Goal: Task Accomplishment & Management: Use online tool/utility

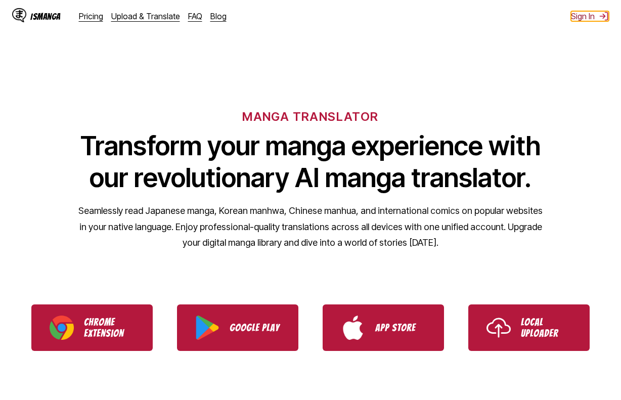
click at [590, 16] on button "Sign In" at bounding box center [590, 16] width 38 height 10
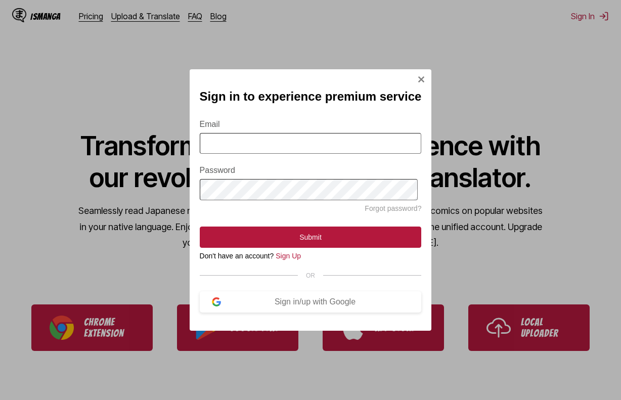
click at [270, 152] on input "Email" at bounding box center [311, 143] width 222 height 21
type input "**********"
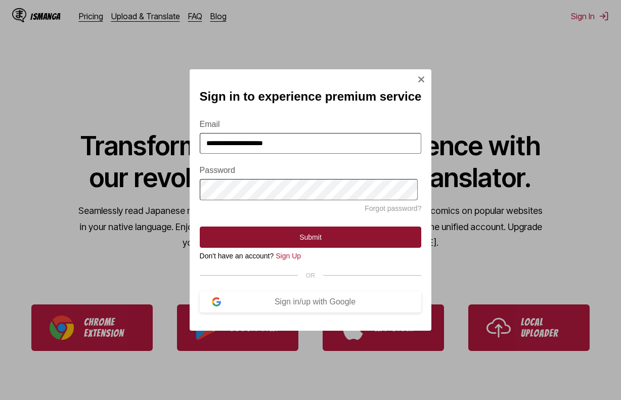
click at [292, 234] on button "Submit" at bounding box center [311, 237] width 222 height 21
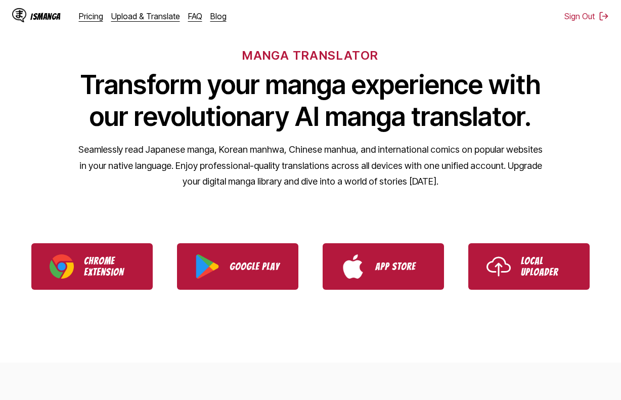
scroll to position [51, 0]
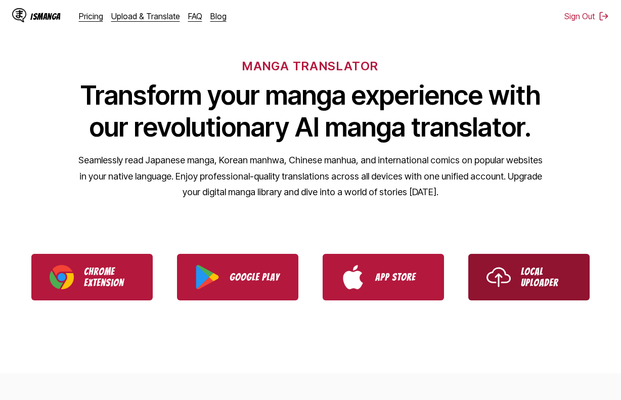
click at [569, 266] on p "Local Uploader" at bounding box center [546, 277] width 51 height 22
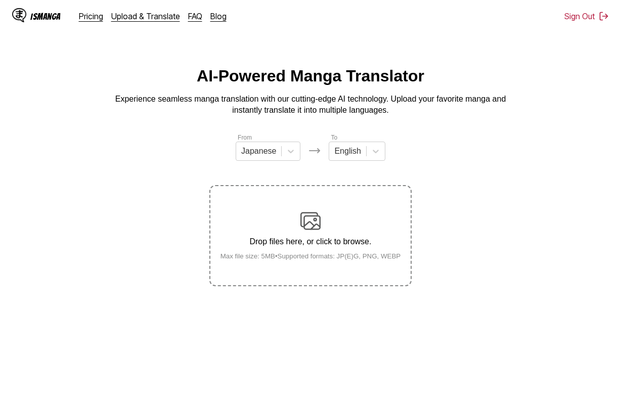
click at [303, 286] on div "Drop files here, or click to browse. Max file size: 5MB • Supported formats: JP…" at bounding box center [310, 235] width 202 height 101
click at [297, 256] on small "Max file size: 5MB • Supported formats: JP(E)G, PNG, WEBP" at bounding box center [310, 256] width 197 height 8
click at [0, 0] on input "Drop files here, or click to browse. Max file size: 5MB • Supported formats: JP…" at bounding box center [0, 0] width 0 height 0
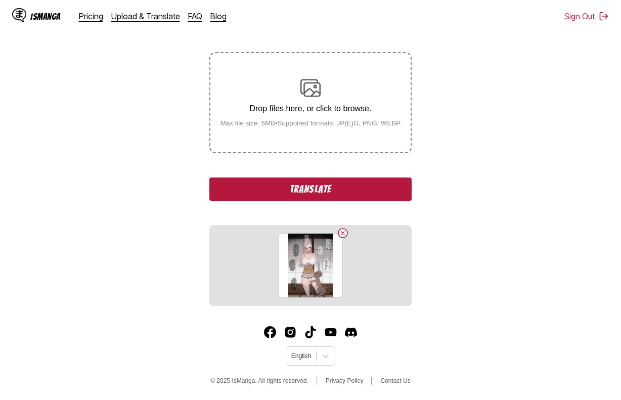
click at [369, 190] on button "Translate" at bounding box center [310, 188] width 202 height 23
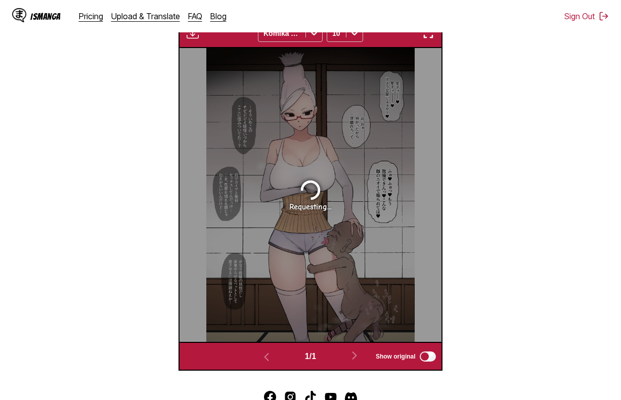
scroll to position [292, 0]
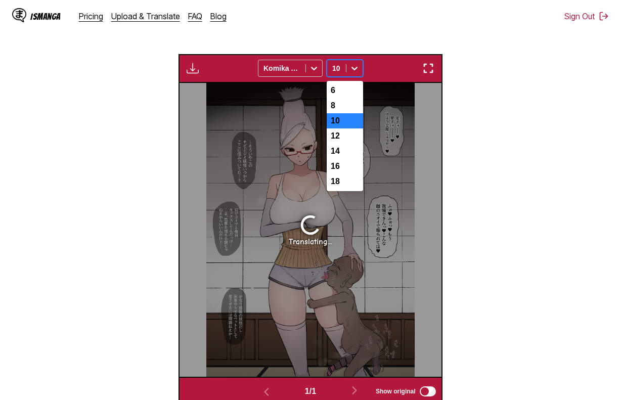
click at [350, 62] on div at bounding box center [354, 68] width 16 height 16
click at [338, 94] on div "6" at bounding box center [345, 90] width 36 height 15
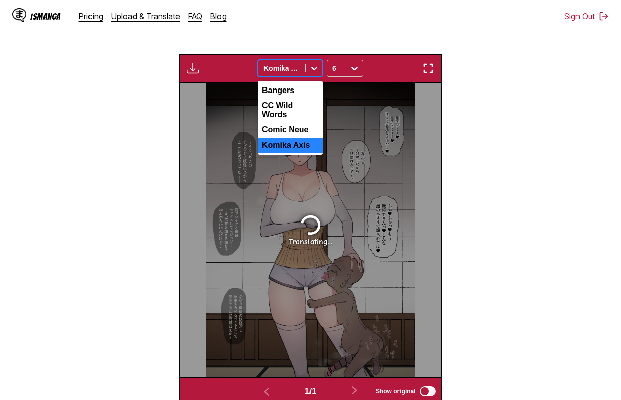
click at [312, 73] on icon at bounding box center [314, 68] width 10 height 10
click at [491, 114] on section "From Japanese To English Drop files here, or click to browse. Max file size: 5M…" at bounding box center [310, 122] width 605 height 565
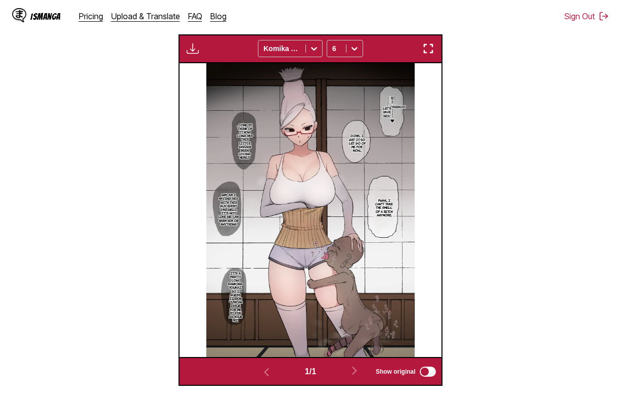
scroll to position [242, 0]
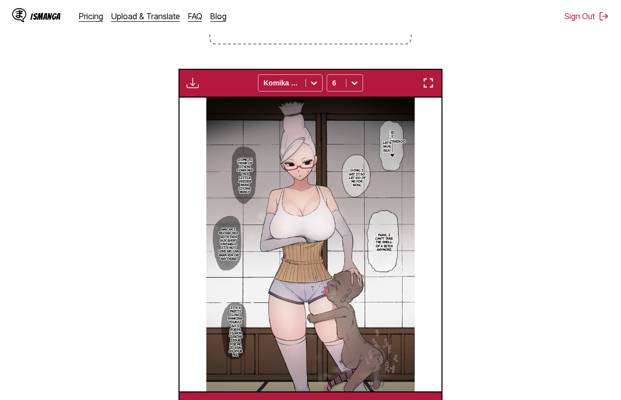
click at [331, 170] on img at bounding box center [310, 245] width 208 height 294
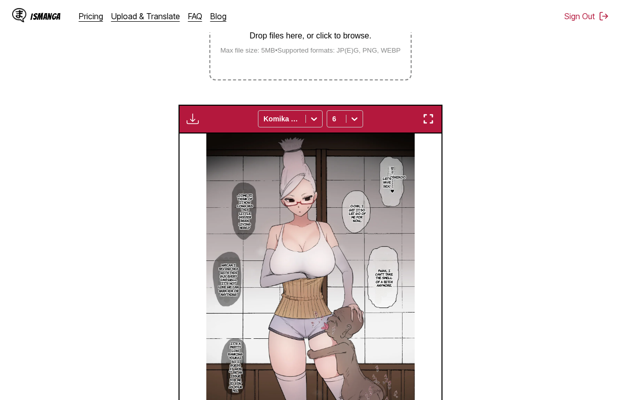
click at [429, 121] on img "button" at bounding box center [428, 119] width 12 height 12
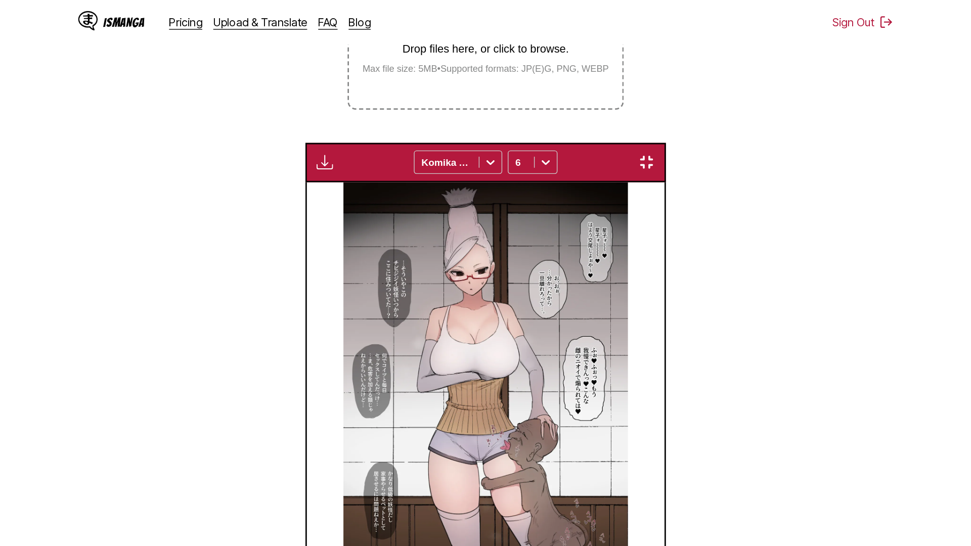
scroll to position [106, 0]
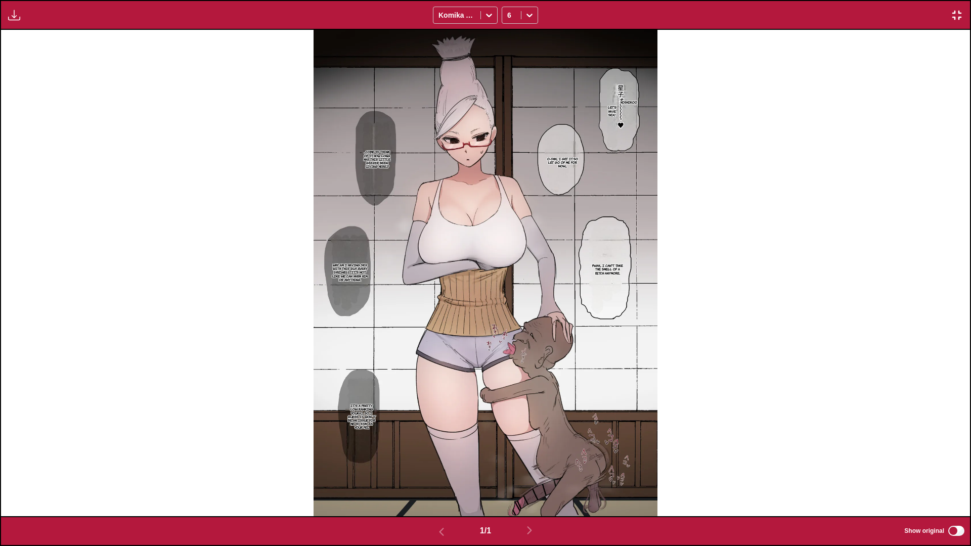
click at [620, 13] on button "button" at bounding box center [957, 15] width 18 height 13
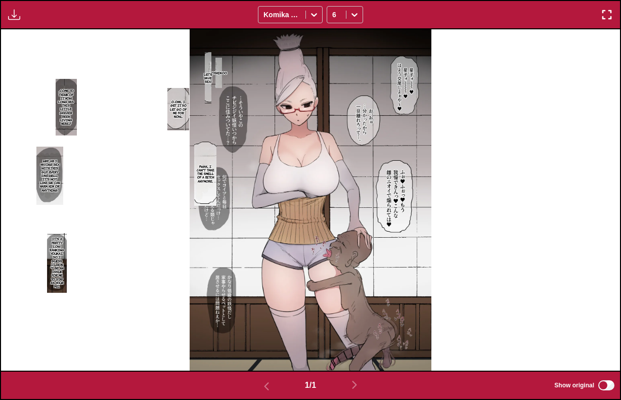
scroll to position [83, 0]
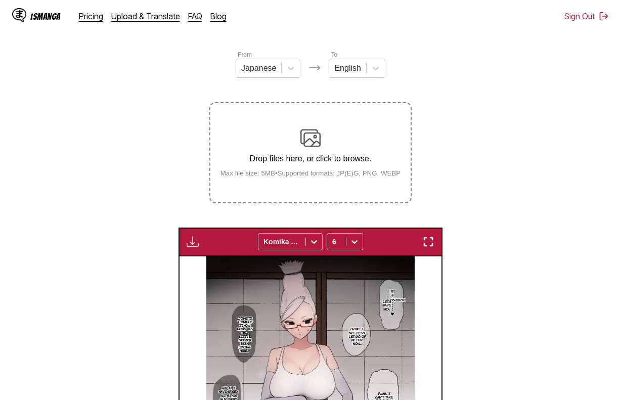
click at [391, 135] on div "Drop files here, or click to browse. Max file size: 5MB • Supported formats: JP…" at bounding box center [310, 152] width 197 height 49
click at [0, 0] on input "Drop files here, or click to browse. Max file size: 5MB • Supported formats: JP…" at bounding box center [0, 0] width 0 height 0
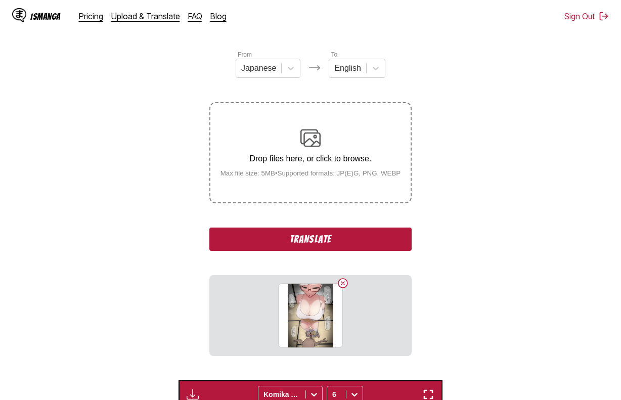
click at [328, 238] on button "Translate" at bounding box center [310, 239] width 202 height 23
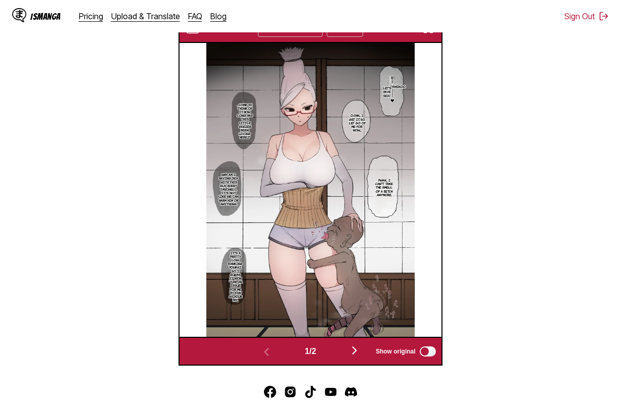
scroll to position [393, 0]
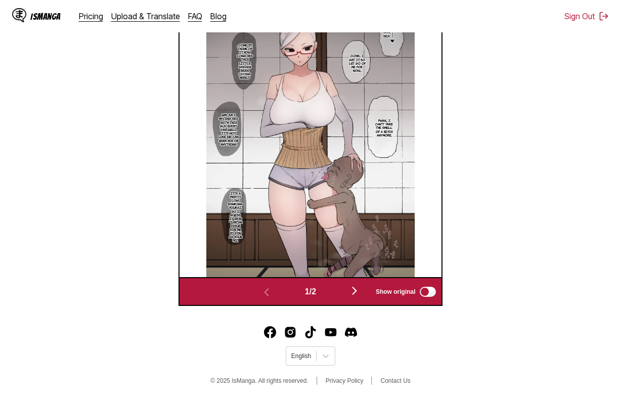
click at [354, 286] on img "button" at bounding box center [354, 291] width 12 height 12
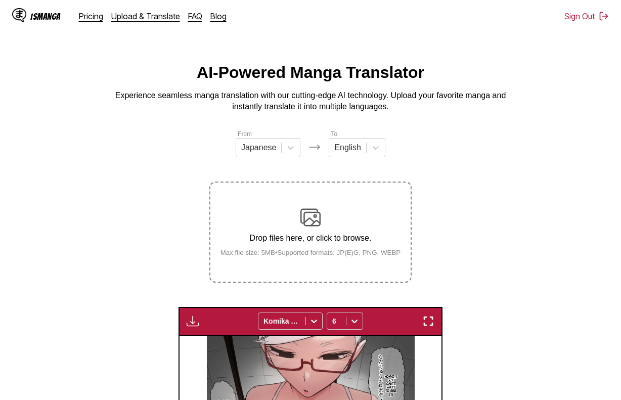
scroll to position [0, 0]
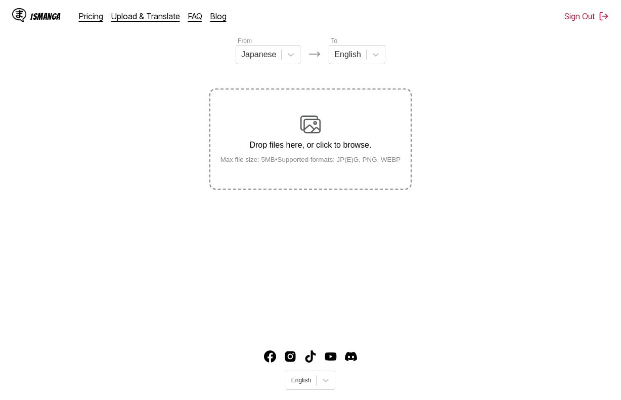
scroll to position [121, 0]
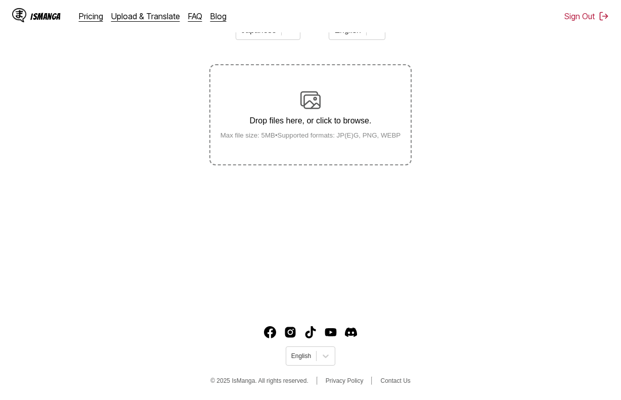
click at [451, 305] on main "AI-Powered Manga Translator Experience seamless manga translation with our cutt…" at bounding box center [310, 126] width 621 height 360
click at [336, 132] on div "Drop files here, or click to browse. Max file size: 5MB • Supported formats: JP…" at bounding box center [310, 114] width 197 height 49
click at [0, 0] on input "Drop files here, or click to browse. Max file size: 5MB • Supported formats: JP…" at bounding box center [0, 0] width 0 height 0
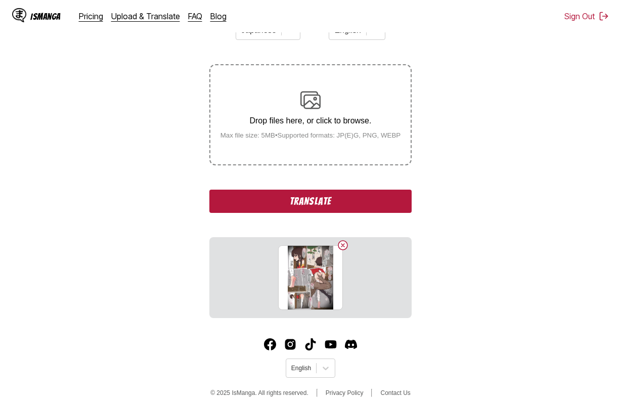
click at [352, 192] on button "Translate" at bounding box center [310, 201] width 202 height 23
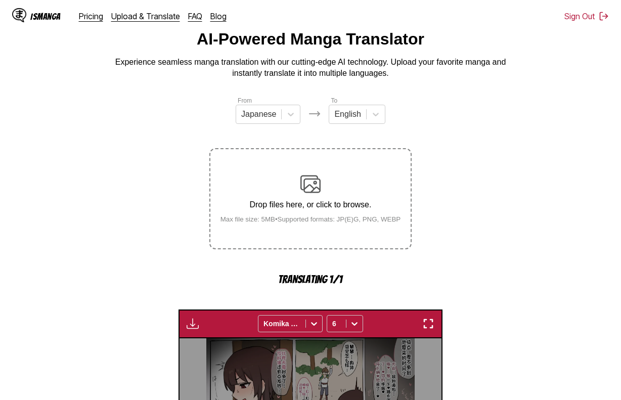
scroll to position [0, 0]
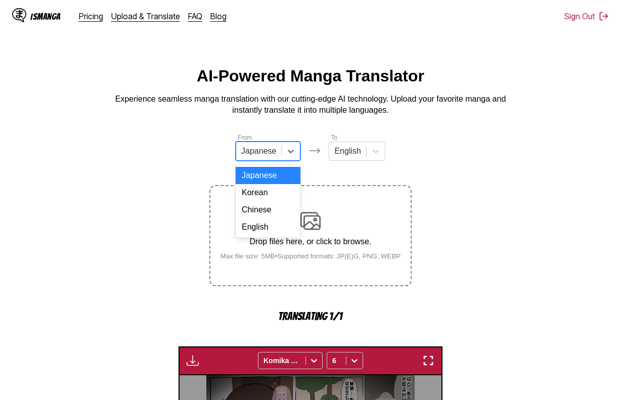
click at [273, 161] on div "Japanese" at bounding box center [268, 151] width 65 height 19
click at [274, 215] on div "Chinese" at bounding box center [268, 209] width 65 height 17
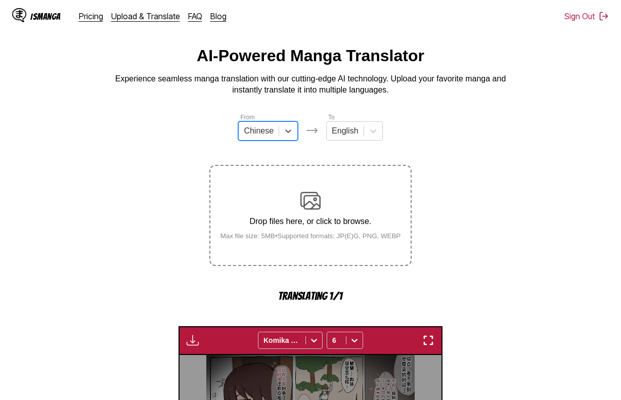
scroll to position [152, 0]
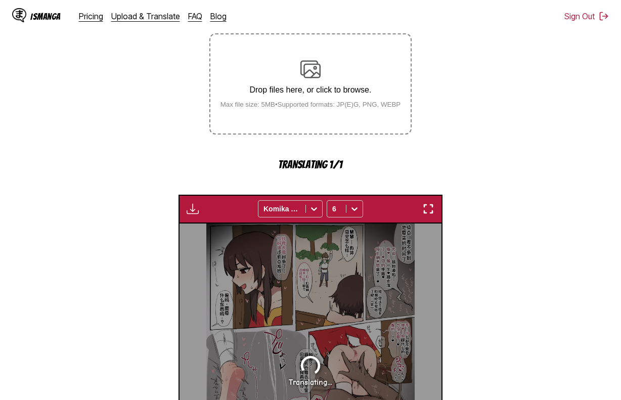
click at [322, 108] on small "Max file size: 5MB • Supported formats: JP(E)G, PNG, WEBP" at bounding box center [310, 105] width 197 height 8
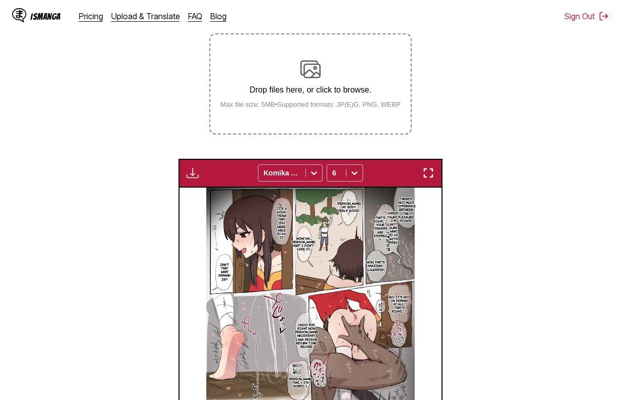
click at [367, 100] on div "Drop files here, or click to browse. Max file size: 5MB • Supported formats: JP…" at bounding box center [310, 83] width 197 height 49
click at [0, 0] on input "Drop files here, or click to browse. Max file size: 5MB • Supported formats: JP…" at bounding box center [0, 0] width 0 height 0
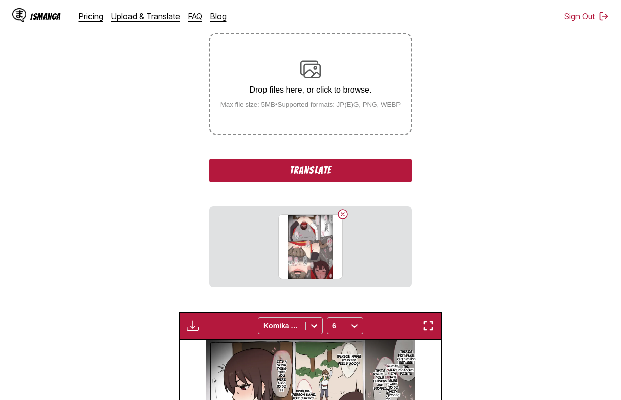
click at [318, 167] on button "Translate" at bounding box center [310, 170] width 202 height 23
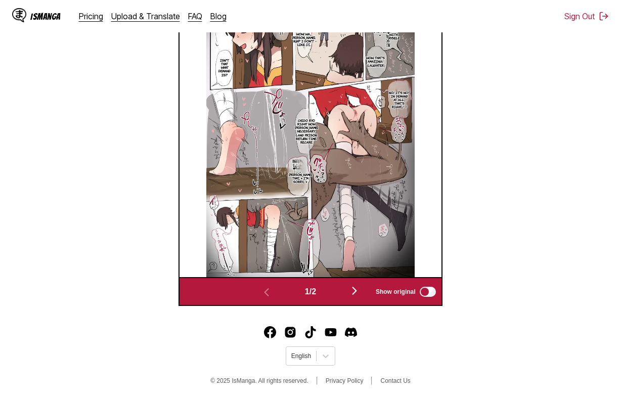
click at [361, 291] on img "button" at bounding box center [354, 291] width 12 height 12
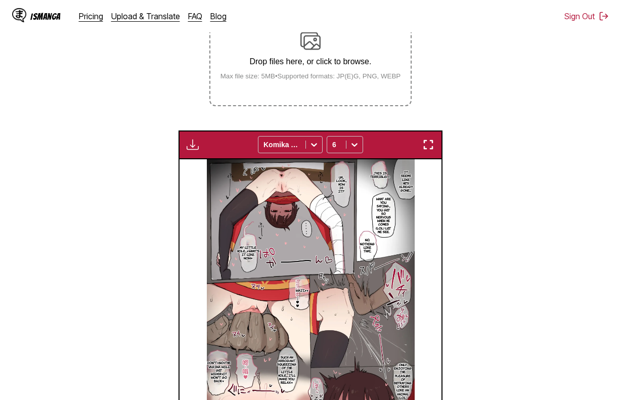
scroll to position [124, 0]
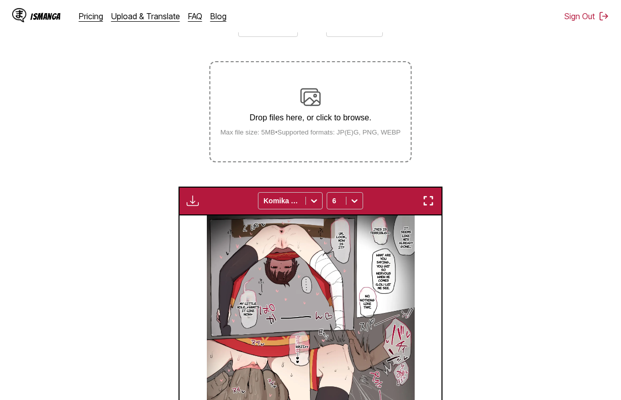
click at [417, 145] on section "From Chinese To English Drop files here, or click to browse. Max file size: 5MB…" at bounding box center [310, 273] width 605 height 529
click at [405, 136] on small "Max file size: 5MB • Supported formats: JP(E)G, PNG, WEBP" at bounding box center [310, 132] width 197 height 8
click at [0, 0] on input "Drop files here, or click to browse. Max file size: 5MB • Supported formats: JP…" at bounding box center [0, 0] width 0 height 0
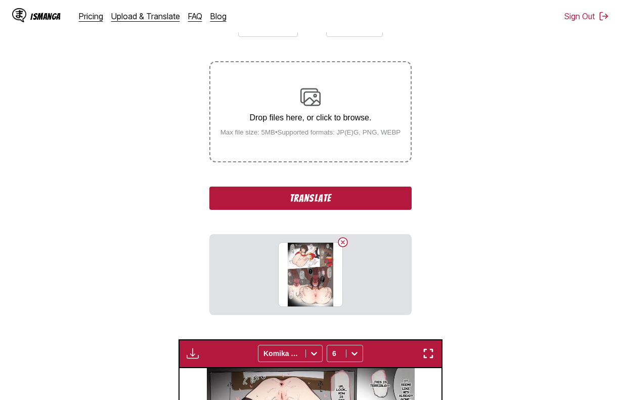
click at [317, 196] on button "Translate" at bounding box center [310, 198] width 202 height 23
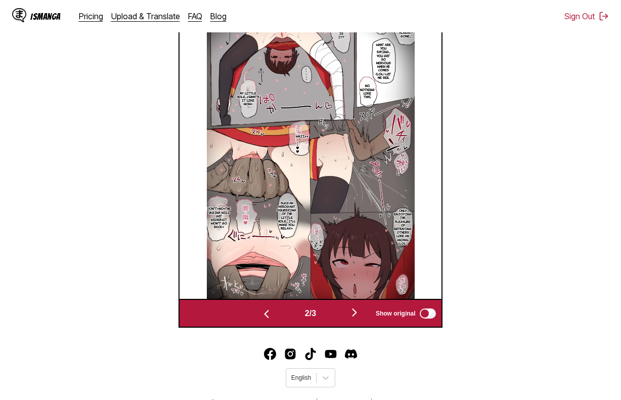
scroll to position [377, 0]
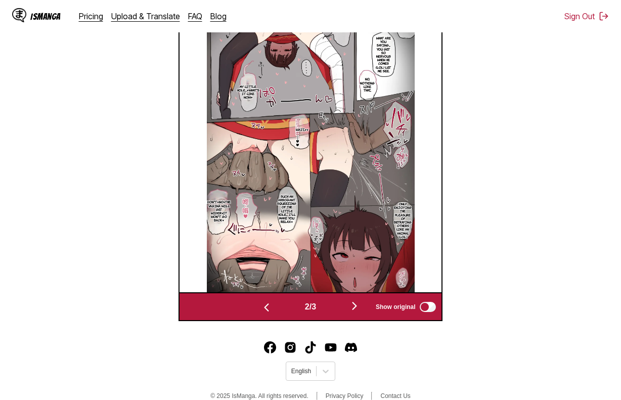
click at [351, 310] on img "button" at bounding box center [354, 306] width 12 height 12
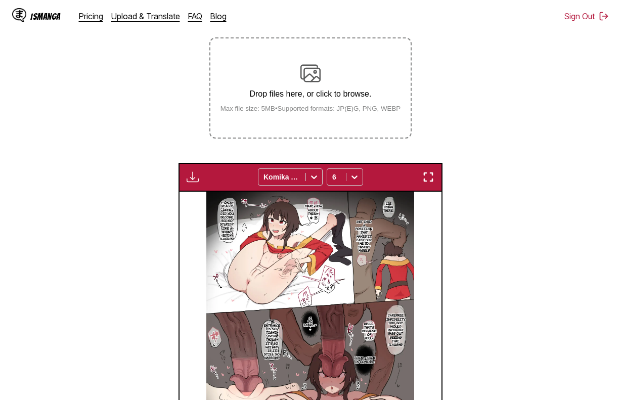
scroll to position [73, 0]
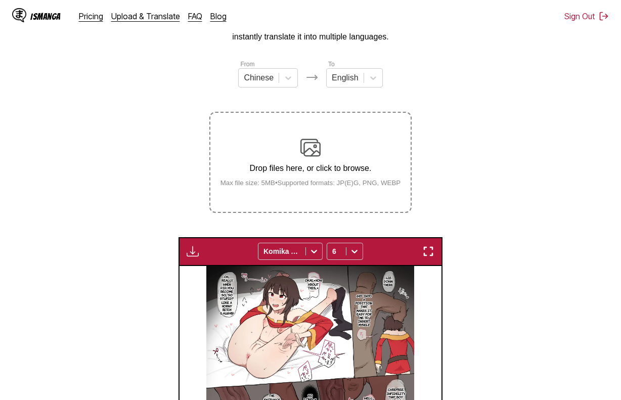
click at [349, 173] on p "Drop files here, or click to browse." at bounding box center [310, 168] width 197 height 9
click at [0, 0] on input "Drop files here, or click to browse. Max file size: 5MB • Supported formats: JP…" at bounding box center [0, 0] width 0 height 0
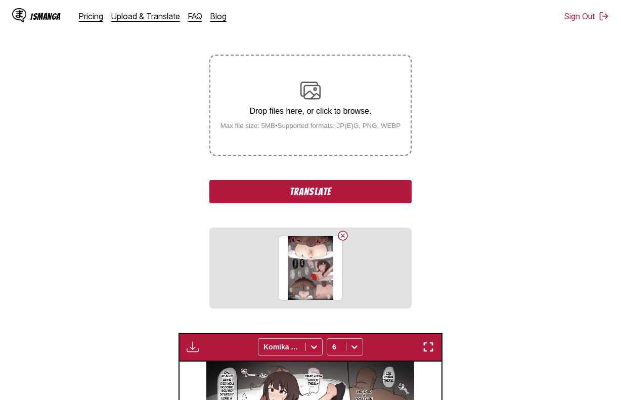
scroll to position [276, 0]
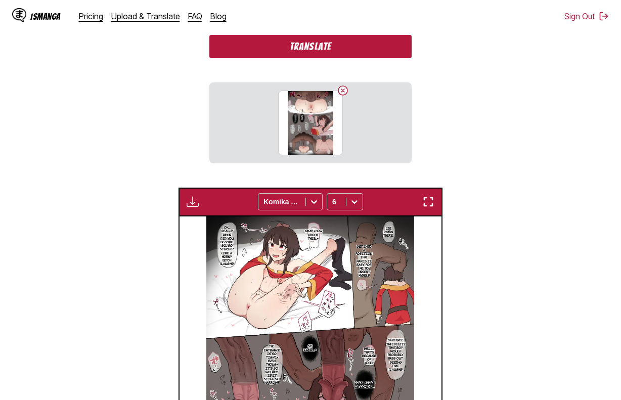
click at [328, 58] on button "Translate" at bounding box center [310, 46] width 202 height 23
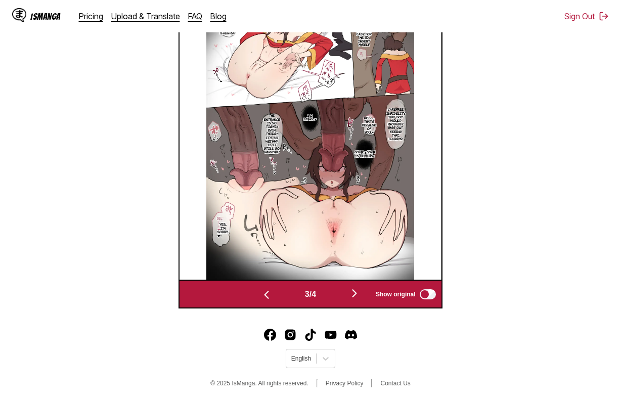
scroll to position [393, 0]
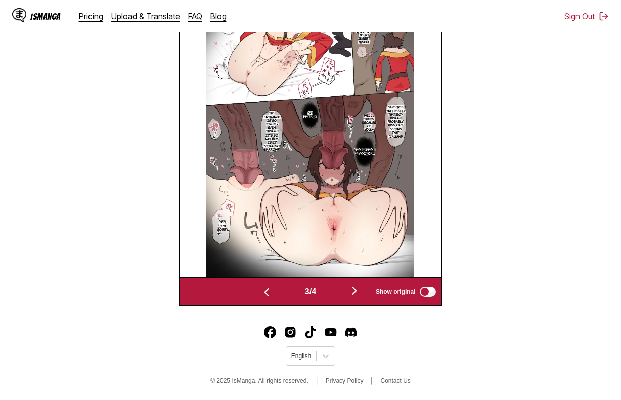
click at [355, 288] on img "button" at bounding box center [354, 291] width 12 height 12
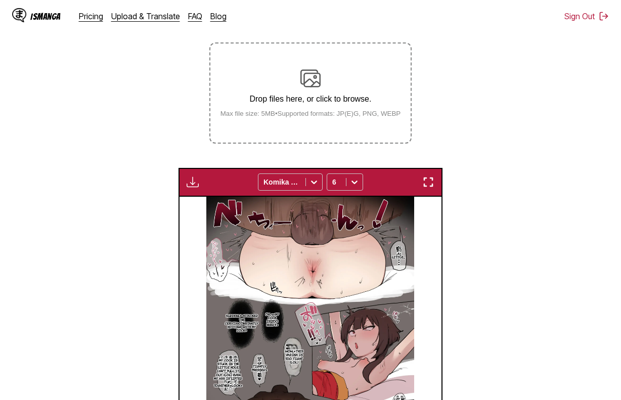
scroll to position [139, 0]
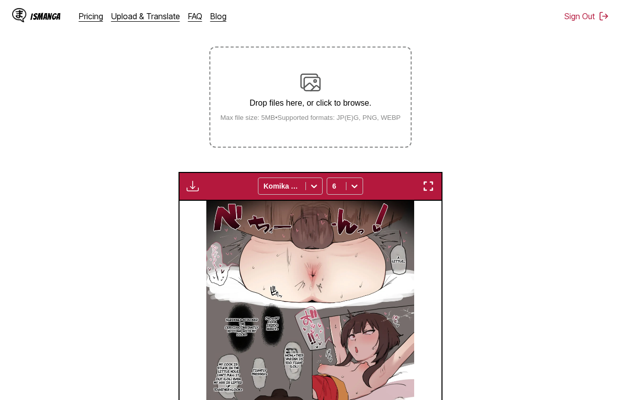
click at [378, 107] on p "Drop files here, or click to browse." at bounding box center [310, 103] width 197 height 9
click at [0, 0] on input "Drop files here, or click to browse. Max file size: 5MB • Supported formats: JP…" at bounding box center [0, 0] width 0 height 0
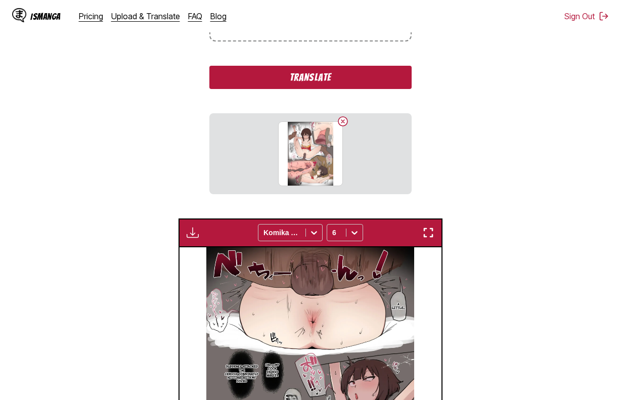
scroll to position [240, 0]
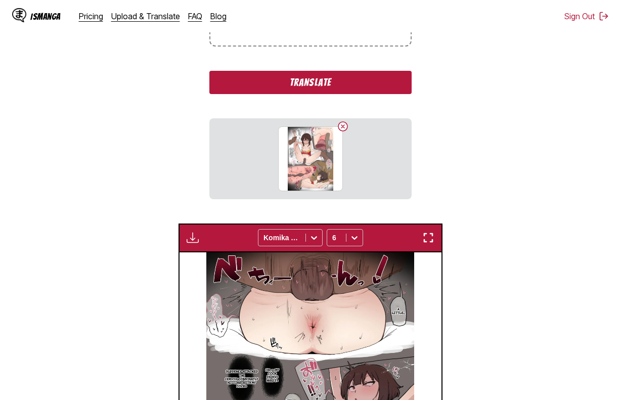
click at [349, 89] on button "Translate" at bounding box center [310, 82] width 202 height 23
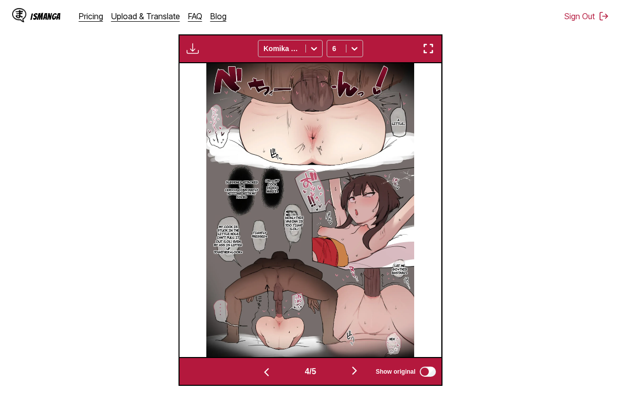
scroll to position [391, 0]
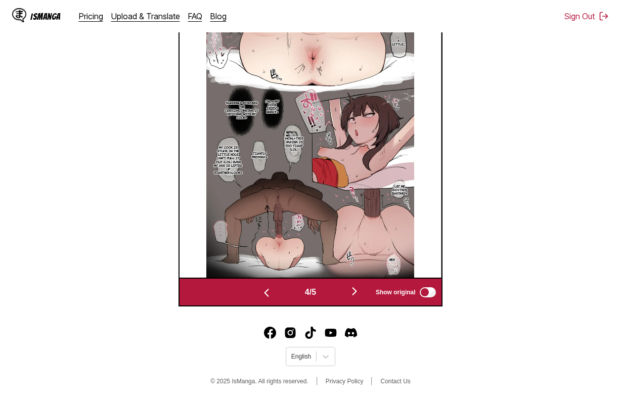
click at [359, 293] on img "button" at bounding box center [354, 291] width 12 height 12
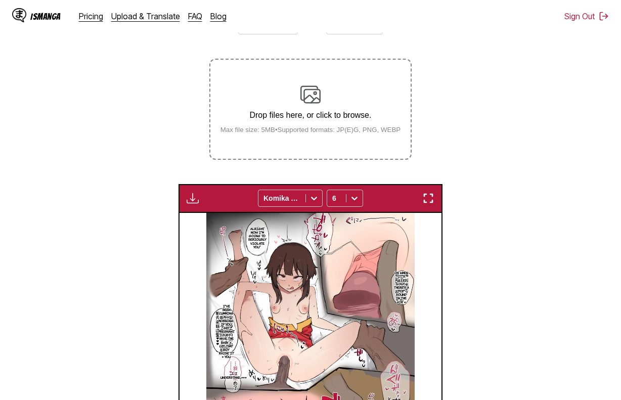
scroll to position [124, 0]
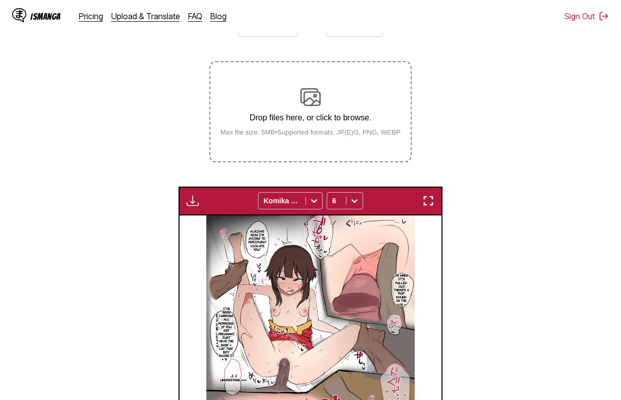
click at [288, 84] on label "Drop files here, or click to browse. Max file size: 5MB • Supported formats: JP…" at bounding box center [310, 111] width 200 height 99
click at [0, 0] on input "Drop files here, or click to browse. Max file size: 5MB • Supported formats: JP…" at bounding box center [0, 0] width 0 height 0
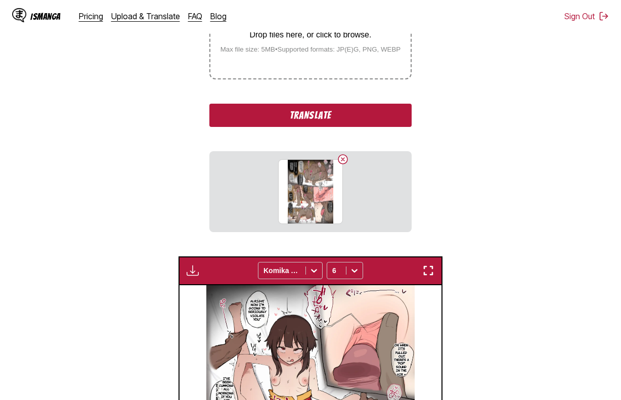
click at [333, 113] on button "Translate" at bounding box center [310, 115] width 202 height 23
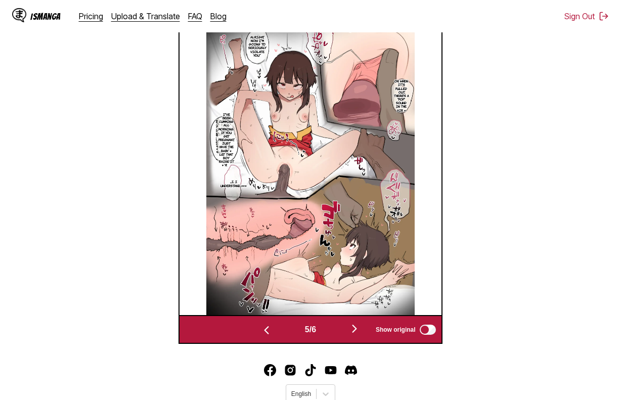
scroll to position [358, 0]
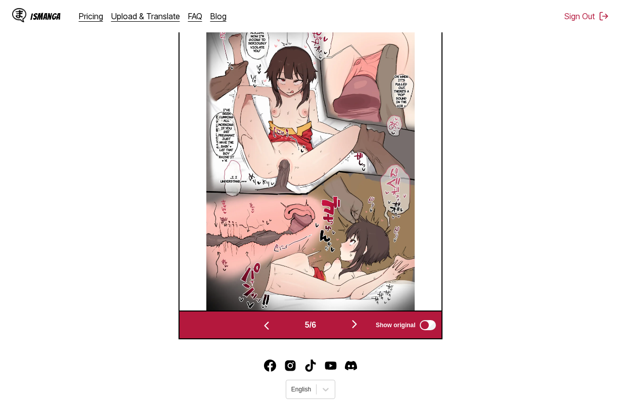
click at [350, 330] on button "button" at bounding box center [354, 325] width 61 height 15
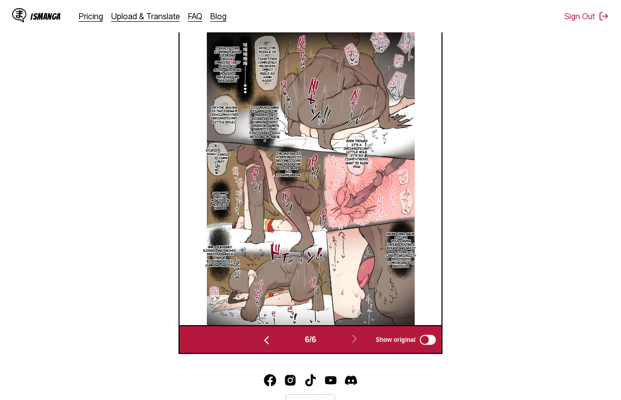
scroll to position [156, 0]
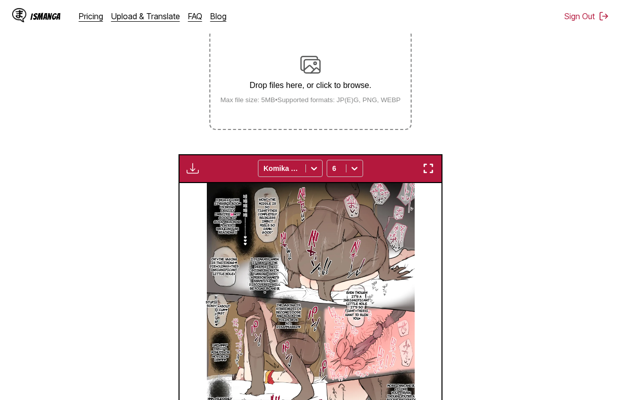
click at [288, 85] on p "Drop files here, or click to browse." at bounding box center [310, 85] width 197 height 9
click at [0, 0] on input "Drop files here, or click to browse. Max file size: 5MB • Supported formats: JP…" at bounding box center [0, 0] width 0 height 0
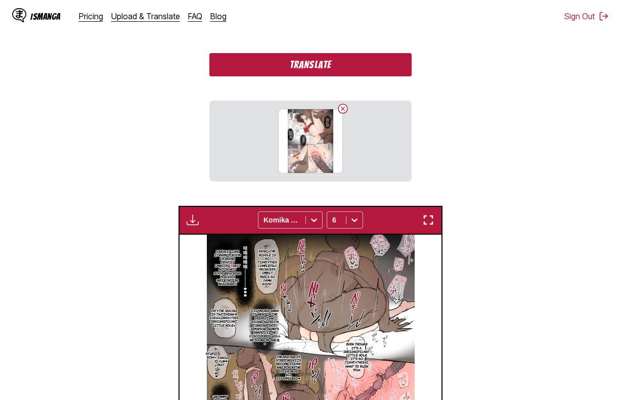
click at [338, 62] on button "Translate" at bounding box center [310, 64] width 202 height 23
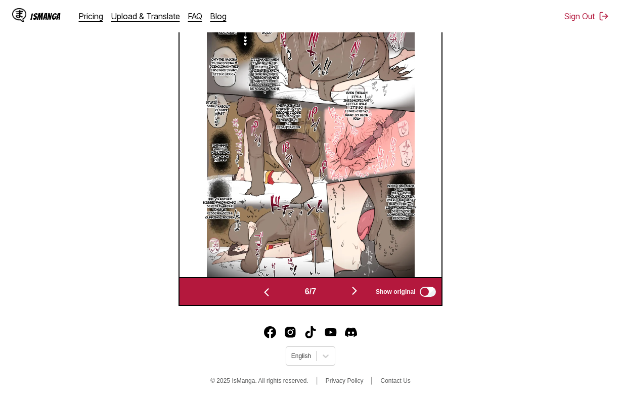
click at [354, 292] on img "button" at bounding box center [354, 291] width 12 height 12
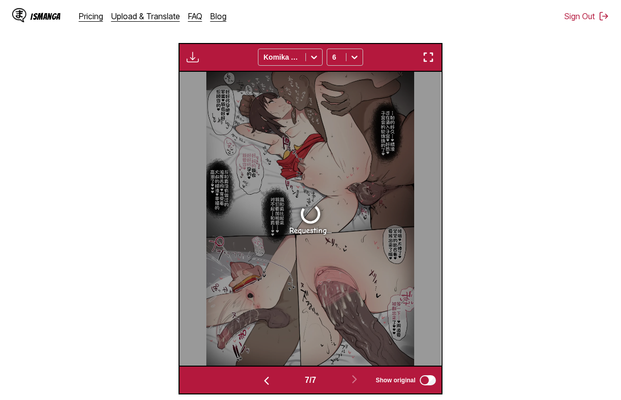
scroll to position [276, 0]
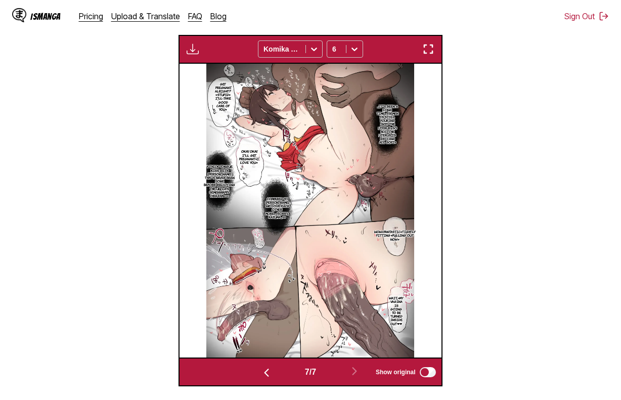
click at [192, 54] on img "button" at bounding box center [193, 49] width 12 height 12
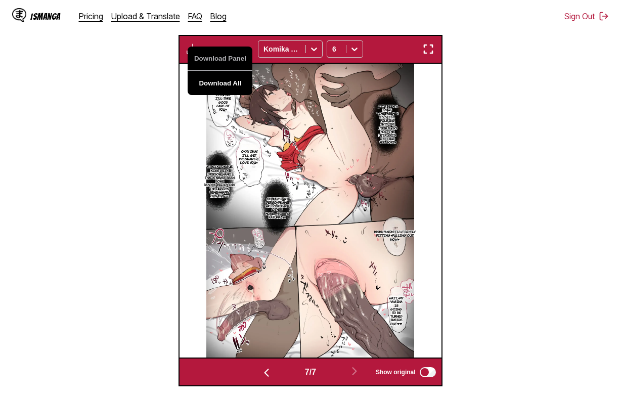
click at [218, 83] on button "Download All" at bounding box center [220, 83] width 65 height 24
click at [264, 370] on img "button" at bounding box center [266, 373] width 12 height 12
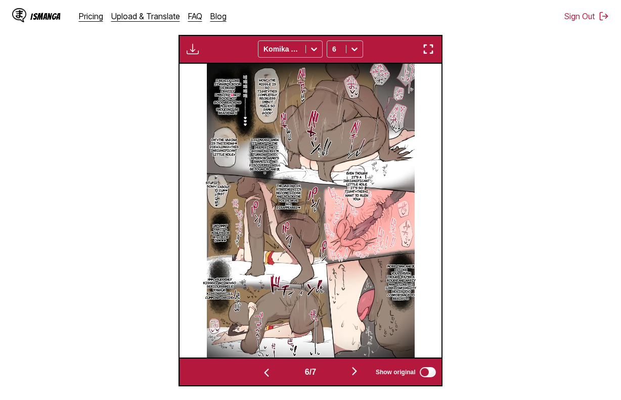
click at [264, 370] on img "button" at bounding box center [266, 373] width 12 height 12
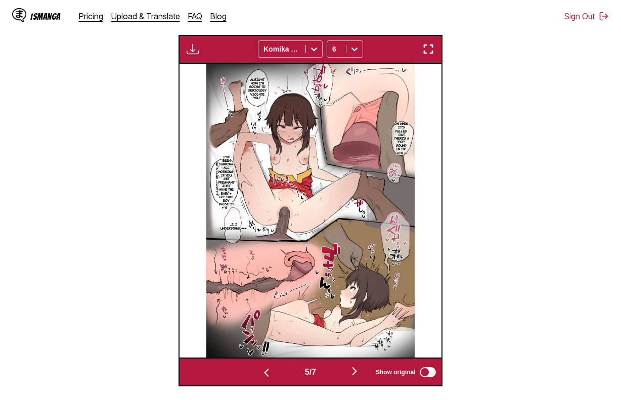
click at [264, 370] on img "button" at bounding box center [266, 373] width 12 height 12
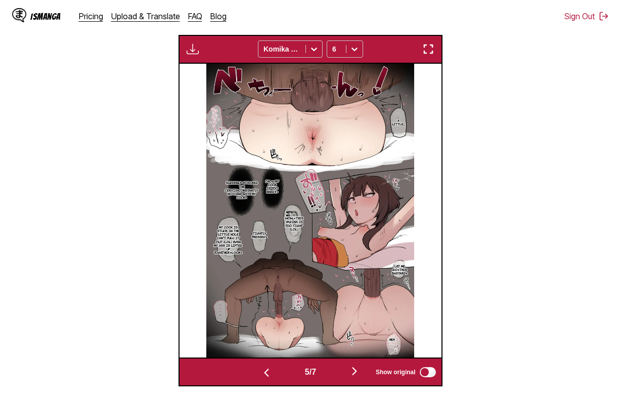
click at [264, 370] on img "button" at bounding box center [266, 373] width 12 height 12
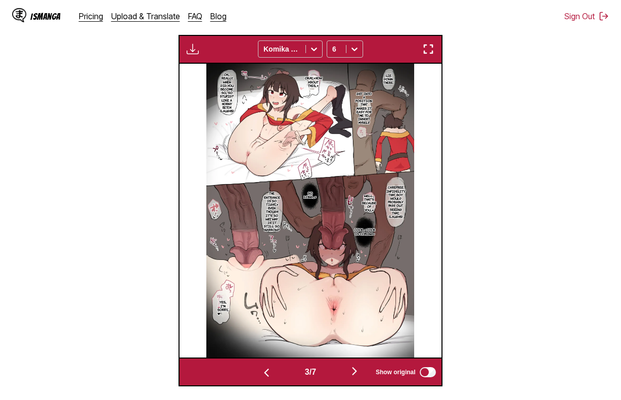
click at [264, 370] on img "button" at bounding box center [266, 373] width 12 height 12
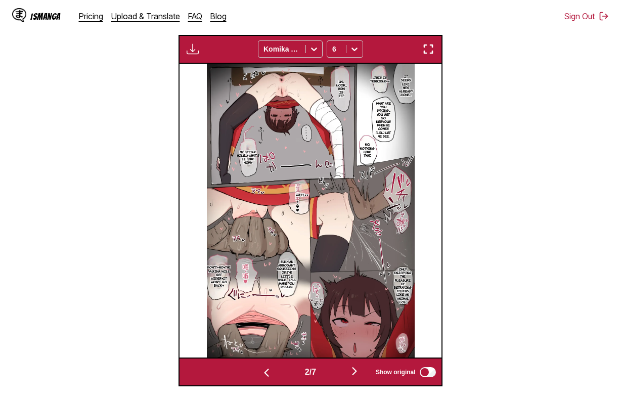
click at [264, 370] on img "button" at bounding box center [266, 373] width 12 height 12
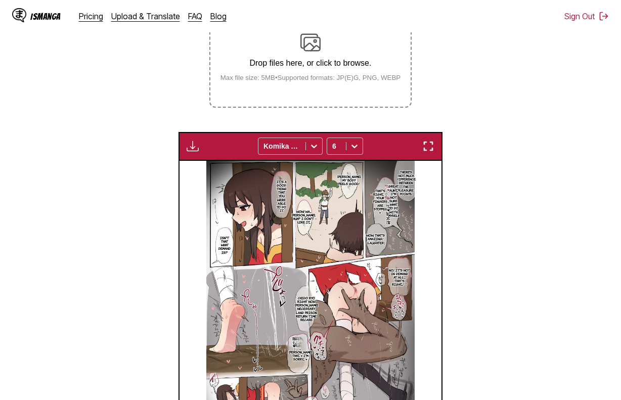
scroll to position [174, 0]
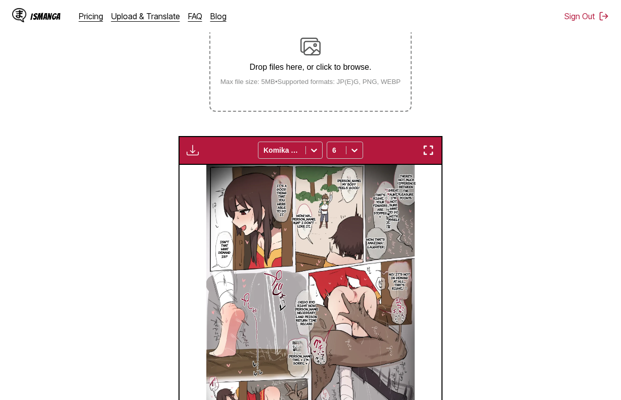
click at [340, 77] on div "Drop files here, or click to browse. Max file size: 5MB • Supported formats: JP…" at bounding box center [310, 60] width 197 height 49
click at [0, 0] on input "Drop files here, or click to browse. Max file size: 5MB • Supported formats: JP…" at bounding box center [0, 0] width 0 height 0
click at [375, 85] on small "Max file size: 5MB • Supported formats: JP(E)G, PNG, WEBP" at bounding box center [310, 82] width 197 height 8
click at [0, 0] on input "Drop files here, or click to browse. Max file size: 5MB • Supported formats: JP…" at bounding box center [0, 0] width 0 height 0
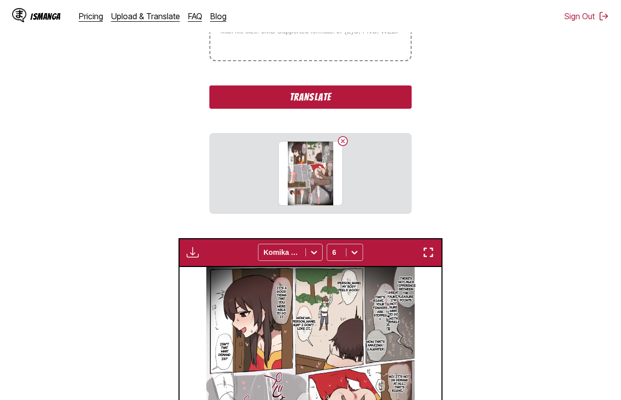
click at [313, 97] on button "Translate" at bounding box center [310, 96] width 202 height 23
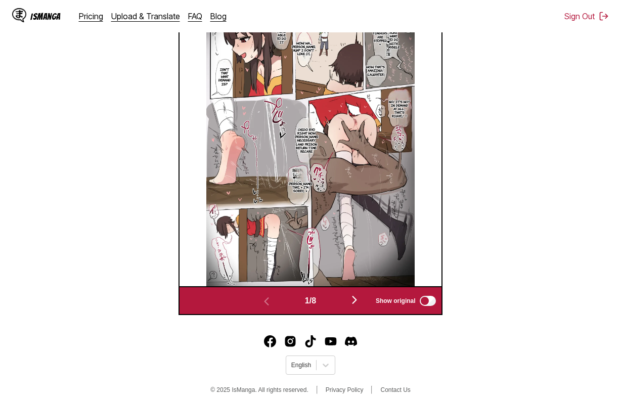
scroll to position [393, 0]
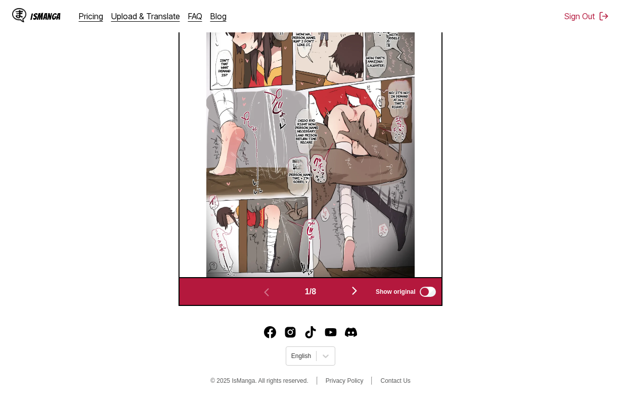
click at [352, 279] on div "1 / 8 Show original" at bounding box center [309, 291] width 263 height 29
drag, startPoint x: 355, startPoint y: 302, endPoint x: 353, endPoint y: 282, distance: 20.3
click at [355, 301] on div "1 / 8 Show original" at bounding box center [309, 291] width 263 height 29
click at [353, 282] on div "1 / 8 Show original" at bounding box center [309, 291] width 263 height 29
click at [354, 287] on img "button" at bounding box center [354, 291] width 12 height 12
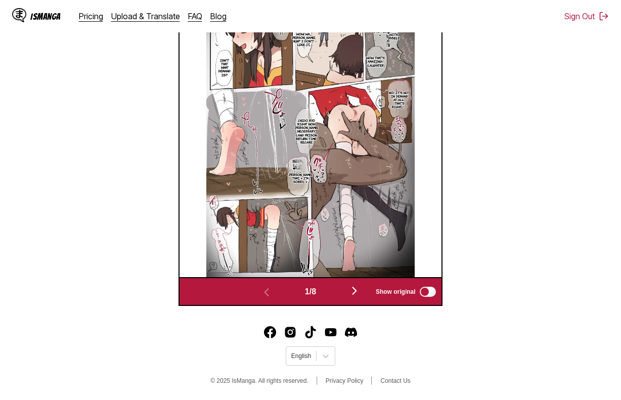
scroll to position [377, 0]
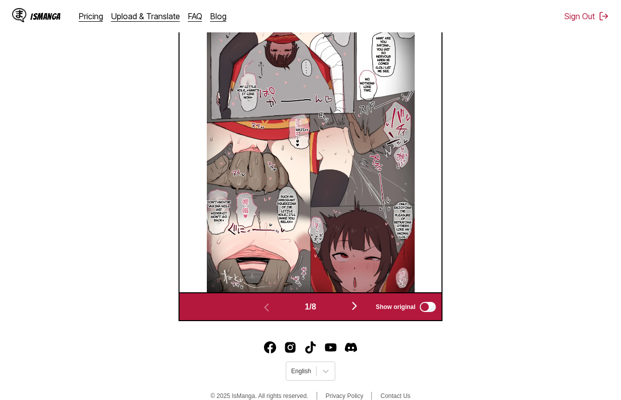
click at [354, 287] on img at bounding box center [311, 145] width 208 height 294
click at [357, 299] on div "2 / 8 Show original" at bounding box center [309, 306] width 263 height 29
click at [355, 306] on img "button" at bounding box center [354, 306] width 12 height 12
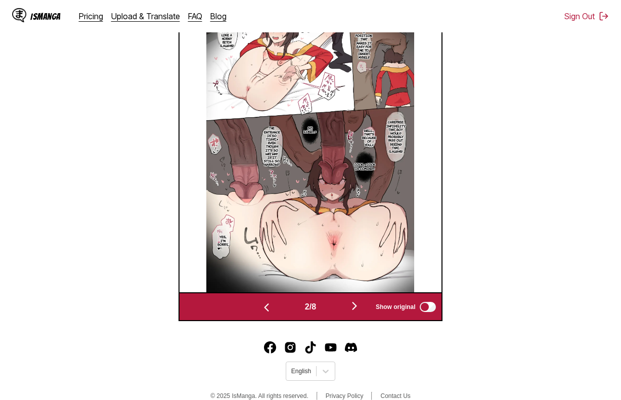
click at [355, 306] on img "button" at bounding box center [354, 306] width 12 height 12
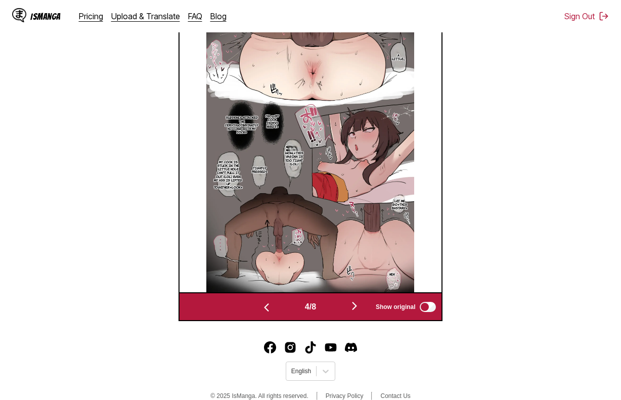
click at [355, 306] on img "button" at bounding box center [354, 306] width 12 height 12
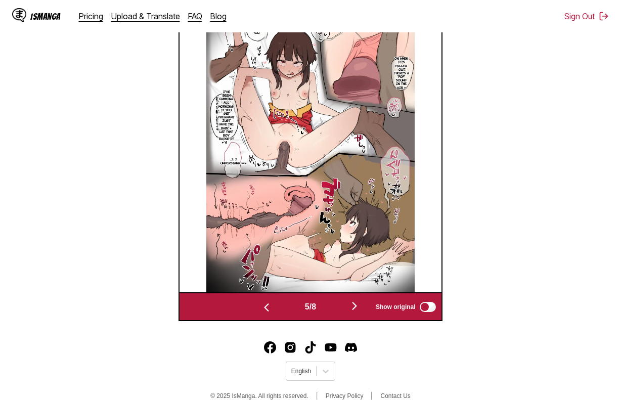
click at [355, 307] on img "button" at bounding box center [354, 306] width 12 height 12
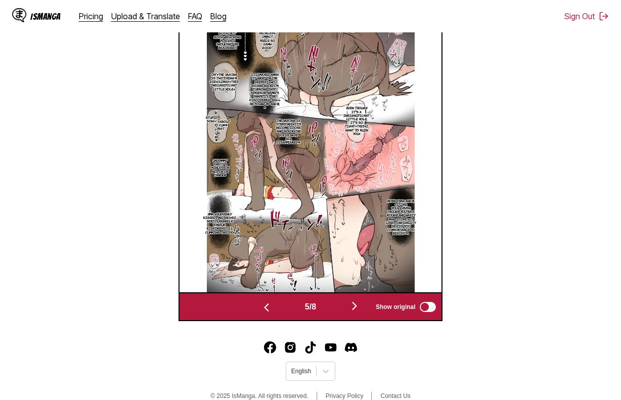
click at [355, 308] on img "button" at bounding box center [354, 306] width 12 height 12
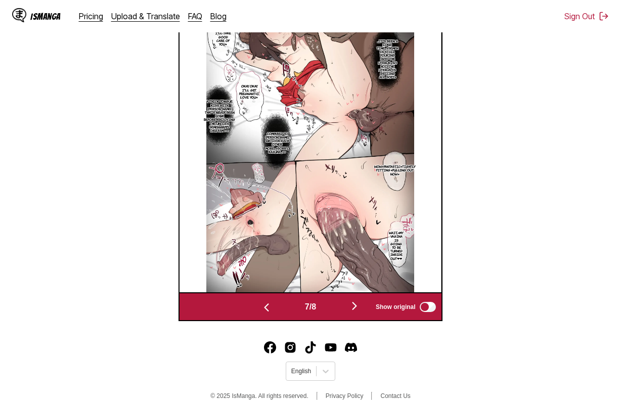
click at [355, 308] on img "button" at bounding box center [354, 306] width 12 height 12
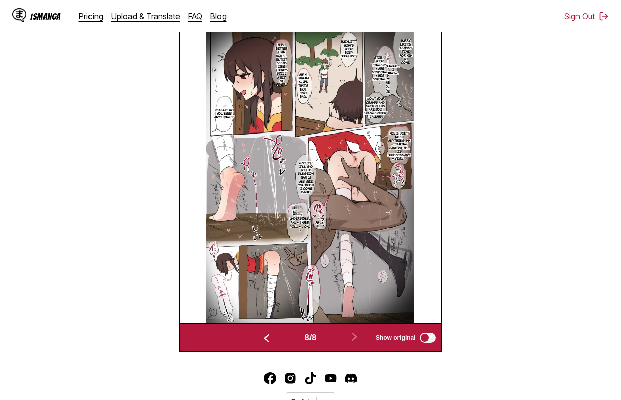
scroll to position [276, 0]
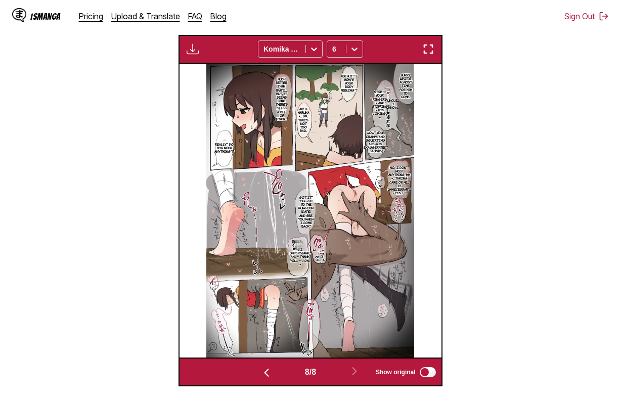
click at [189, 54] on img "button" at bounding box center [193, 49] width 12 height 12
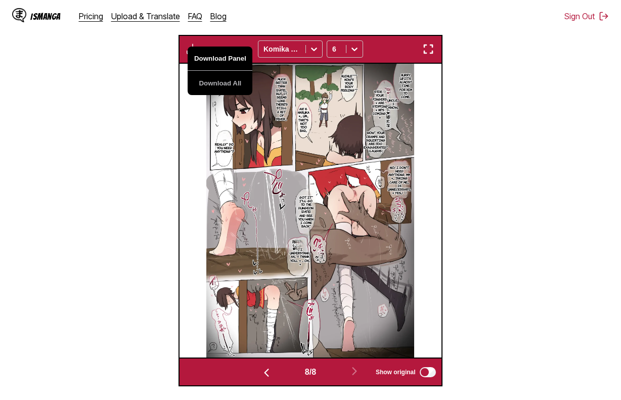
click at [216, 66] on button "Download Panel" at bounding box center [220, 59] width 65 height 24
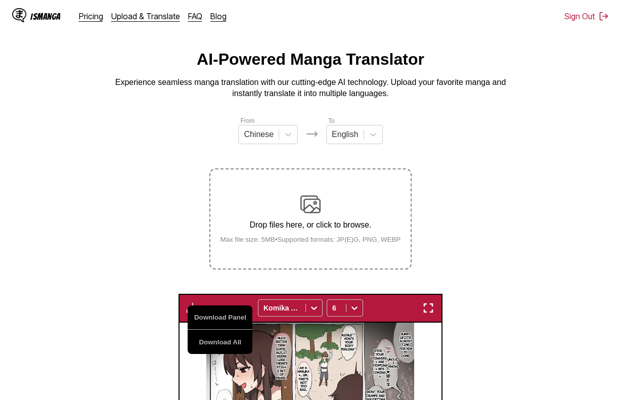
scroll to position [0, 0]
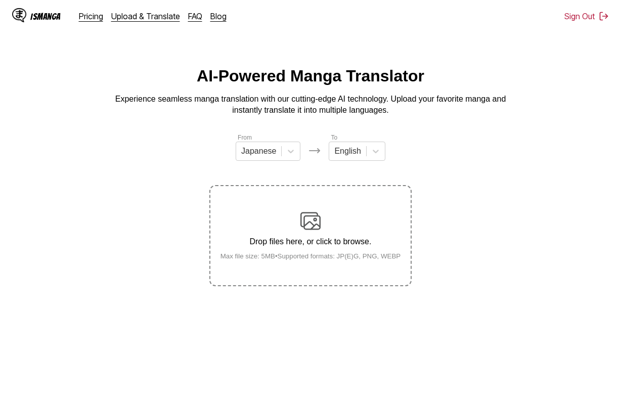
click at [301, 228] on img at bounding box center [310, 221] width 20 height 20
click at [0, 0] on input "Drop files here, or click to browse. Max file size: 5MB • Supported formats: JP…" at bounding box center [0, 0] width 0 height 0
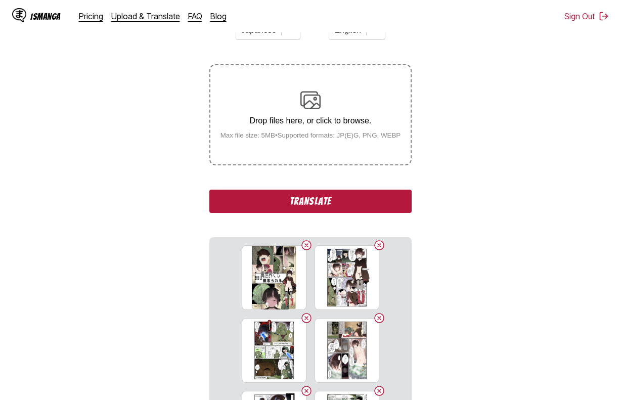
click at [405, 195] on button "Translate" at bounding box center [310, 201] width 202 height 23
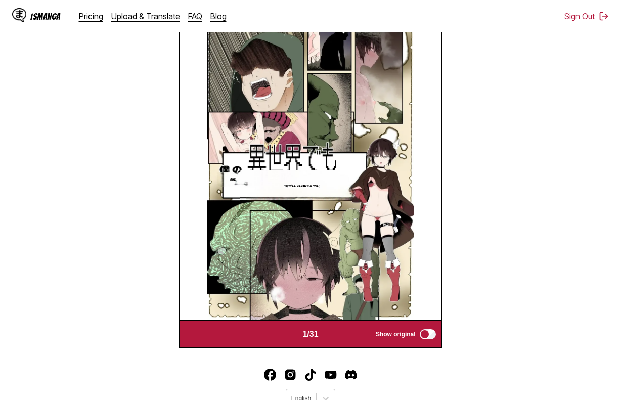
scroll to position [343, 0]
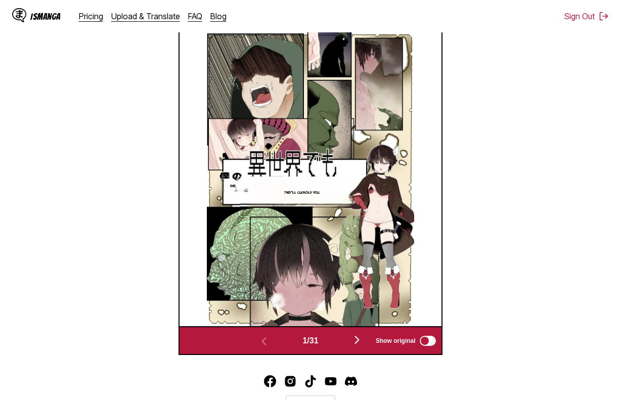
click at [357, 341] on img "button" at bounding box center [357, 340] width 12 height 12
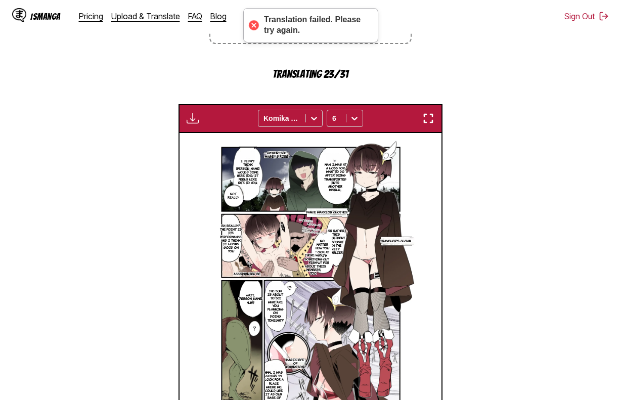
scroll to position [242, 0]
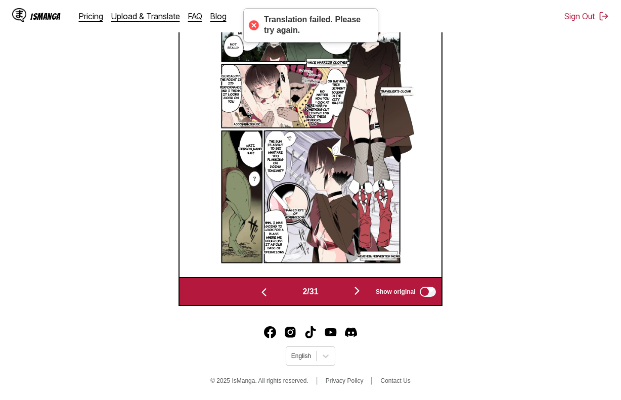
click at [356, 293] on img "button" at bounding box center [357, 291] width 12 height 12
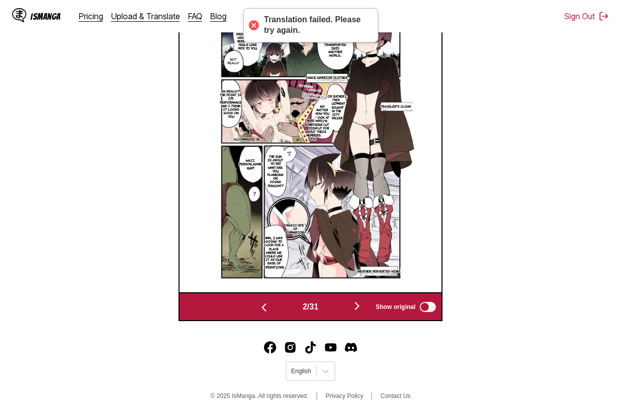
scroll to position [0, 523]
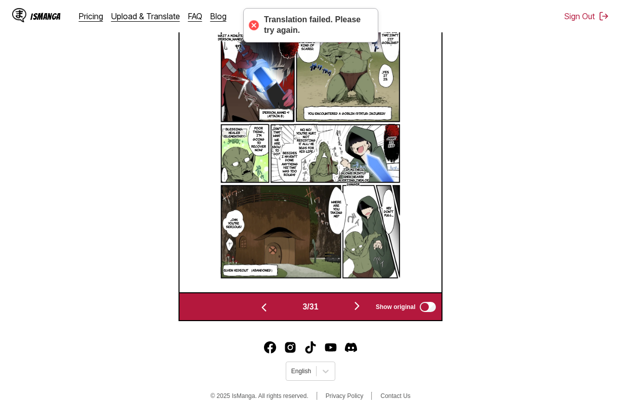
click at [273, 307] on button "button" at bounding box center [264, 306] width 61 height 15
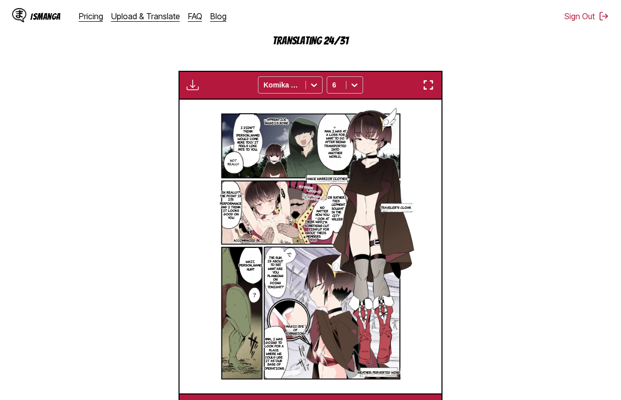
click at [433, 82] on img "button" at bounding box center [428, 85] width 12 height 12
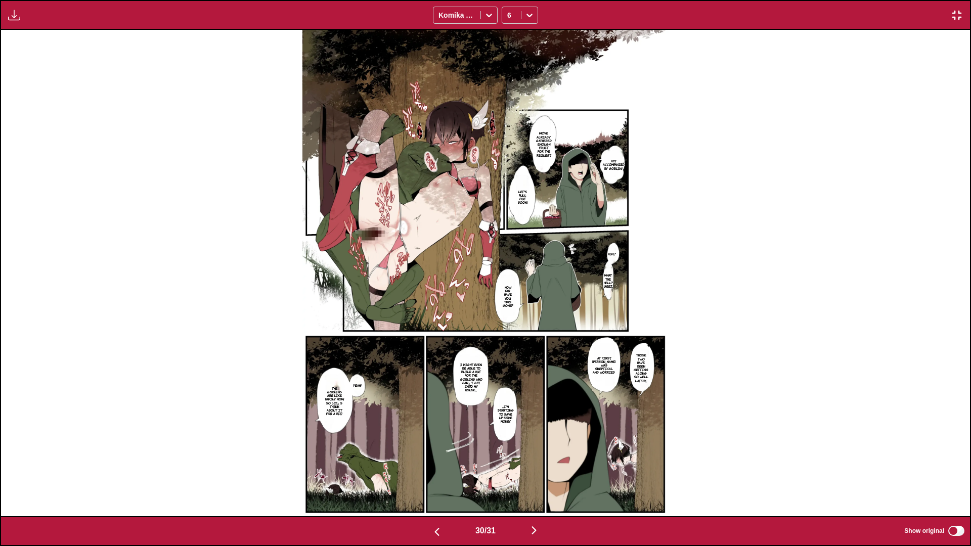
scroll to position [0, 29064]
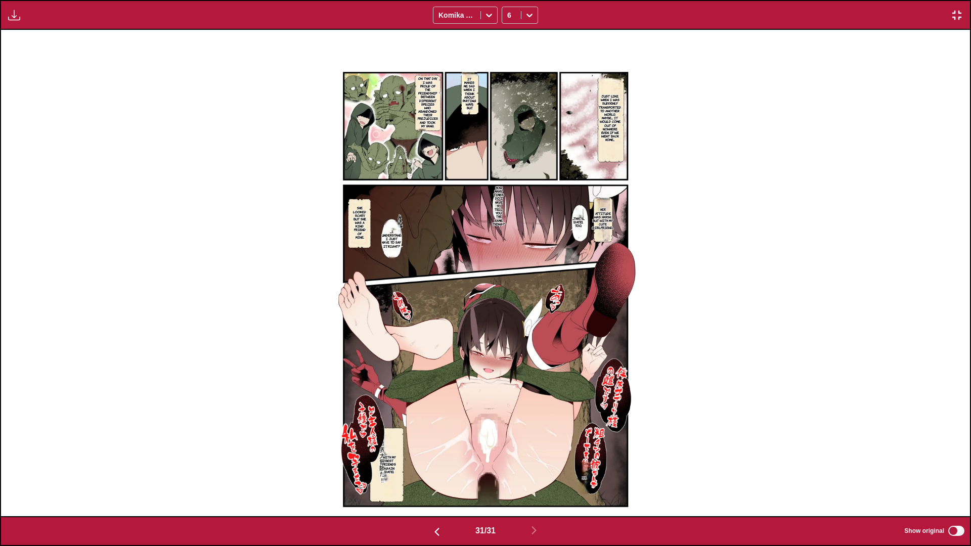
click at [620, 19] on button "button" at bounding box center [957, 15] width 18 height 13
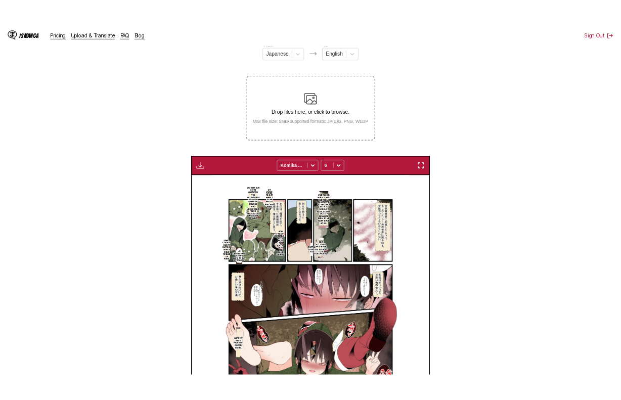
scroll to position [0, 7846]
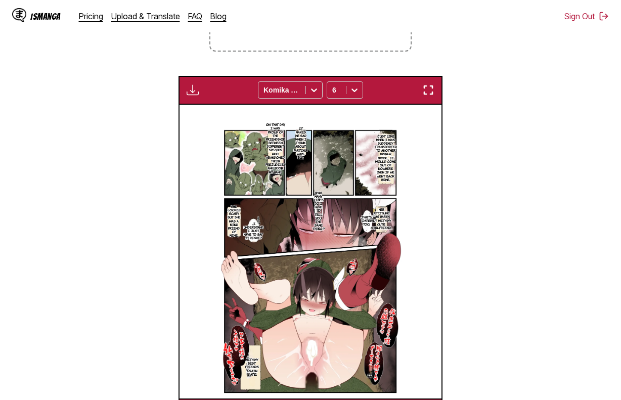
click at [500, 100] on section "From Japanese To English Drop files here, or click to browse. Max file size: 5M…" at bounding box center [310, 162] width 605 height 529
click at [197, 91] on img "button" at bounding box center [193, 90] width 12 height 12
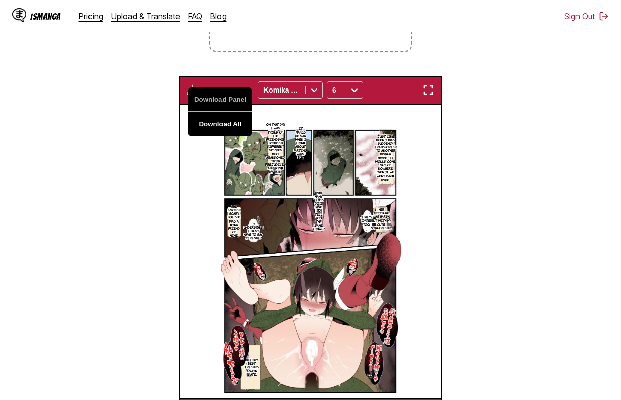
click at [227, 121] on button "Download All" at bounding box center [220, 124] width 65 height 24
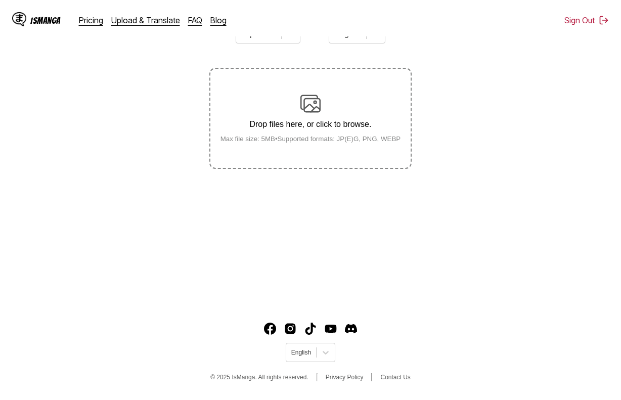
scroll to position [121, 0]
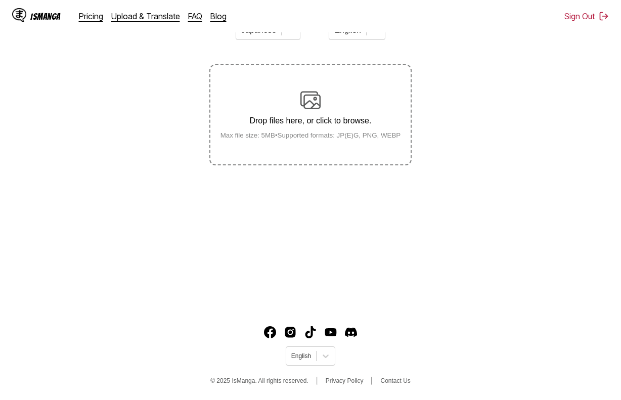
click at [337, 153] on label "Drop files here, or click to browse. Max file size: 5MB • Supported formats: JP…" at bounding box center [310, 114] width 200 height 99
click at [0, 0] on input "Drop files here, or click to browse. Max file size: 5MB • Supported formats: JP…" at bounding box center [0, 0] width 0 height 0
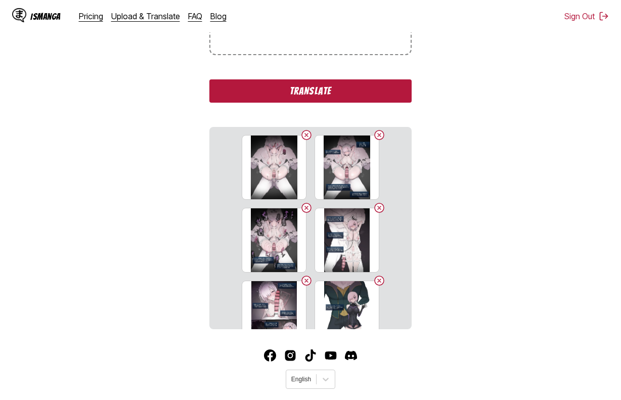
scroll to position [256, 0]
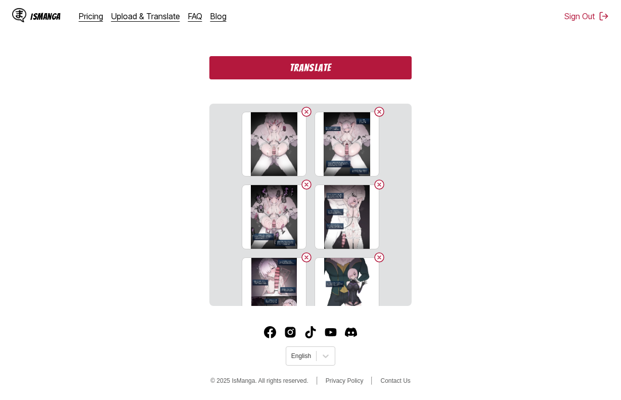
click at [286, 68] on button "Translate" at bounding box center [310, 67] width 202 height 23
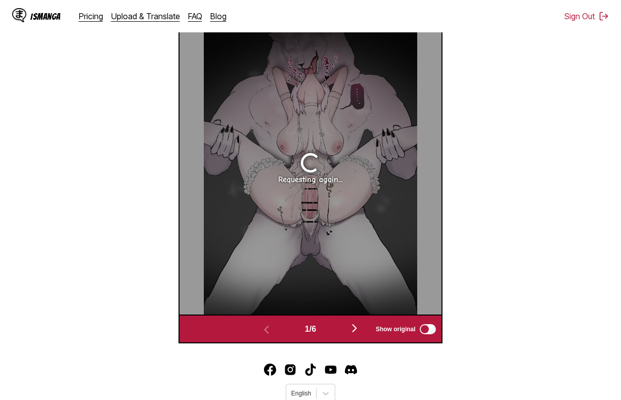
scroll to position [393, 0]
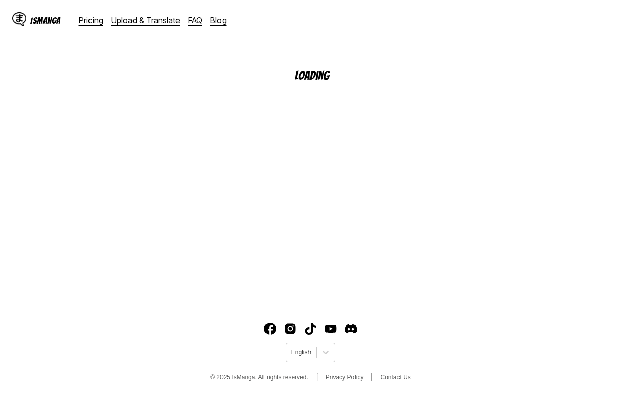
scroll to position [121, 0]
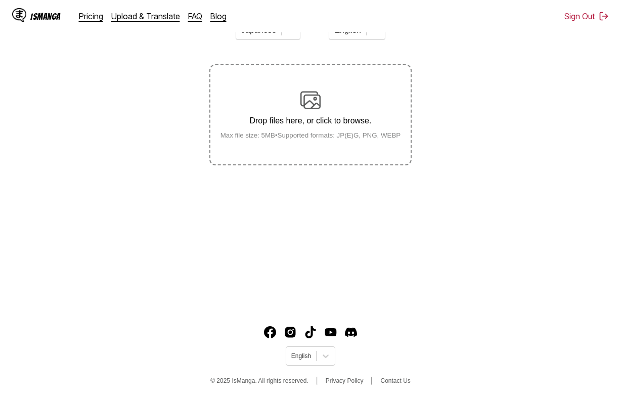
click at [322, 133] on div "Drop files here, or click to browse. Max file size: 5MB • Supported formats: JP…" at bounding box center [310, 114] width 197 height 49
click at [0, 0] on input "Drop files here, or click to browse. Max file size: 5MB • Supported formats: JP…" at bounding box center [0, 0] width 0 height 0
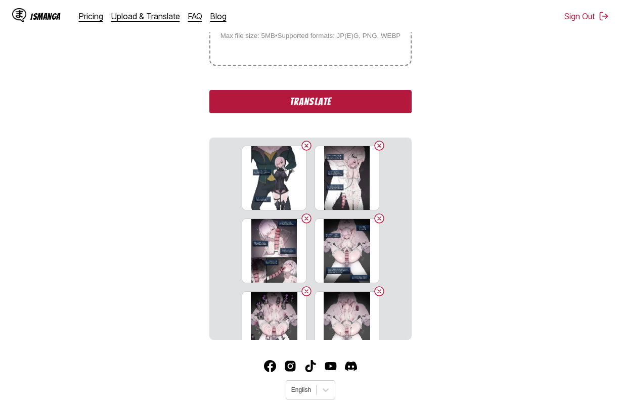
scroll to position [256, 0]
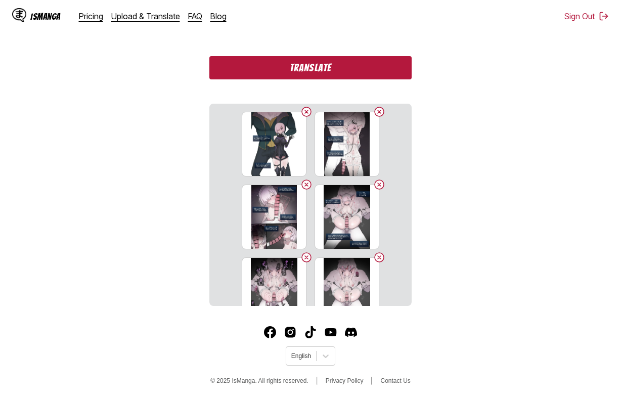
click at [336, 59] on button "Translate" at bounding box center [310, 67] width 202 height 23
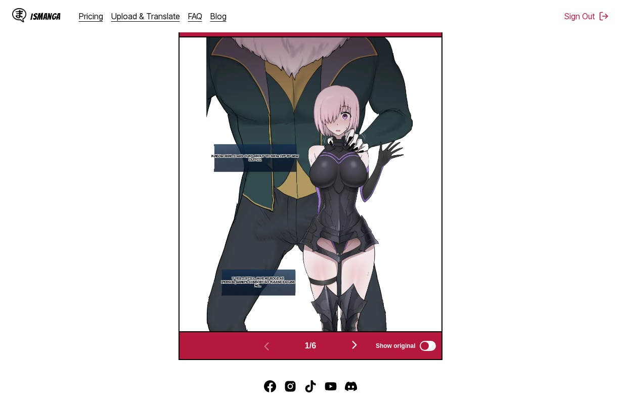
scroll to position [303, 0]
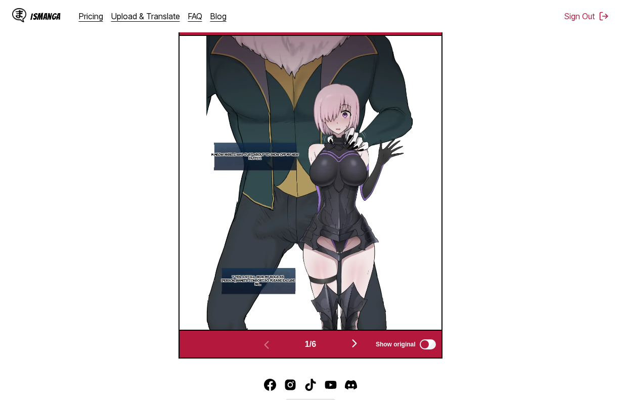
click at [365, 343] on button "button" at bounding box center [354, 344] width 61 height 15
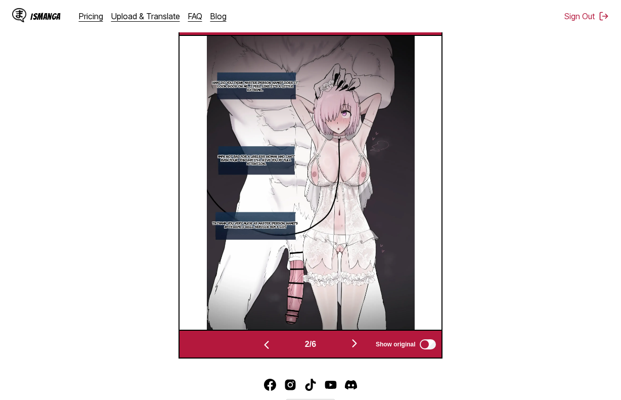
click at [356, 346] on img "button" at bounding box center [354, 343] width 12 height 12
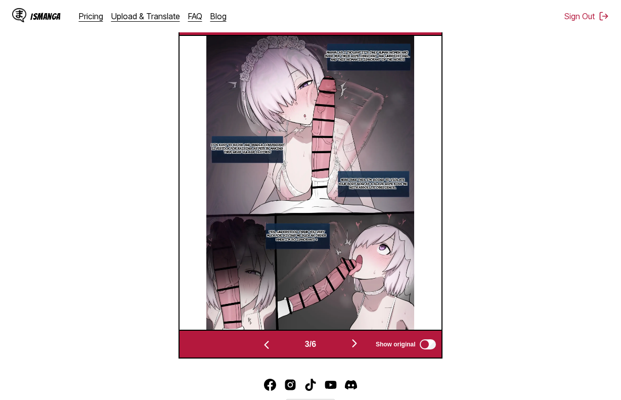
click at [356, 346] on img "button" at bounding box center [354, 343] width 12 height 12
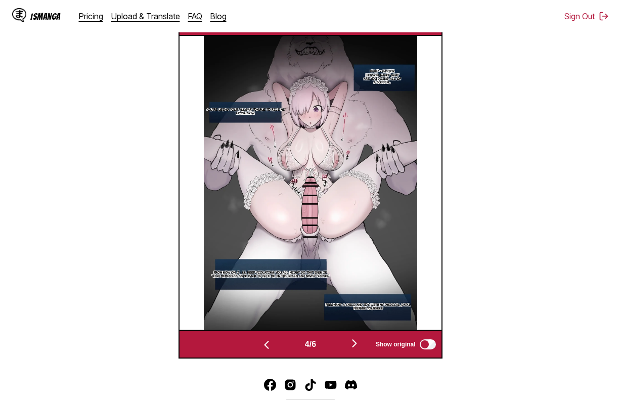
click at [357, 346] on img "button" at bounding box center [354, 343] width 12 height 12
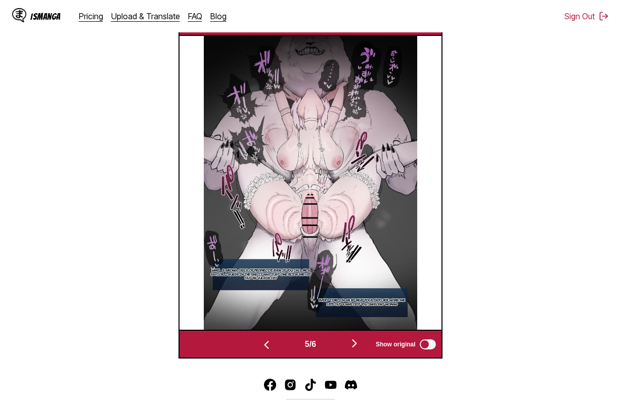
click at [357, 346] on img "button" at bounding box center [354, 343] width 12 height 12
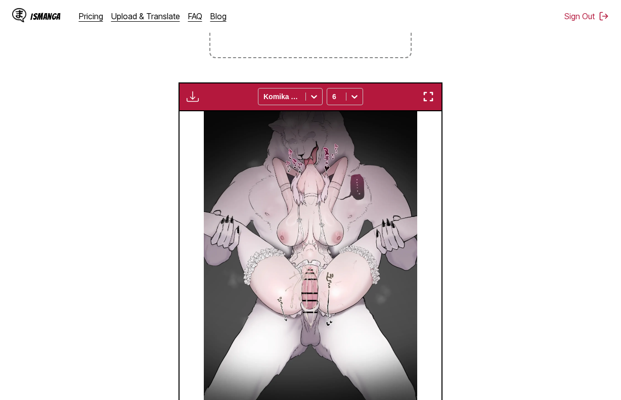
scroll to position [202, 0]
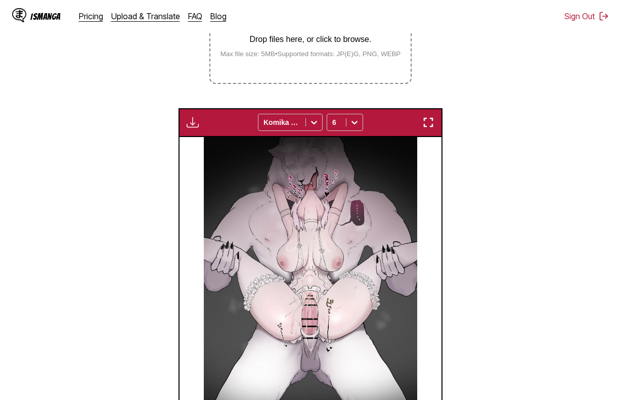
click at [193, 132] on div "Download Panel Download All Komika Axis 6" at bounding box center [309, 122] width 263 height 29
click at [193, 127] on img "button" at bounding box center [193, 122] width 12 height 12
click at [227, 156] on button "Download All" at bounding box center [220, 156] width 65 height 24
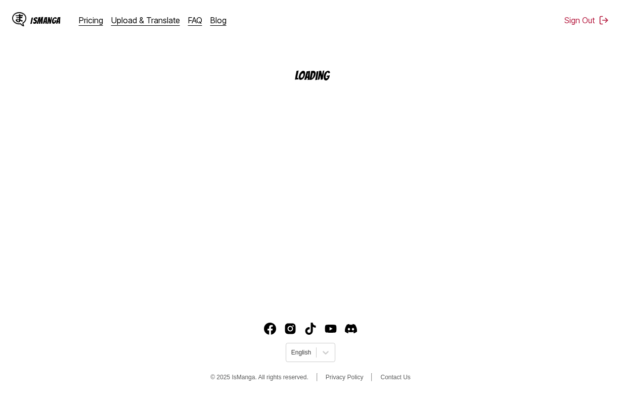
scroll to position [121, 0]
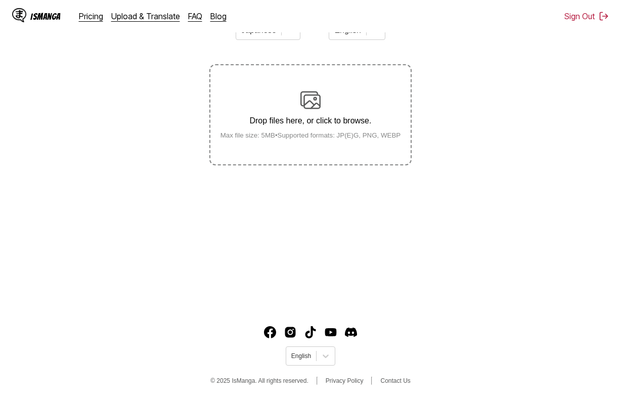
click at [589, 131] on section "From Japanese To English Drop files here, or click to browse. Max file size: 5M…" at bounding box center [310, 89] width 605 height 154
click at [349, 130] on div "Drop files here, or click to browse. Max file size: 5MB • Supported formats: JP…" at bounding box center [310, 114] width 197 height 49
click at [0, 0] on input "Drop files here, or click to browse. Max file size: 5MB • Supported formats: JP…" at bounding box center [0, 0] width 0 height 0
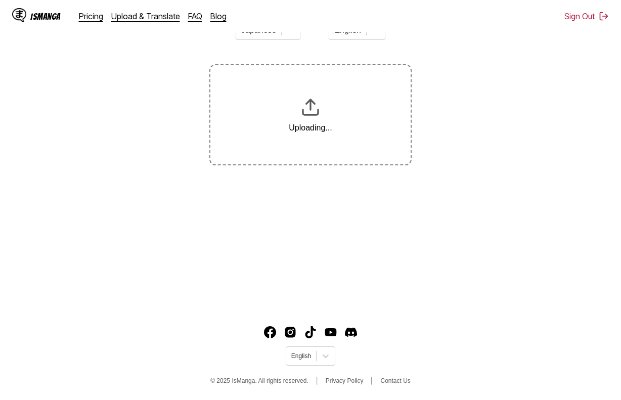
scroll to position [157, 0]
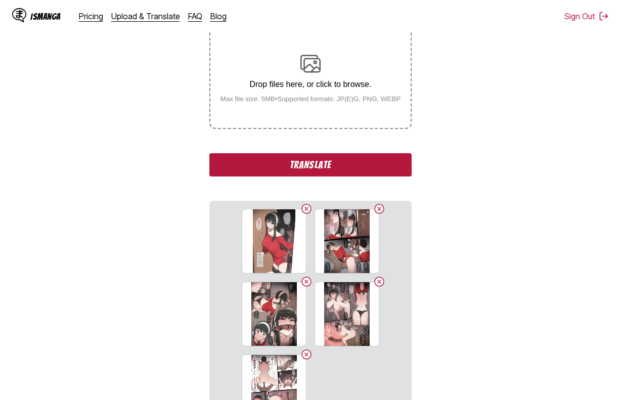
click at [377, 168] on button "Translate" at bounding box center [310, 164] width 202 height 23
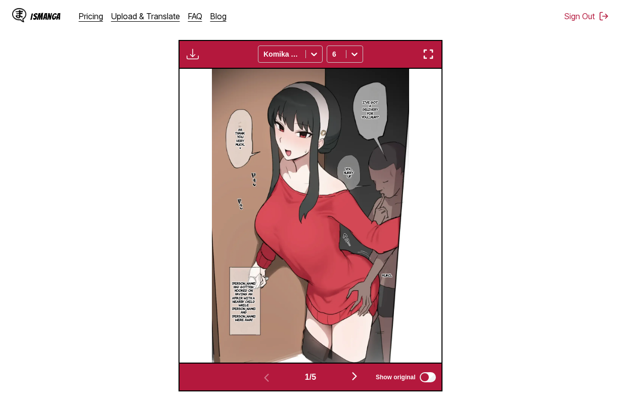
click at [348, 381] on button "button" at bounding box center [354, 377] width 61 height 15
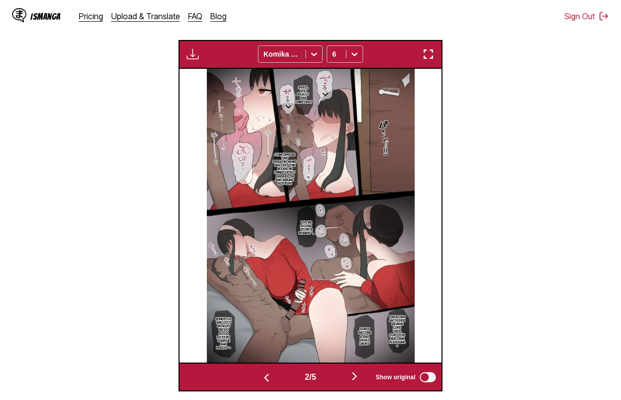
click at [351, 380] on button "button" at bounding box center [354, 377] width 61 height 15
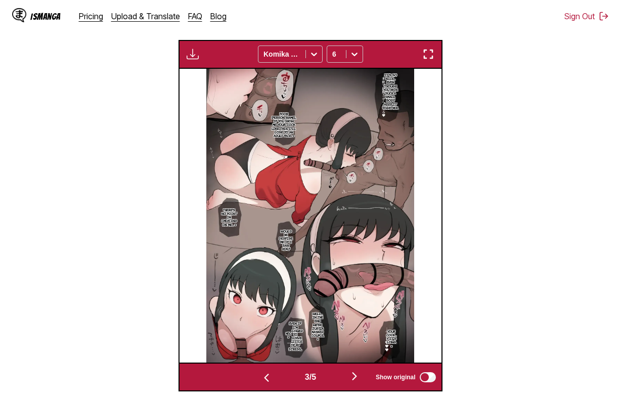
click at [351, 380] on button "button" at bounding box center [354, 377] width 61 height 15
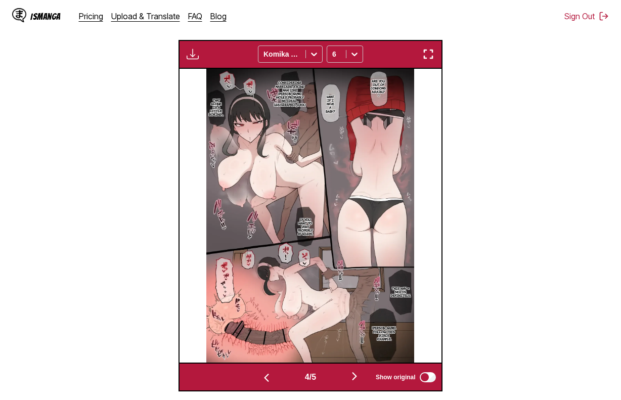
click at [351, 380] on button "button" at bounding box center [354, 377] width 61 height 15
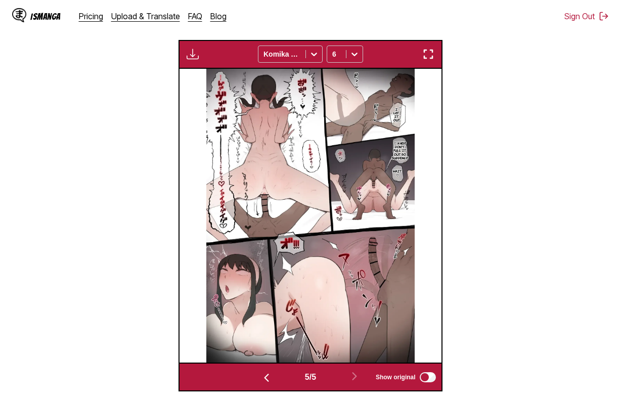
click at [271, 381] on button "button" at bounding box center [266, 377] width 61 height 15
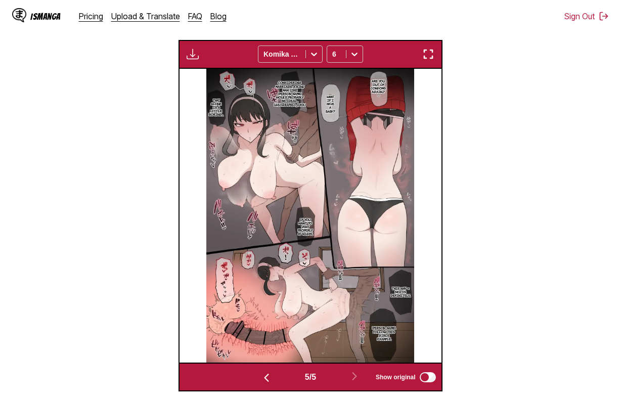
click at [271, 381] on button "button" at bounding box center [266, 377] width 61 height 15
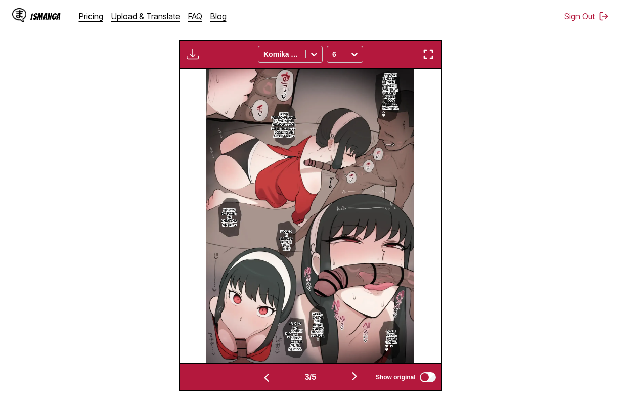
click at [271, 381] on button "button" at bounding box center [266, 377] width 61 height 15
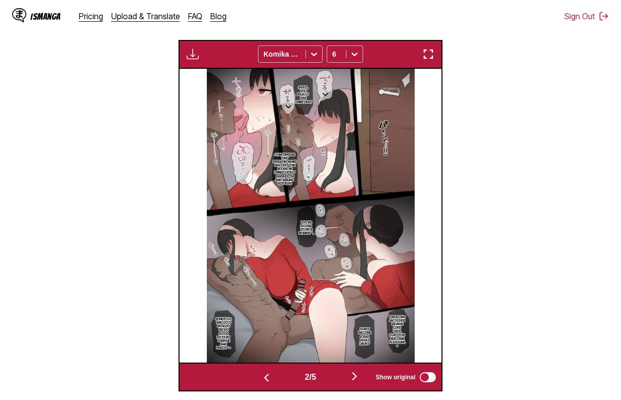
click at [271, 381] on button "button" at bounding box center [266, 377] width 61 height 15
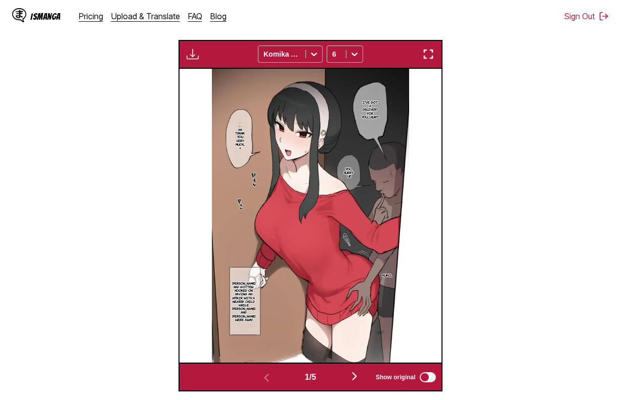
click at [192, 53] on img "button" at bounding box center [193, 54] width 12 height 12
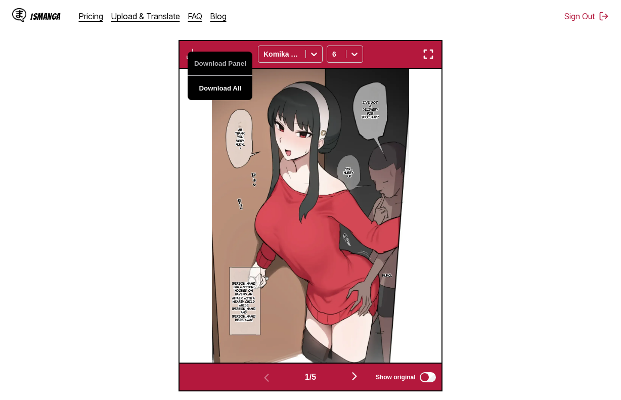
click at [207, 84] on button "Download All" at bounding box center [220, 88] width 65 height 24
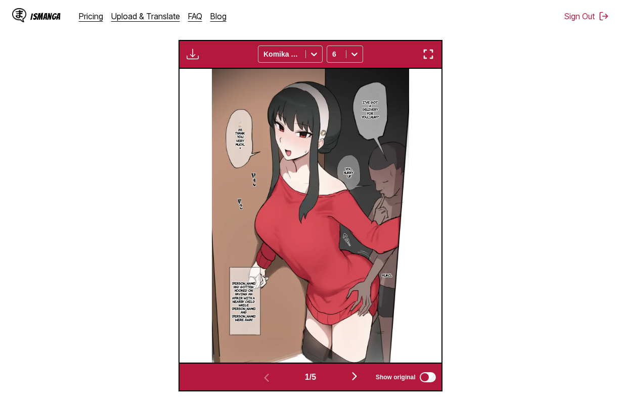
click at [390, 26] on div "IsManga Pricing Upload & Translate FAQ Blog Sign Out Pricing Upload & Translate…" at bounding box center [310, 16] width 621 height 32
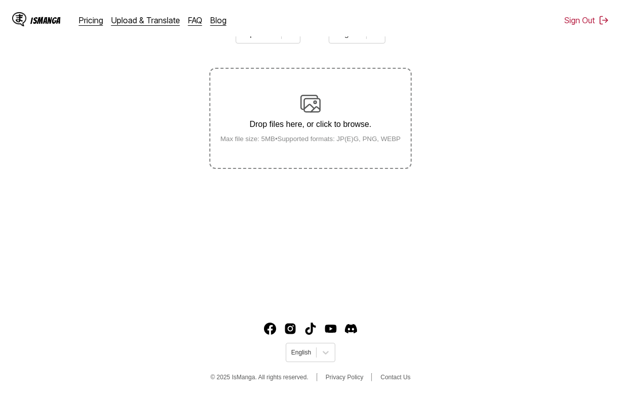
scroll to position [121, 0]
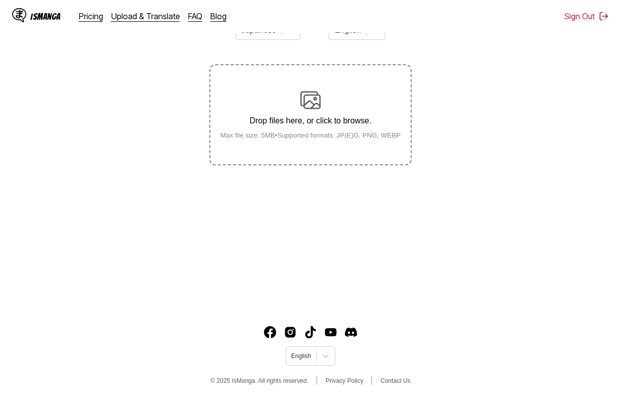
click at [329, 125] on p "Drop files here, or click to browse." at bounding box center [310, 120] width 197 height 9
click at [0, 0] on input "Drop files here, or click to browse. Max file size: 5MB • Supported formats: JP…" at bounding box center [0, 0] width 0 height 0
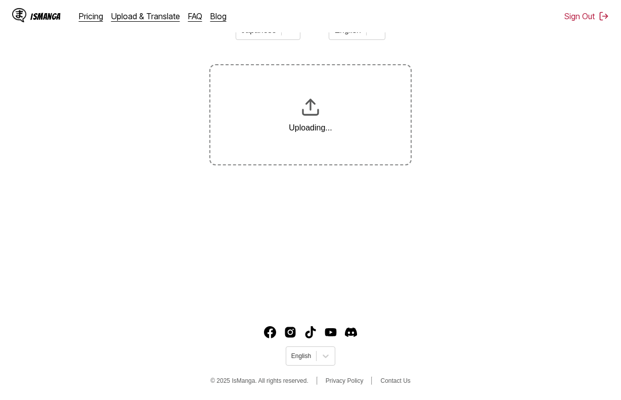
scroll to position [157, 0]
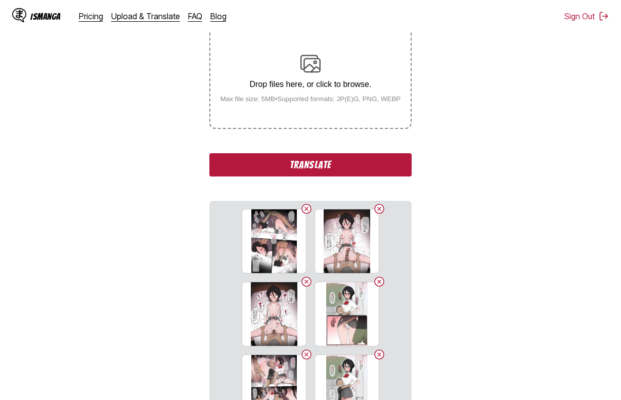
click at [347, 175] on button "Translate" at bounding box center [310, 164] width 202 height 23
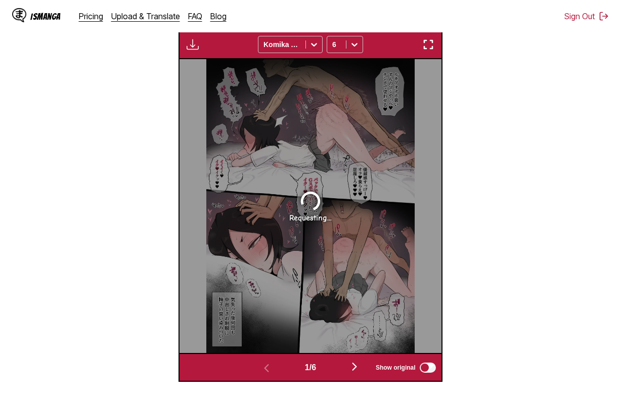
scroll to position [321, 0]
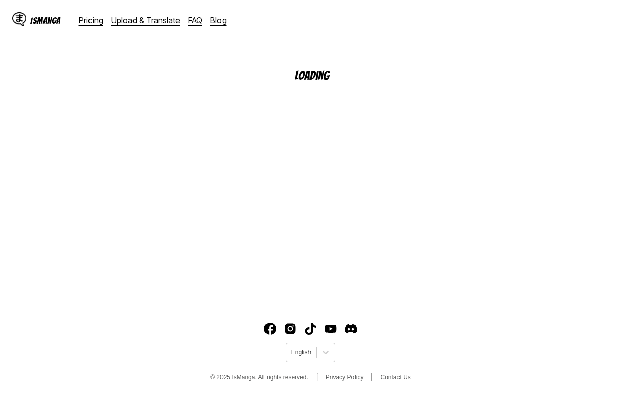
scroll to position [121, 0]
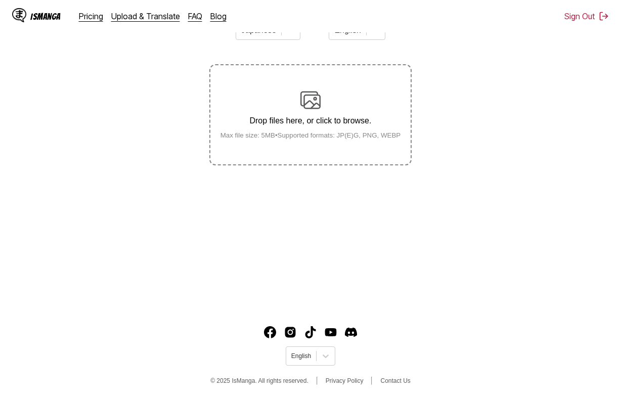
click at [320, 146] on label "Drop files here, or click to browse. Max file size: 5MB • Supported formats: JP…" at bounding box center [310, 114] width 200 height 99
click at [0, 0] on input "Drop files here, or click to browse. Max file size: 5MB • Supported formats: JP…" at bounding box center [0, 0] width 0 height 0
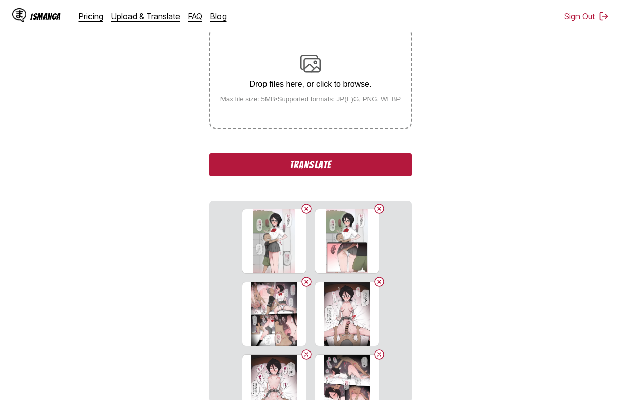
click at [321, 162] on button "Translate" at bounding box center [310, 164] width 202 height 23
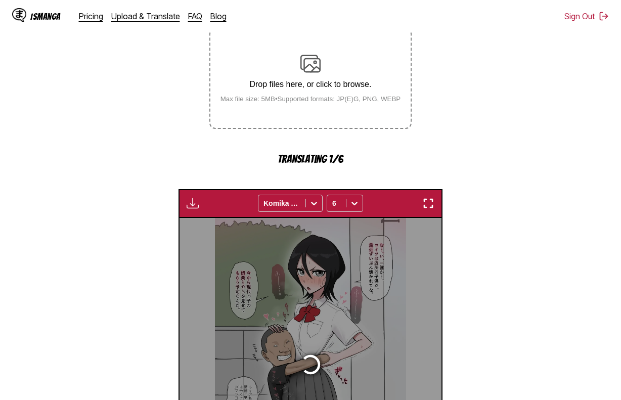
scroll to position [271, 0]
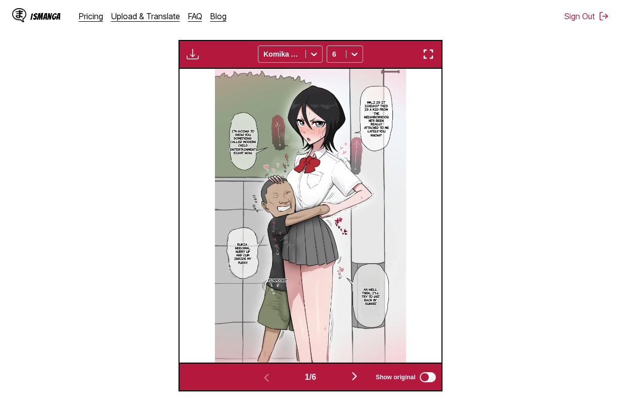
click at [349, 380] on button "button" at bounding box center [354, 377] width 61 height 15
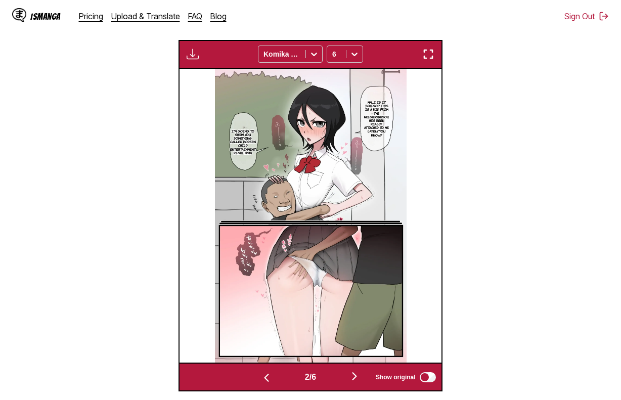
click at [349, 380] on button "button" at bounding box center [354, 377] width 61 height 15
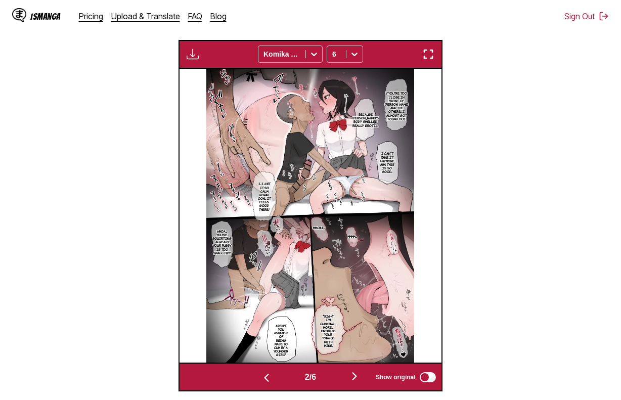
click at [349, 380] on button "button" at bounding box center [354, 377] width 61 height 15
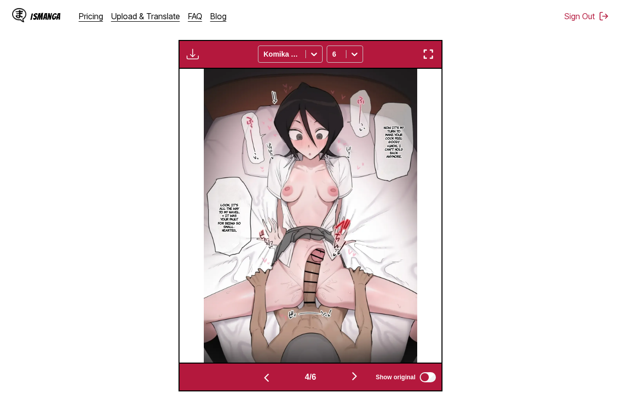
click at [349, 380] on button "button" at bounding box center [354, 377] width 61 height 15
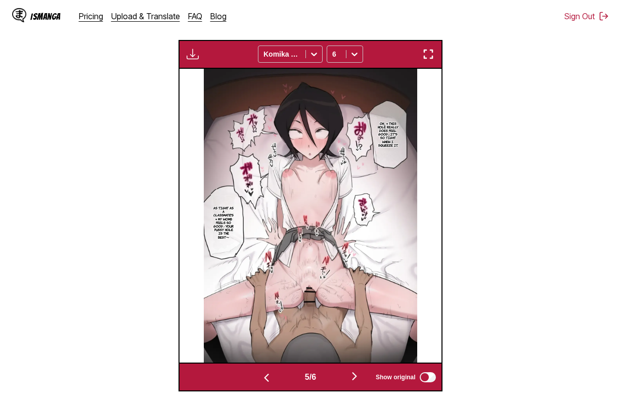
click at [349, 380] on button "button" at bounding box center [354, 377] width 61 height 15
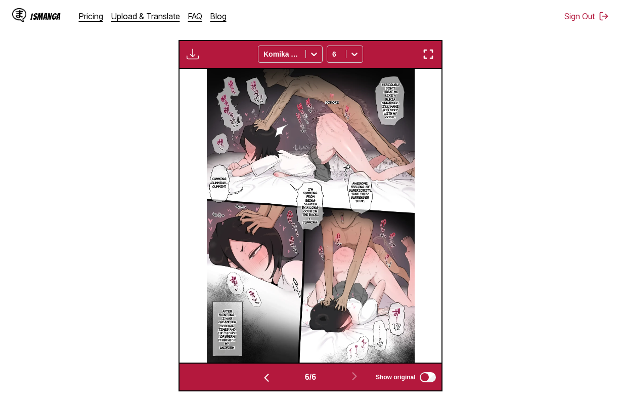
click at [199, 48] on div "Download Panel Download All Komika Axis 6" at bounding box center [309, 54] width 263 height 29
click at [198, 53] on img "button" at bounding box center [193, 54] width 12 height 12
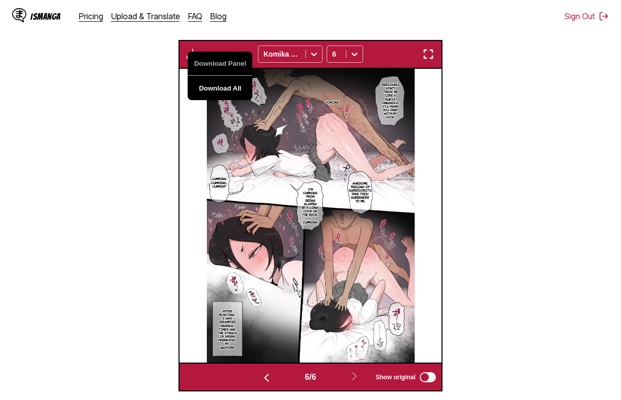
click at [217, 90] on button "Download All" at bounding box center [220, 88] width 65 height 24
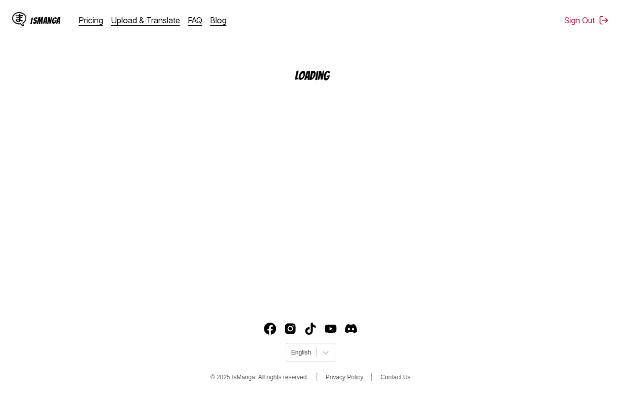
scroll to position [121, 0]
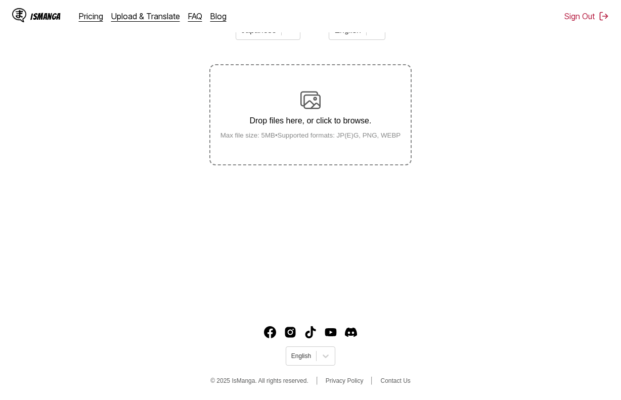
click at [573, 99] on section "From Japanese To English Drop files here, or click to browse. Max file size: 5M…" at bounding box center [310, 89] width 605 height 154
click at [296, 146] on label "Drop files here, or click to browse. Max file size: 5MB • Supported formats: JP…" at bounding box center [310, 114] width 200 height 99
click at [0, 0] on input "Drop files here, or click to browse. Max file size: 5MB • Supported formats: JP…" at bounding box center [0, 0] width 0 height 0
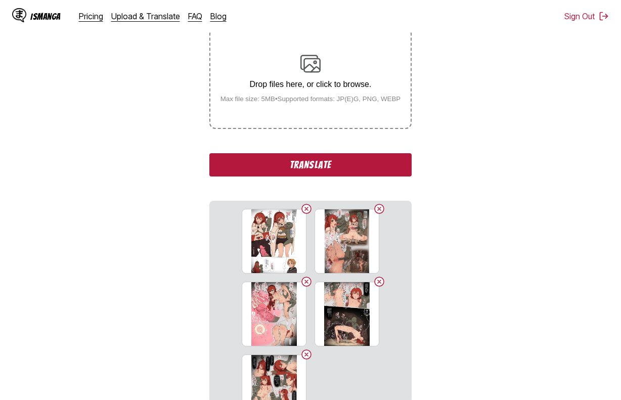
click at [305, 161] on button "Translate" at bounding box center [310, 164] width 202 height 23
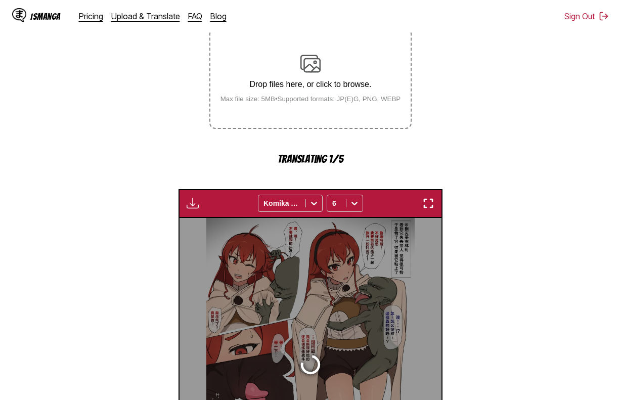
scroll to position [271, 0]
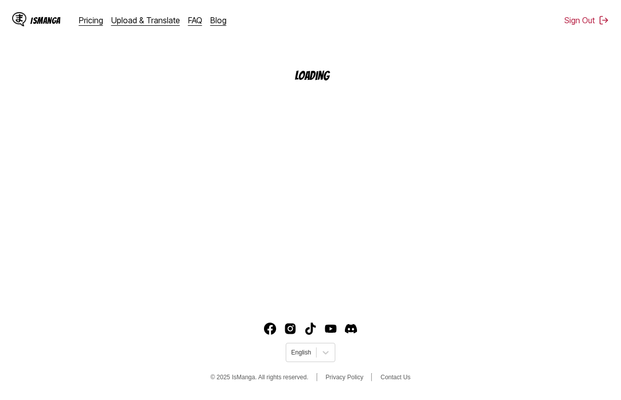
scroll to position [121, 0]
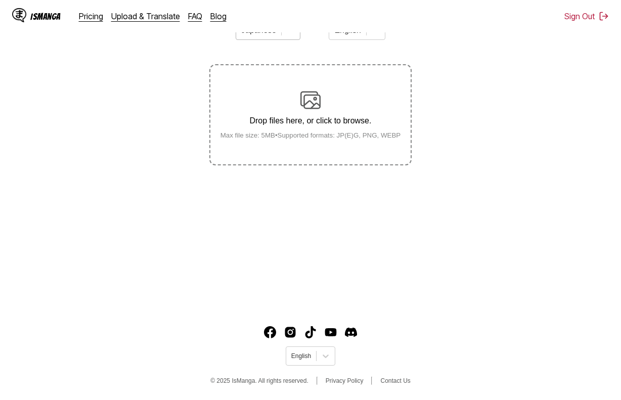
click at [282, 39] on div at bounding box center [291, 30] width 18 height 18
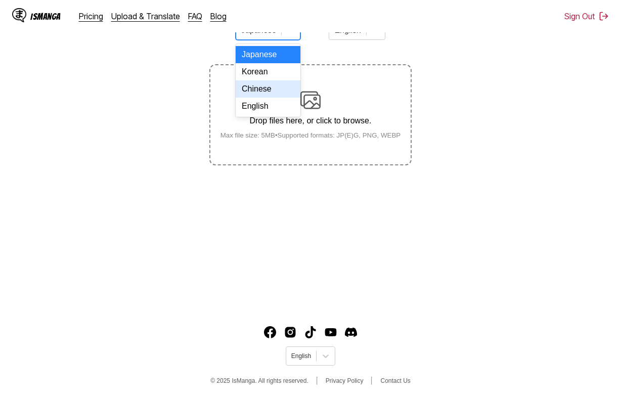
click at [269, 93] on div "Chinese" at bounding box center [268, 88] width 65 height 17
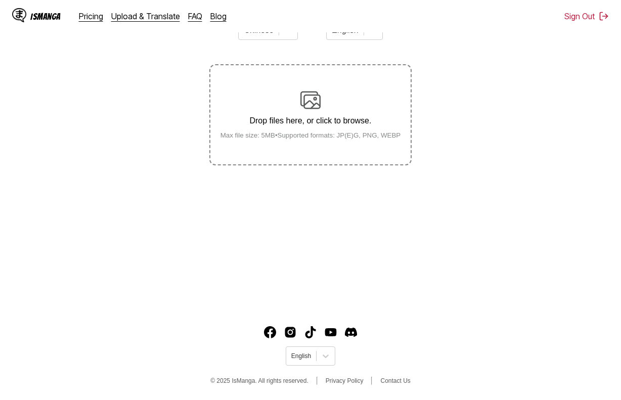
click at [310, 107] on img at bounding box center [310, 100] width 20 height 20
click at [0, 0] on input "Drop files here, or click to browse. Max file size: 5MB • Supported formats: JP…" at bounding box center [0, 0] width 0 height 0
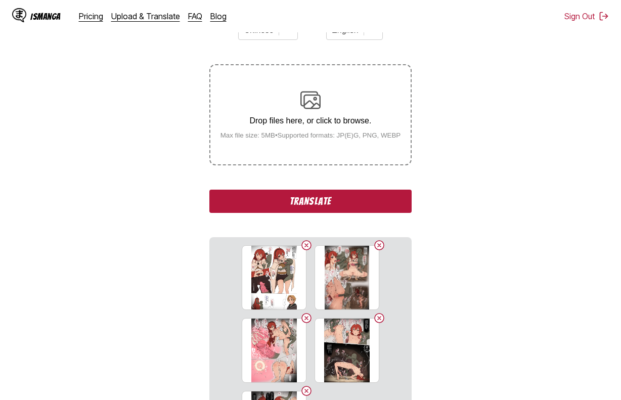
click at [364, 200] on button "Translate" at bounding box center [310, 201] width 202 height 23
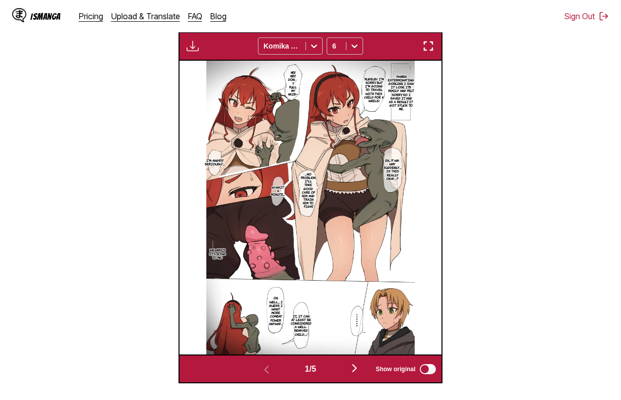
scroll to position [321, 0]
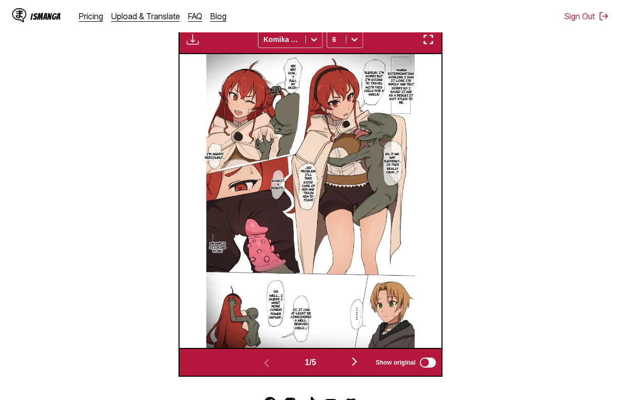
click at [352, 366] on img "button" at bounding box center [354, 361] width 12 height 12
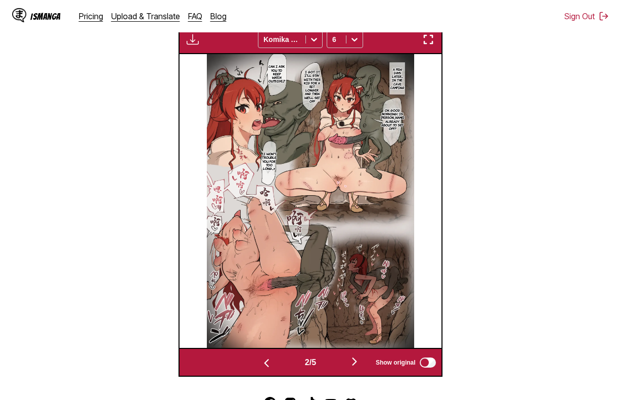
click at [352, 366] on img "button" at bounding box center [354, 361] width 12 height 12
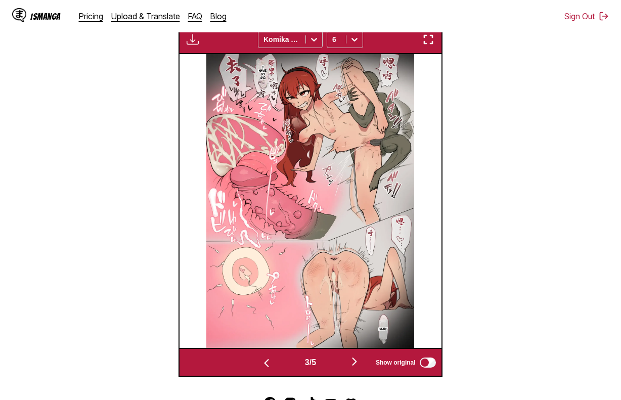
click at [352, 366] on img "button" at bounding box center [354, 361] width 12 height 12
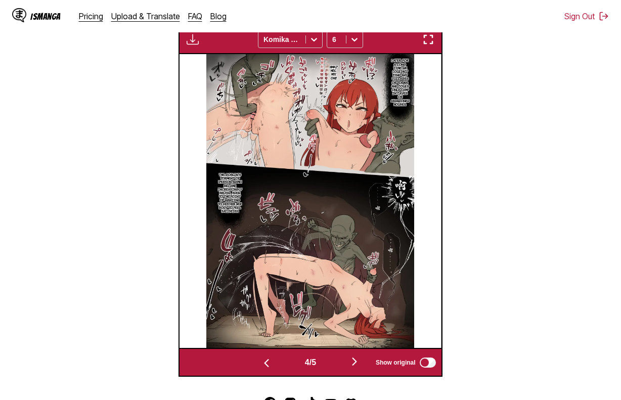
click at [352, 366] on img "button" at bounding box center [354, 361] width 12 height 12
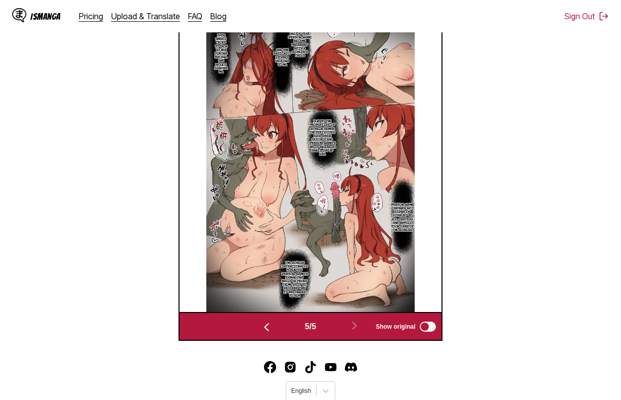
click at [185, 45] on div "In less than half a year, Alice became pregnant with a goblin's child. And she …" at bounding box center [309, 165] width 261 height 294
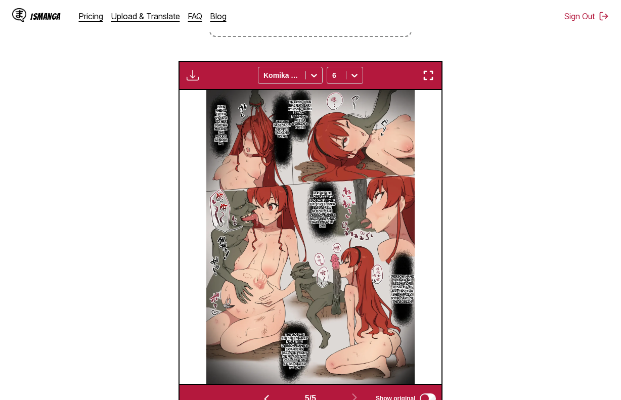
scroll to position [220, 0]
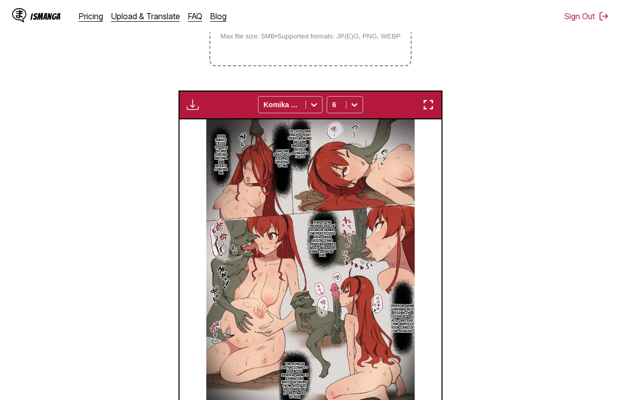
click at [195, 111] on img "button" at bounding box center [193, 105] width 12 height 12
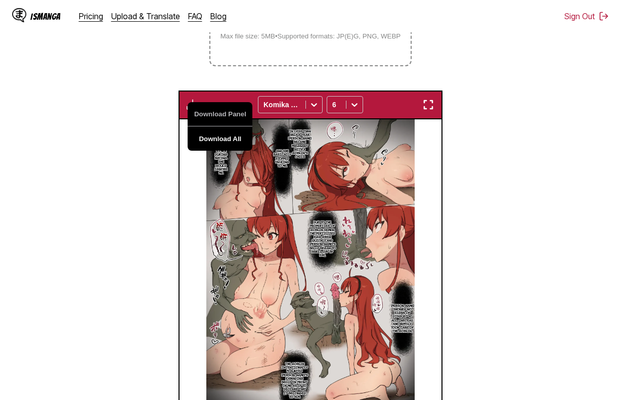
click at [208, 136] on button "Download All" at bounding box center [220, 138] width 65 height 24
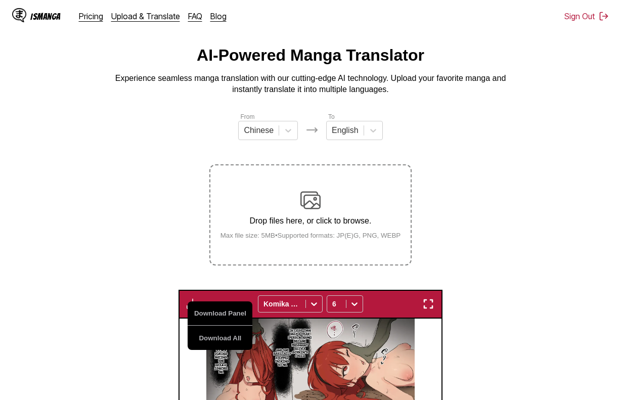
scroll to position [0, 0]
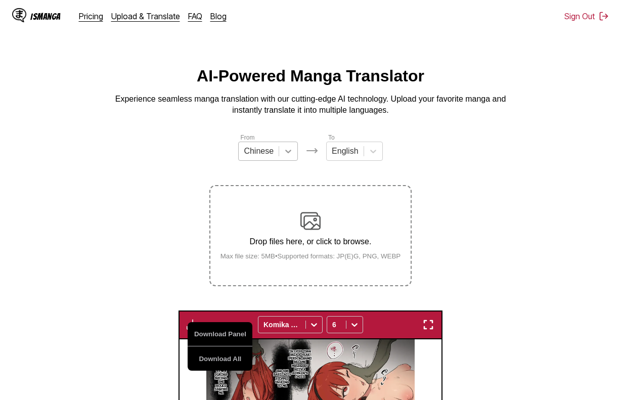
click at [284, 160] on div at bounding box center [288, 151] width 18 height 18
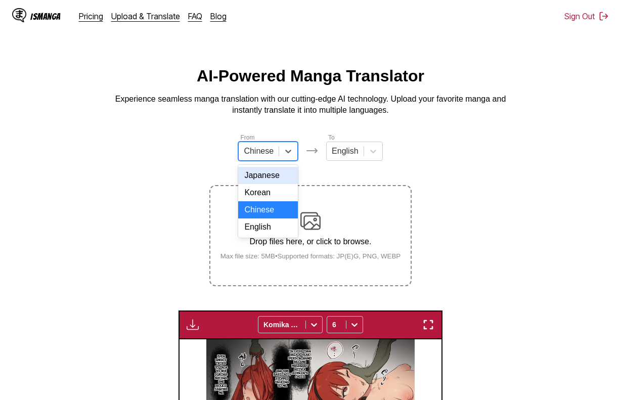
click at [283, 181] on div "Japanese" at bounding box center [268, 175] width 60 height 17
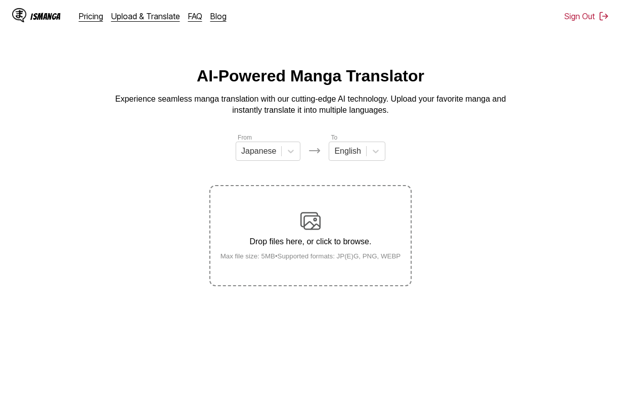
click at [317, 251] on div "Drop files here, or click to browse. Max file size: 5MB • Supported formats: JP…" at bounding box center [310, 235] width 197 height 49
click at [0, 0] on input "Drop files here, or click to browse. Max file size: 5MB • Supported formats: JP…" at bounding box center [0, 0] width 0 height 0
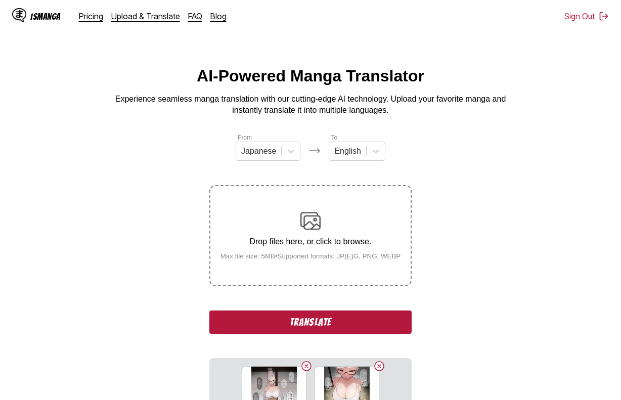
click at [388, 316] on button "Translate" at bounding box center [310, 321] width 202 height 23
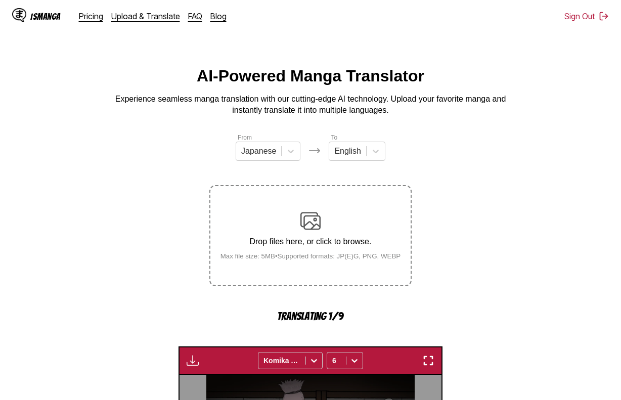
scroll to position [271, 0]
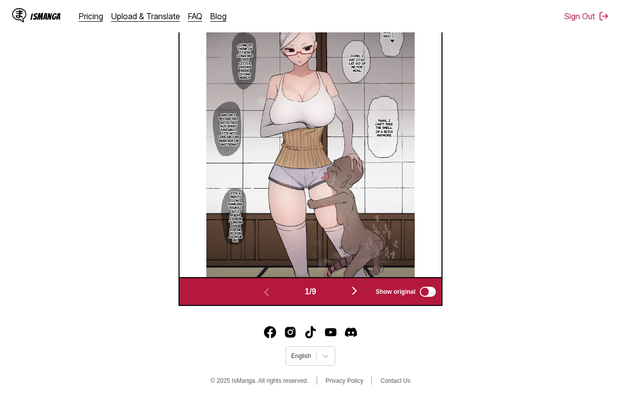
click at [358, 288] on img "button" at bounding box center [354, 291] width 12 height 12
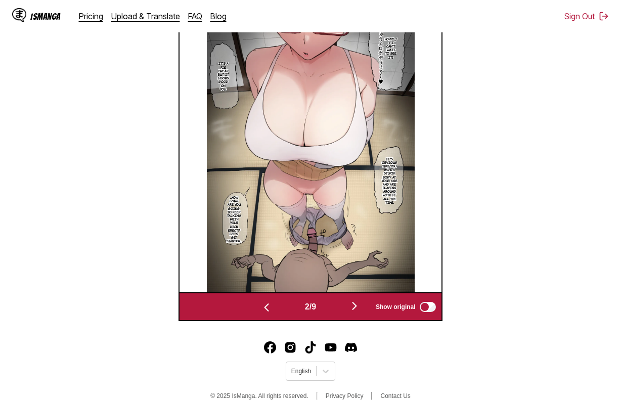
click at [351, 303] on button "button" at bounding box center [354, 306] width 61 height 15
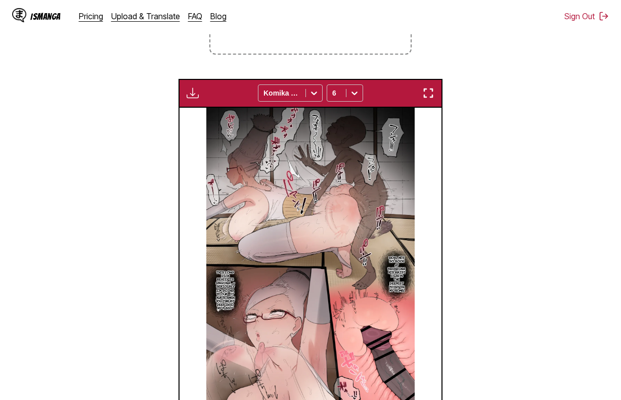
scroll to position [225, 0]
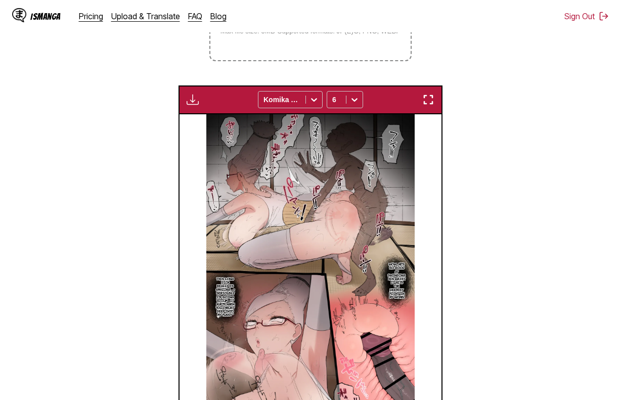
click at [194, 96] on img "button" at bounding box center [193, 100] width 12 height 12
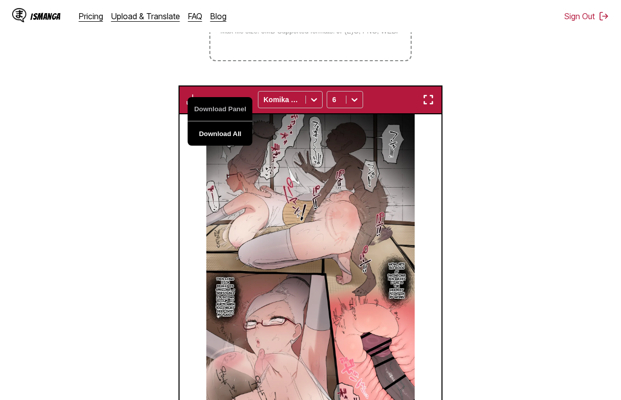
click at [205, 129] on button "Download All" at bounding box center [220, 133] width 65 height 24
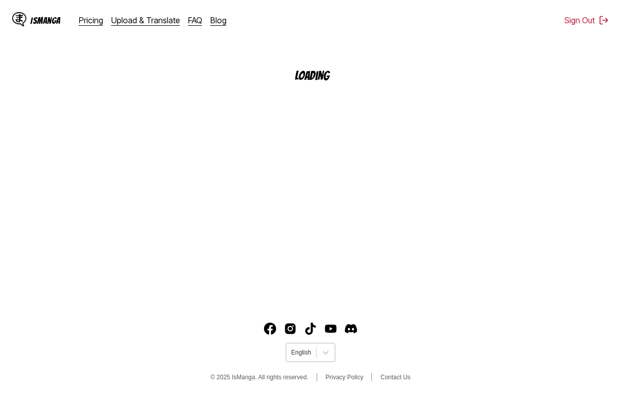
scroll to position [121, 0]
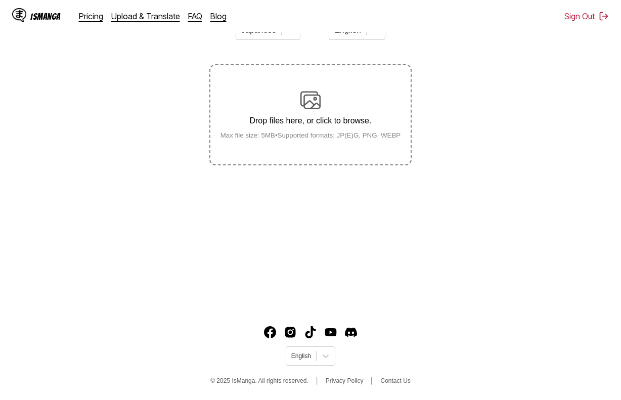
click at [282, 148] on label "Drop files here, or click to browse. Max file size: 5MB • Supported formats: JP…" at bounding box center [310, 114] width 200 height 99
click at [0, 0] on input "Drop files here, or click to browse. Max file size: 5MB • Supported formats: JP…" at bounding box center [0, 0] width 0 height 0
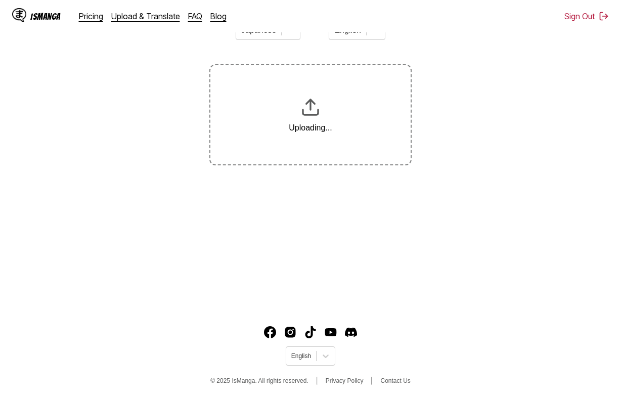
scroll to position [157, 0]
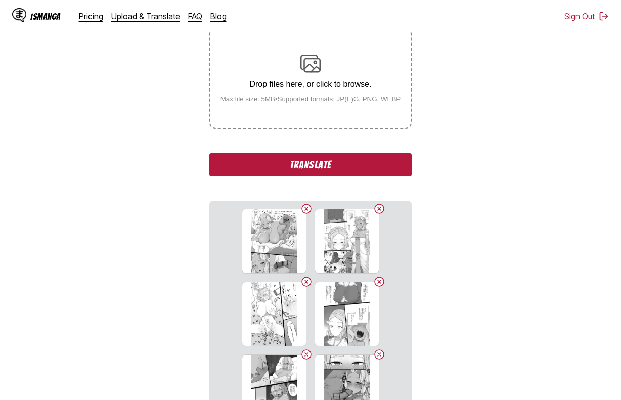
click at [299, 162] on button "Translate" at bounding box center [310, 164] width 202 height 23
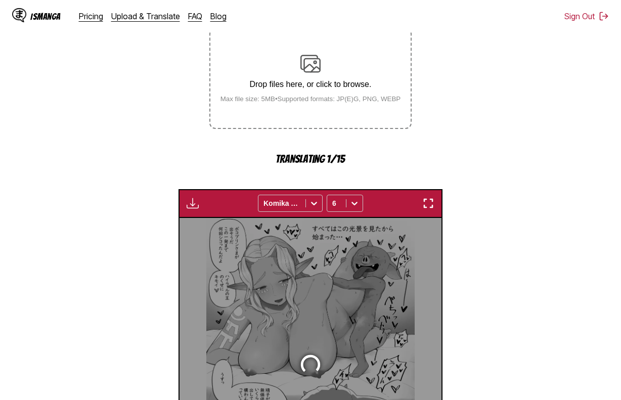
scroll to position [271, 0]
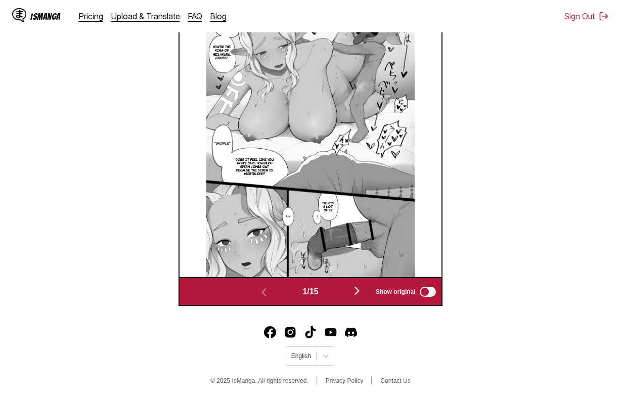
click at [355, 293] on img "button" at bounding box center [357, 291] width 12 height 12
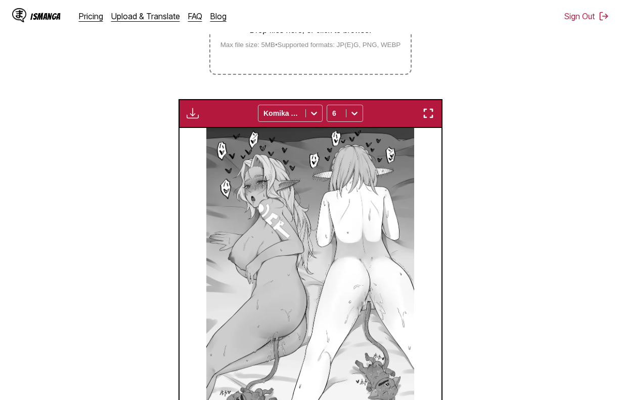
scroll to position [189, 0]
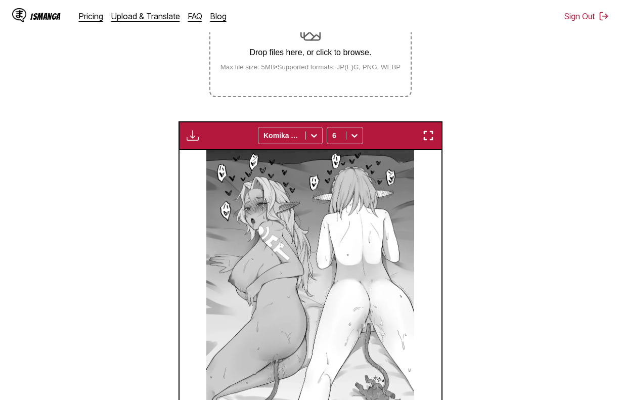
click at [198, 139] on img "button" at bounding box center [193, 135] width 12 height 12
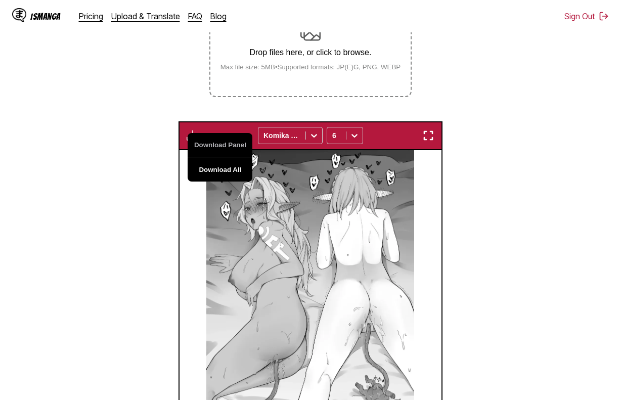
click at [195, 174] on button "Download All" at bounding box center [220, 169] width 65 height 24
drag, startPoint x: 312, startPoint y: 9, endPoint x: 288, endPoint y: 3, distance: 25.5
click at [312, 9] on div "IsManga Pricing Upload & Translate FAQ Blog Sign Out Pricing Upload & Translate…" at bounding box center [310, 16] width 621 height 32
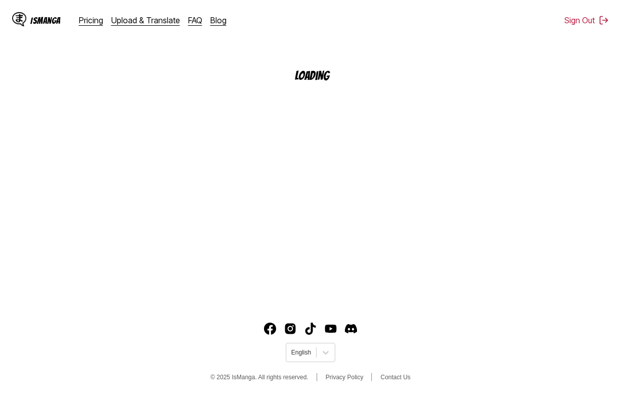
scroll to position [121, 0]
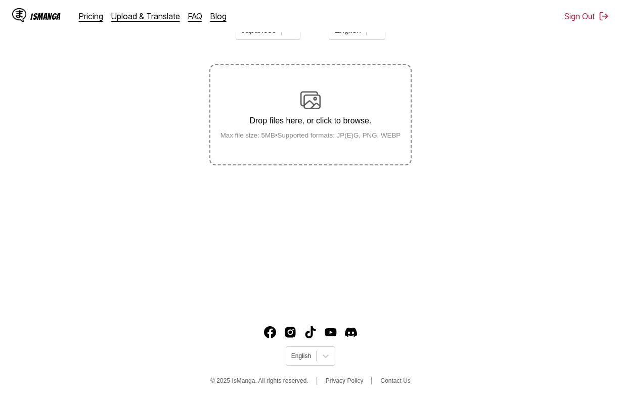
click at [302, 102] on img at bounding box center [310, 100] width 20 height 20
click at [0, 0] on input "Drop files here, or click to browse. Max file size: 5MB • Supported formats: JP…" at bounding box center [0, 0] width 0 height 0
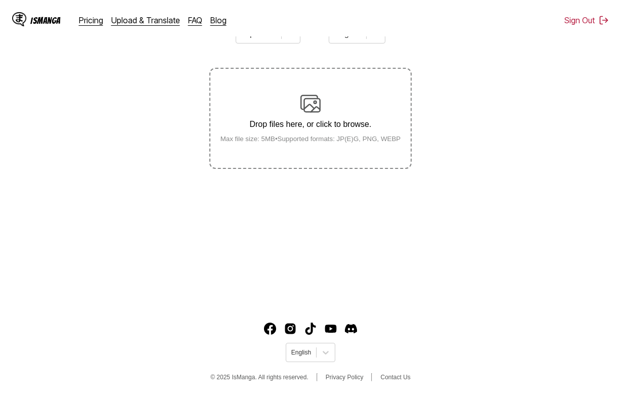
scroll to position [121, 0]
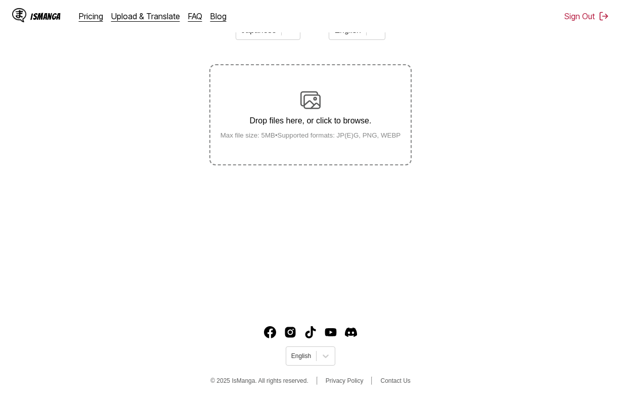
click at [326, 125] on p "Drop files here, or click to browse." at bounding box center [310, 120] width 197 height 9
click at [0, 0] on input "Drop files here, or click to browse. Max file size: 5MB • Supported formats: JP…" at bounding box center [0, 0] width 0 height 0
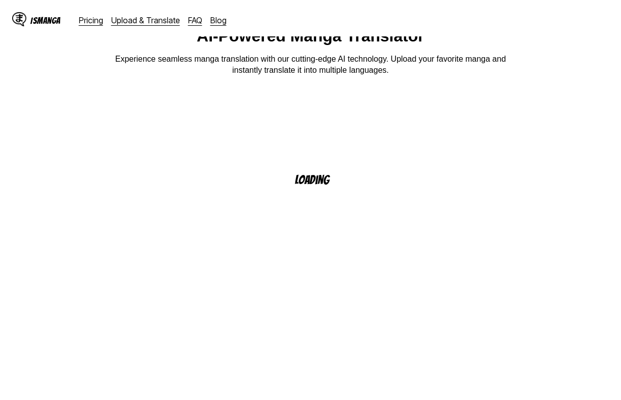
scroll to position [51, 0]
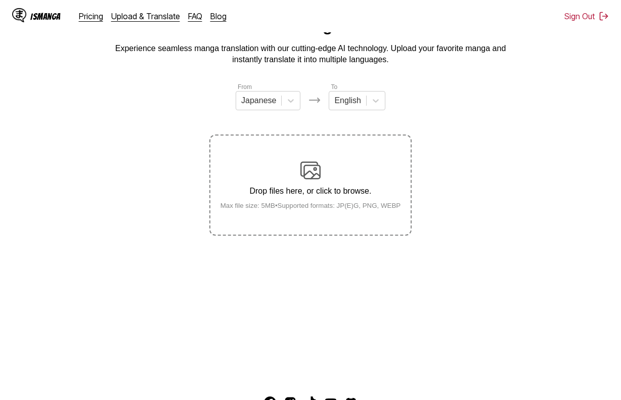
click at [350, 187] on div "Drop files here, or click to browse. Max file size: 5MB • Supported formats: JP…" at bounding box center [310, 184] width 197 height 49
click at [0, 0] on input "Drop files here, or click to browse. Max file size: 5MB • Supported formats: JP…" at bounding box center [0, 0] width 0 height 0
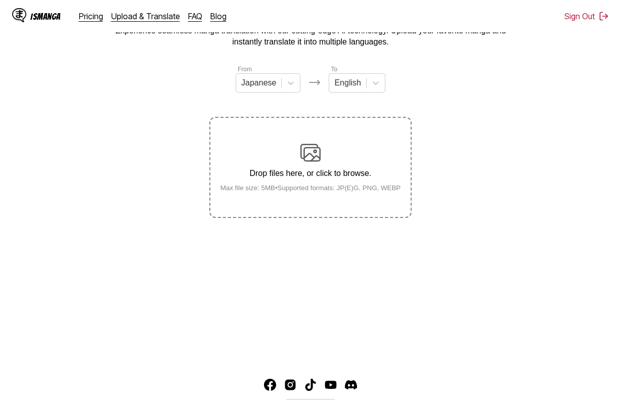
drag, startPoint x: 589, startPoint y: 179, endPoint x: 583, endPoint y: 179, distance: 6.1
click at [589, 179] on section "From Japanese To English Drop files here, or click to browse. Max file size: 5M…" at bounding box center [310, 141] width 605 height 154
click at [325, 166] on div "Drop files here, or click to browse. Max file size: 5MB • Supported formats: JP…" at bounding box center [310, 167] width 197 height 49
click at [0, 0] on input "Drop files here, or click to browse. Max file size: 5MB • Supported formats: JP…" at bounding box center [0, 0] width 0 height 0
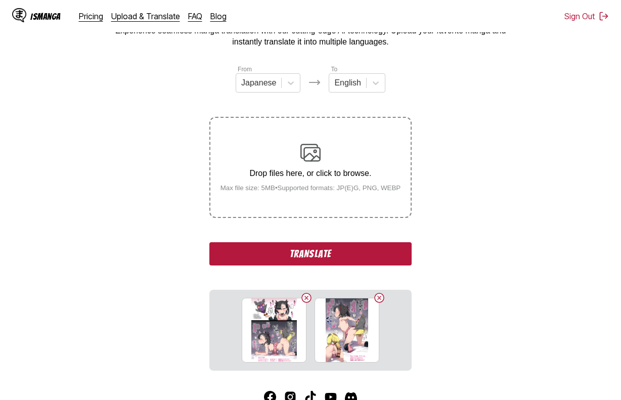
click at [313, 256] on button "Translate" at bounding box center [310, 253] width 202 height 23
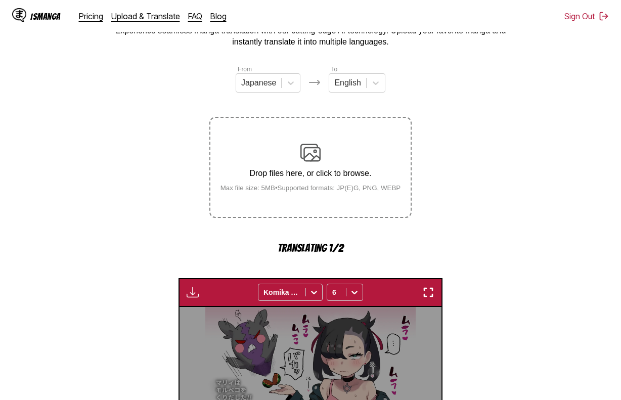
scroll to position [271, 0]
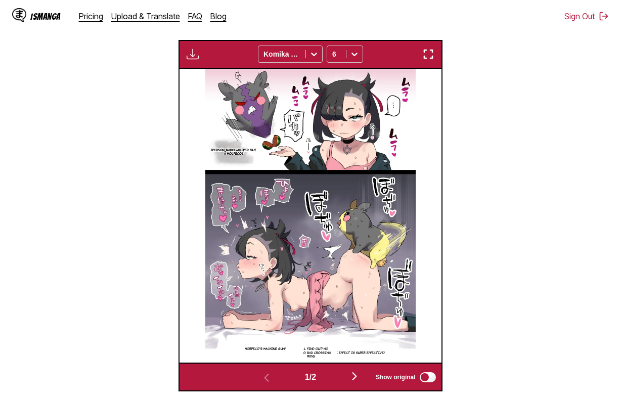
click at [189, 50] on img "button" at bounding box center [193, 54] width 12 height 12
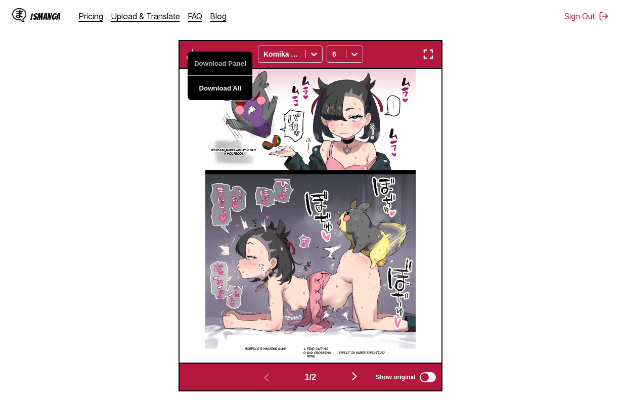
click at [201, 85] on button "Download All" at bounding box center [220, 88] width 65 height 24
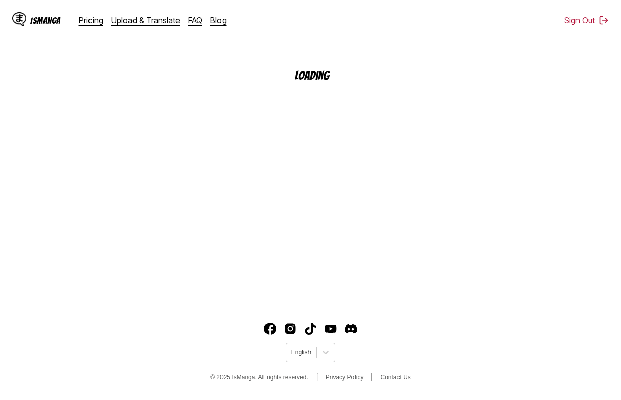
scroll to position [121, 0]
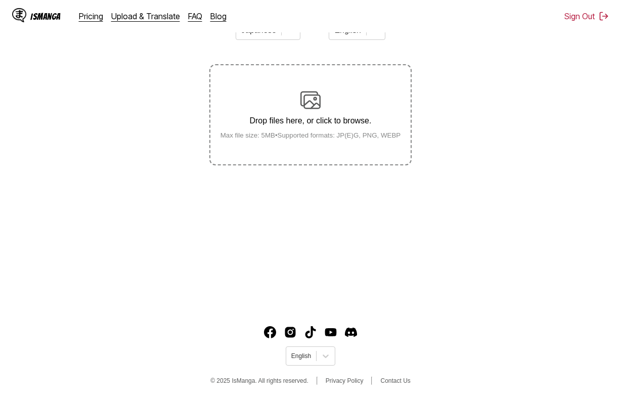
click at [319, 151] on label "Drop files here, or click to browse. Max file size: 5MB • Supported formats: JP…" at bounding box center [310, 114] width 200 height 99
click at [0, 0] on input "Drop files here, or click to browse. Max file size: 5MB • Supported formats: JP…" at bounding box center [0, 0] width 0 height 0
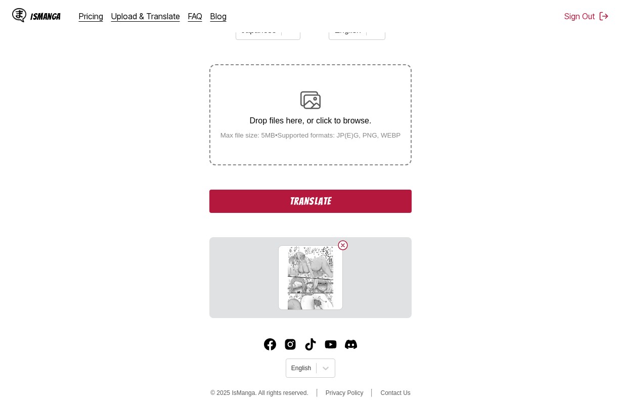
scroll to position [134, 0]
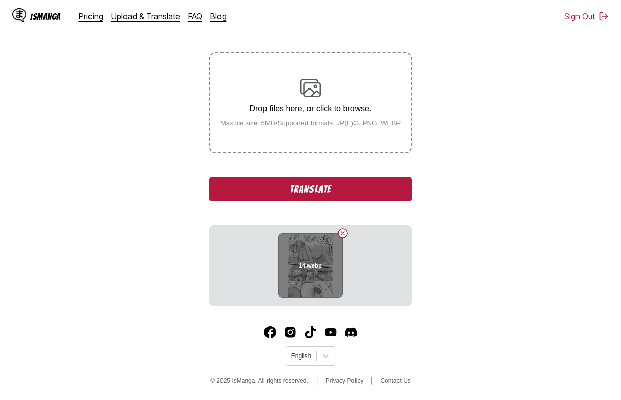
click at [342, 230] on button "Delete image" at bounding box center [343, 233] width 12 height 12
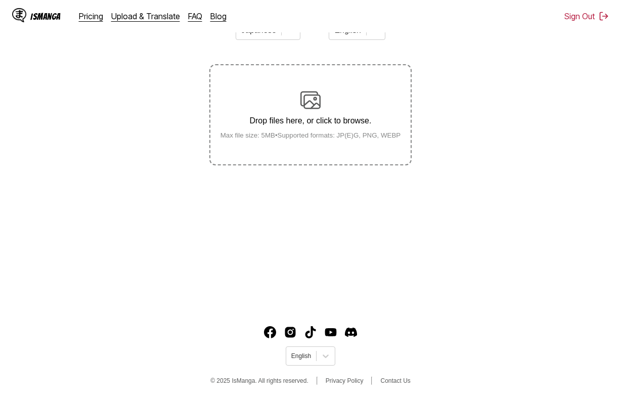
click at [310, 138] on small "Max file size: 5MB • Supported formats: JP(E)G, PNG, WEBP" at bounding box center [310, 135] width 197 height 8
click at [0, 0] on input "Drop files here, or click to browse. Max file size: 5MB • Supported formats: JP…" at bounding box center [0, 0] width 0 height 0
click at [343, 86] on label "Drop files here, or click to browse. Max file size: 5MB • Supported formats: JP…" at bounding box center [310, 114] width 200 height 99
click at [0, 0] on input "Drop files here, or click to browse. Max file size: 5MB • Supported formats: JP…" at bounding box center [0, 0] width 0 height 0
click at [303, 92] on img at bounding box center [310, 100] width 20 height 20
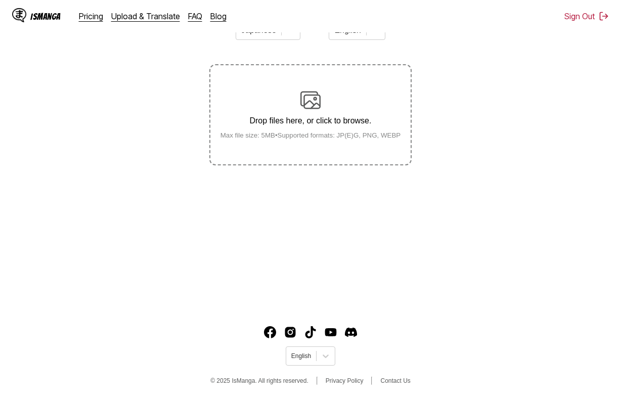
click at [0, 0] on input "Drop files here, or click to browse. Max file size: 5MB • Supported formats: JP…" at bounding box center [0, 0] width 0 height 0
click at [251, 113] on div "Drop files here, or click to browse. Max file size: 5MB • Supported formats: JP…" at bounding box center [310, 114] width 197 height 49
click at [0, 0] on input "Drop files here, or click to browse. Max file size: 5MB • Supported formats: JP…" at bounding box center [0, 0] width 0 height 0
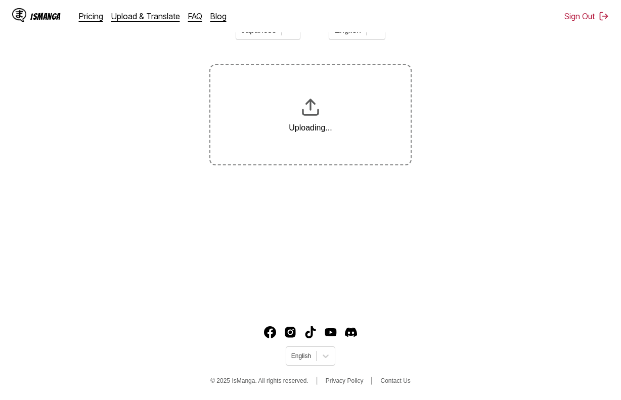
scroll to position [134, 0]
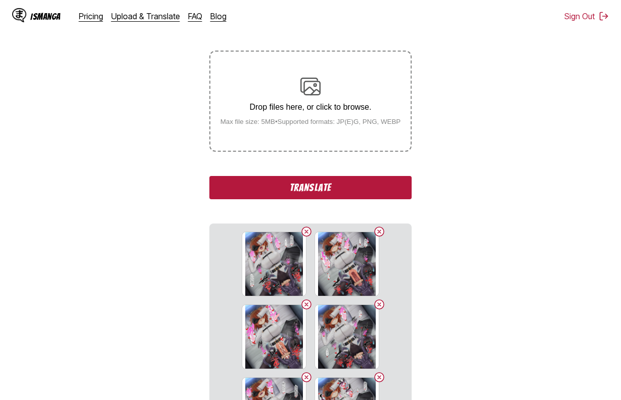
click at [330, 198] on button "Translate" at bounding box center [310, 187] width 202 height 23
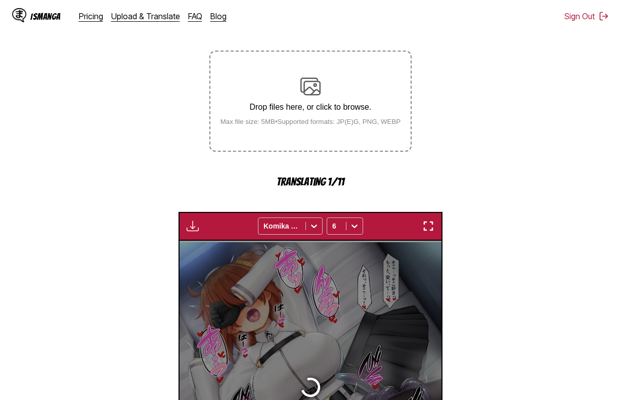
scroll to position [271, 0]
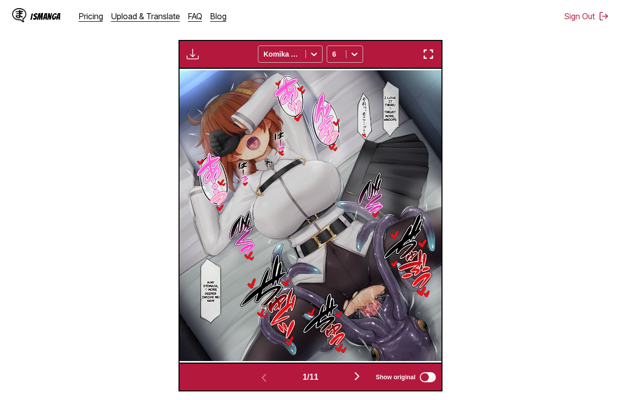
click at [352, 376] on button "button" at bounding box center [357, 377] width 61 height 15
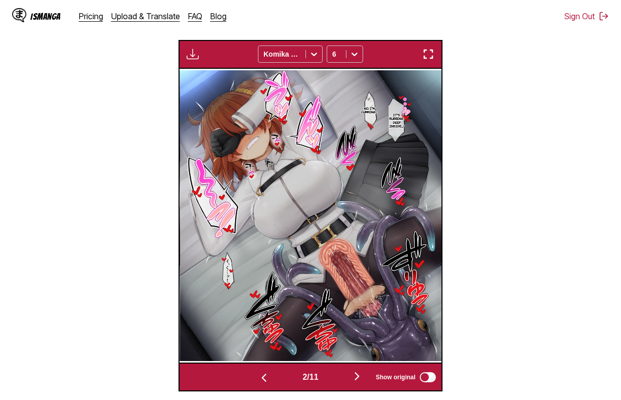
click at [352, 376] on button "button" at bounding box center [357, 377] width 61 height 15
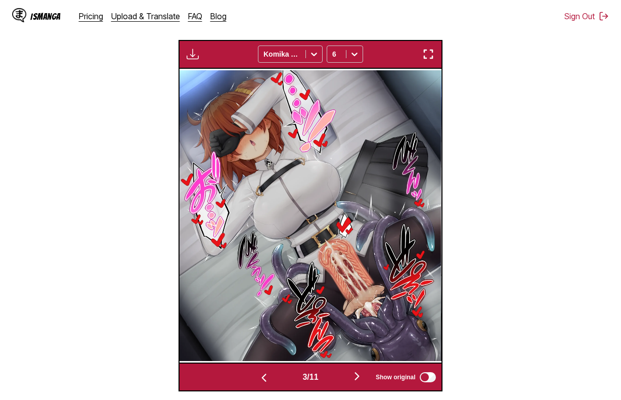
click at [352, 376] on button "button" at bounding box center [357, 377] width 61 height 15
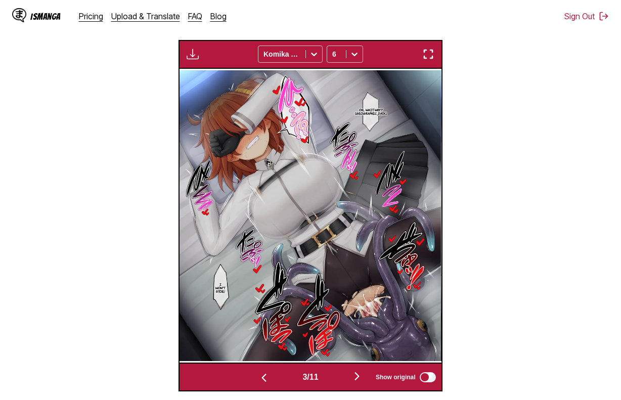
click at [352, 376] on button "button" at bounding box center [357, 377] width 61 height 15
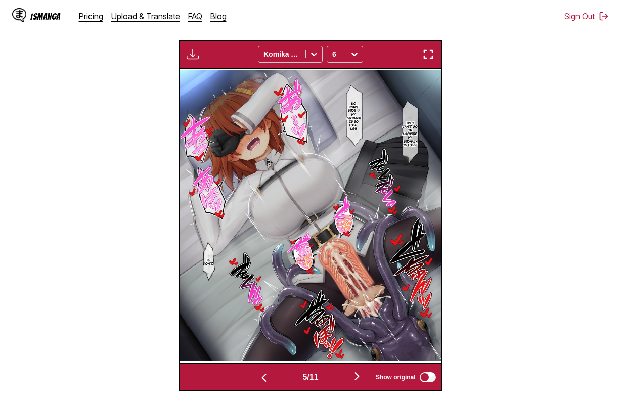
click at [352, 376] on button "button" at bounding box center [357, 377] width 61 height 15
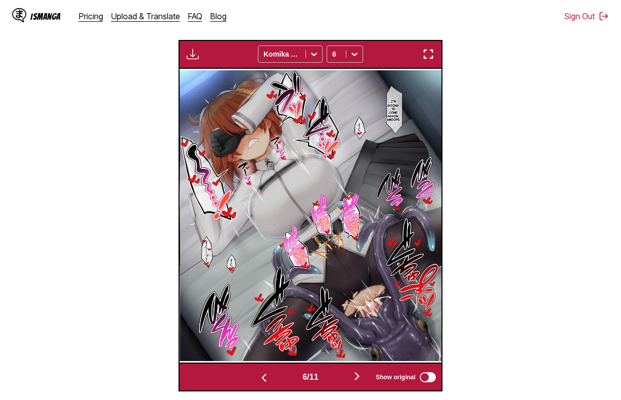
click at [352, 376] on button "button" at bounding box center [357, 377] width 61 height 15
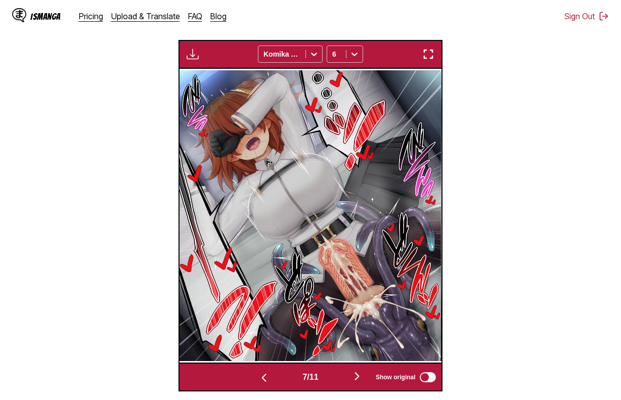
click at [352, 376] on button "button" at bounding box center [357, 377] width 61 height 15
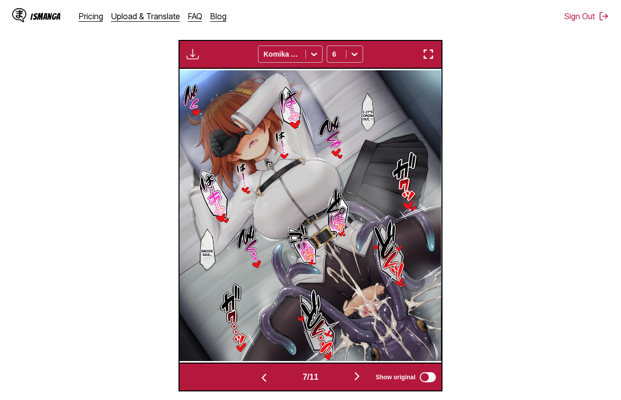
click at [352, 376] on button "button" at bounding box center [357, 377] width 61 height 15
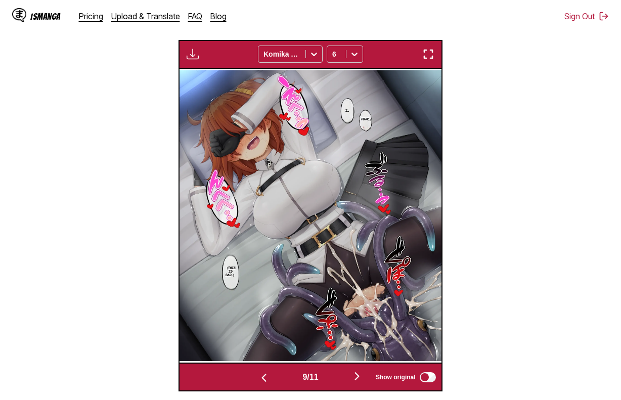
click at [353, 376] on button "button" at bounding box center [357, 377] width 61 height 15
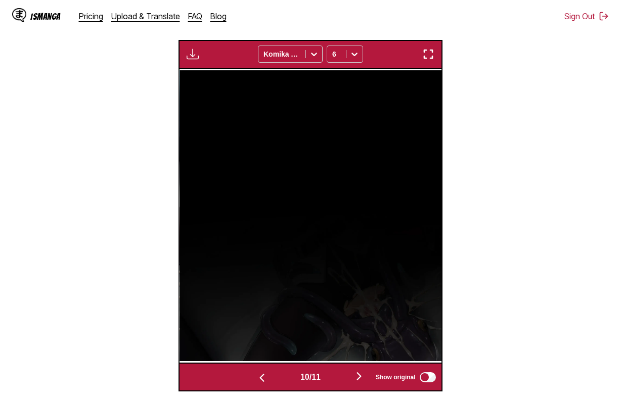
click at [353, 374] on button "button" at bounding box center [359, 377] width 61 height 15
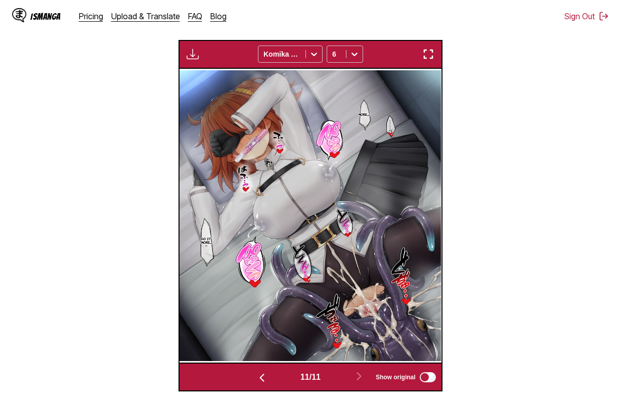
click at [188, 52] on img "button" at bounding box center [193, 54] width 12 height 12
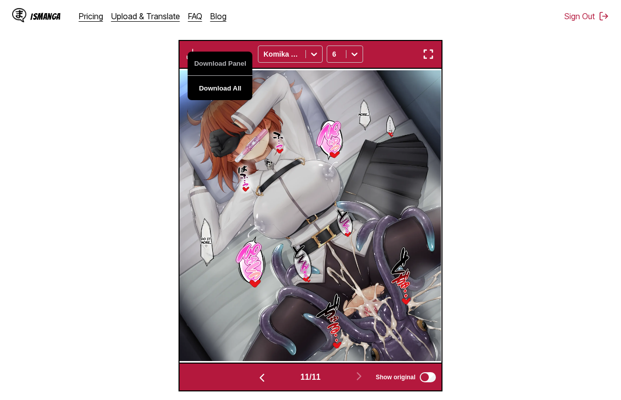
click at [239, 82] on button "Download All" at bounding box center [220, 88] width 65 height 24
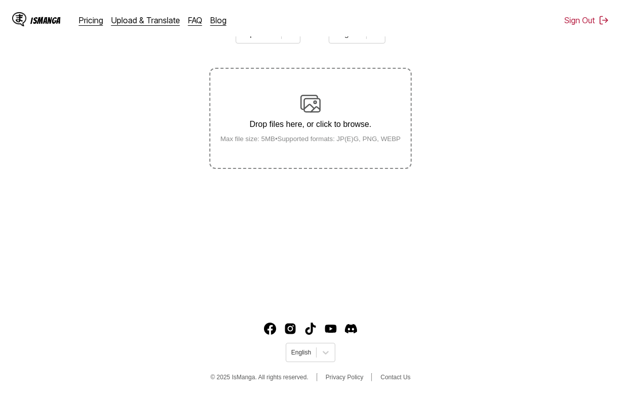
scroll to position [121, 0]
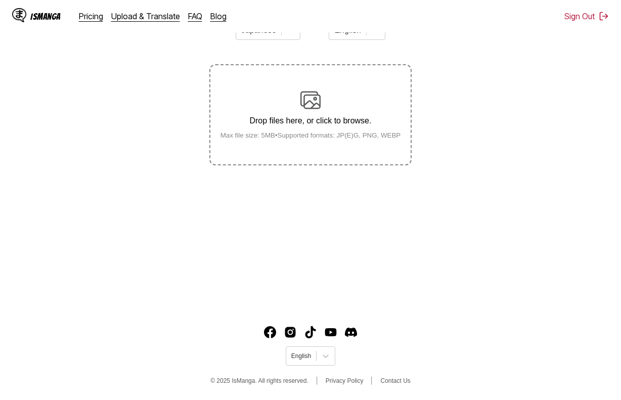
click at [312, 124] on p "Drop files here, or click to browse." at bounding box center [310, 120] width 197 height 9
click at [0, 0] on input "Drop files here, or click to browse. Max file size: 5MB • Supported formats: JP…" at bounding box center [0, 0] width 0 height 0
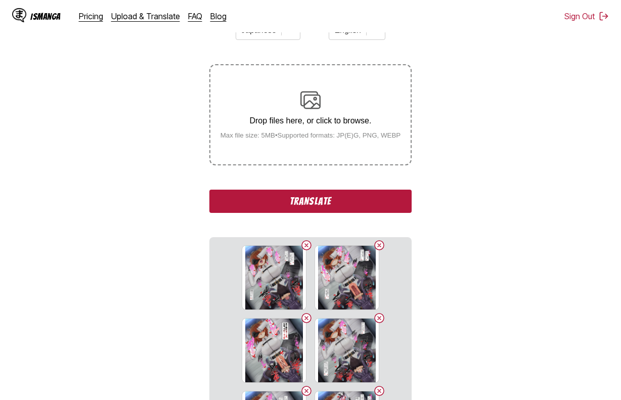
click at [308, 201] on button "Translate" at bounding box center [310, 201] width 202 height 23
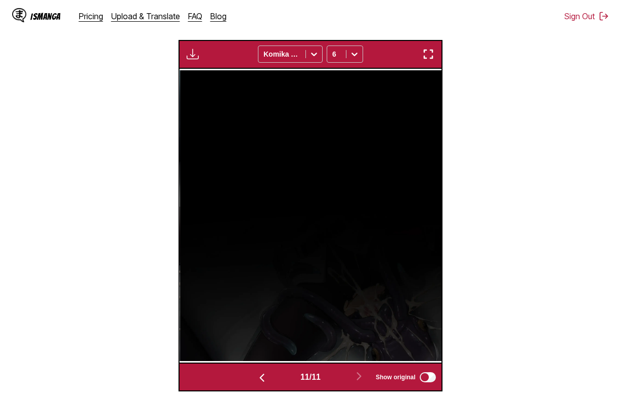
scroll to position [0, 2616]
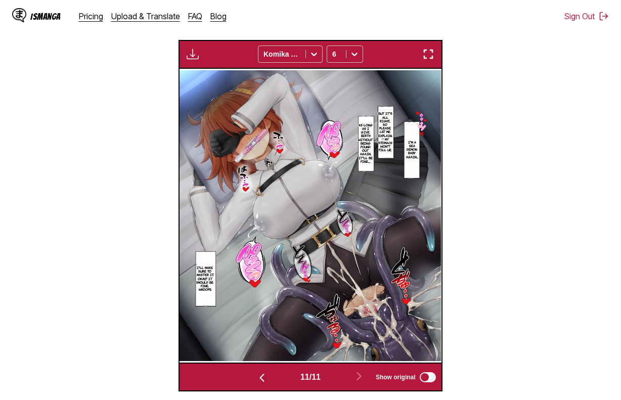
click at [200, 53] on button "button" at bounding box center [193, 54] width 18 height 13
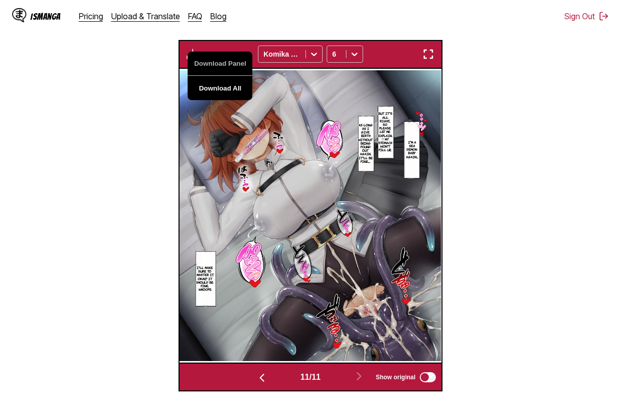
click at [219, 89] on button "Download All" at bounding box center [220, 88] width 65 height 24
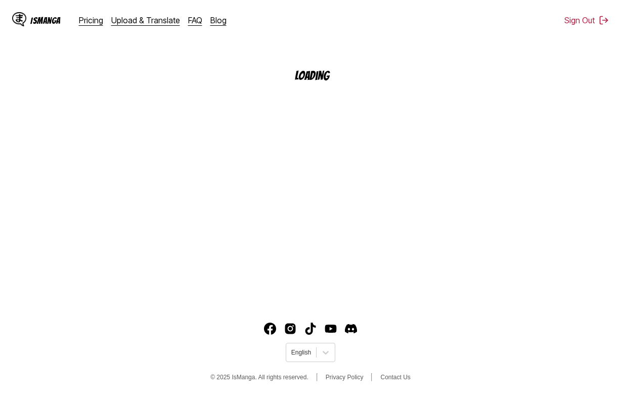
scroll to position [121, 0]
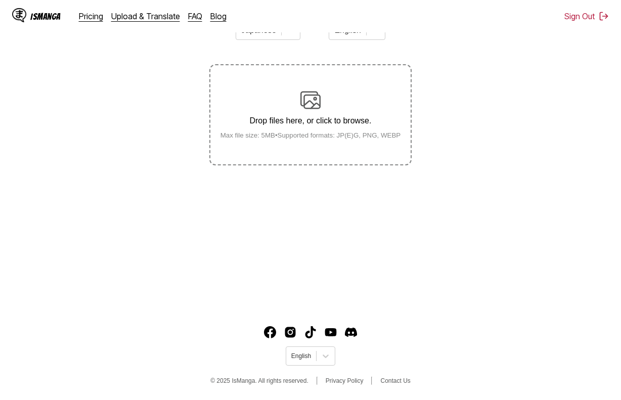
click at [366, 68] on div "Drop files here, or click to browse. Max file size: 5MB • Supported formats: JP…" at bounding box center [310, 114] width 202 height 101
click at [350, 99] on div "Drop files here, or click to browse. Max file size: 5MB • Supported formats: JP…" at bounding box center [310, 114] width 197 height 49
click at [0, 0] on input "Drop files here, or click to browse. Max file size: 5MB • Supported formats: JP…" at bounding box center [0, 0] width 0 height 0
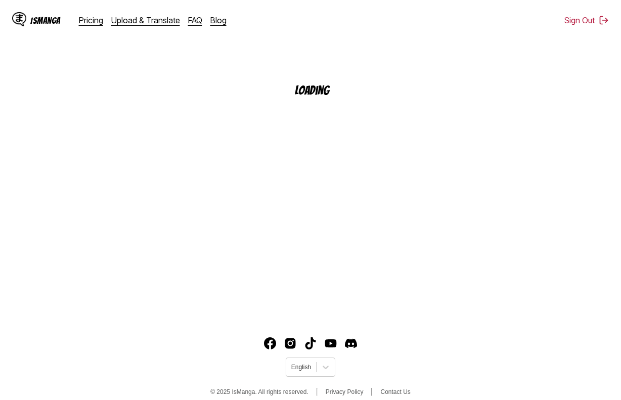
scroll to position [121, 0]
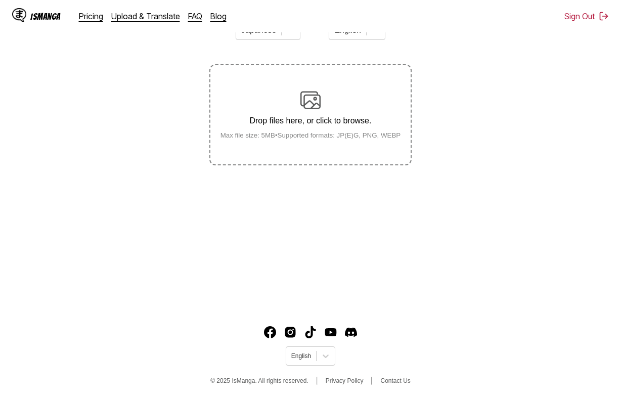
click at [246, 105] on div "Drop files here, or click to browse. Max file size: 5MB • Supported formats: JP…" at bounding box center [310, 114] width 197 height 49
click at [0, 0] on input "Drop files here, or click to browse. Max file size: 5MB • Supported formats: JP…" at bounding box center [0, 0] width 0 height 0
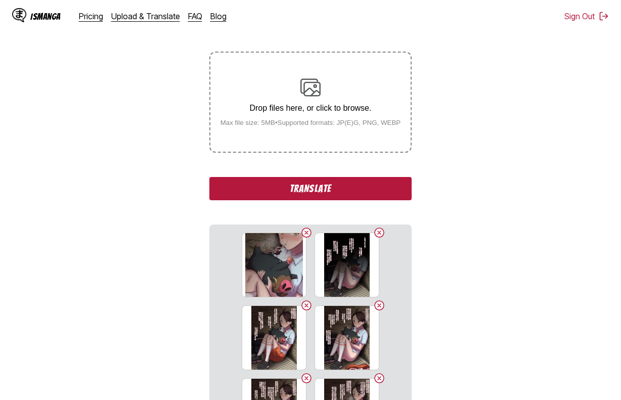
click at [297, 185] on button "Translate" at bounding box center [310, 188] width 202 height 23
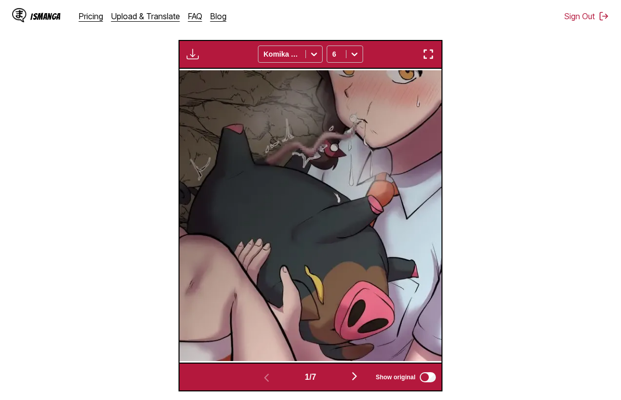
click at [192, 64] on div "Download Panel Download All Komika Axis 6" at bounding box center [309, 54] width 263 height 29
click at [192, 55] on img "button" at bounding box center [193, 54] width 12 height 12
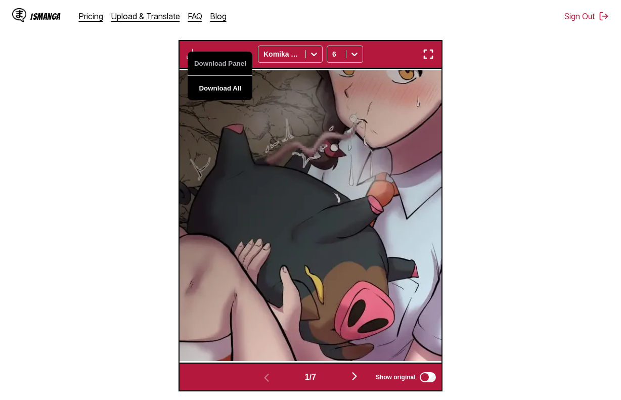
click at [231, 97] on button "Download All" at bounding box center [220, 88] width 65 height 24
drag, startPoint x: 430, startPoint y: 61, endPoint x: 612, endPoint y: 167, distance: 210.5
click at [430, 60] on img "button" at bounding box center [428, 54] width 12 height 12
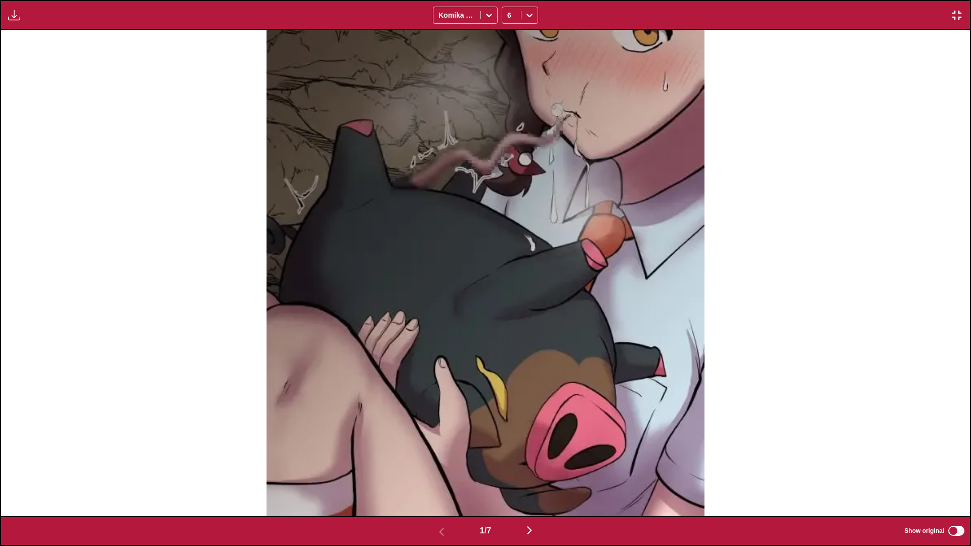
scroll to position [0, 969]
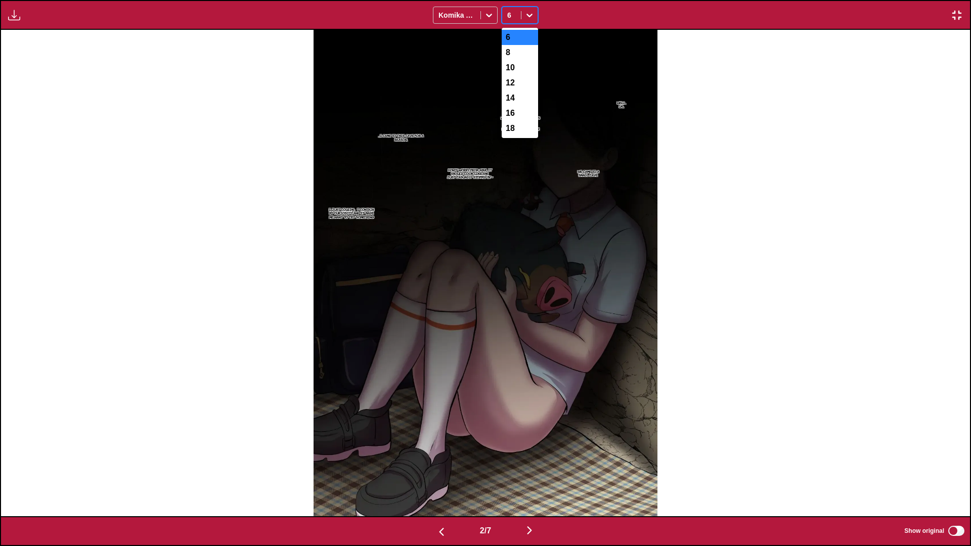
click at [525, 15] on icon at bounding box center [529, 15] width 10 height 10
click at [519, 64] on div "10" at bounding box center [520, 67] width 36 height 15
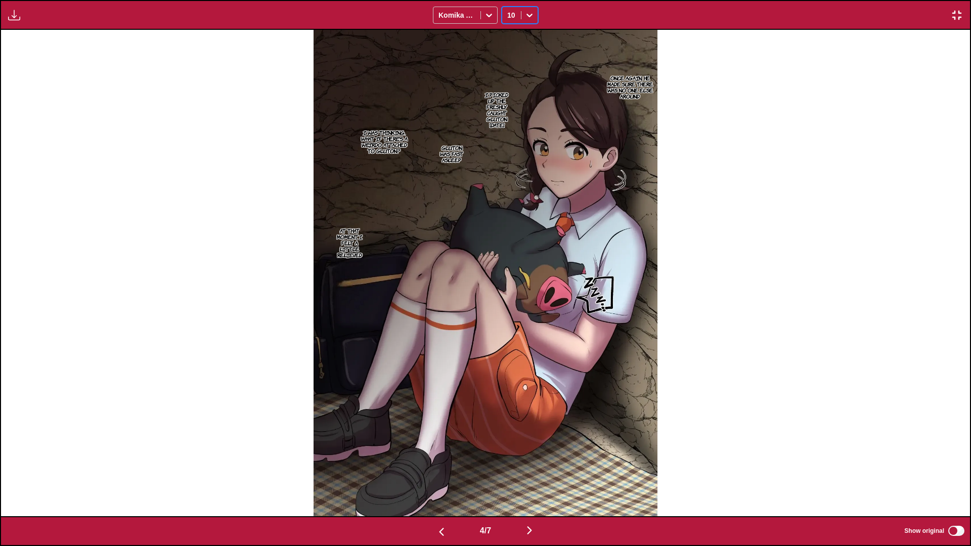
scroll to position [0, 2906]
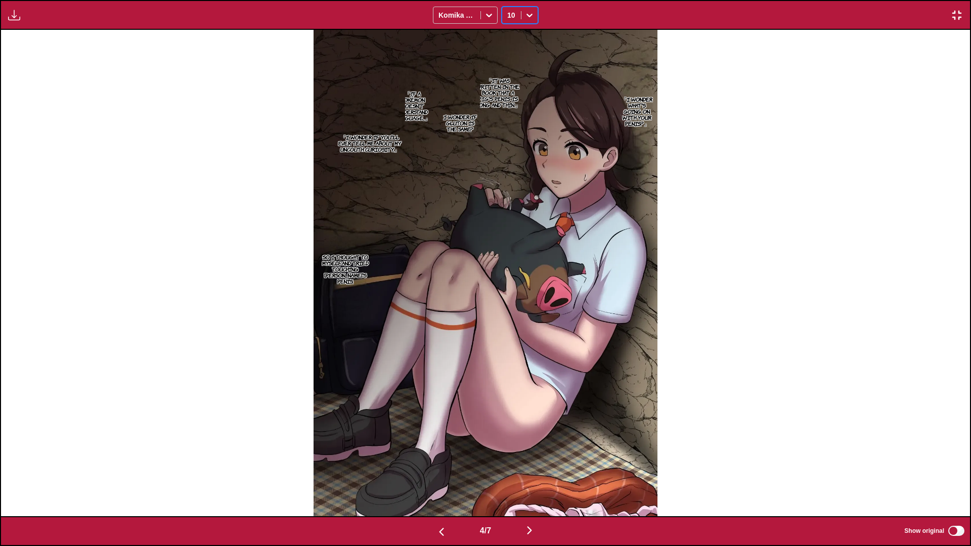
click at [508, 13] on input "text" at bounding box center [508, 15] width 2 height 8
click at [514, 55] on div "8" at bounding box center [520, 52] width 36 height 15
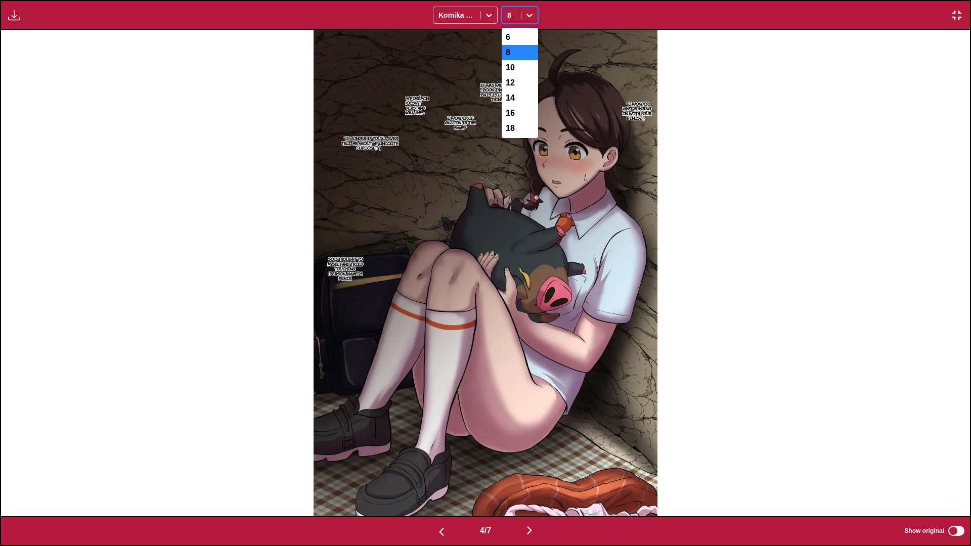
click at [513, 15] on div at bounding box center [511, 15] width 9 height 10
click at [515, 68] on div "10" at bounding box center [520, 67] width 36 height 15
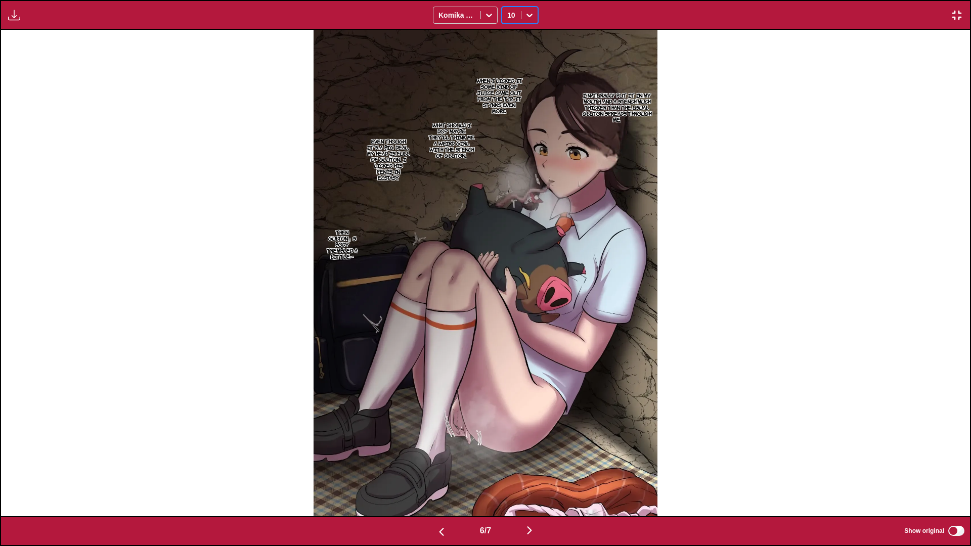
scroll to position [0, 5813]
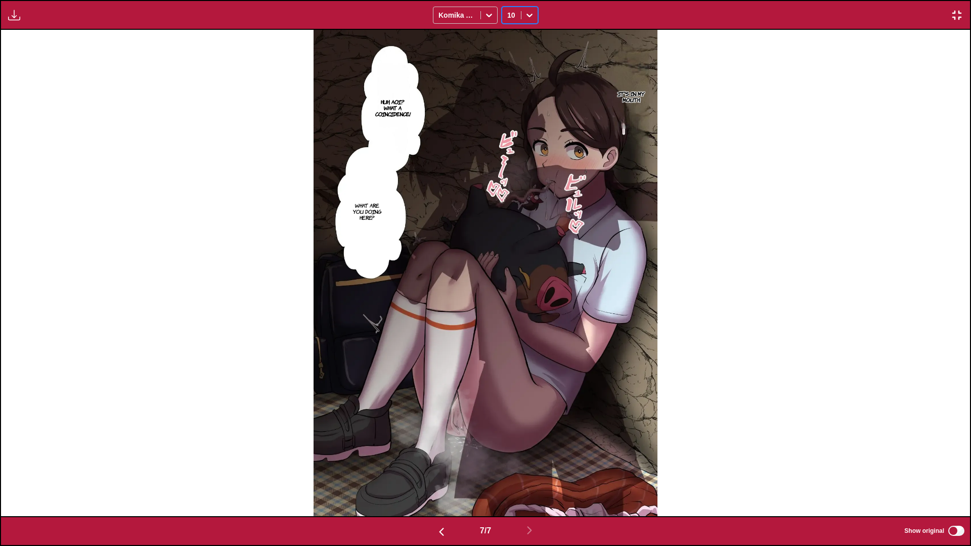
click at [620, 5] on div "Download Panel Download All Komika Axis option 10, selected. 10" at bounding box center [485, 15] width 971 height 30
click at [620, 10] on div "Download Panel Download All Komika Axis 10" at bounding box center [485, 15] width 971 height 30
click at [620, 18] on img "button" at bounding box center [957, 15] width 12 height 12
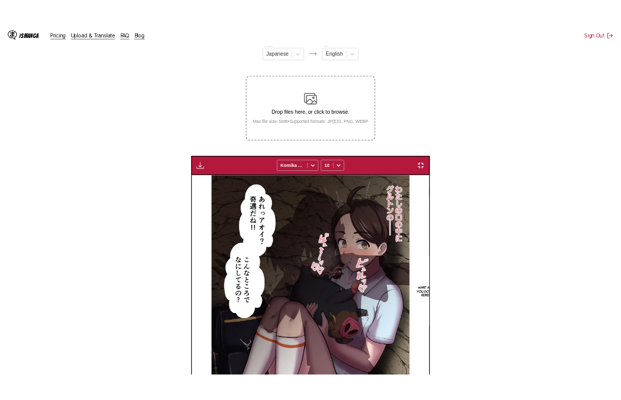
scroll to position [0, 1569]
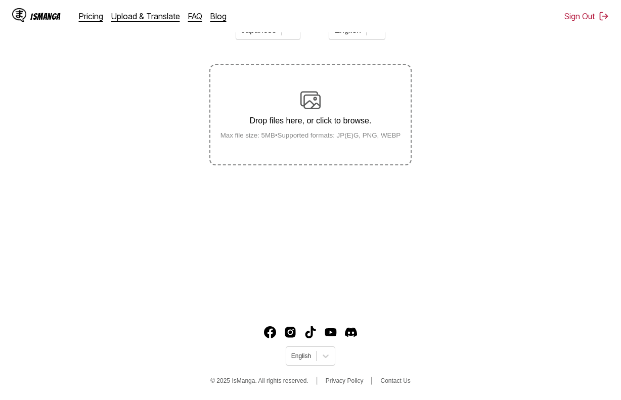
click at [252, 108] on div "Drop files here, or click to browse. Max file size: 5MB • Supported formats: JP…" at bounding box center [310, 114] width 197 height 49
click at [0, 0] on input "Drop files here, or click to browse. Max file size: 5MB • Supported formats: JP…" at bounding box center [0, 0] width 0 height 0
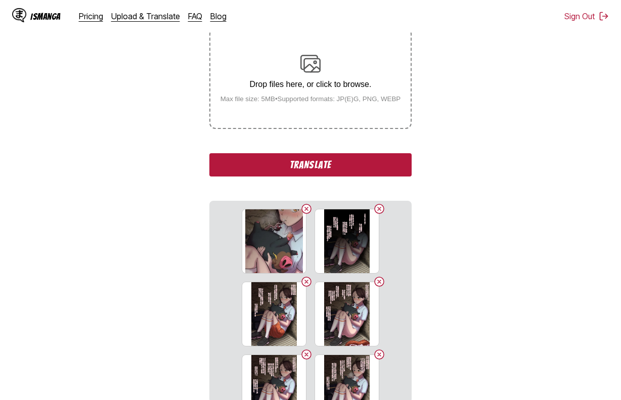
click at [344, 169] on button "Translate" at bounding box center [310, 164] width 202 height 23
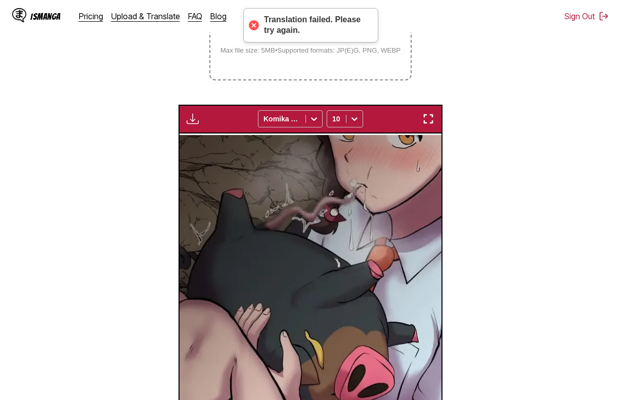
scroll to position [235, 0]
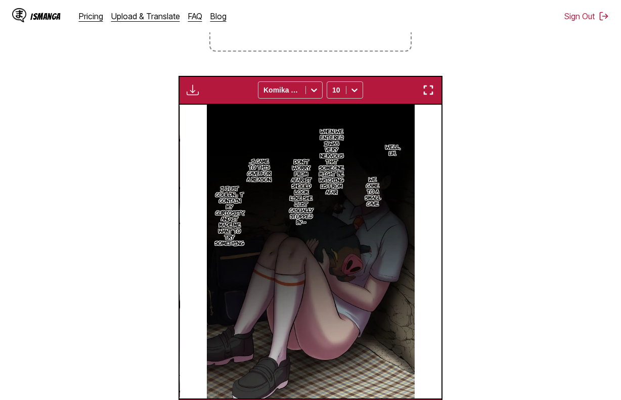
click at [193, 94] on img "button" at bounding box center [193, 90] width 12 height 12
click at [414, 175] on img at bounding box center [311, 252] width 208 height 294
click at [390, 175] on section "Well, uh..." at bounding box center [393, 149] width 12 height 69
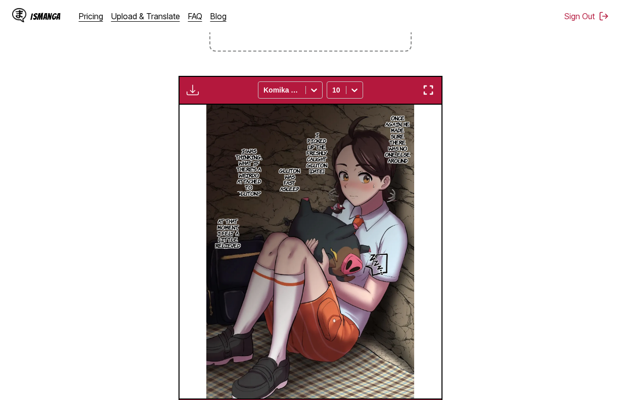
scroll to position [0, 785]
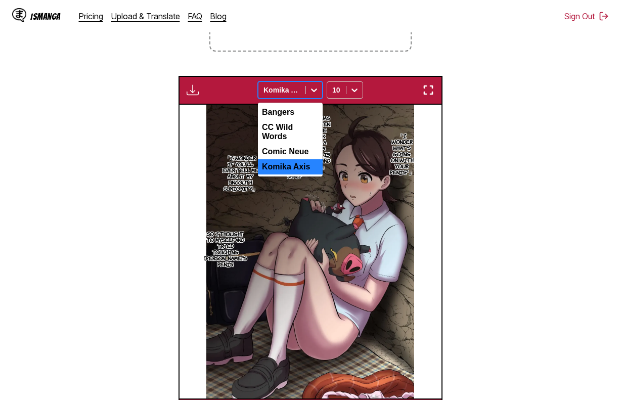
click at [317, 92] on icon at bounding box center [314, 90] width 10 height 10
click at [300, 149] on div "Comic Neue" at bounding box center [290, 151] width 65 height 15
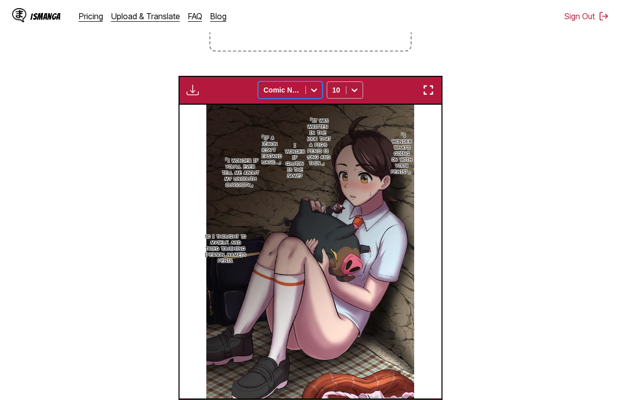
click at [299, 92] on div at bounding box center [281, 90] width 37 height 10
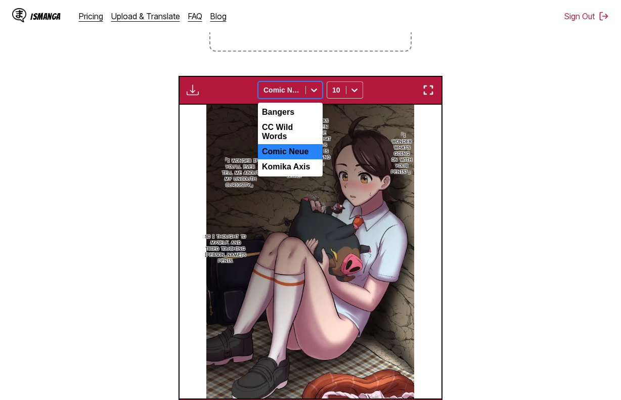
click at [299, 105] on div "Bangers CC Wild Words Comic Neue Komika Axis" at bounding box center [290, 140] width 65 height 74
click at [299, 110] on div "Bangers" at bounding box center [290, 112] width 65 height 15
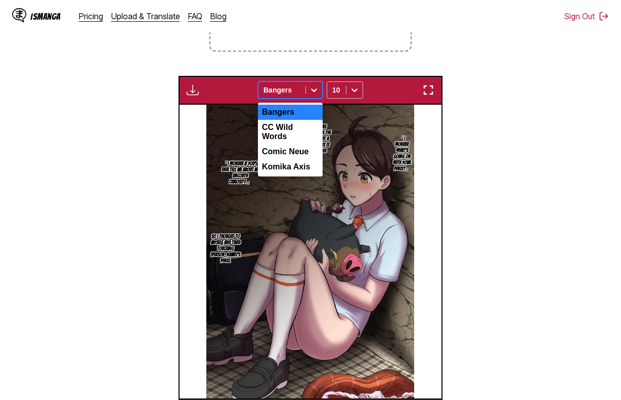
click at [299, 91] on div at bounding box center [281, 90] width 37 height 10
click at [299, 134] on div "CC Wild Words" at bounding box center [290, 132] width 65 height 24
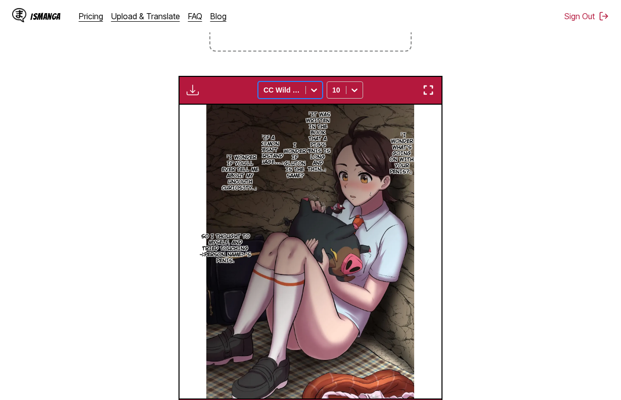
click at [298, 94] on div at bounding box center [281, 90] width 37 height 10
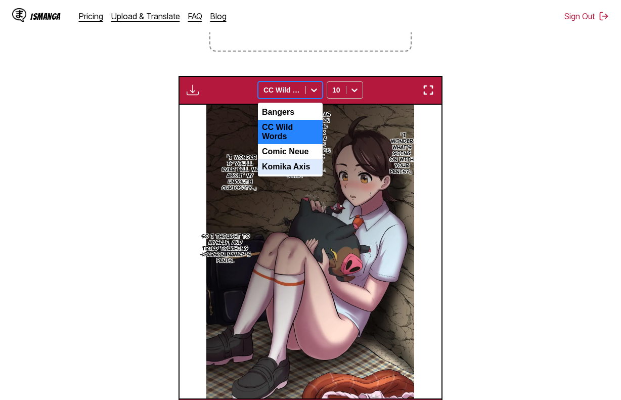
click at [298, 161] on div "Komika Axis" at bounding box center [290, 166] width 65 height 15
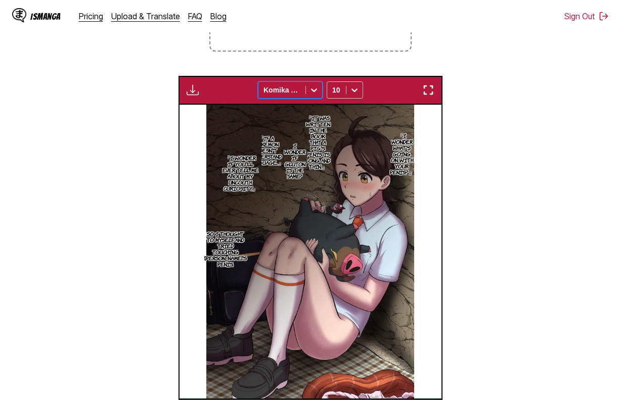
scroll to position [0, 1046]
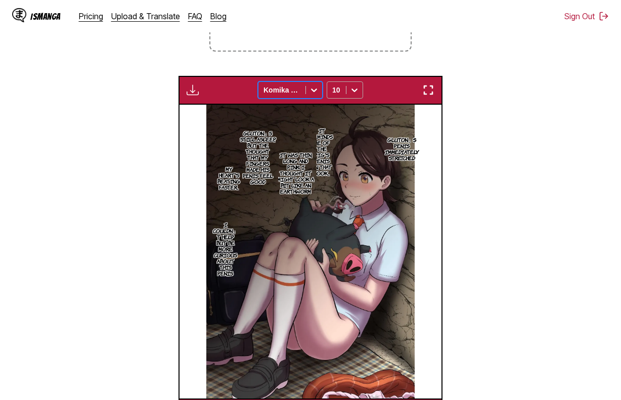
click at [358, 90] on icon at bounding box center [354, 90] width 10 height 10
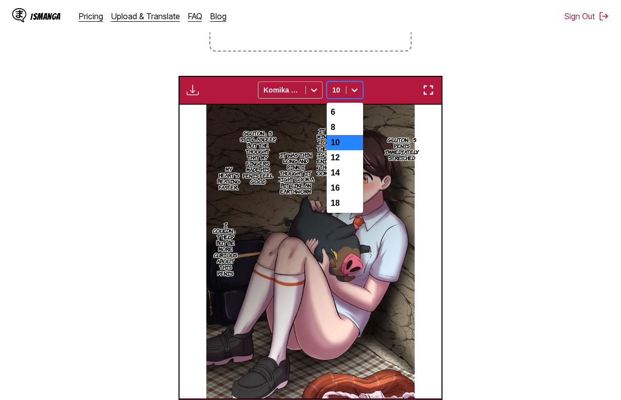
drag, startPoint x: 342, startPoint y: 140, endPoint x: 341, endPoint y: 132, distance: 7.2
click at [341, 138] on div "6 8 10 12 14 16 18" at bounding box center [345, 158] width 36 height 110
click at [341, 130] on div "8" at bounding box center [345, 127] width 36 height 15
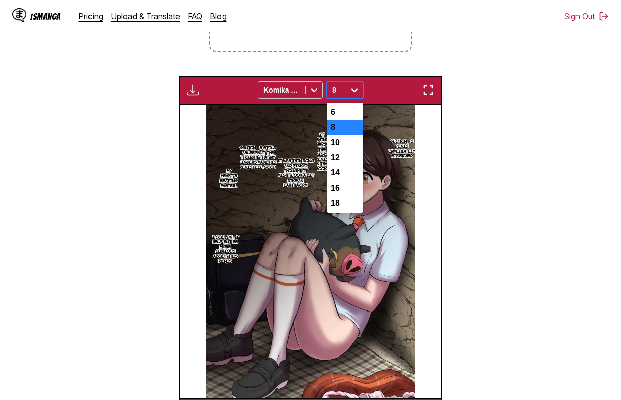
click at [344, 89] on div "8" at bounding box center [336, 90] width 19 height 14
click at [345, 107] on div "6" at bounding box center [345, 112] width 36 height 15
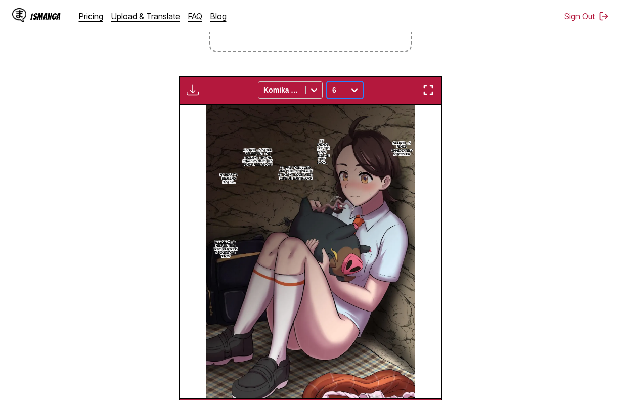
click at [306, 38] on label "Drop files here, or click to browse. Max file size: 5MB • Supported formats: JP…" at bounding box center [310, 0] width 200 height 99
click at [0, 0] on input "Drop files here, or click to browse. Max file size: 5MB • Supported formats: JP…" at bounding box center [0, 0] width 0 height 0
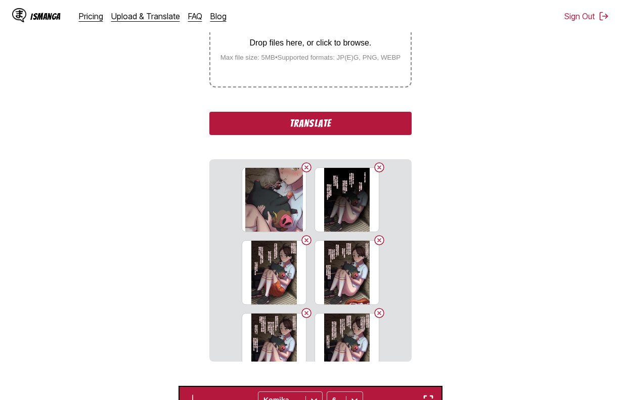
click at [335, 122] on button "Translate" at bounding box center [310, 123] width 202 height 23
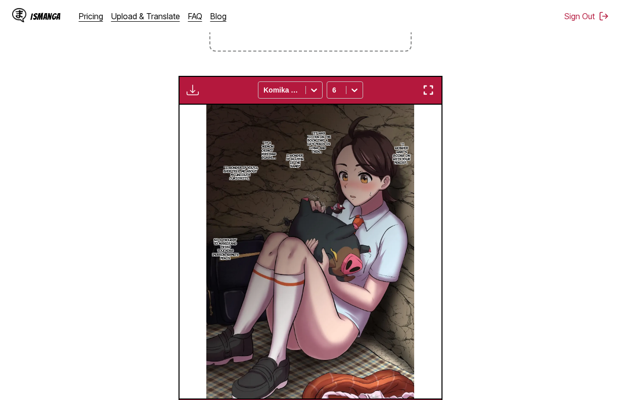
scroll to position [0, 2877]
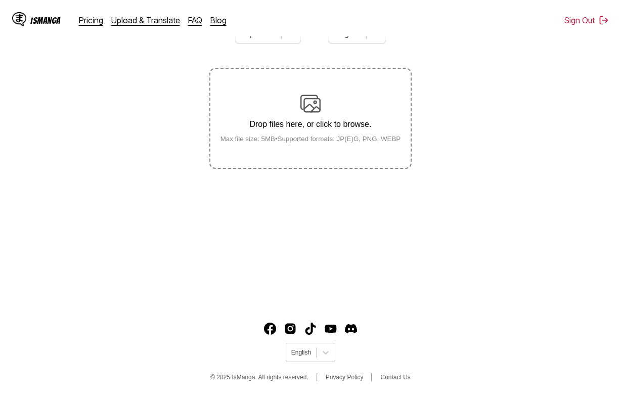
scroll to position [121, 0]
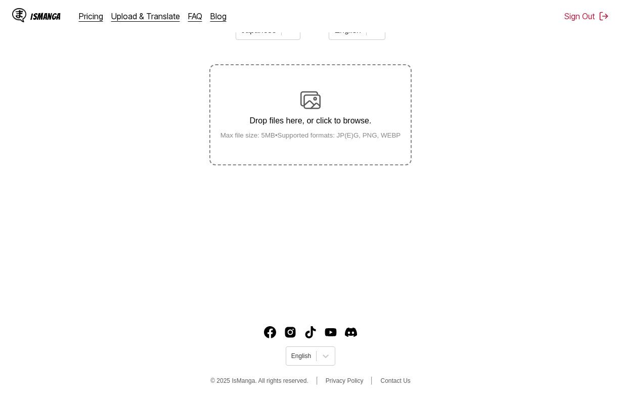
click at [318, 162] on label "Drop files here, or click to browse. Max file size: 5MB • Supported formats: JP…" at bounding box center [310, 114] width 200 height 99
click at [0, 0] on input "Drop files here, or click to browse. Max file size: 5MB • Supported formats: JP…" at bounding box center [0, 0] width 0 height 0
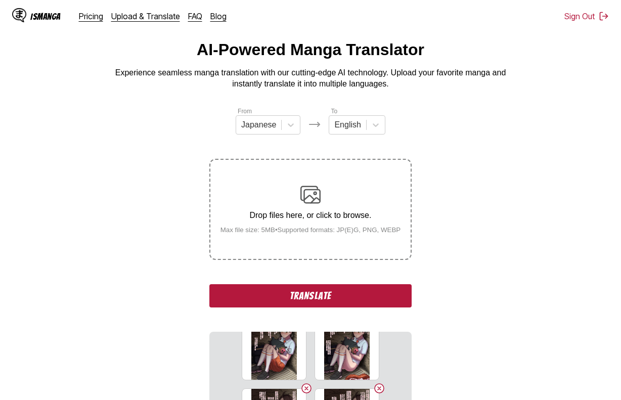
scroll to position [0, 0]
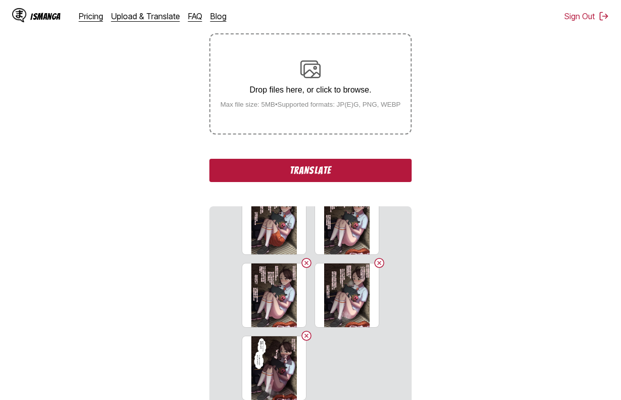
click at [363, 170] on button "Translate" at bounding box center [310, 170] width 202 height 23
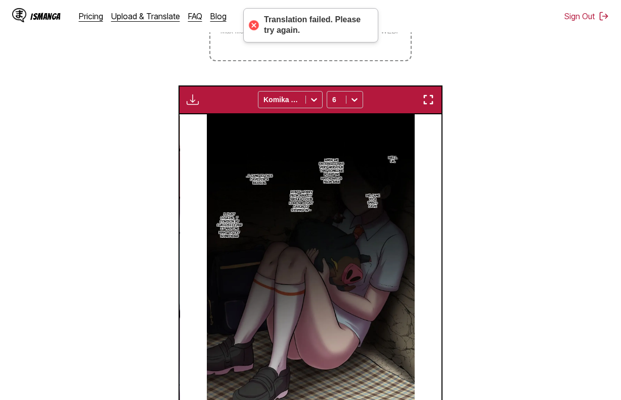
scroll to position [235, 0]
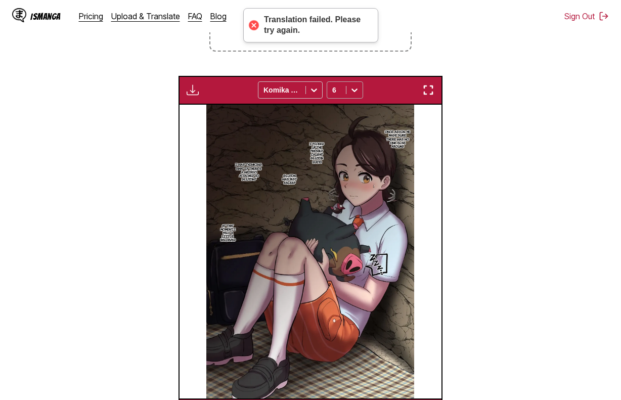
click at [337, 93] on div at bounding box center [336, 90] width 9 height 10
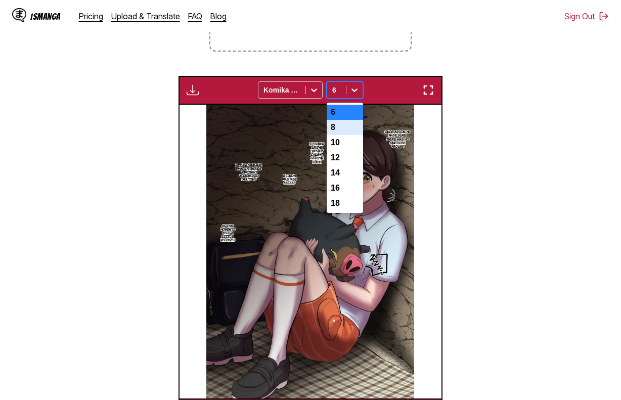
click at [339, 149] on div "10" at bounding box center [345, 142] width 36 height 15
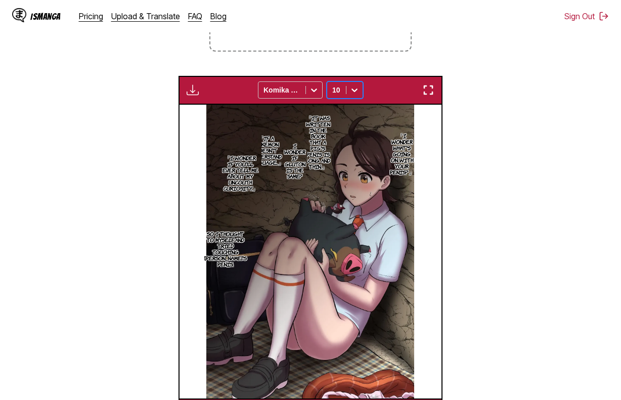
scroll to position [0, 1046]
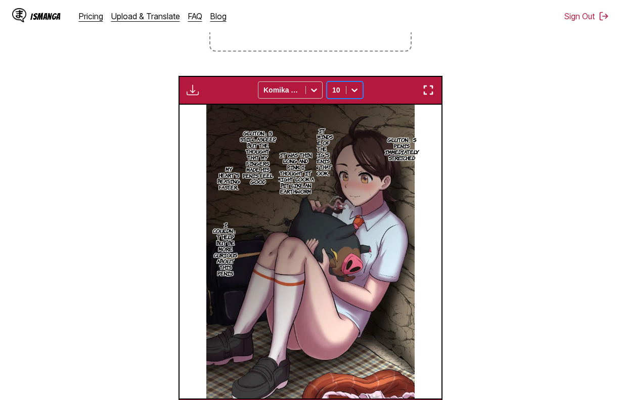
click at [339, 87] on div at bounding box center [336, 90] width 9 height 10
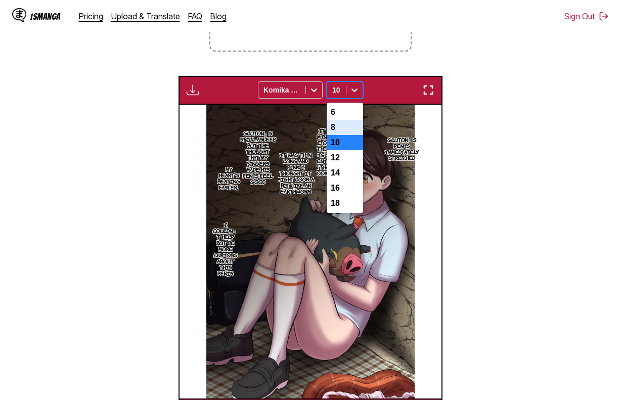
click at [339, 134] on div "8" at bounding box center [345, 127] width 36 height 15
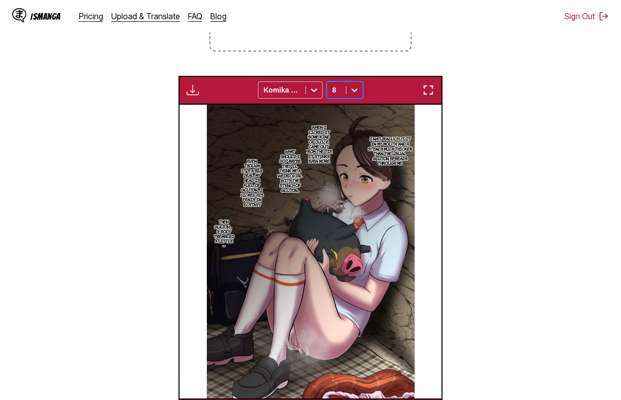
scroll to position [0, 1569]
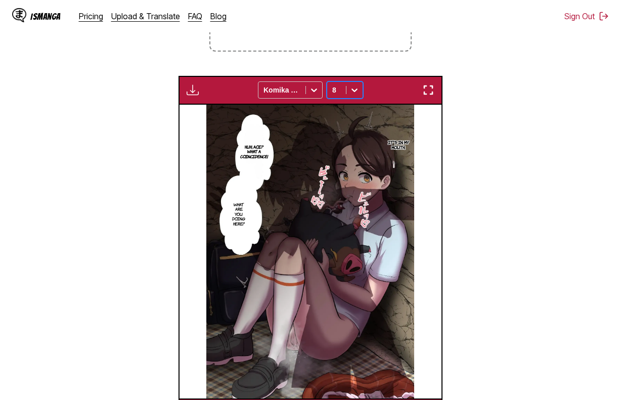
click at [193, 81] on div "Download Panel Download All Komika Axis option 8, selected. 8" at bounding box center [309, 90] width 263 height 29
click at [194, 91] on img "button" at bounding box center [193, 90] width 12 height 12
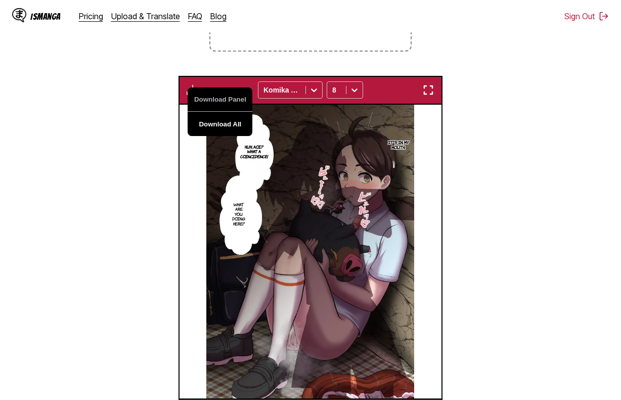
click at [227, 120] on button "Download All" at bounding box center [220, 124] width 65 height 24
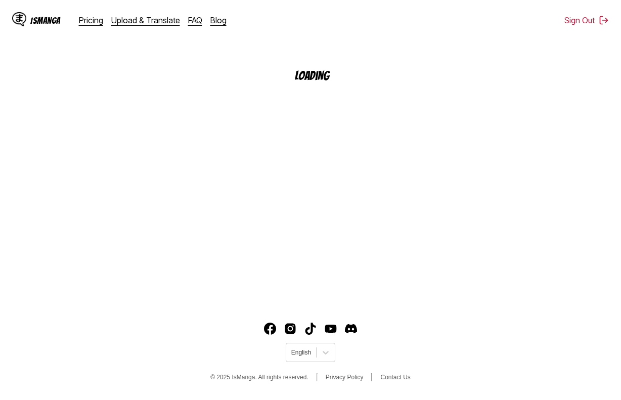
scroll to position [121, 0]
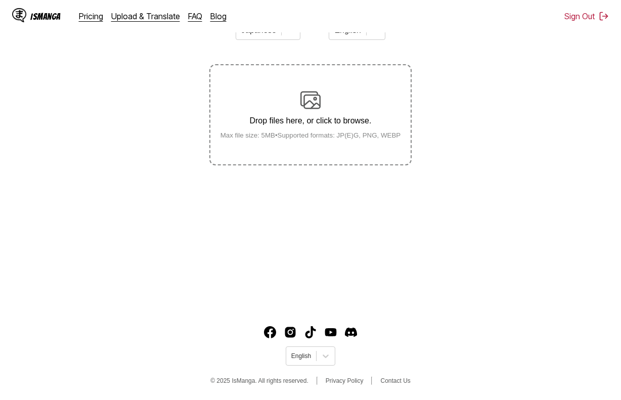
click at [469, 46] on section "From Japanese To English Drop files here, or click to browse. Max file size: 5M…" at bounding box center [310, 89] width 605 height 154
click at [296, 184] on main "AI-Powered Manga Translator Experience seamless manga translation with our cutt…" at bounding box center [310, 126] width 621 height 360
click at [312, 139] on small "Max file size: 5MB • Supported formats: JP(E)G, PNG, WEBP" at bounding box center [310, 135] width 197 height 8
click at [0, 0] on input "Drop files here, or click to browse. Max file size: 5MB • Supported formats: JP…" at bounding box center [0, 0] width 0 height 0
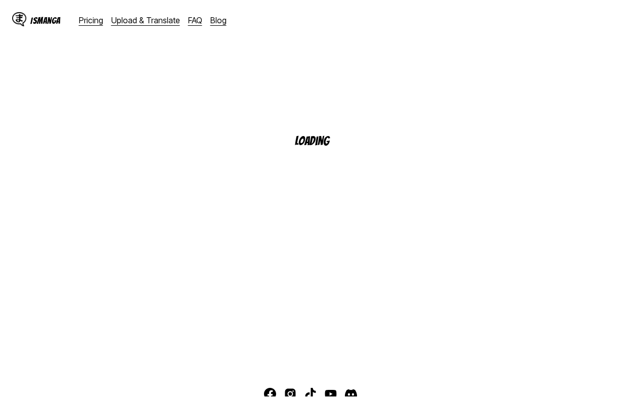
scroll to position [56, 0]
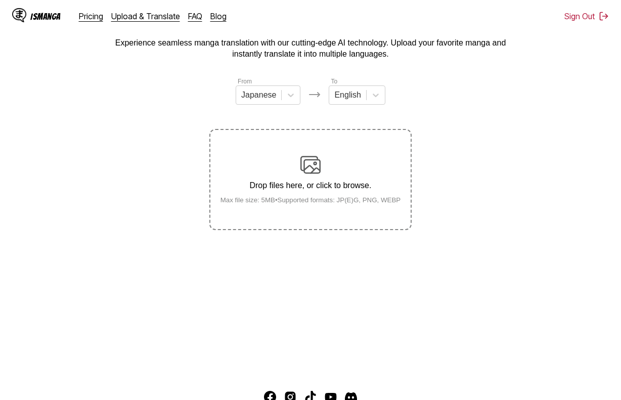
click at [308, 213] on label "Drop files here, or click to browse. Max file size: 5MB • Supported formats: JP…" at bounding box center [310, 179] width 200 height 99
click at [0, 0] on input "Drop files here, or click to browse. Max file size: 5MB • Supported formats: JP…" at bounding box center [0, 0] width 0 height 0
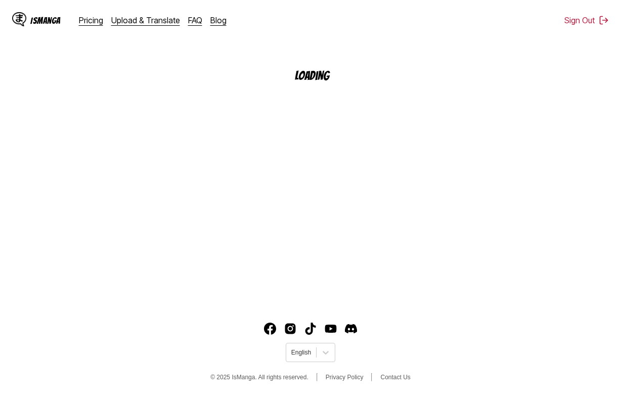
scroll to position [121, 0]
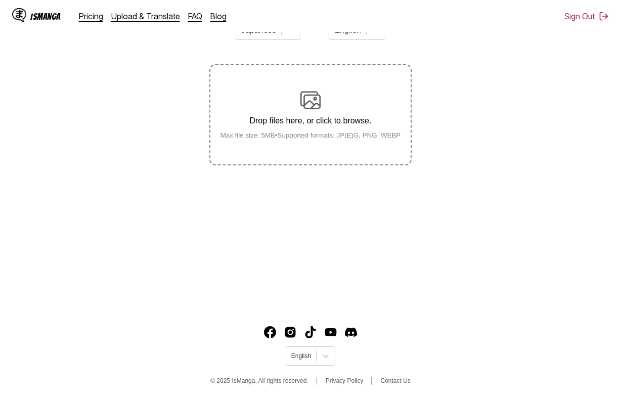
click at [288, 125] on p "Drop files here, or click to browse." at bounding box center [310, 120] width 197 height 9
click at [0, 0] on input "Drop files here, or click to browse. Max file size: 5MB • Supported formats: JP…" at bounding box center [0, 0] width 0 height 0
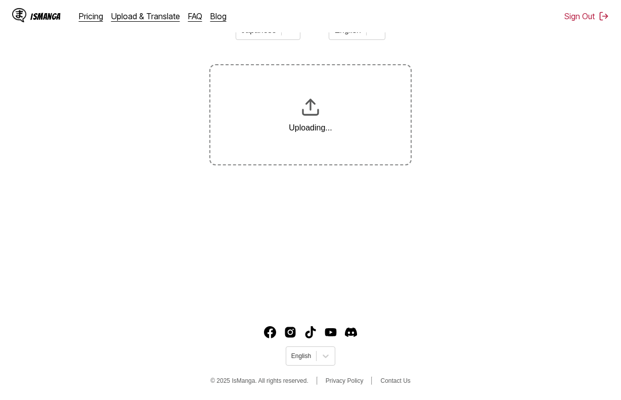
scroll to position [149, 0]
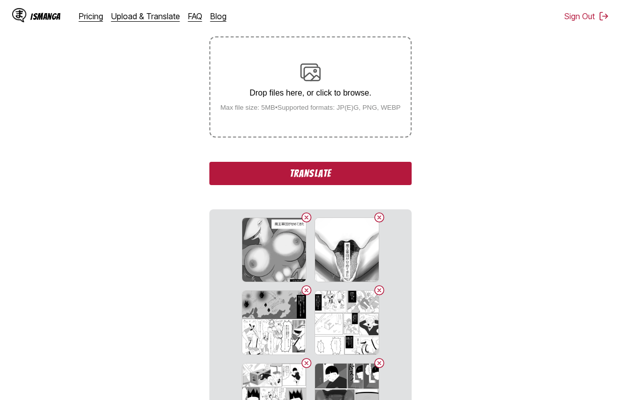
click at [371, 184] on button "Translate" at bounding box center [310, 173] width 202 height 23
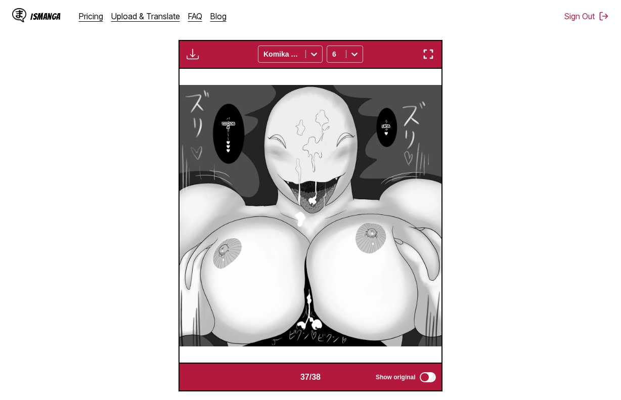
scroll to position [0, 9677]
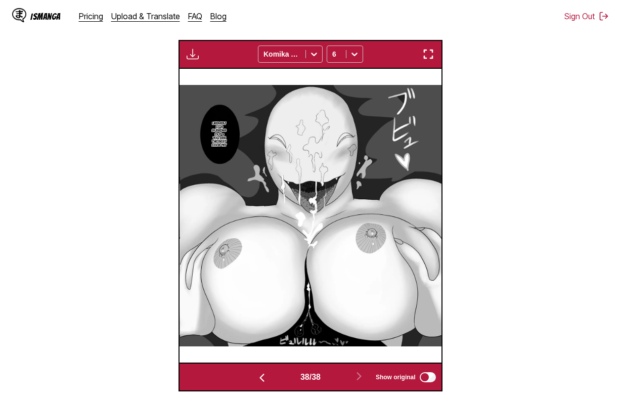
click at [188, 48] on div "Download Panel Download All Komika Axis 6" at bounding box center [309, 54] width 263 height 29
click at [196, 54] on img "button" at bounding box center [193, 54] width 12 height 12
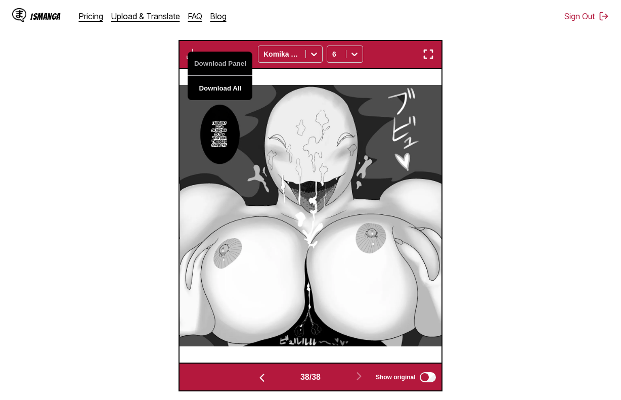
click at [217, 84] on button "Download All" at bounding box center [220, 88] width 65 height 24
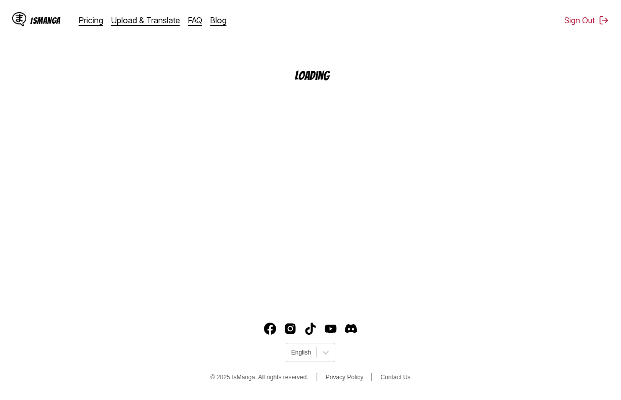
scroll to position [121, 0]
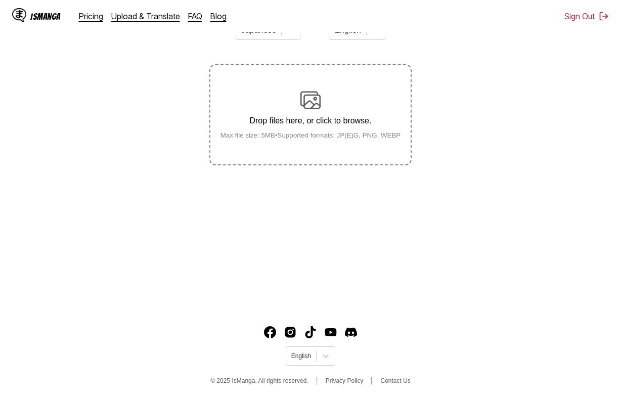
click at [421, 94] on section "From Japanese To English Drop files here, or click to browse. Max file size: 5M…" at bounding box center [310, 89] width 605 height 154
click at [391, 98] on div "Drop files here, or click to browse. Max file size: 5MB • Supported formats: JP…" at bounding box center [310, 114] width 197 height 49
click at [0, 0] on input "Drop files here, or click to browse. Max file size: 5MB • Supported formats: JP…" at bounding box center [0, 0] width 0 height 0
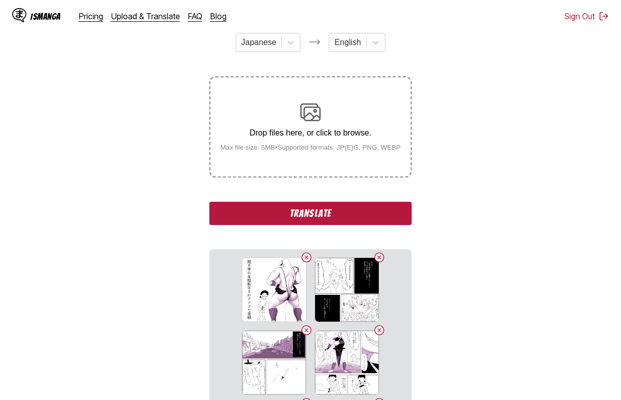
scroll to position [104, 0]
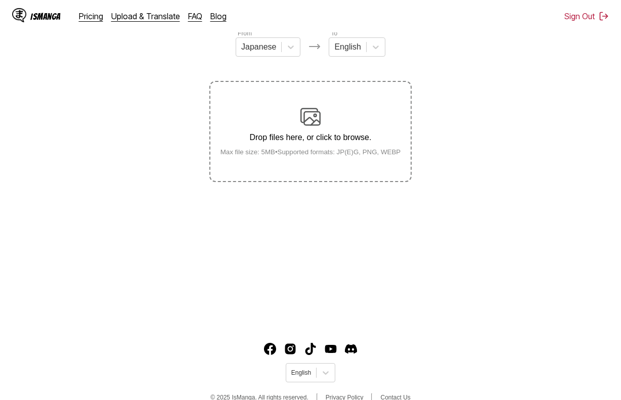
click at [308, 137] on p "Drop files here, or click to browse." at bounding box center [310, 137] width 197 height 9
click at [0, 0] on input "Drop files here, or click to browse. Max file size: 5MB • Supported formats: JP…" at bounding box center [0, 0] width 0 height 0
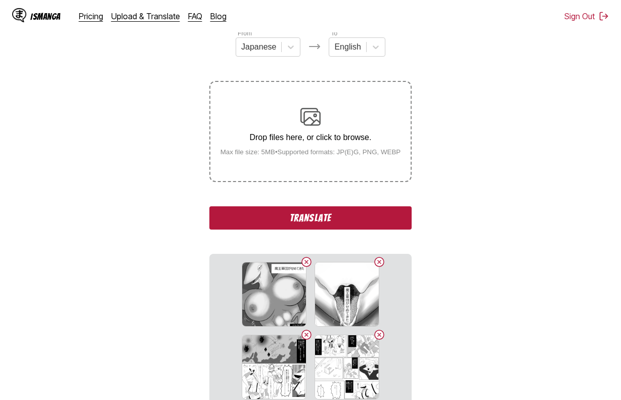
click at [319, 227] on button "Translate" at bounding box center [310, 217] width 202 height 23
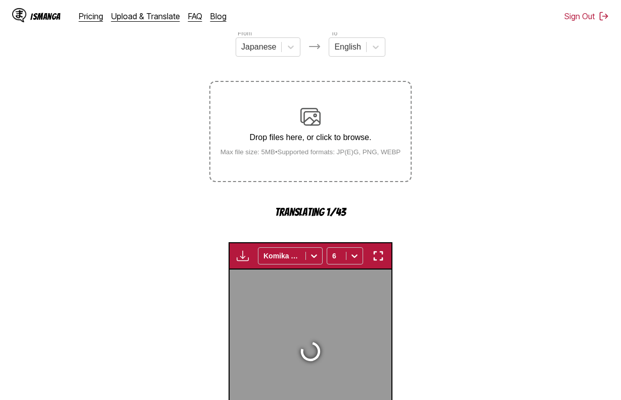
scroll to position [271, 0]
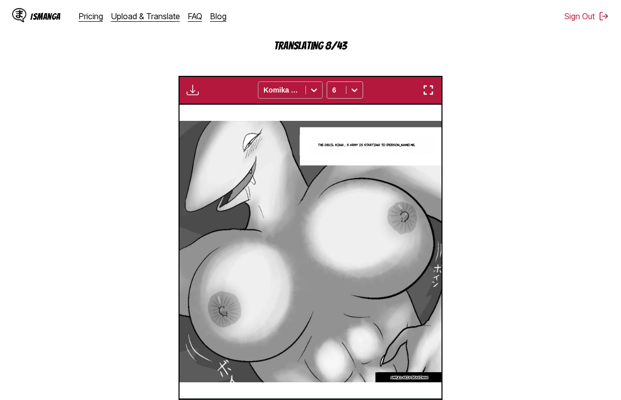
click at [293, 95] on div at bounding box center [281, 90] width 37 height 10
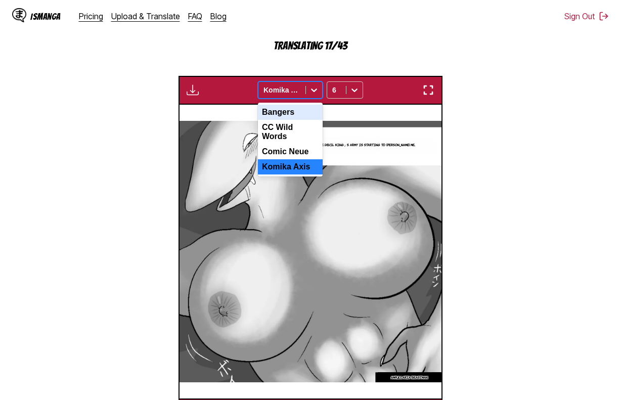
click at [293, 110] on div "Bangers" at bounding box center [290, 112] width 65 height 15
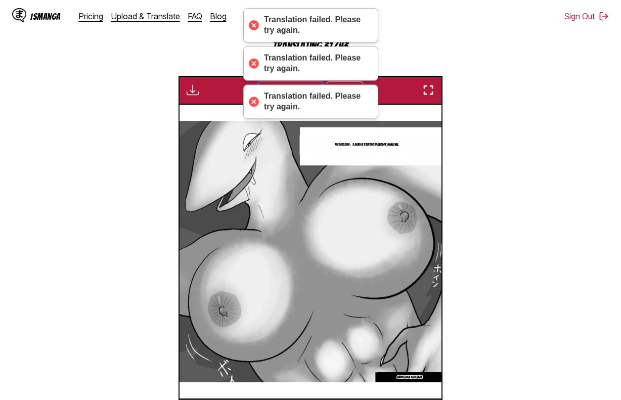
click at [371, 70] on div "Translation failed. Please try again." at bounding box center [310, 64] width 135 height 34
click at [349, 102] on div "Translation failed. Please try again." at bounding box center [316, 101] width 104 height 21
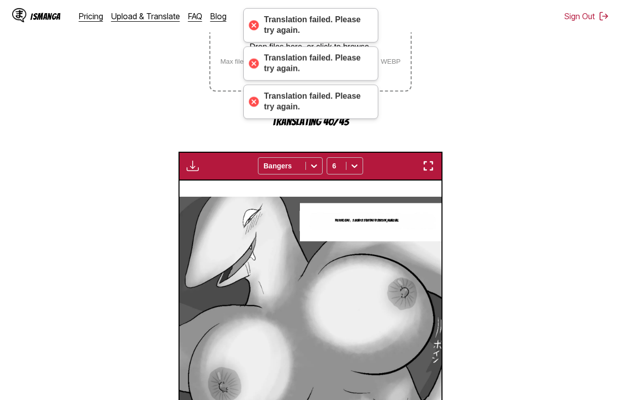
scroll to position [119, 0]
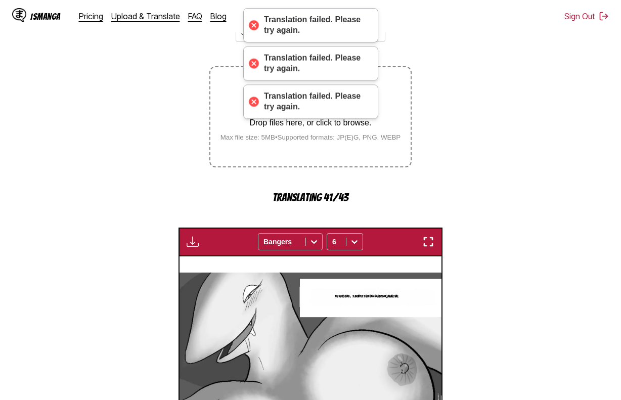
click at [310, 241] on icon at bounding box center [314, 242] width 10 height 10
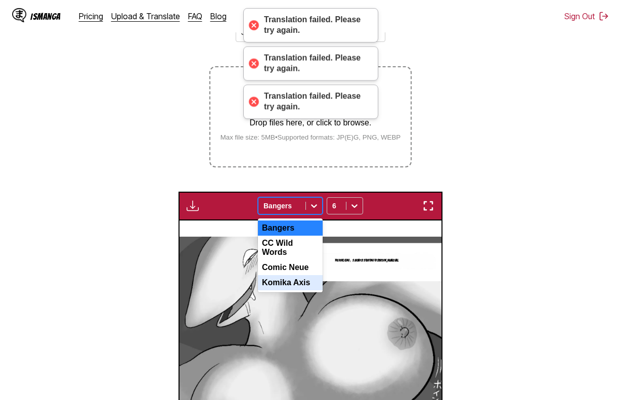
click at [294, 279] on div "Komika Axis" at bounding box center [290, 282] width 65 height 15
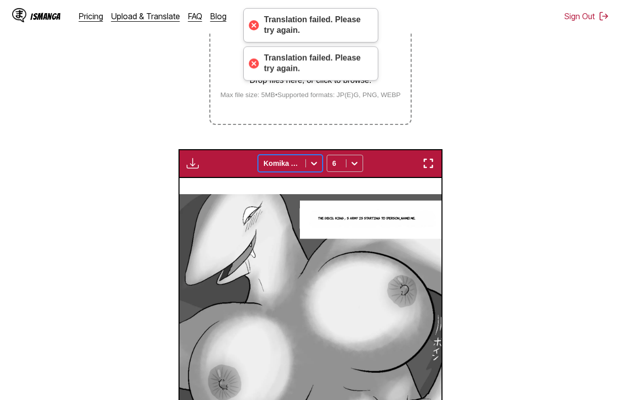
scroll to position [169, 0]
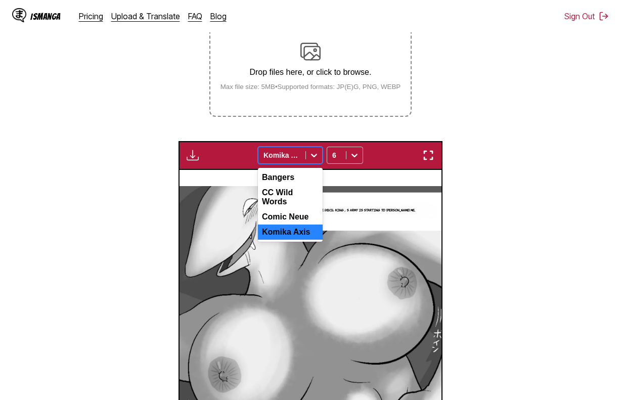
click at [298, 157] on div at bounding box center [281, 155] width 37 height 10
click at [303, 209] on div "Comic Neue" at bounding box center [290, 216] width 65 height 15
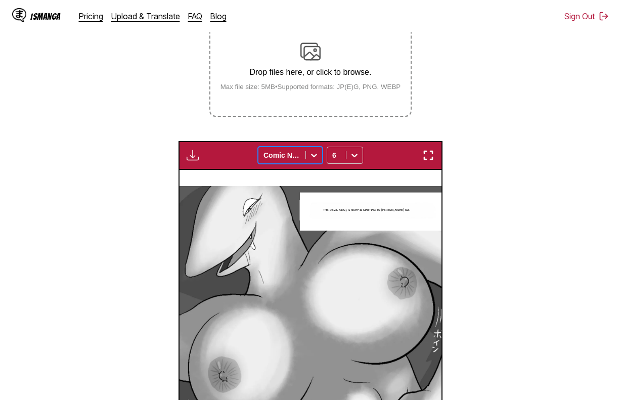
click at [293, 157] on div at bounding box center [281, 155] width 37 height 10
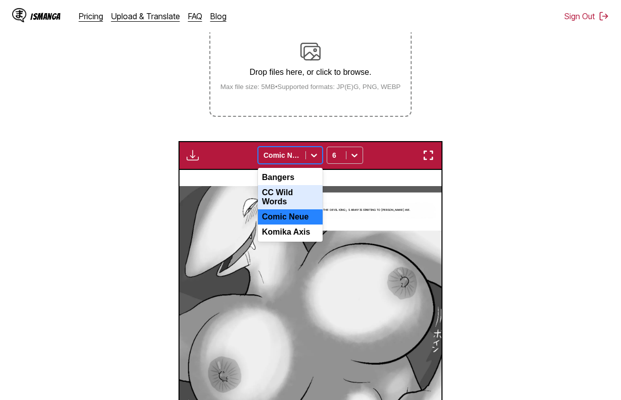
click at [288, 196] on div "CC Wild Words" at bounding box center [290, 197] width 65 height 24
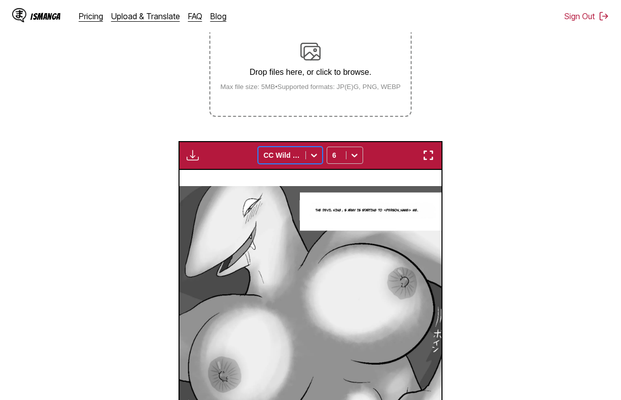
click at [290, 155] on div at bounding box center [281, 155] width 37 height 10
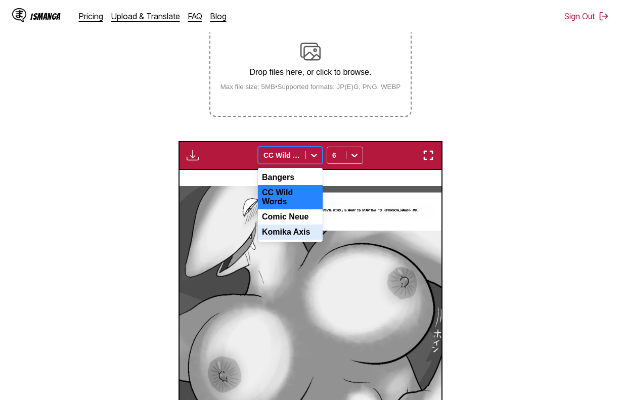
click at [290, 227] on div "Komika Axis" at bounding box center [290, 232] width 65 height 15
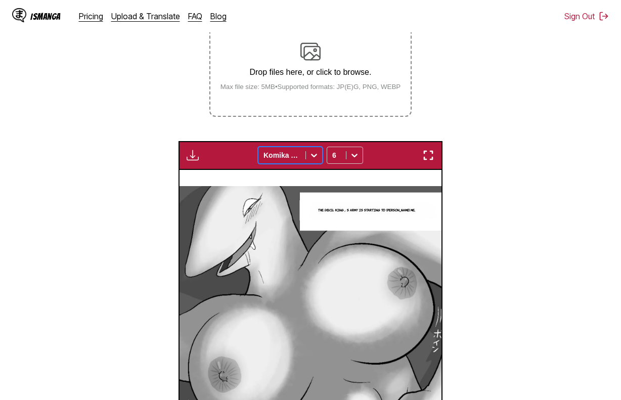
click at [298, 155] on div at bounding box center [281, 155] width 37 height 10
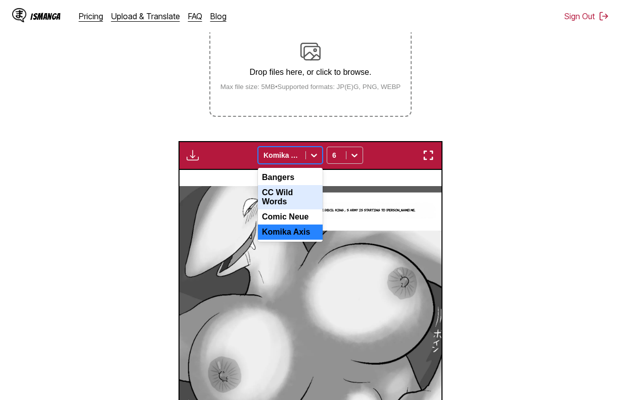
click at [290, 191] on div "CC Wild Words" at bounding box center [290, 197] width 65 height 24
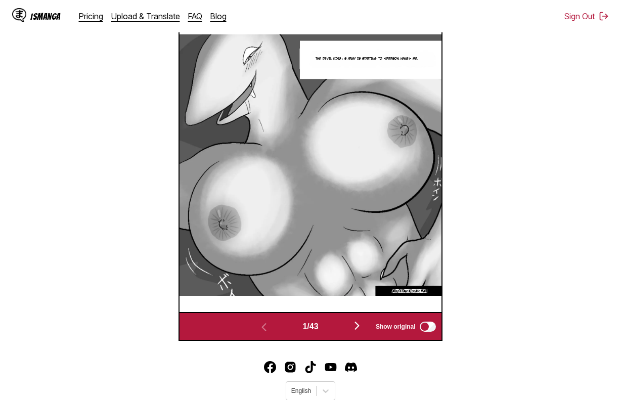
click at [381, 198] on img at bounding box center [309, 164] width 261 height 261
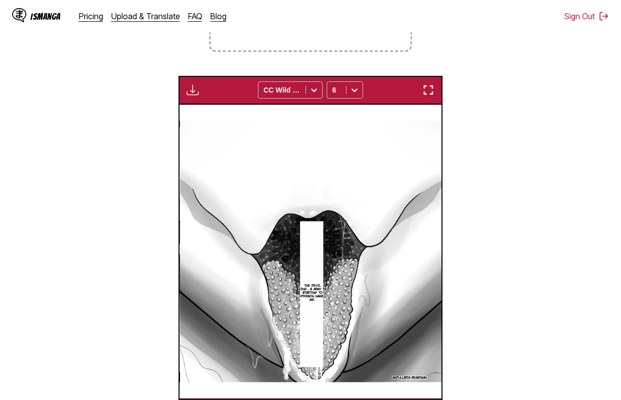
scroll to position [0, 523]
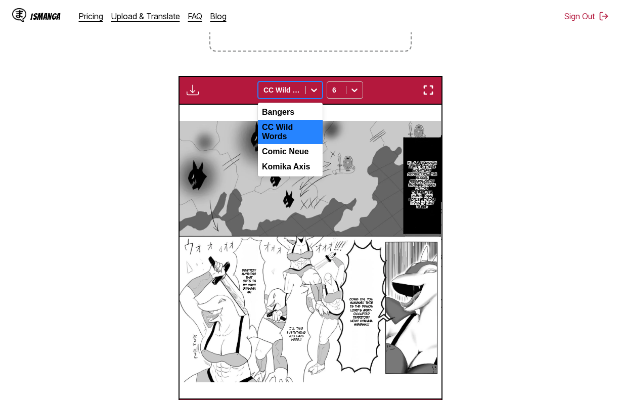
click at [286, 92] on div at bounding box center [281, 90] width 37 height 10
click at [277, 115] on div "Bangers" at bounding box center [290, 112] width 65 height 15
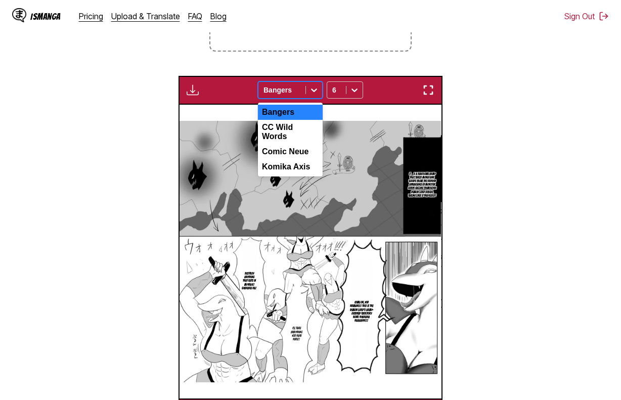
click at [277, 91] on div at bounding box center [281, 90] width 37 height 10
click at [281, 159] on div "Komika Axis" at bounding box center [290, 166] width 65 height 15
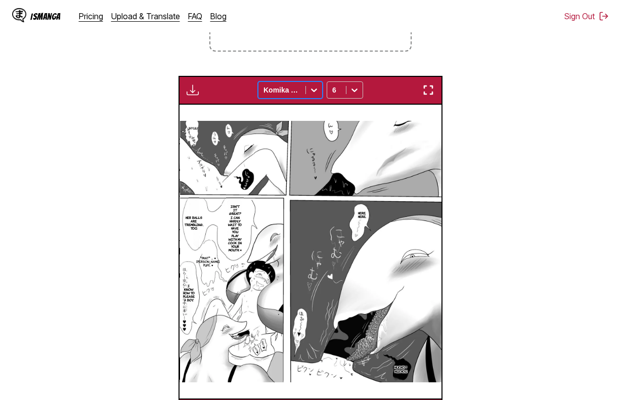
scroll to position [0, 4708]
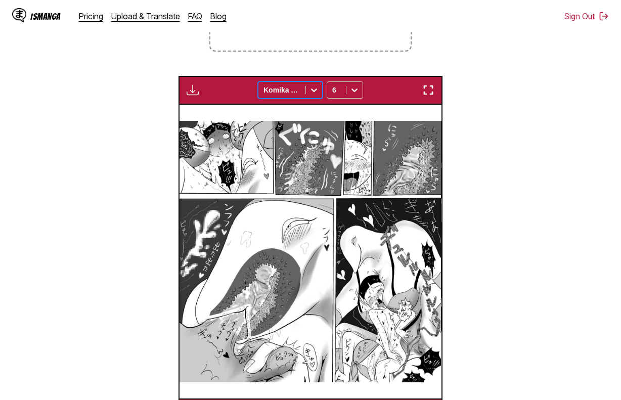
click at [176, 90] on section "From Japanese To English Drop files here, or click to browse. Max file size: 5M…" at bounding box center [310, 162] width 605 height 529
click at [199, 95] on button "button" at bounding box center [193, 89] width 18 height 13
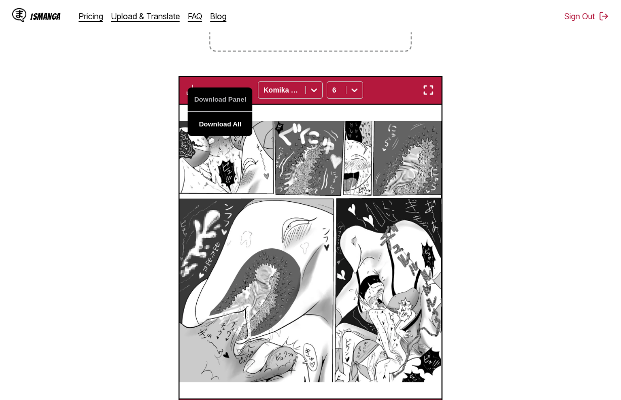
click at [201, 119] on button "Download All" at bounding box center [220, 124] width 65 height 24
click at [233, 121] on button "Download All" at bounding box center [220, 124] width 65 height 24
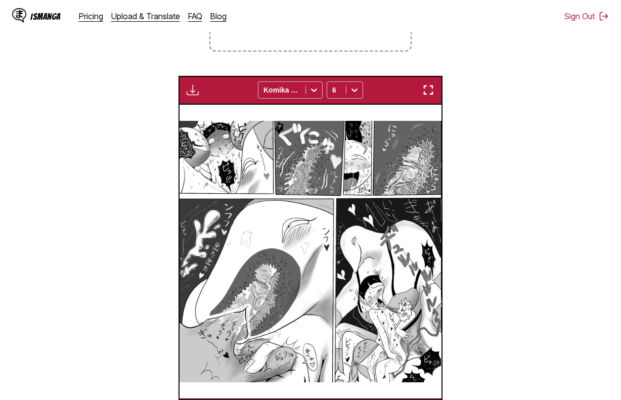
click at [469, 154] on section "From Japanese To English Drop files here, or click to browse. Max file size: 5M…" at bounding box center [310, 162] width 605 height 529
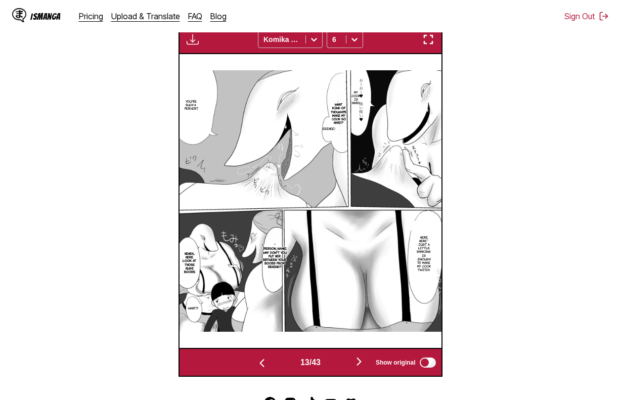
scroll to position [0, 2877]
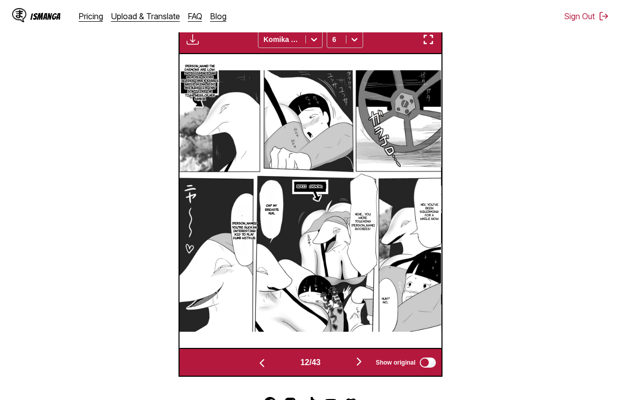
click at [198, 46] on img "button" at bounding box center [193, 39] width 12 height 12
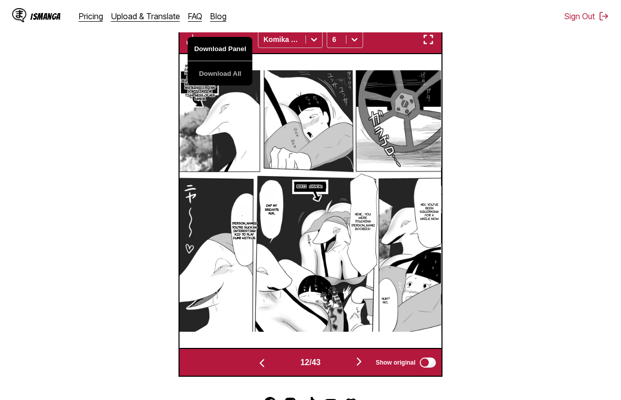
click at [222, 52] on button "Download Panel" at bounding box center [220, 49] width 65 height 24
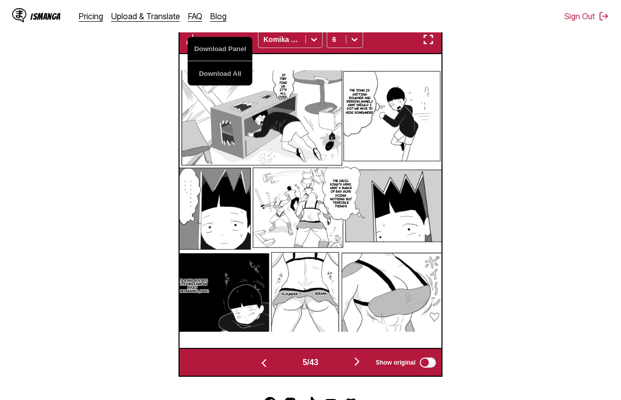
scroll to position [0, 785]
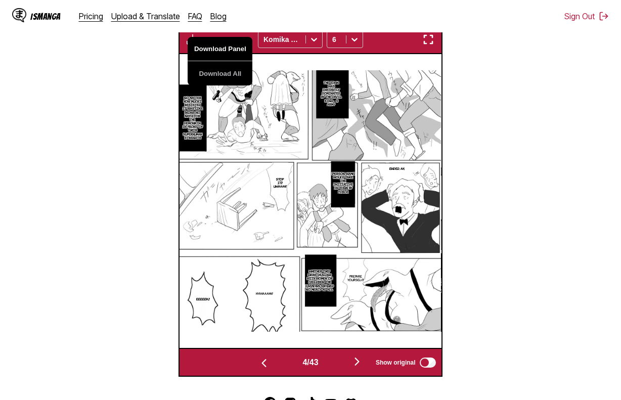
click at [227, 51] on button "Download Panel" at bounding box center [220, 49] width 65 height 24
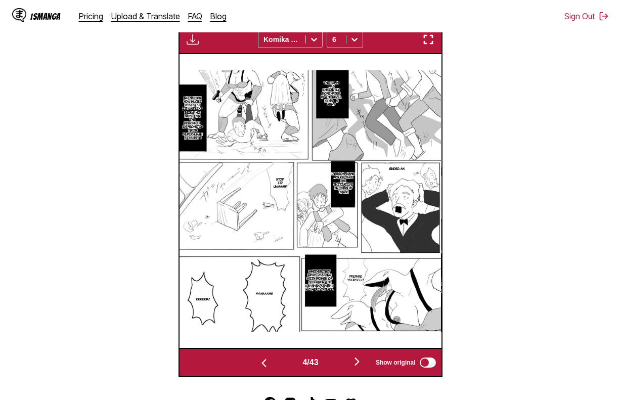
click at [484, 161] on section "From Japanese To English Drop files here, or click to browse. Max file size: 5M…" at bounding box center [310, 111] width 605 height 529
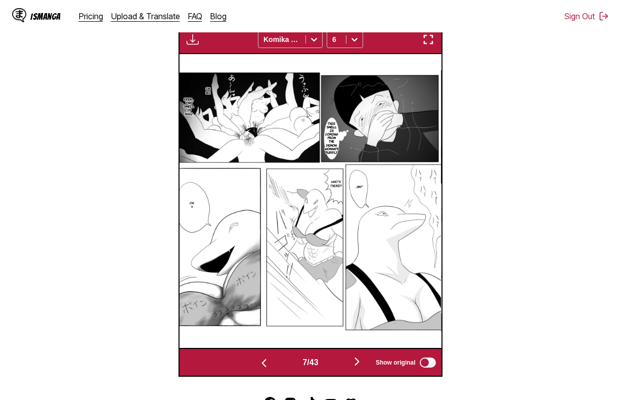
scroll to position [0, 1831]
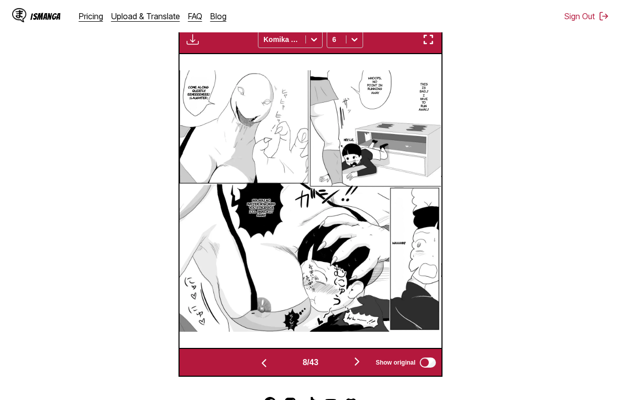
click at [192, 43] on img "button" at bounding box center [193, 39] width 12 height 12
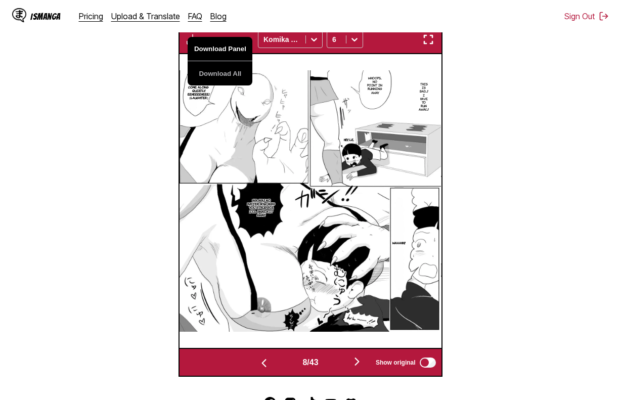
click at [200, 50] on button "Download Panel" at bounding box center [220, 49] width 65 height 24
click at [463, 113] on section "From Japanese To English Drop files here, or click to browse. Max file size: 5M…" at bounding box center [310, 111] width 605 height 529
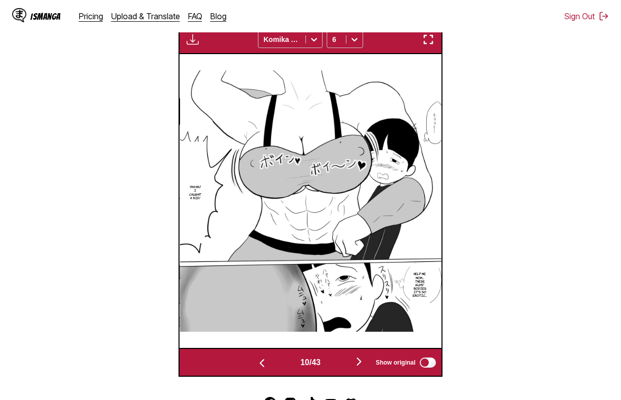
scroll to position [0, 2092]
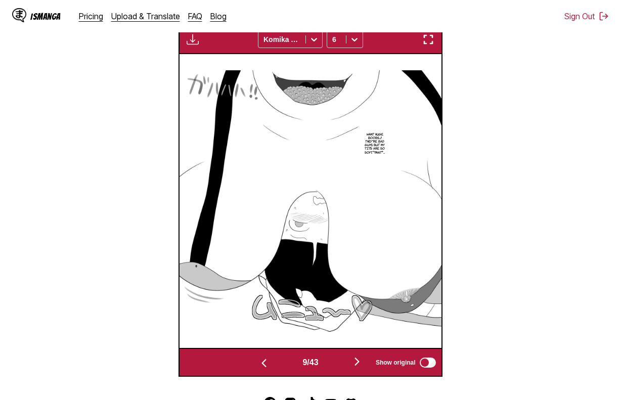
click at [386, 183] on img at bounding box center [309, 200] width 261 height 261
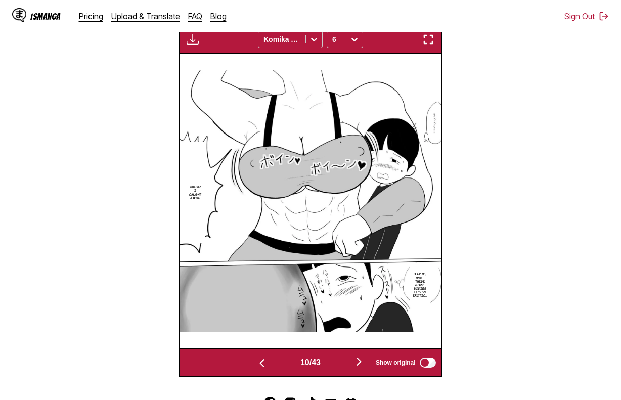
click at [418, 208] on img at bounding box center [310, 200] width 261 height 261
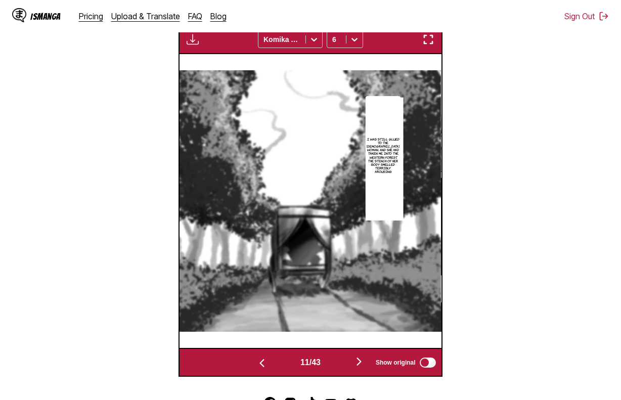
click at [471, 71] on section "From Japanese To English Drop files here, or click to browse. Max file size: 5M…" at bounding box center [310, 111] width 605 height 529
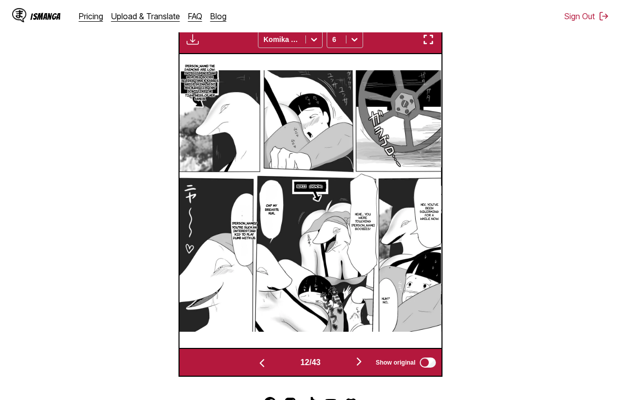
click at [474, 120] on section "From Japanese To English Drop files here, or click to browse. Max file size: 5M…" at bounding box center [310, 111] width 605 height 529
click at [465, 108] on section "From Japanese To English Drop files here, or click to browse. Max file size: 5M…" at bounding box center [310, 111] width 605 height 529
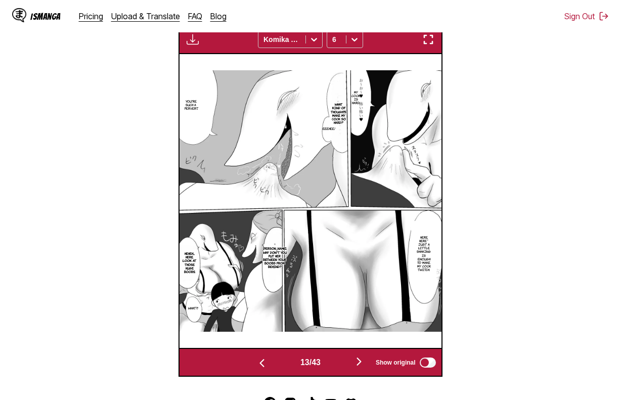
click at [425, 125] on img at bounding box center [309, 200] width 261 height 261
click at [184, 36] on button "button" at bounding box center [193, 39] width 18 height 13
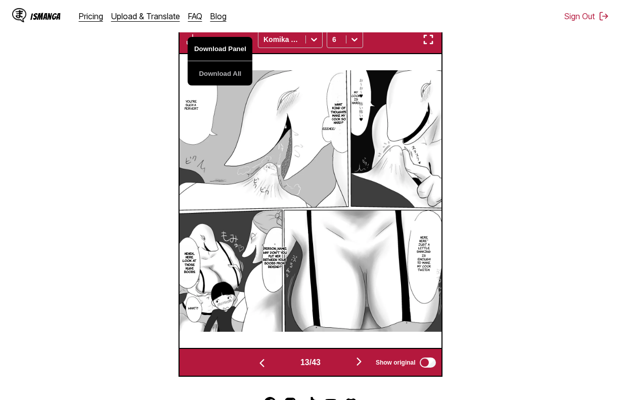
click at [196, 45] on button "Download Panel" at bounding box center [220, 49] width 65 height 24
click at [471, 99] on section "From Japanese To English Drop files here, or click to browse. Max file size: 5M…" at bounding box center [310, 111] width 605 height 529
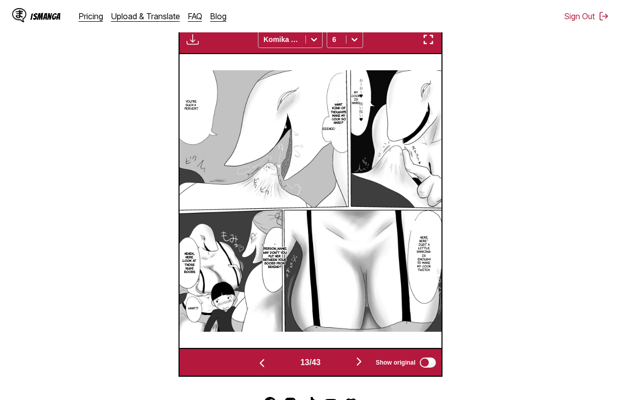
scroll to position [0, 3400]
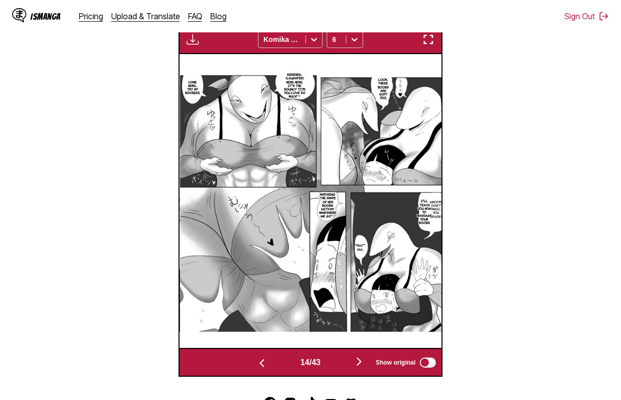
click at [182, 28] on div "IsManga Pricing Upload & Translate FAQ Blog" at bounding box center [123, 16] width 222 height 32
click at [186, 38] on button "button" at bounding box center [193, 39] width 18 height 13
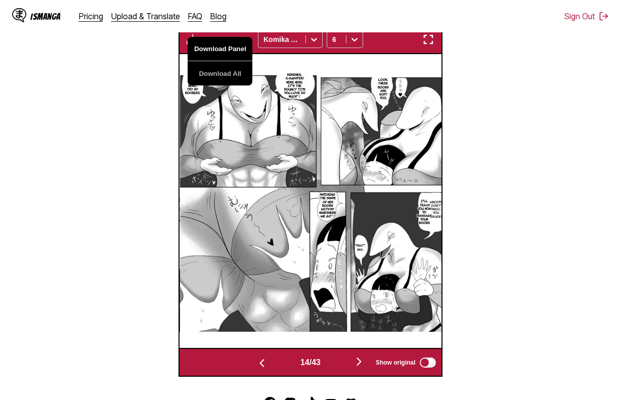
click at [203, 45] on button "Download Panel" at bounding box center [220, 49] width 65 height 24
click at [483, 130] on section "From Japanese To English Drop files here, or click to browse. Max file size: 5M…" at bounding box center [310, 111] width 605 height 529
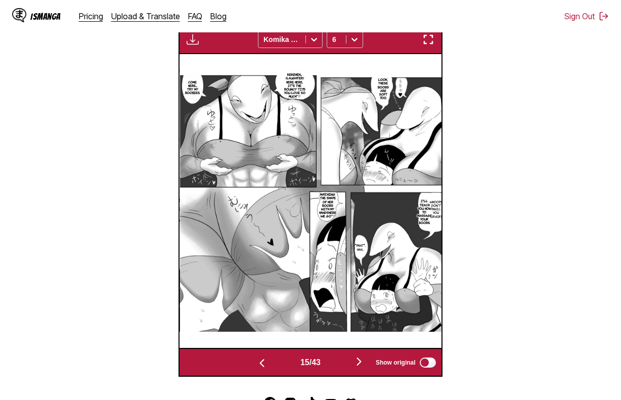
scroll to position [0, 3662]
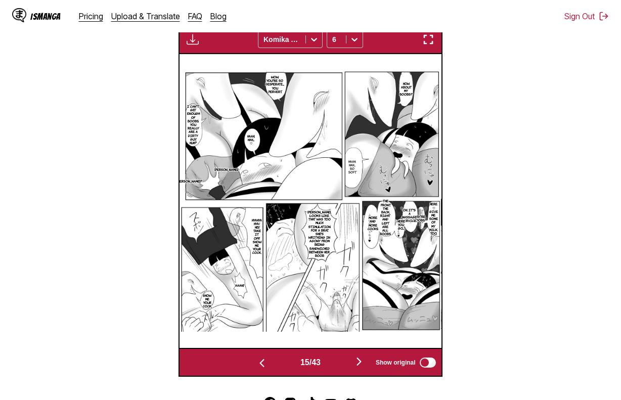
click at [195, 42] on img "button" at bounding box center [193, 39] width 12 height 12
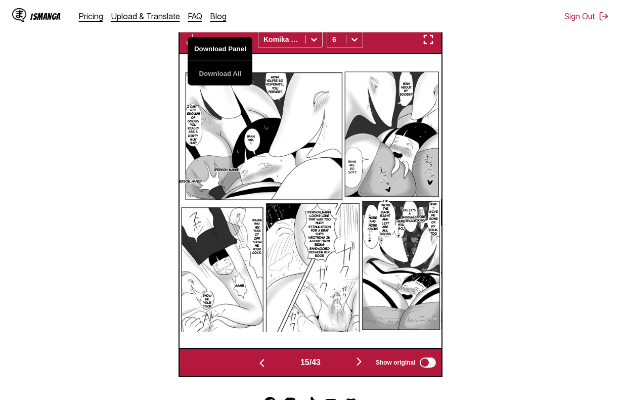
click at [214, 50] on button "Download Panel" at bounding box center [220, 49] width 65 height 24
click at [503, 324] on section "From Japanese To English Drop files here, or click to browse. Max file size: 5M…" at bounding box center [310, 111] width 605 height 529
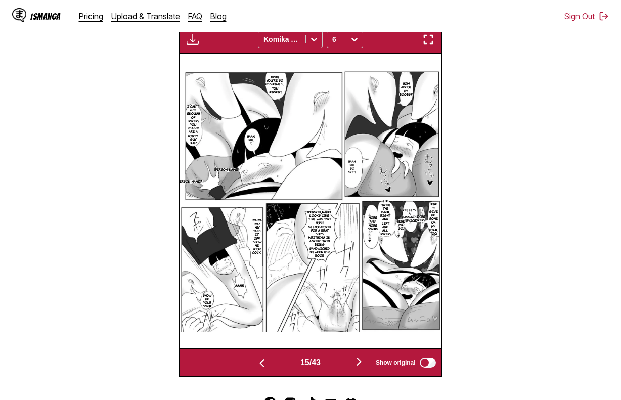
scroll to position [0, 3923]
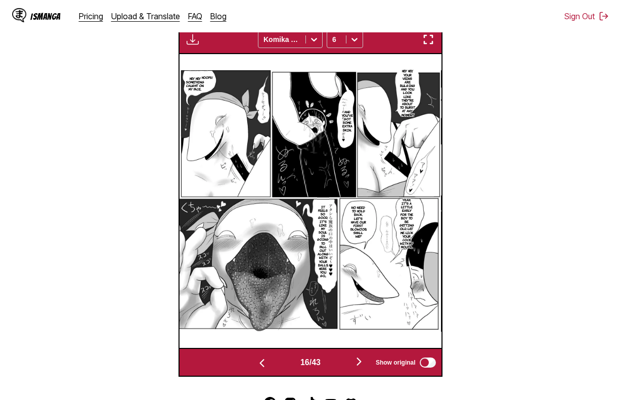
click at [192, 37] on img "button" at bounding box center [193, 39] width 12 height 12
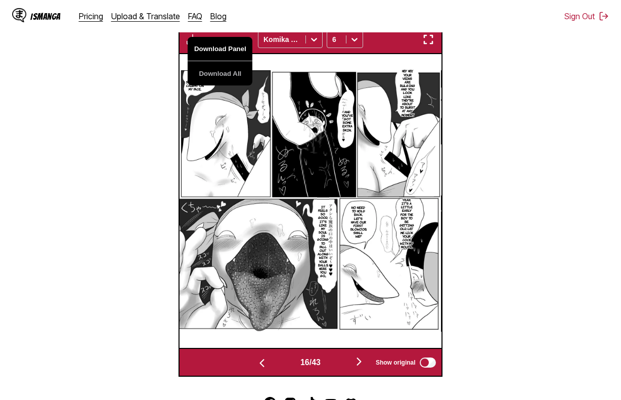
click at [218, 48] on button "Download Panel" at bounding box center [220, 49] width 65 height 24
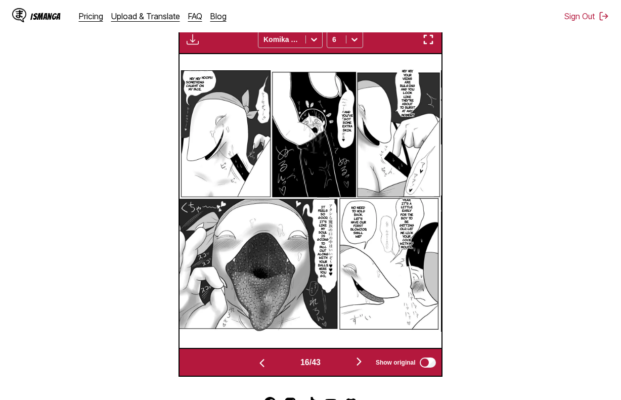
click at [465, 117] on section "From Japanese To English Drop files here, or click to browse. Max file size: 5M…" at bounding box center [310, 111] width 605 height 529
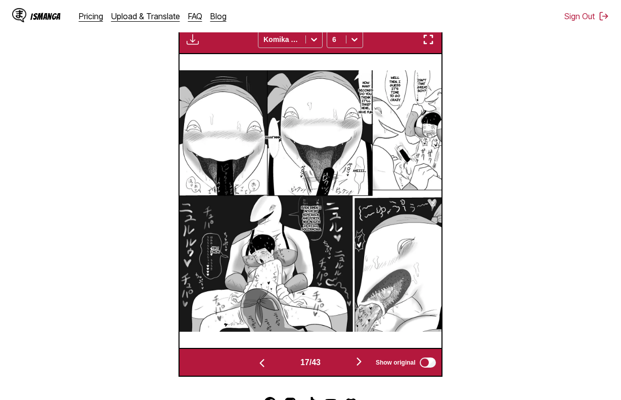
click at [471, 113] on section "From Japanese To English Drop files here, or click to browse. Max file size: 5M…" at bounding box center [310, 111] width 605 height 529
click at [195, 51] on div "Download Panel Download All Komika Axis 6" at bounding box center [309, 39] width 263 height 29
click at [193, 45] on img "button" at bounding box center [193, 39] width 12 height 12
click at [208, 56] on button "Download Panel" at bounding box center [220, 49] width 65 height 24
click at [485, 238] on section "From Japanese To English Drop files here, or click to browse. Max file size: 5M…" at bounding box center [310, 111] width 605 height 529
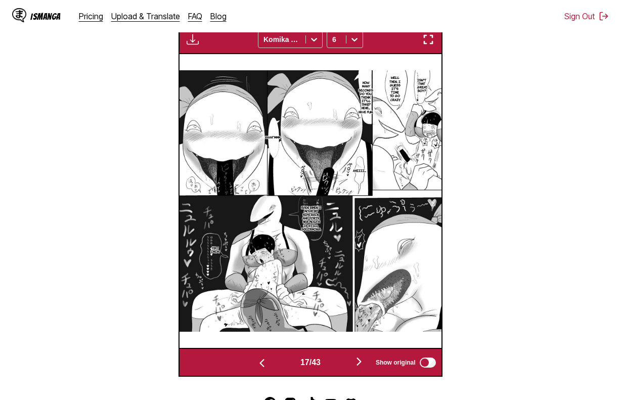
scroll to position [0, 4446]
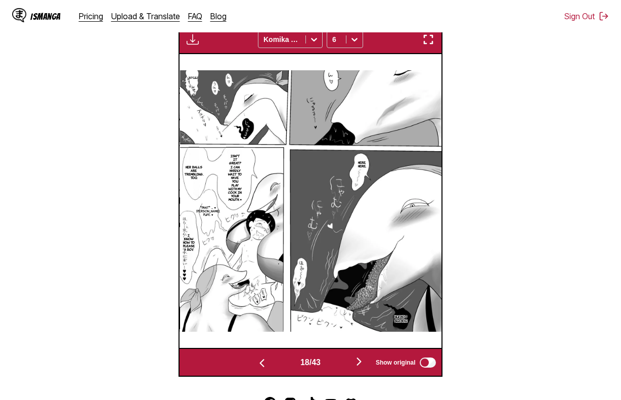
click at [446, 133] on section "From Japanese To English Drop files here, or click to browse. Max file size: 5M…" at bounding box center [310, 111] width 605 height 529
click at [192, 39] on img "button" at bounding box center [193, 39] width 12 height 12
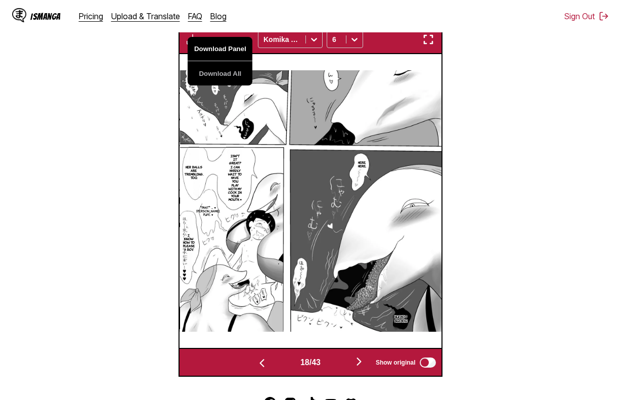
click at [202, 50] on button "Download Panel" at bounding box center [220, 49] width 65 height 24
click at [458, 229] on section "From Japanese To English Drop files here, or click to browse. Max file size: 5M…" at bounding box center [310, 111] width 605 height 529
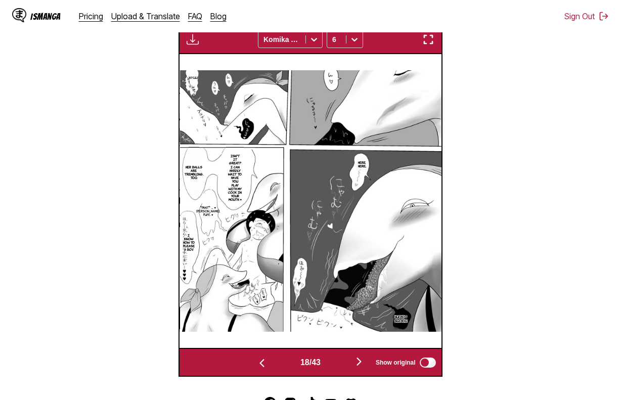
scroll to position [0, 4708]
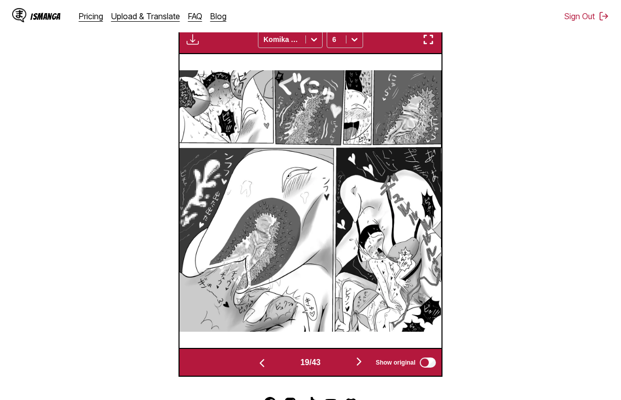
click at [464, 136] on section "From Japanese To English Drop files here, or click to browse. Max file size: 5M…" at bounding box center [310, 111] width 605 height 529
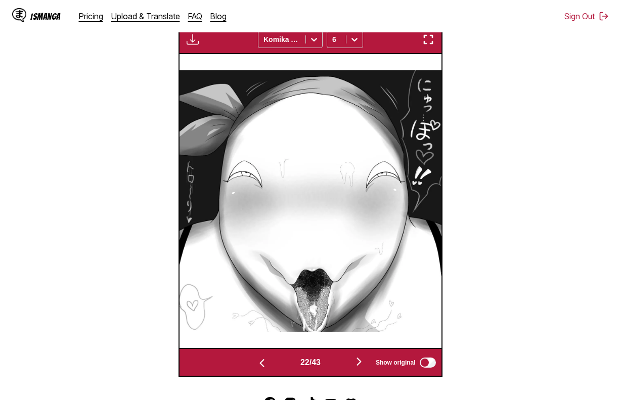
scroll to position [0, 5492]
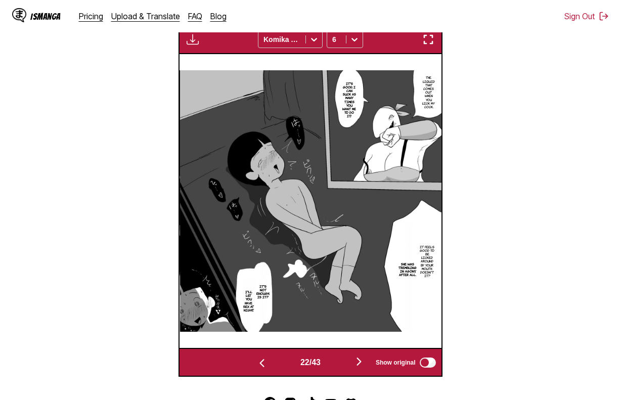
click at [184, 38] on button "button" at bounding box center [193, 39] width 18 height 13
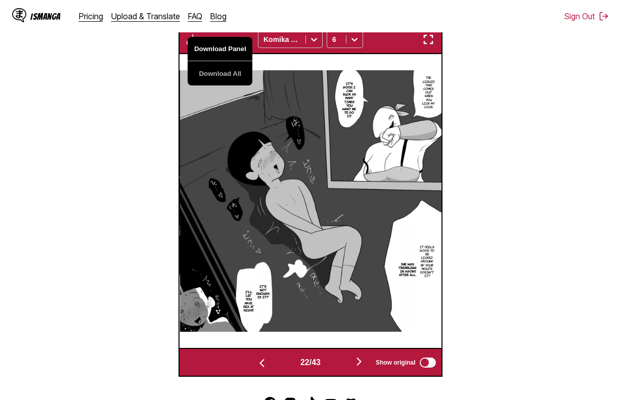
click at [196, 47] on button "Download Panel" at bounding box center [220, 49] width 65 height 24
click at [462, 208] on section "From Japanese To English Drop files here, or click to browse. Max file size: 5M…" at bounding box center [310, 111] width 605 height 529
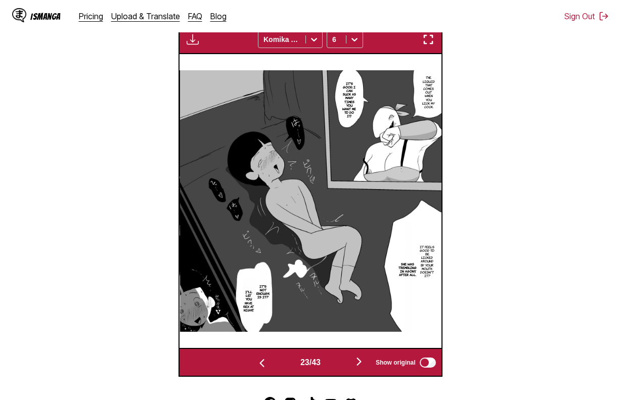
scroll to position [0, 5754]
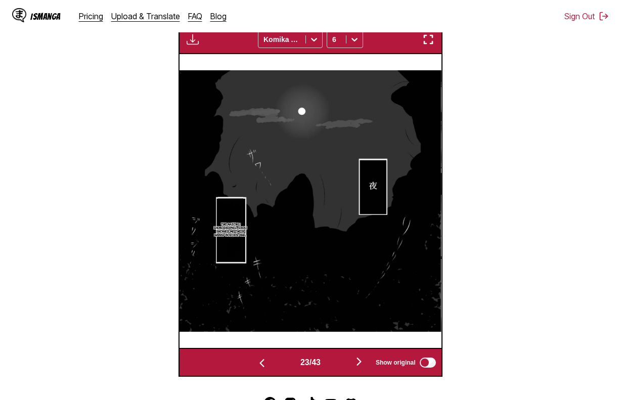
click at [469, 225] on section "From Japanese To English Drop files here, or click to browse. Max file size: 5M…" at bounding box center [310, 111] width 605 height 529
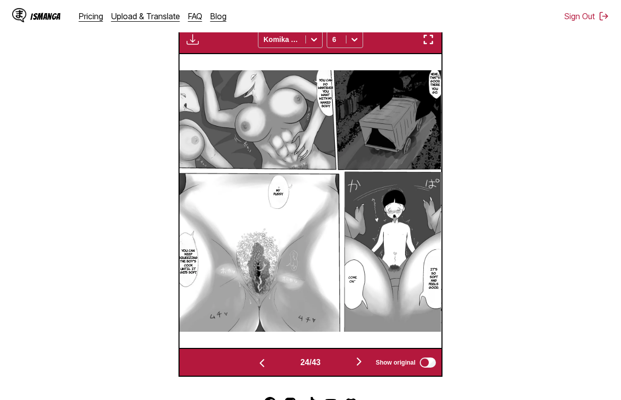
click at [197, 43] on img "button" at bounding box center [193, 39] width 12 height 12
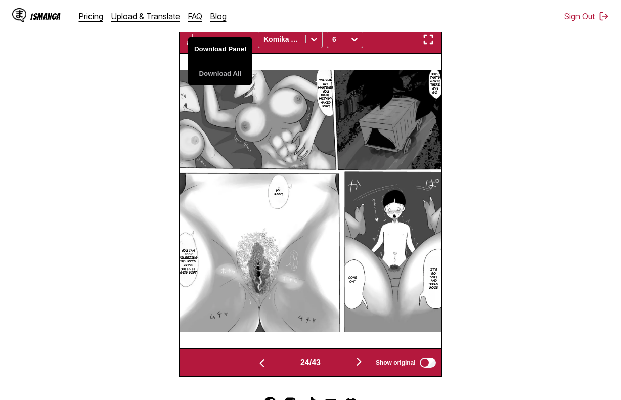
click at [213, 47] on button "Download Panel" at bounding box center [220, 49] width 65 height 24
click at [450, 236] on section "From Japanese To English Drop files here, or click to browse. Max file size: 5M…" at bounding box center [310, 111] width 605 height 529
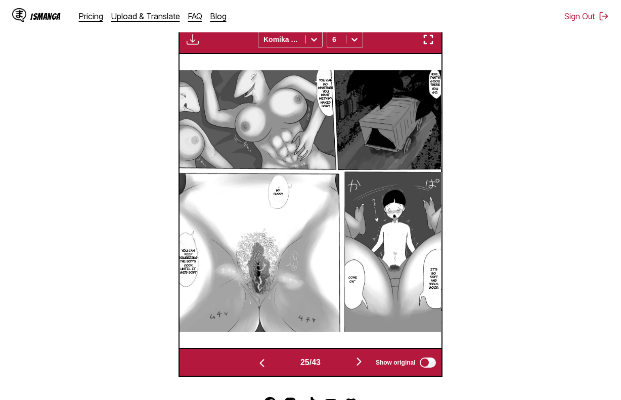
scroll to position [0, 6277]
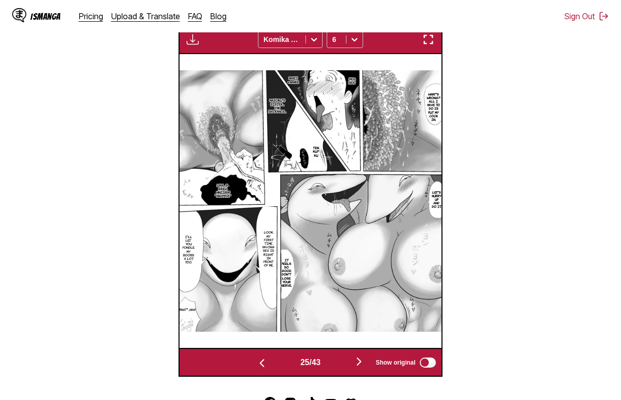
click at [193, 37] on img "button" at bounding box center [193, 39] width 12 height 12
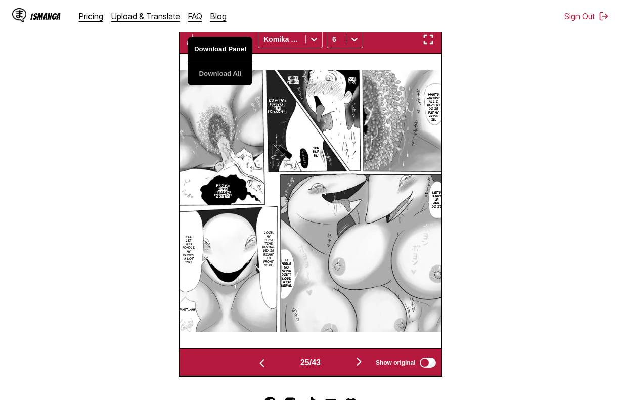
click at [226, 56] on button "Download Panel" at bounding box center [220, 49] width 65 height 24
click at [439, 238] on img at bounding box center [309, 200] width 261 height 261
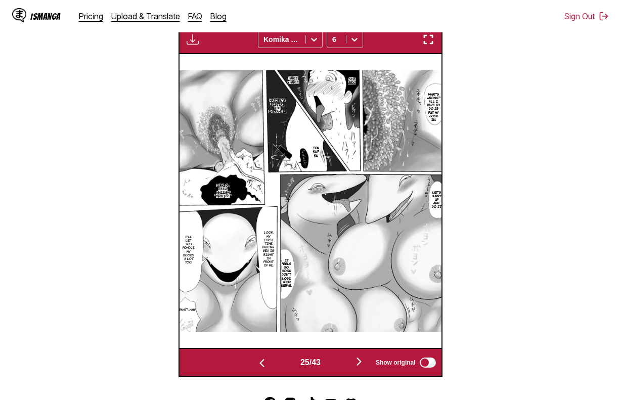
scroll to position [0, 6538]
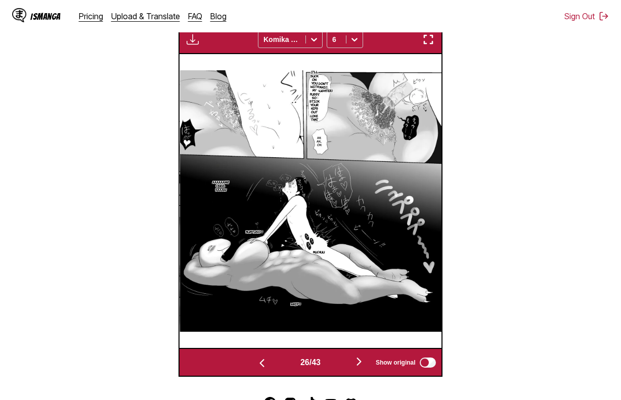
drag, startPoint x: 409, startPoint y: 211, endPoint x: 345, endPoint y: 165, distance: 78.3
click at [407, 209] on img at bounding box center [310, 200] width 261 height 261
click at [195, 42] on img "button" at bounding box center [193, 39] width 12 height 12
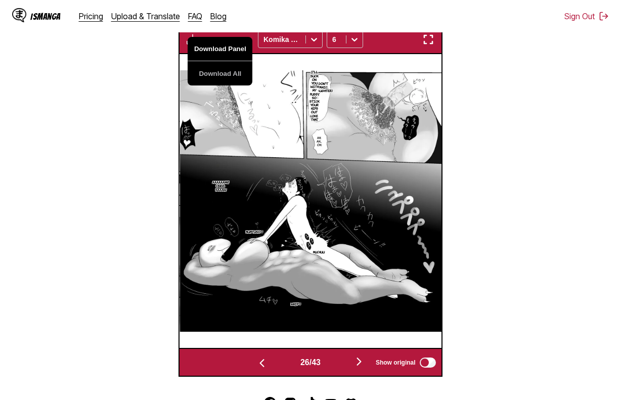
click at [212, 50] on button "Download Panel" at bounding box center [220, 49] width 65 height 24
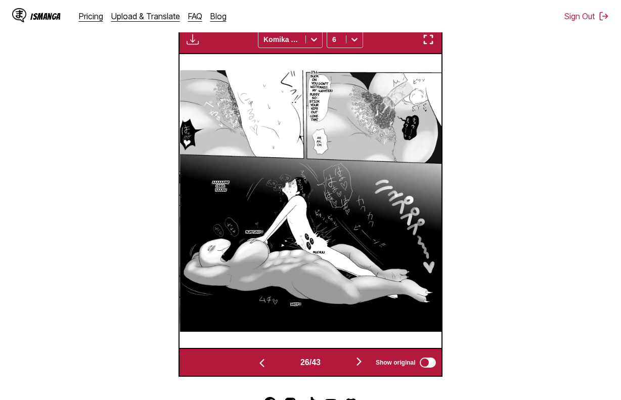
click at [393, 172] on img at bounding box center [310, 200] width 261 height 261
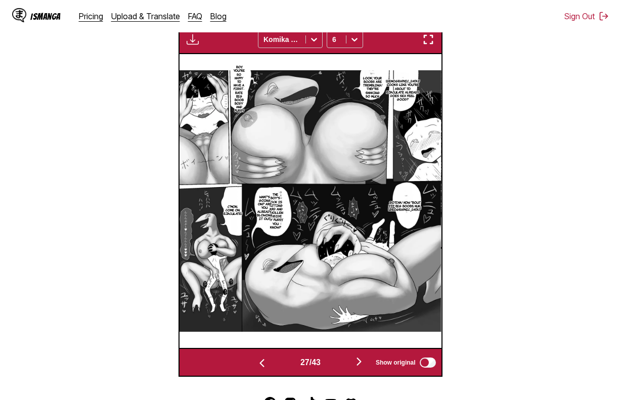
click at [187, 41] on img "button" at bounding box center [193, 39] width 12 height 12
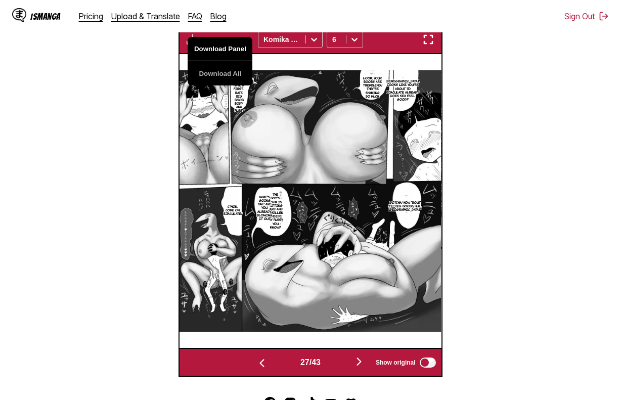
click at [199, 50] on button "Download Panel" at bounding box center [220, 49] width 65 height 24
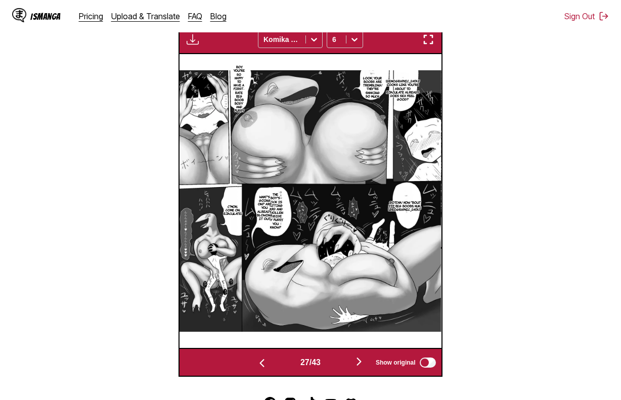
click at [344, 161] on img at bounding box center [309, 200] width 261 height 261
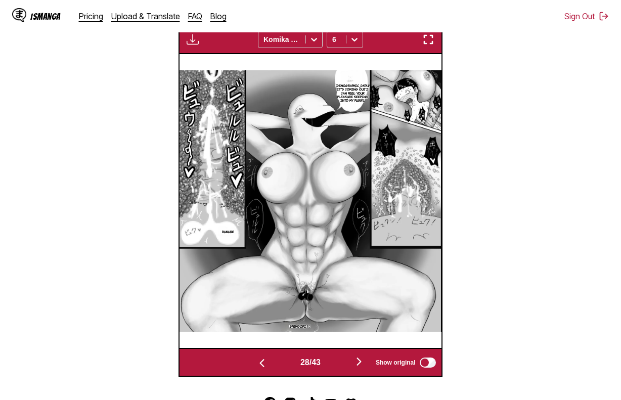
click at [190, 44] on img "button" at bounding box center [193, 39] width 12 height 12
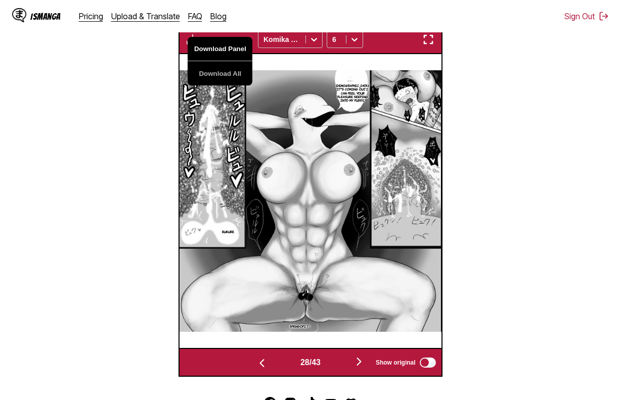
click at [221, 50] on button "Download Panel" at bounding box center [220, 49] width 65 height 24
click at [369, 192] on img at bounding box center [309, 200] width 261 height 261
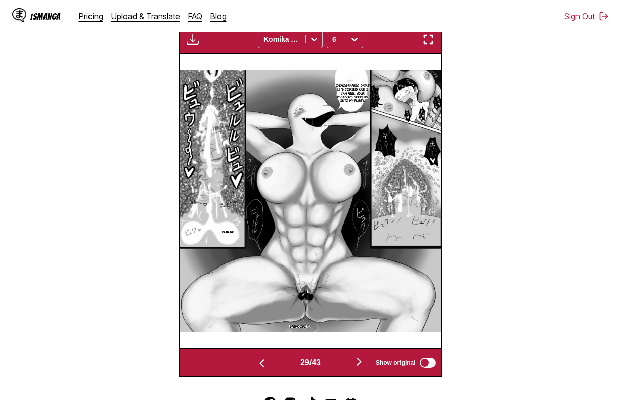
scroll to position [0, 7323]
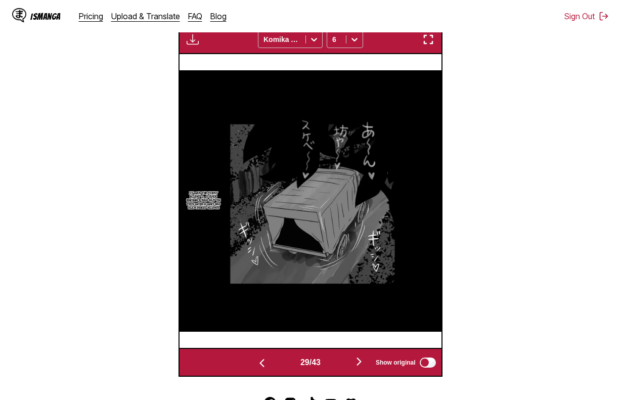
click at [196, 33] on div "Download Panel Download All Komika Axis 6" at bounding box center [309, 39] width 263 height 29
click at [198, 39] on img "button" at bounding box center [193, 39] width 12 height 12
click at [205, 43] on button "Download Panel" at bounding box center [220, 49] width 65 height 24
click at [357, 179] on img at bounding box center [309, 200] width 261 height 261
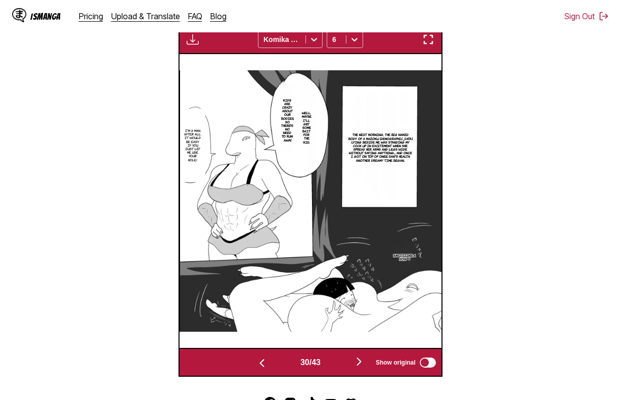
click at [194, 46] on img "button" at bounding box center [193, 39] width 12 height 12
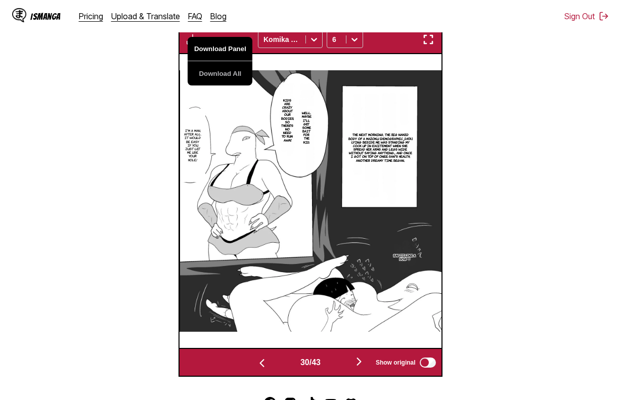
click at [211, 52] on button "Download Panel" at bounding box center [220, 49] width 65 height 24
click at [310, 177] on section "Well, maybe I'll get some bait for the kid." at bounding box center [306, 128] width 16 height 112
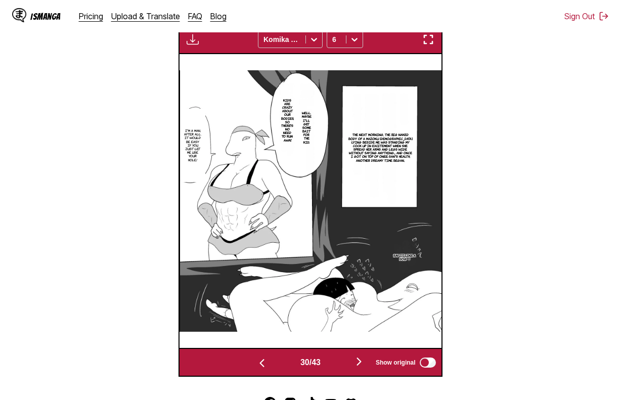
scroll to position [0, 7846]
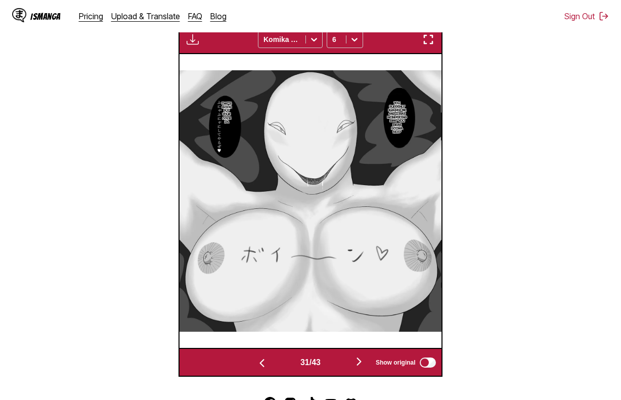
click at [434, 138] on img at bounding box center [309, 200] width 261 height 261
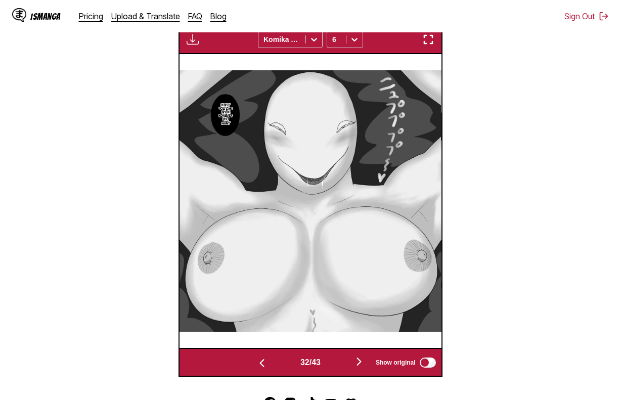
click at [387, 112] on img at bounding box center [309, 200] width 261 height 261
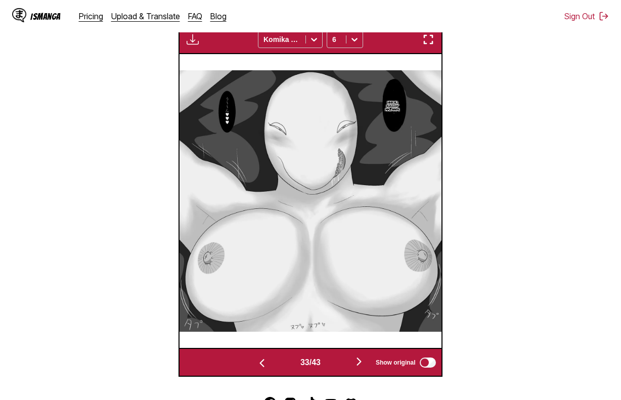
click at [427, 116] on img at bounding box center [309, 200] width 261 height 261
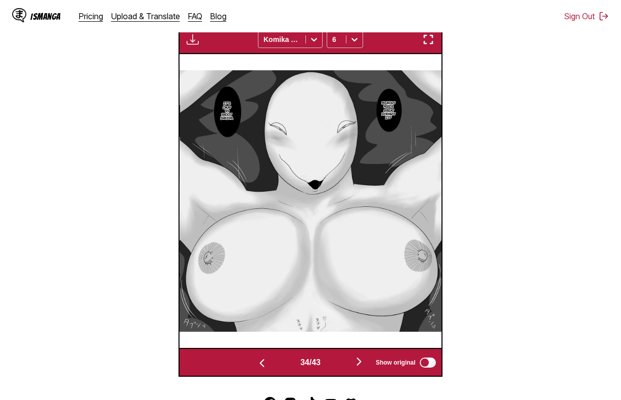
click at [402, 148] on img at bounding box center [310, 200] width 261 height 261
click at [363, 91] on img at bounding box center [310, 200] width 261 height 261
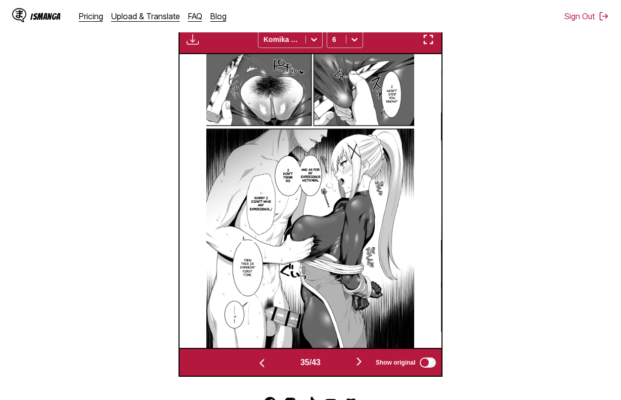
scroll to position [0, 9154]
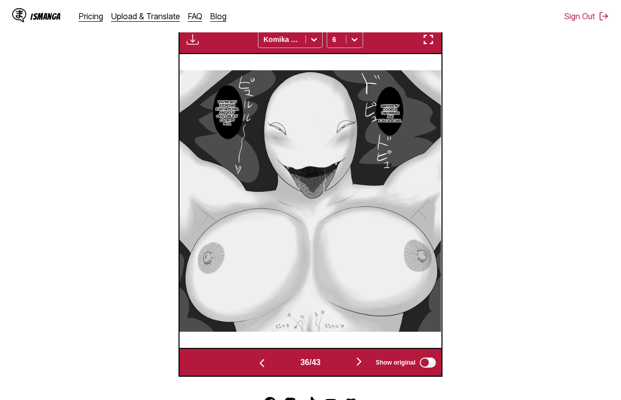
click at [413, 125] on img at bounding box center [309, 200] width 261 height 261
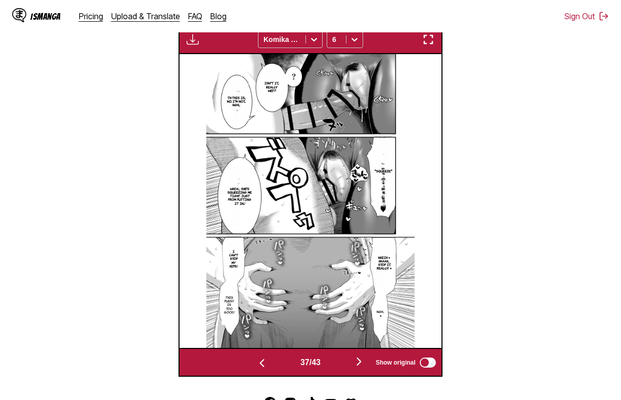
scroll to position [0, 9677]
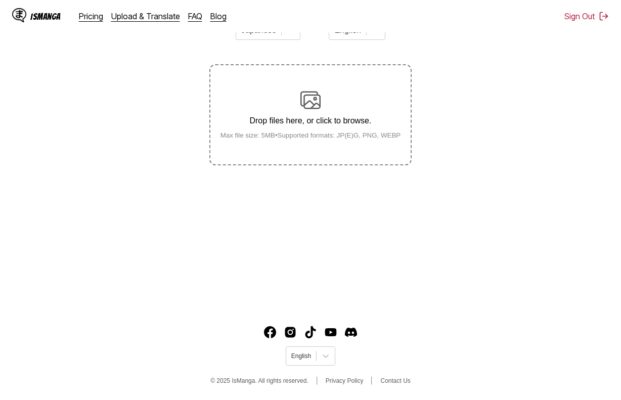
click at [240, 139] on small "Max file size: 5MB • Supported formats: JP(E)G, PNG, WEBP" at bounding box center [310, 135] width 197 height 8
click at [0, 0] on input "Drop files here, or click to browse. Max file size: 5MB • Supported formats: JP…" at bounding box center [0, 0] width 0 height 0
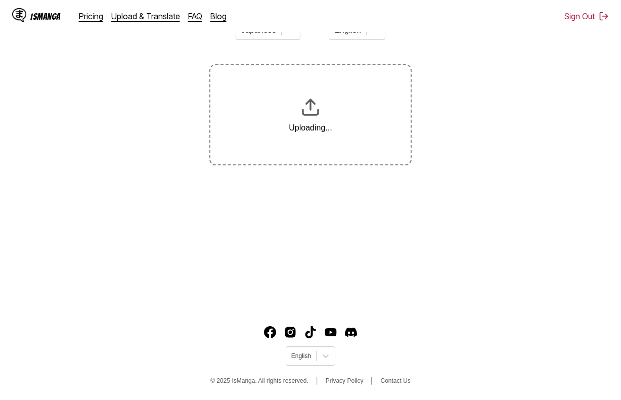
click at [475, 102] on section "From Japanese To English Uploading..." at bounding box center [310, 89] width 605 height 154
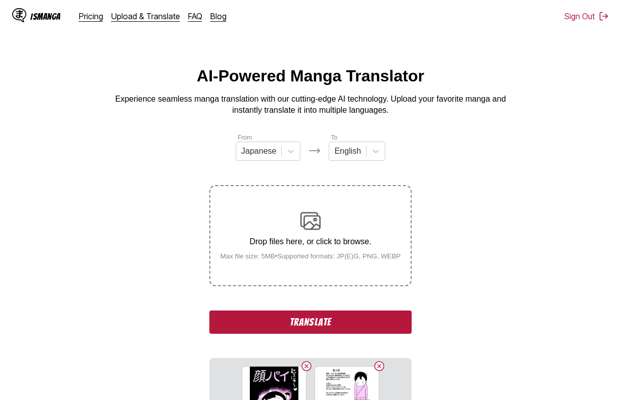
click at [358, 325] on button "Translate" at bounding box center [310, 321] width 202 height 23
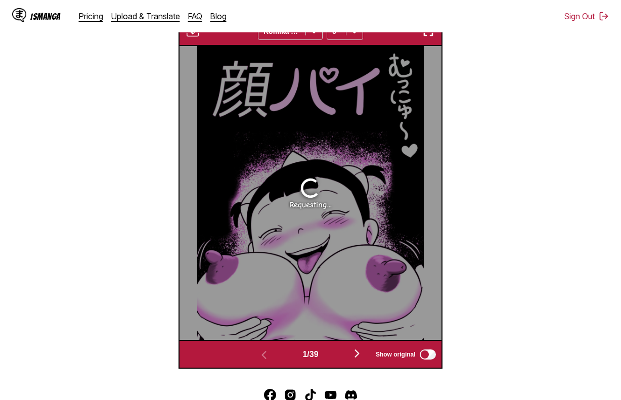
scroll to position [321, 0]
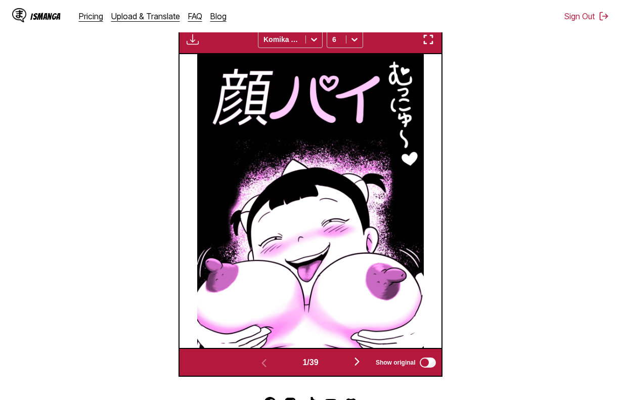
click at [355, 363] on img "button" at bounding box center [357, 361] width 12 height 12
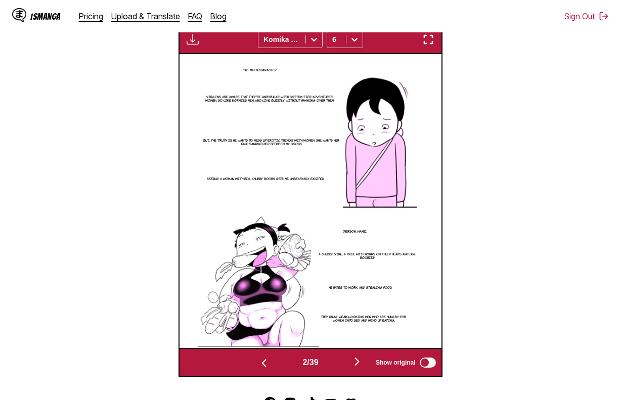
click at [355, 362] on img "button" at bounding box center [357, 361] width 12 height 12
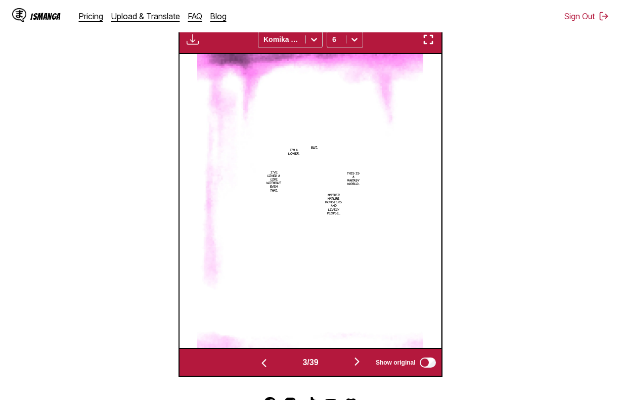
click at [353, 360] on button "button" at bounding box center [357, 362] width 61 height 15
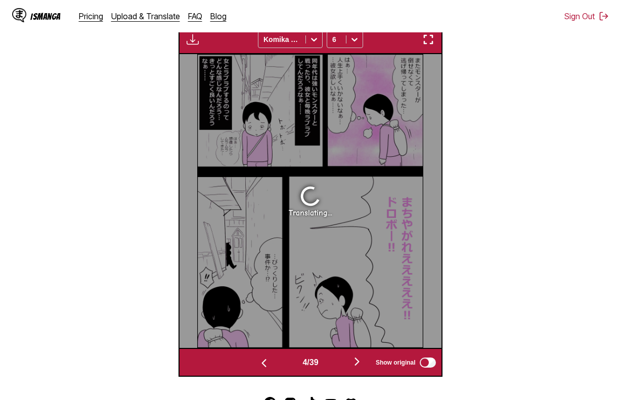
click at [260, 368] on img "button" at bounding box center [264, 363] width 12 height 12
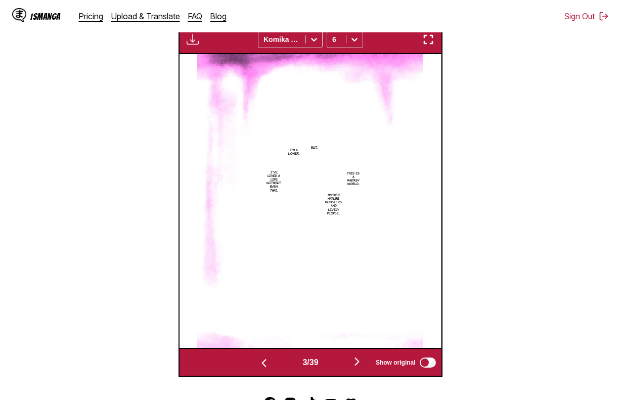
click at [260, 368] on img "button" at bounding box center [264, 363] width 12 height 12
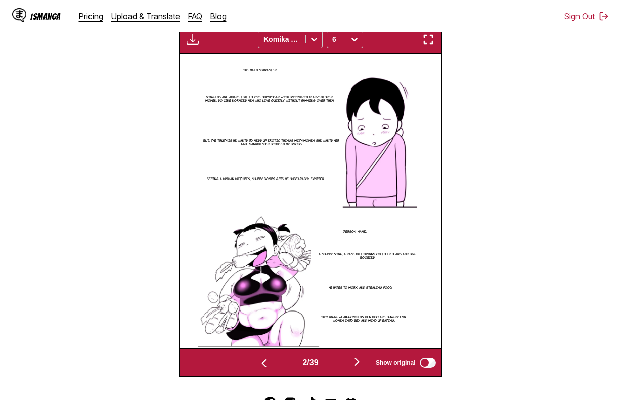
scroll to position [271, 0]
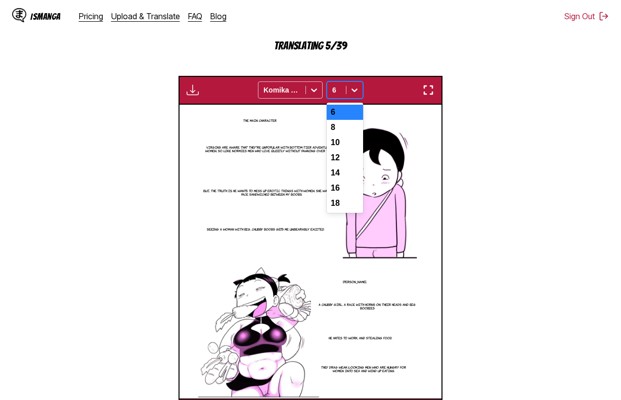
click at [353, 85] on div at bounding box center [354, 90] width 16 height 16
click at [346, 157] on div "12" at bounding box center [345, 157] width 36 height 15
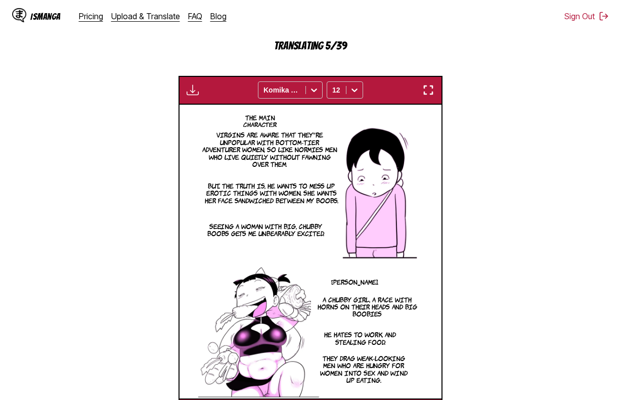
click at [189, 85] on button "button" at bounding box center [193, 89] width 18 height 13
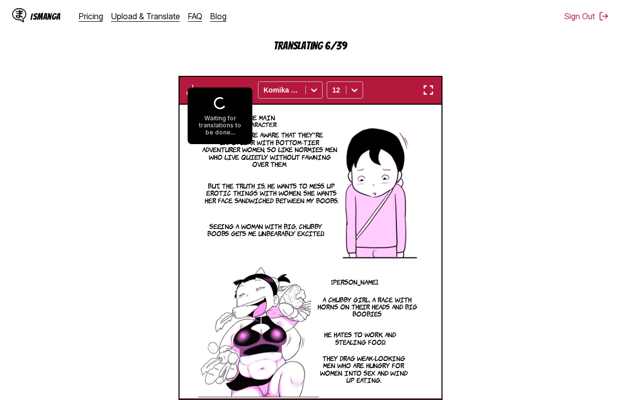
click at [297, 137] on p "Virgins are aware that they're unpopular with bottom-tier adventurer women, so …" at bounding box center [270, 149] width 140 height 40
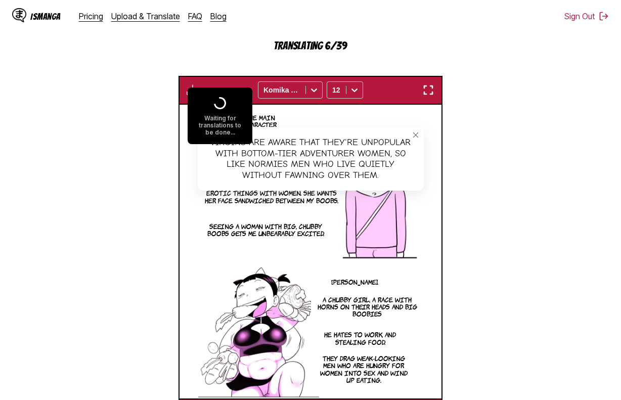
click at [335, 139] on div "Virgins are aware that they're unpopular with bottom-tier adventurer women, so …" at bounding box center [311, 159] width 226 height 64
click at [410, 139] on button "close-tooltip" at bounding box center [416, 135] width 16 height 16
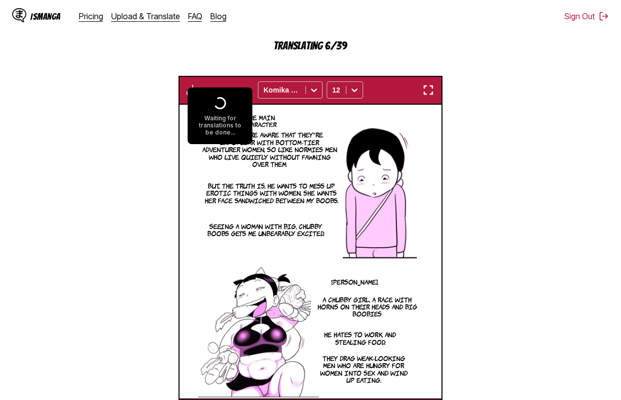
click at [227, 82] on div "Waiting for translations to be done... Komika Axis 12" at bounding box center [309, 90] width 263 height 29
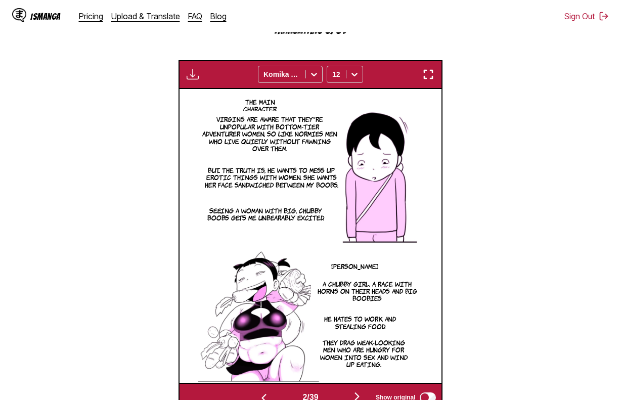
scroll to position [321, 0]
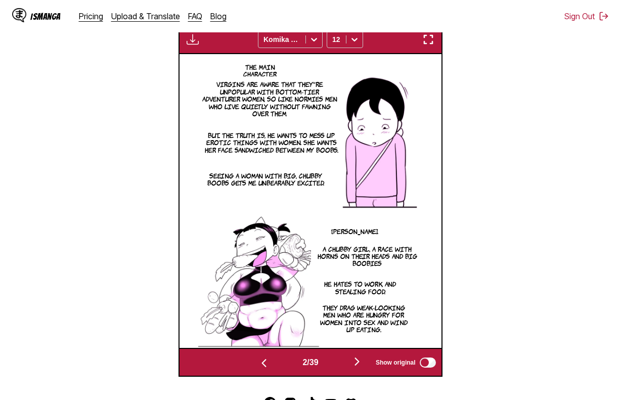
click at [265, 365] on img "button" at bounding box center [264, 363] width 12 height 12
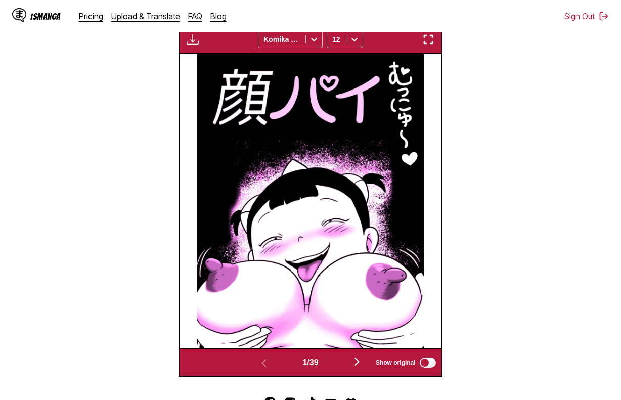
scroll to position [321, 0]
click at [363, 361] on img "button" at bounding box center [357, 361] width 12 height 12
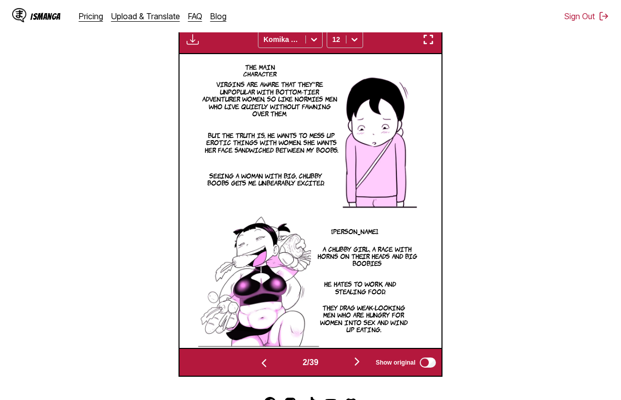
click at [196, 40] on img "button" at bounding box center [193, 39] width 12 height 12
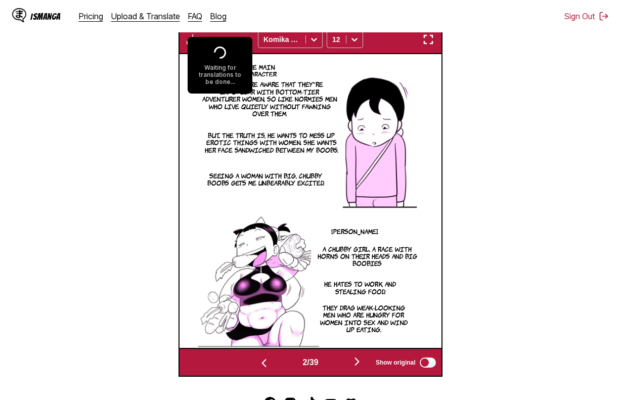
click at [158, 43] on section "From Japanese To English Drop files here, or click to browse. Max file size: 5M…" at bounding box center [310, 93] width 605 height 565
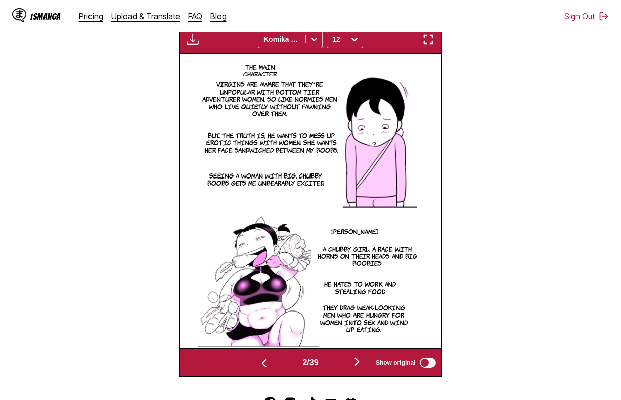
click at [194, 41] on img "button" at bounding box center [193, 39] width 12 height 12
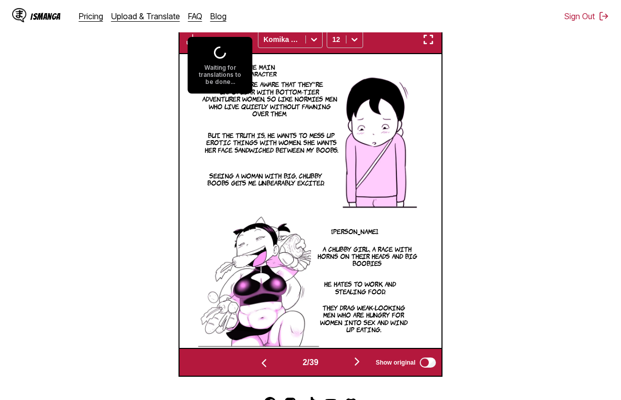
click at [150, 61] on section "From Japanese To English Drop files here, or click to browse. Max file size: 5M…" at bounding box center [310, 93] width 605 height 565
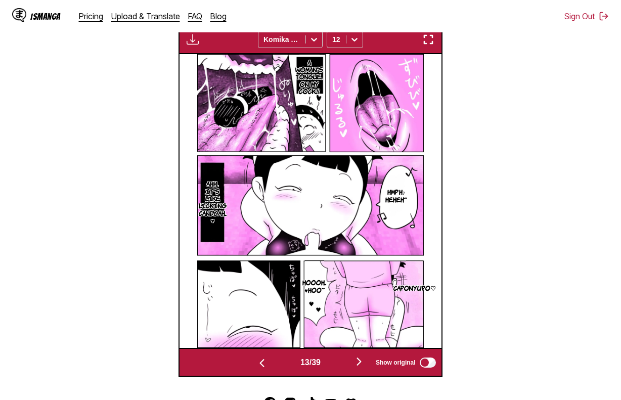
scroll to position [0, 3400]
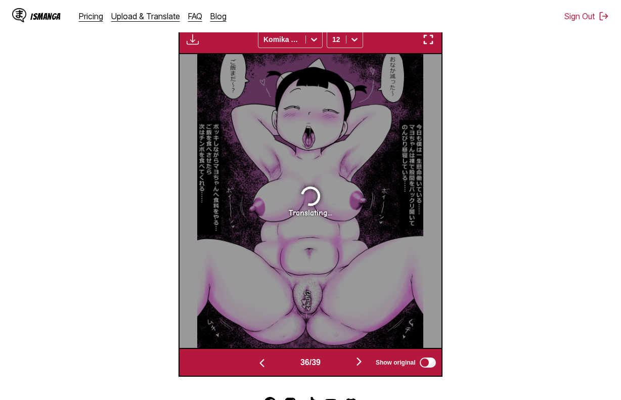
scroll to position [0, 9415]
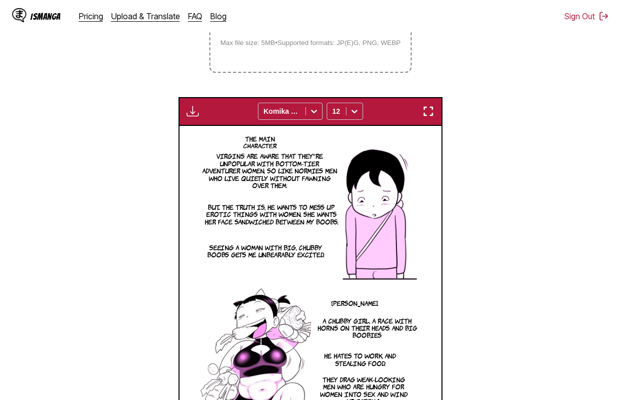
scroll to position [220, 0]
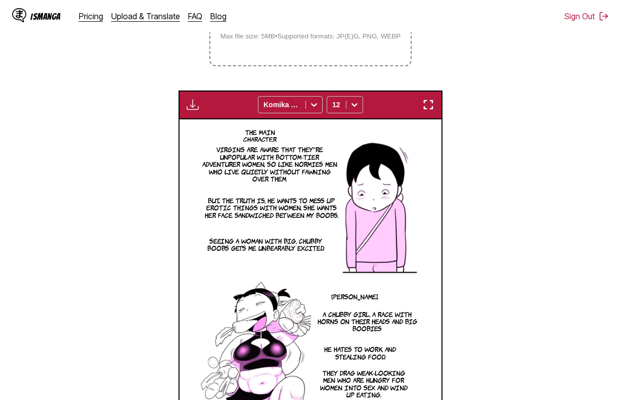
click at [178, 107] on section "From Japanese To English Drop files here, or click to browse. Max file size: 5M…" at bounding box center [310, 177] width 605 height 529
click at [187, 107] on img "button" at bounding box center [193, 105] width 12 height 12
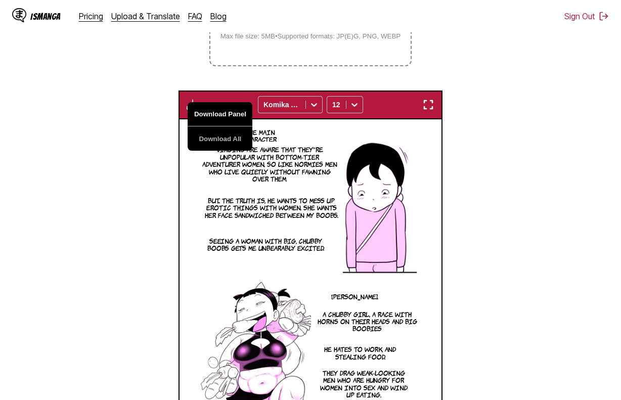
click at [198, 115] on button "Download Panel" at bounding box center [220, 114] width 65 height 24
click at [354, 107] on icon at bounding box center [354, 106] width 6 height 4
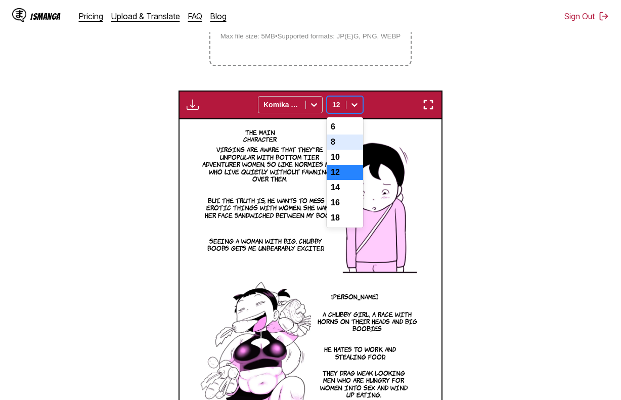
click at [344, 145] on div "8" at bounding box center [345, 141] width 36 height 15
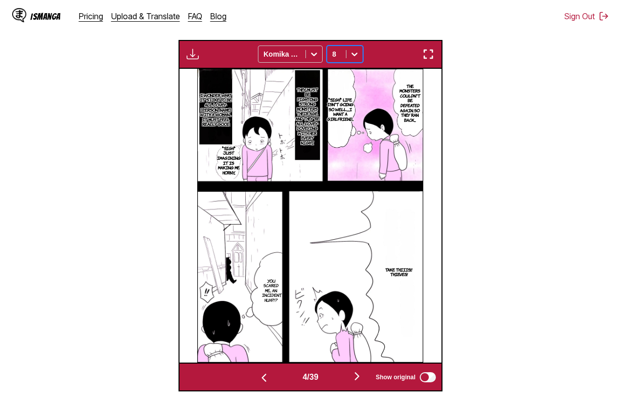
scroll to position [0, 523]
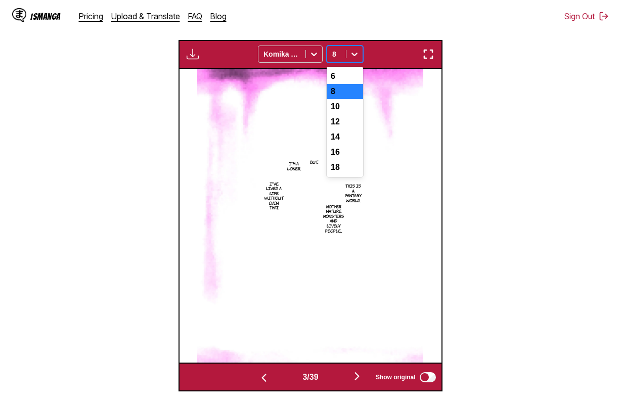
click at [333, 52] on input "text" at bounding box center [333, 54] width 2 height 8
click at [337, 112] on div "10" at bounding box center [345, 106] width 36 height 15
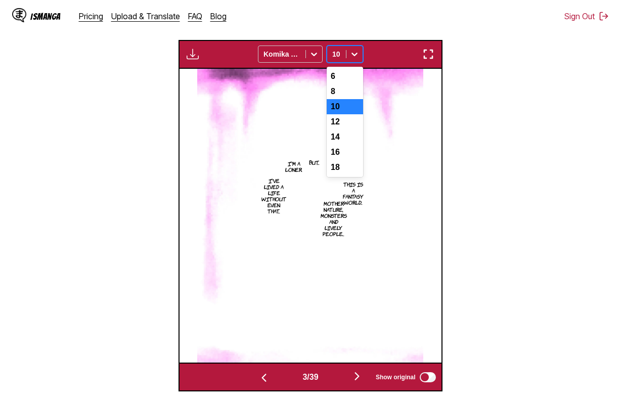
click at [348, 59] on div at bounding box center [354, 54] width 16 height 16
click at [299, 120] on img at bounding box center [310, 216] width 226 height 294
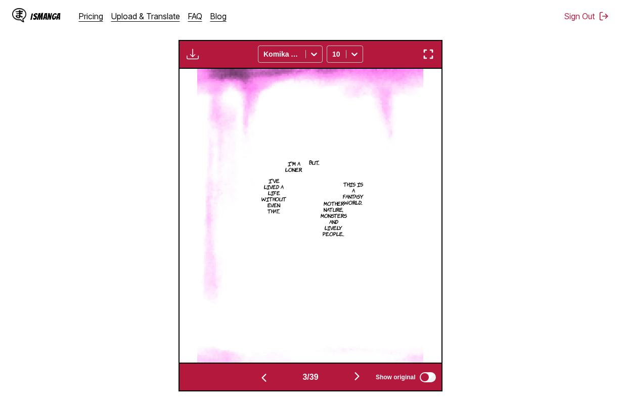
click at [188, 57] on img "button" at bounding box center [193, 54] width 12 height 12
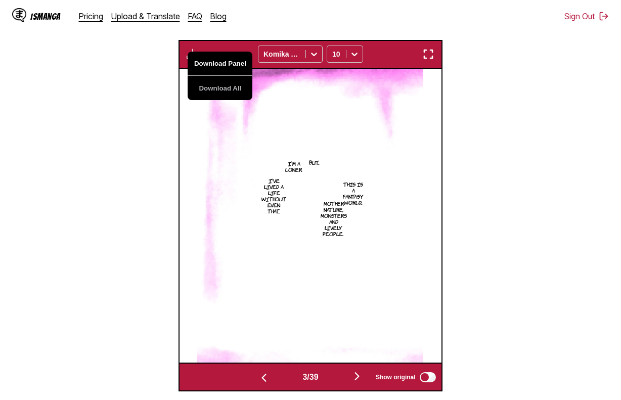
click at [228, 68] on button "Download Panel" at bounding box center [220, 64] width 65 height 24
click at [479, 145] on section "From Japanese To English Drop files here, or click to browse. Max file size: 5M…" at bounding box center [310, 126] width 605 height 529
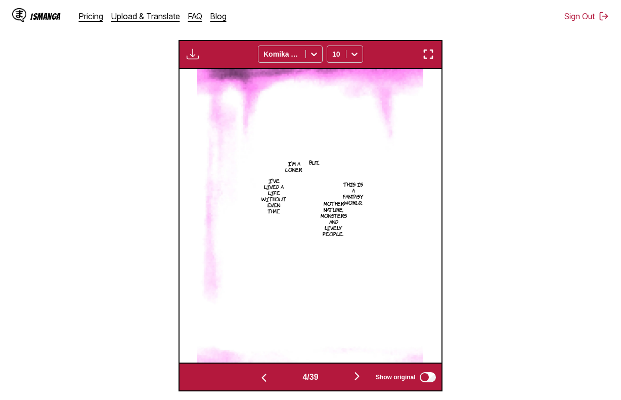
scroll to position [0, 785]
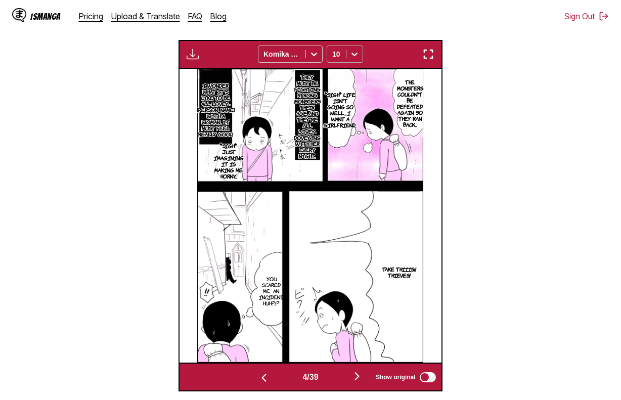
click at [347, 61] on div at bounding box center [354, 54] width 16 height 16
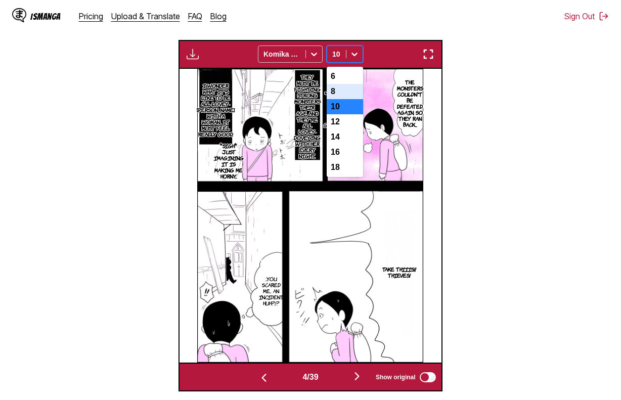
click at [348, 89] on div "8" at bounding box center [345, 91] width 36 height 15
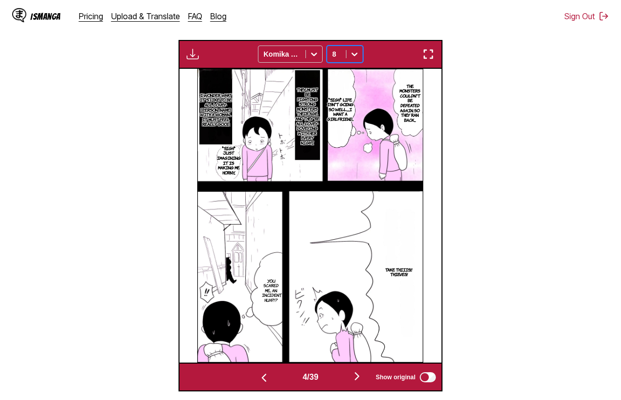
click at [197, 55] on img "button" at bounding box center [193, 54] width 12 height 12
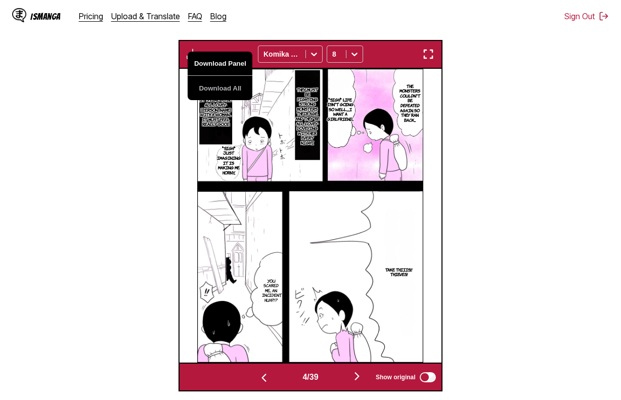
click at [218, 61] on button "Download Panel" at bounding box center [220, 64] width 65 height 24
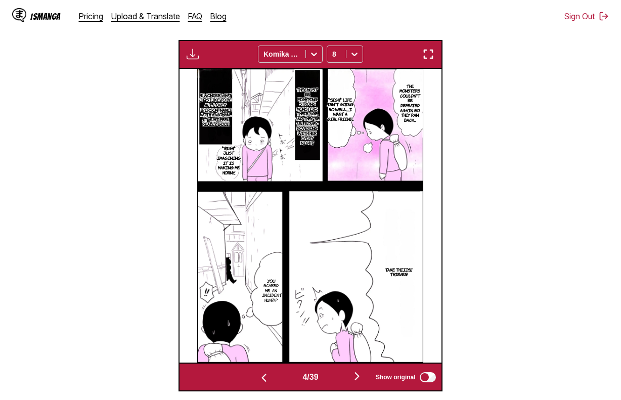
click at [484, 112] on section "From Japanese To English Drop files here, or click to browse. Max file size: 5M…" at bounding box center [310, 126] width 605 height 529
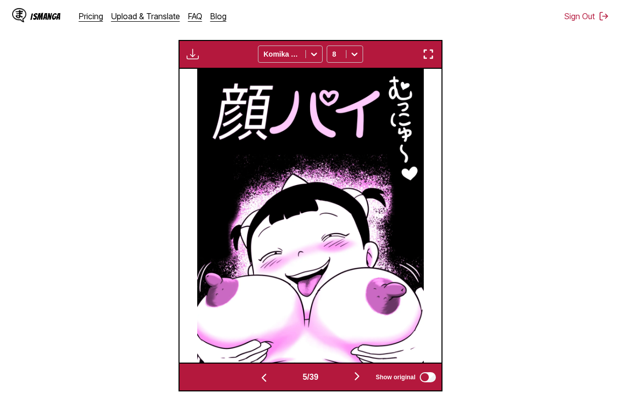
scroll to position [0, 1046]
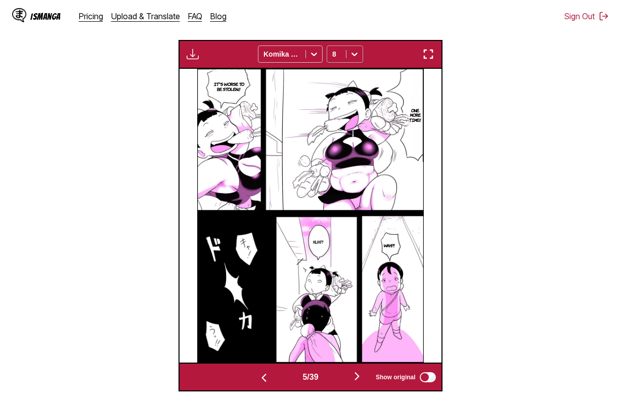
click at [357, 51] on icon at bounding box center [354, 54] width 10 height 10
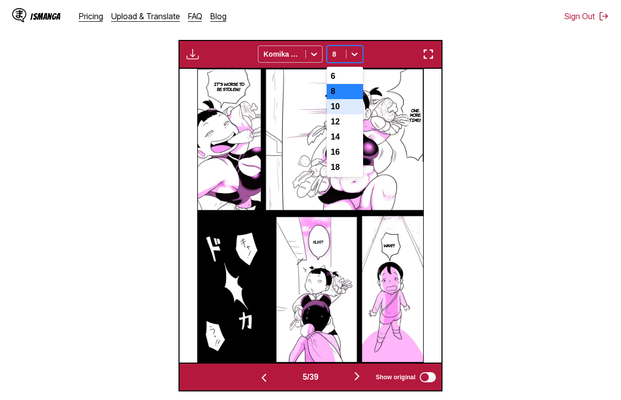
click at [342, 105] on div "10" at bounding box center [345, 106] width 36 height 15
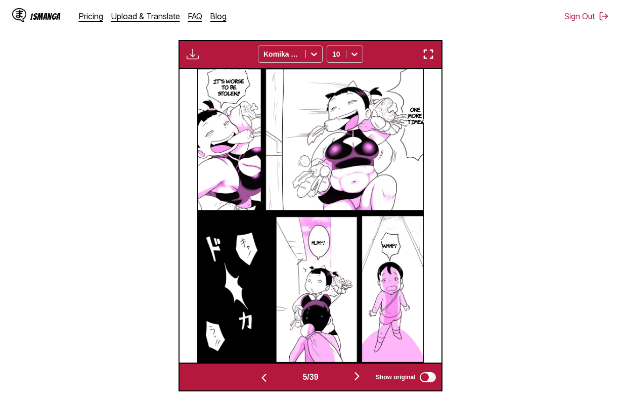
click at [184, 54] on button "button" at bounding box center [193, 54] width 18 height 13
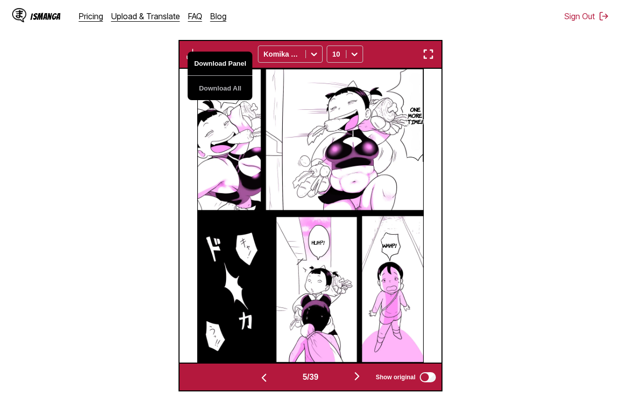
click at [213, 69] on button "Download Panel" at bounding box center [220, 64] width 65 height 24
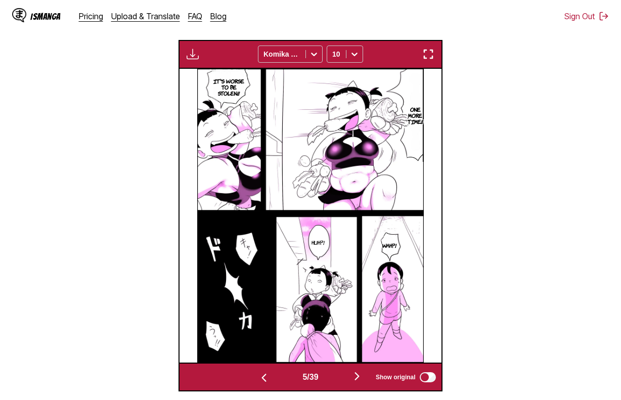
drag, startPoint x: 540, startPoint y: 155, endPoint x: 534, endPoint y: 155, distance: 5.1
click at [535, 155] on section "From Japanese To English Drop files here, or click to browse. Max file size: 5M…" at bounding box center [310, 126] width 605 height 529
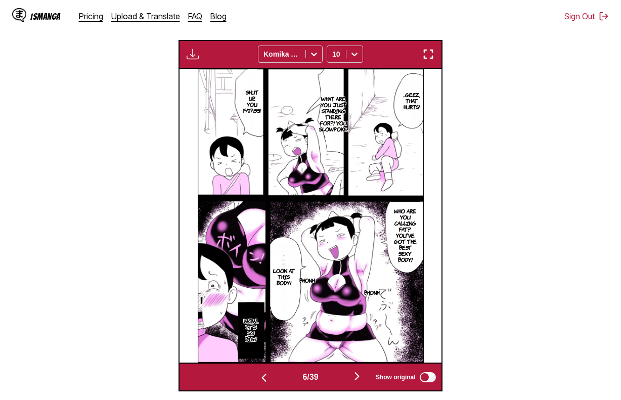
click at [188, 52] on img "button" at bounding box center [193, 54] width 12 height 12
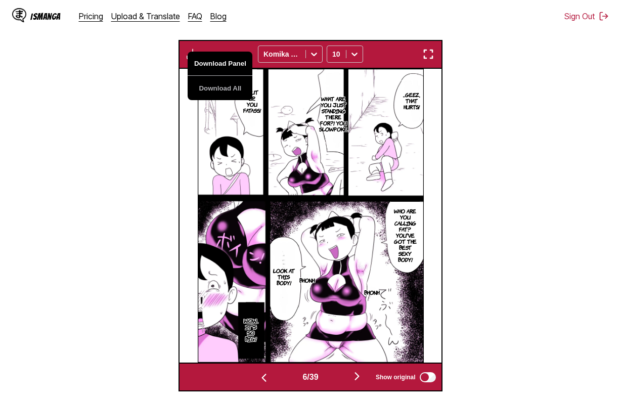
drag, startPoint x: 207, startPoint y: 62, endPoint x: 310, endPoint y: 79, distance: 104.6
click at [208, 62] on button "Download Panel" at bounding box center [220, 64] width 65 height 24
click at [452, 170] on section "From Japanese To English Drop files here, or click to browse. Max file size: 5M…" at bounding box center [310, 126] width 605 height 529
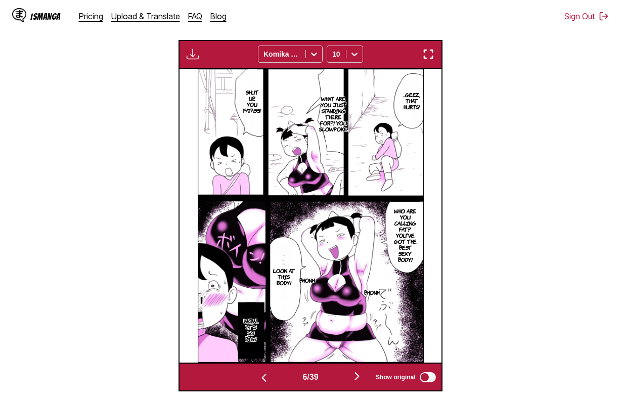
scroll to position [0, 1569]
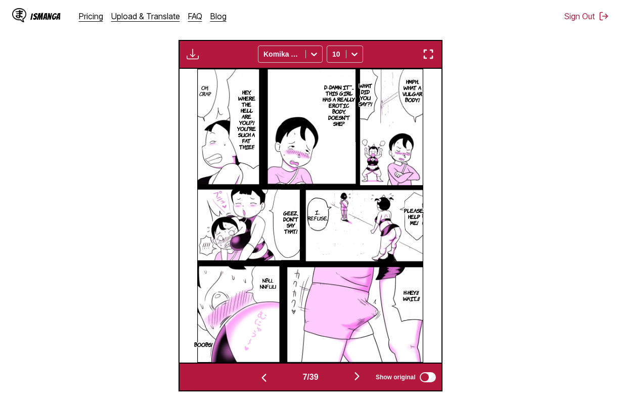
click at [194, 48] on div "Download Panel Download All Komika Axis 10" at bounding box center [309, 54] width 263 height 29
click at [193, 53] on img "button" at bounding box center [193, 54] width 12 height 12
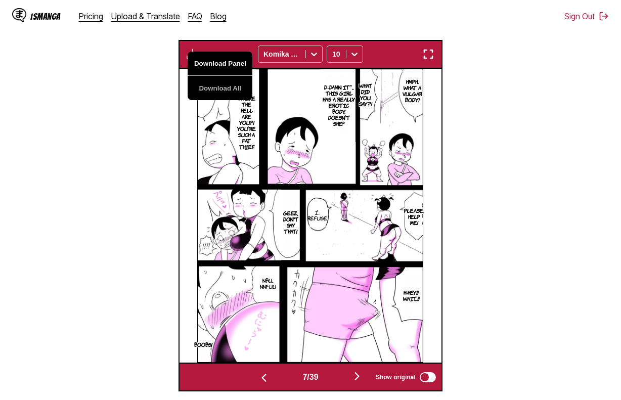
click at [220, 65] on button "Download Panel" at bounding box center [220, 64] width 65 height 24
click at [517, 152] on section "From Japanese To English Drop files here, or click to browse. Max file size: 5M…" at bounding box center [310, 126] width 605 height 529
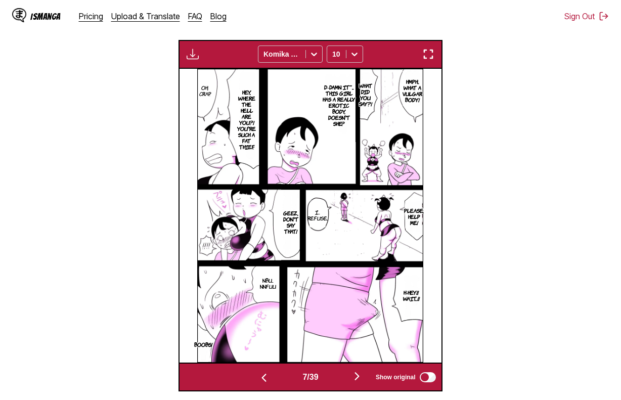
scroll to position [0, 1831]
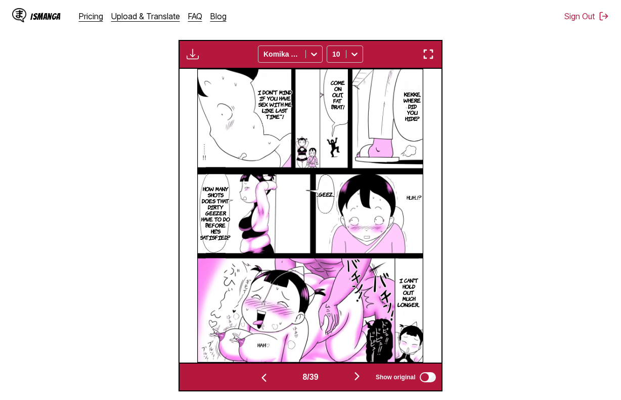
click at [190, 54] on img "button" at bounding box center [193, 54] width 12 height 12
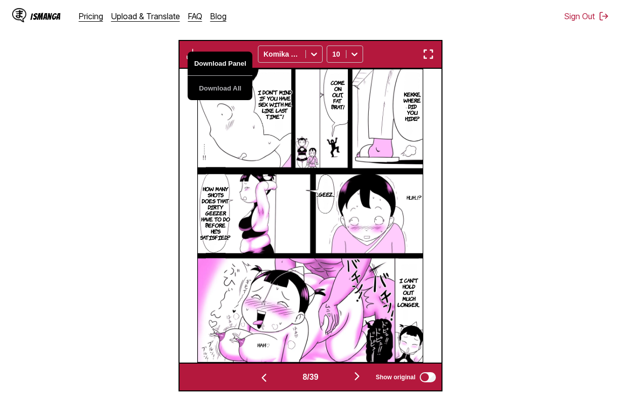
click at [204, 61] on button "Download Panel" at bounding box center [220, 64] width 65 height 24
click at [449, 149] on section "From Japanese To English Drop files here, or click to browse. Max file size: 5M…" at bounding box center [310, 126] width 605 height 529
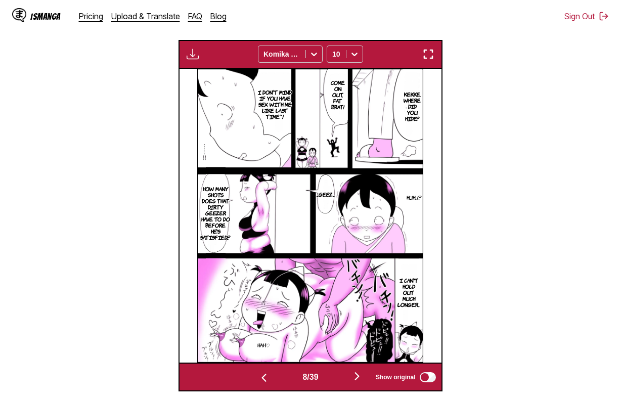
scroll to position [0, 2092]
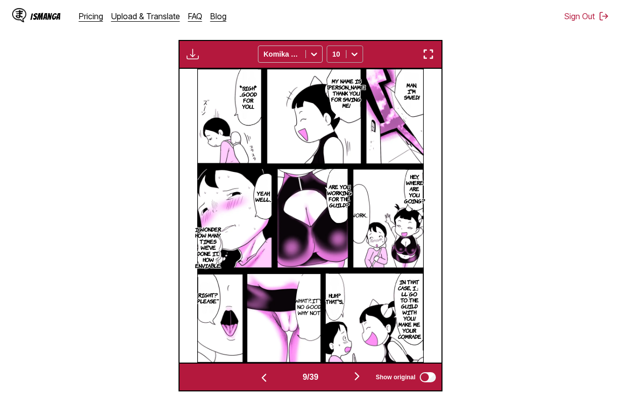
click at [344, 57] on div "10" at bounding box center [336, 54] width 19 height 14
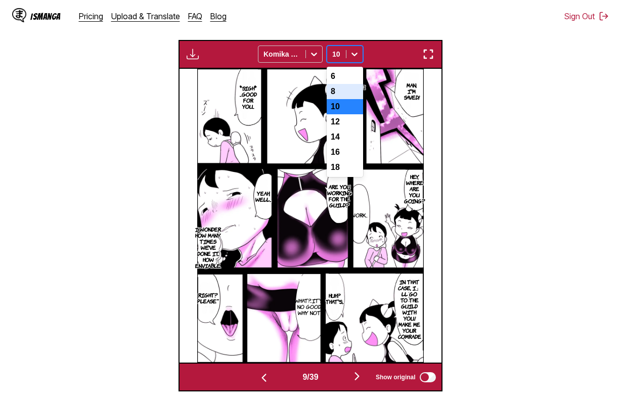
click at [337, 95] on div "8" at bounding box center [345, 91] width 36 height 15
click at [200, 54] on button "button" at bounding box center [193, 54] width 18 height 13
click at [0, 0] on button "Download Panel" at bounding box center [0, 0] width 0 height 0
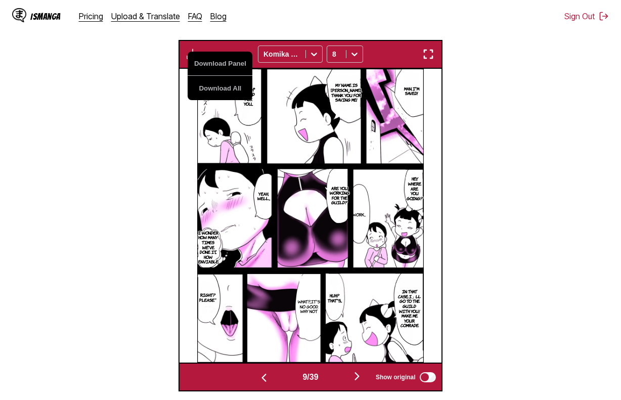
click at [160, 111] on section "From Japanese To English Drop files here, or click to browse. Max file size: 5M…" at bounding box center [310, 126] width 605 height 529
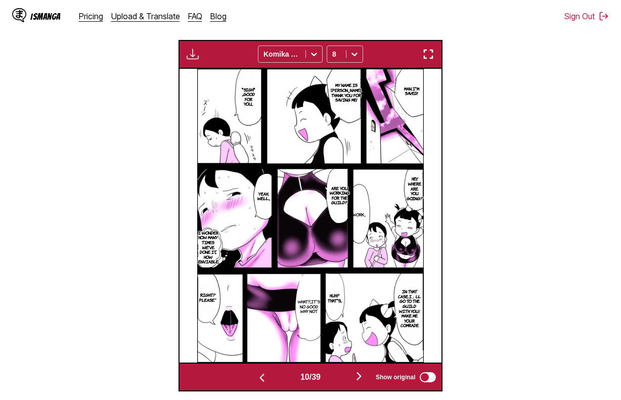
scroll to position [0, 2354]
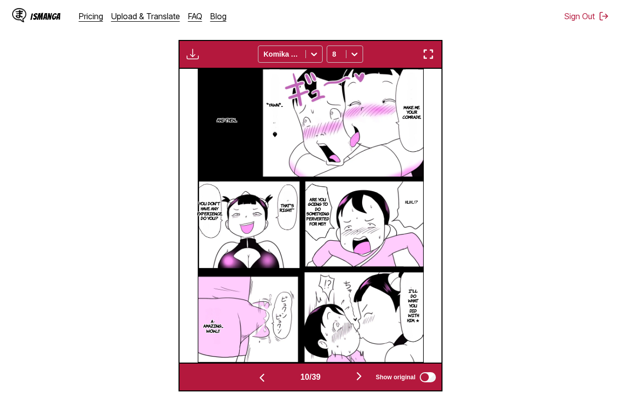
click at [187, 56] on img "button" at bounding box center [193, 54] width 12 height 12
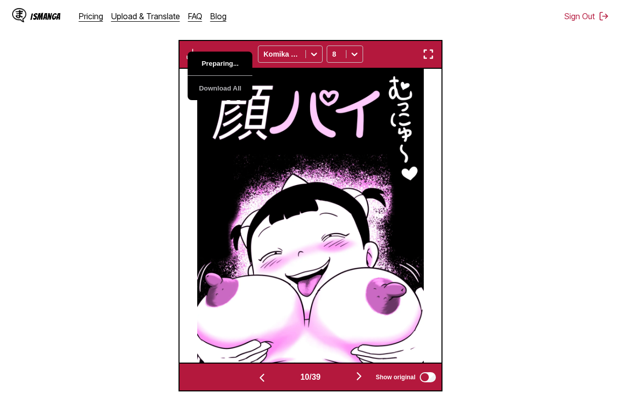
scroll to position [0, 2354]
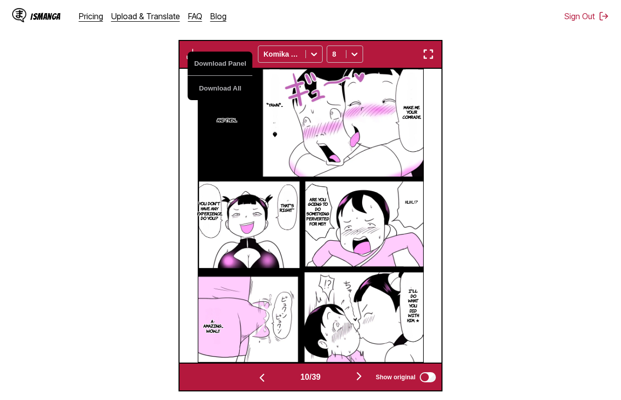
click at [397, 160] on img at bounding box center [311, 216] width 226 height 294
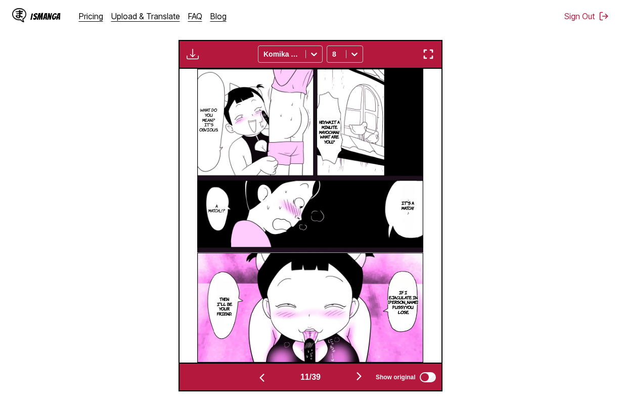
click at [189, 61] on button "button" at bounding box center [193, 54] width 18 height 13
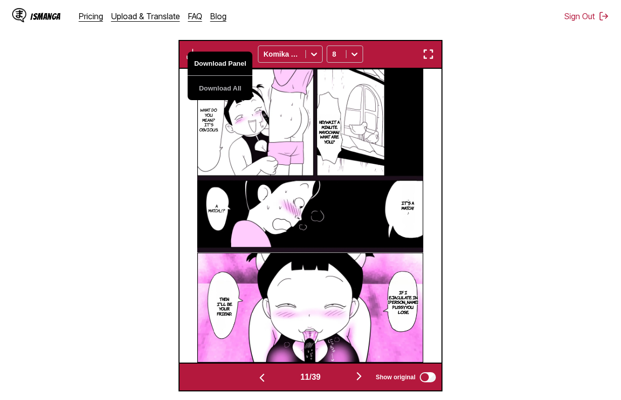
click at [222, 65] on button "Download Panel" at bounding box center [220, 64] width 65 height 24
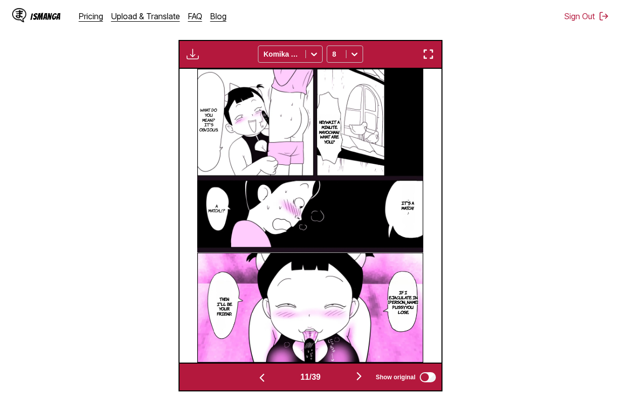
drag, startPoint x: 481, startPoint y: 149, endPoint x: 540, endPoint y: 151, distance: 58.7
click at [537, 151] on section "From Japanese To English Drop files here, or click to browse. Max file size: 5M…" at bounding box center [310, 126] width 605 height 529
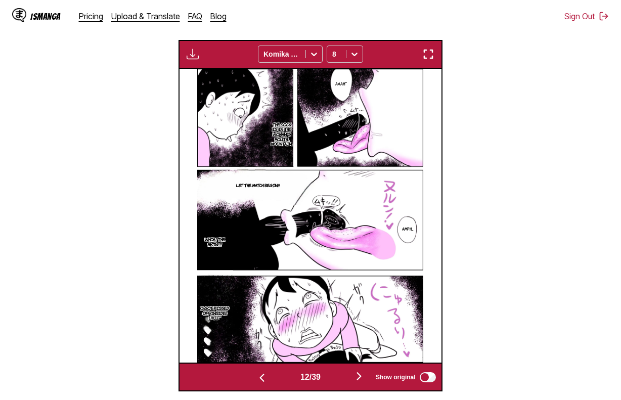
click at [193, 55] on img "button" at bounding box center [193, 54] width 12 height 12
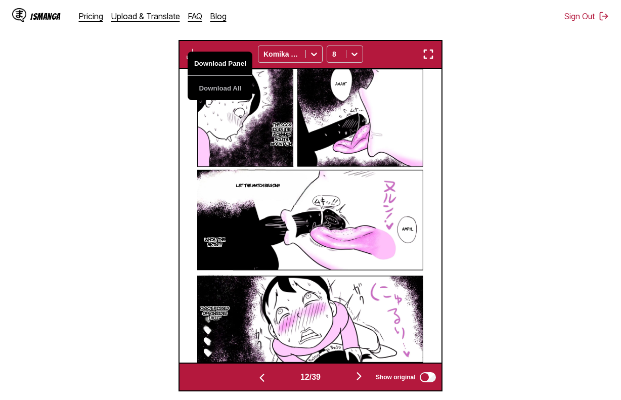
click at [203, 61] on button "Download Panel" at bounding box center [220, 64] width 65 height 24
click at [417, 167] on img at bounding box center [310, 216] width 226 height 294
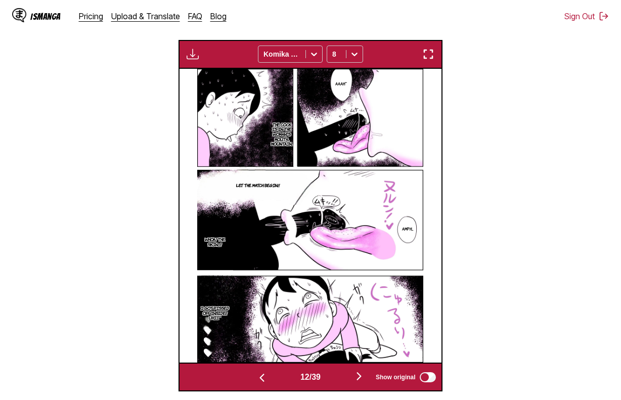
scroll to position [0, 3138]
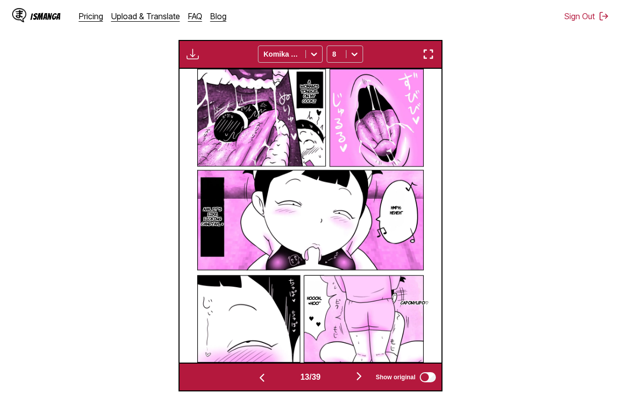
click at [200, 54] on button "button" at bounding box center [193, 54] width 18 height 13
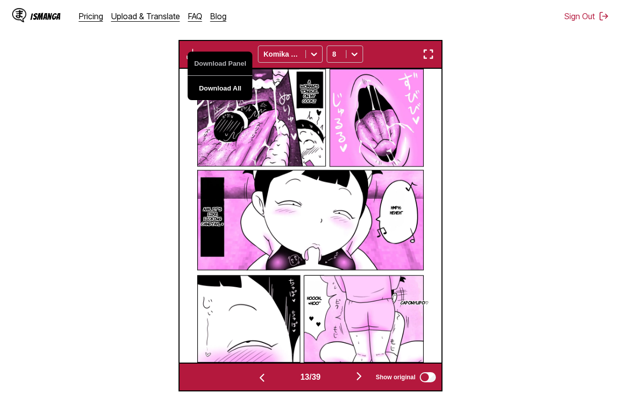
click at [215, 90] on button "Download All" at bounding box center [220, 88] width 65 height 24
click at [508, 79] on section "From Japanese To English Drop files here, or click to browse. Max file size: 5M…" at bounding box center [310, 126] width 605 height 529
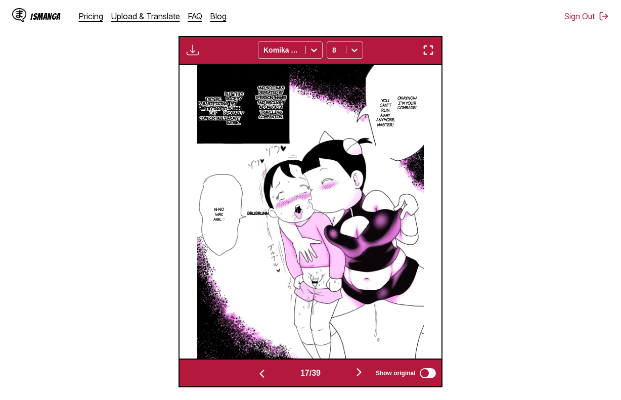
scroll to position [240, 0]
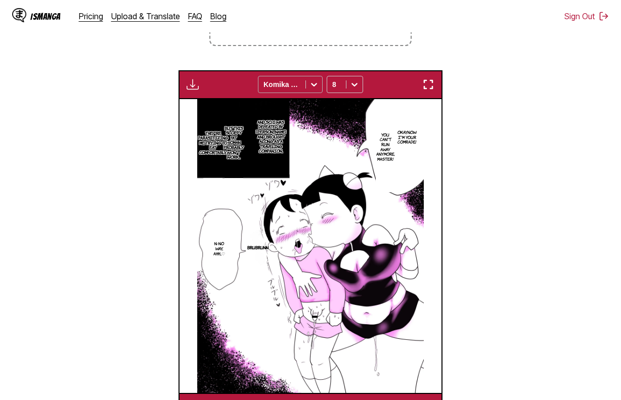
click at [288, 86] on div at bounding box center [281, 84] width 37 height 10
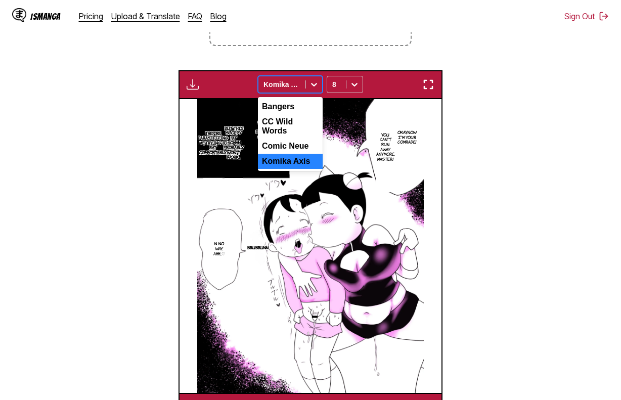
click at [289, 156] on div "Komika Axis" at bounding box center [290, 161] width 65 height 15
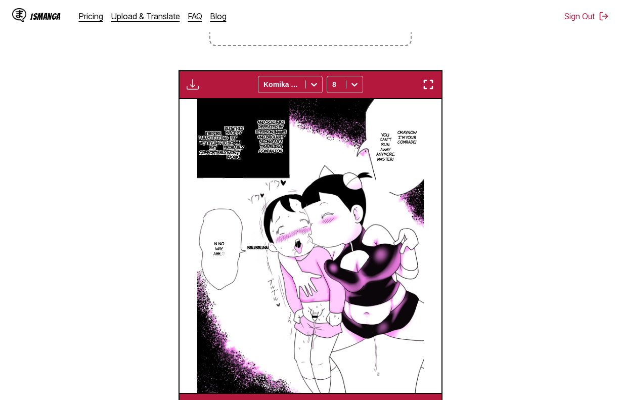
click at [591, 88] on section "From Japanese To English Drop files here, or click to browse. Max file size: 5M…" at bounding box center [310, 156] width 605 height 529
click at [195, 85] on img "button" at bounding box center [193, 84] width 12 height 12
click at [209, 96] on button "Download Panel" at bounding box center [220, 94] width 65 height 24
drag, startPoint x: 160, startPoint y: 239, endPoint x: 145, endPoint y: 234, distance: 16.5
click at [160, 239] on section "From Japanese To English Drop files here, or click to browse. Max file size: 5M…" at bounding box center [310, 156] width 605 height 529
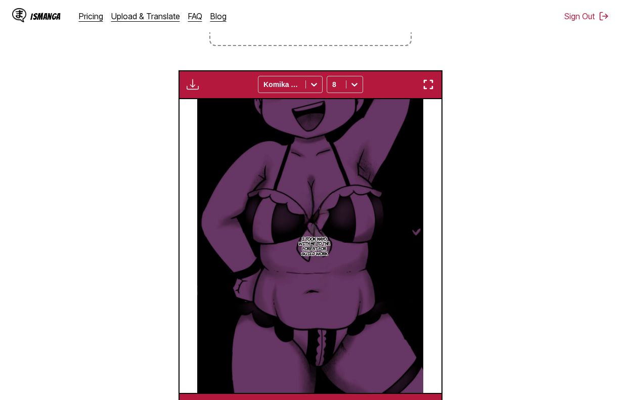
scroll to position [0, 4969]
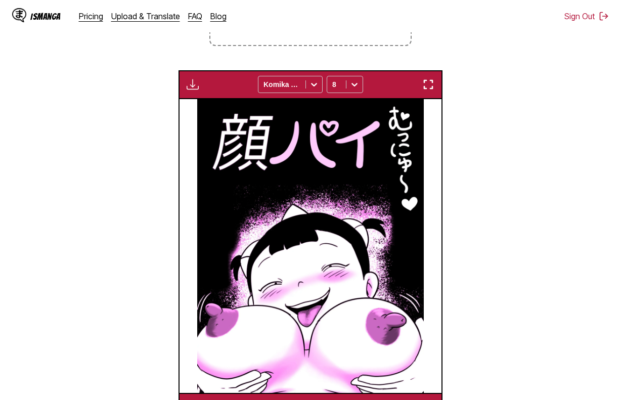
scroll to position [0, 4969]
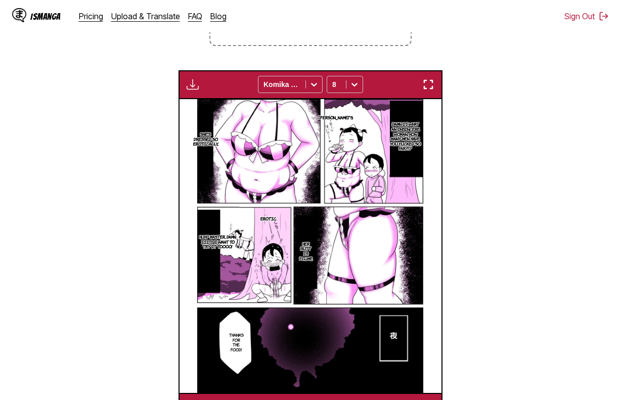
click at [197, 83] on img "button" at bounding box center [193, 84] width 12 height 12
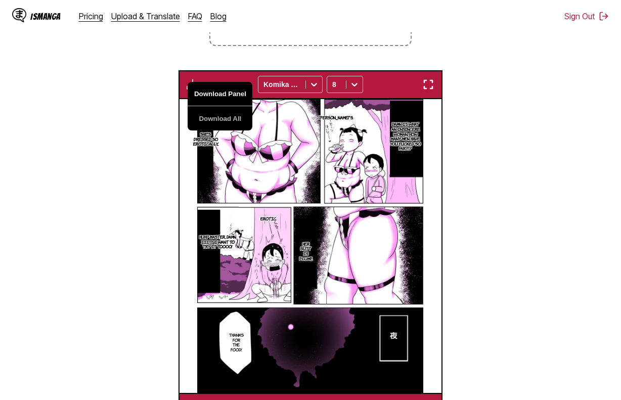
click at [207, 93] on button "Download Panel" at bounding box center [220, 94] width 65 height 24
click at [398, 271] on img at bounding box center [310, 246] width 226 height 294
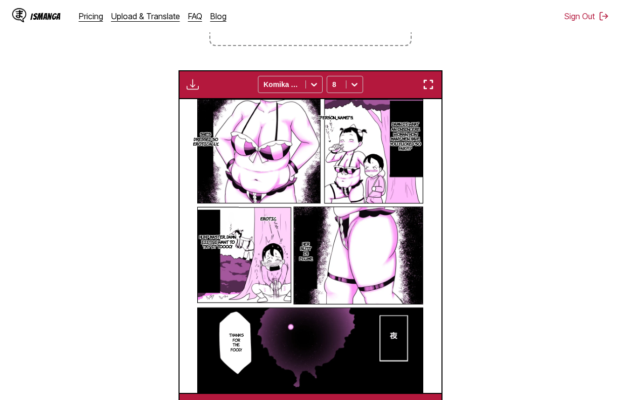
scroll to position [0, 5231]
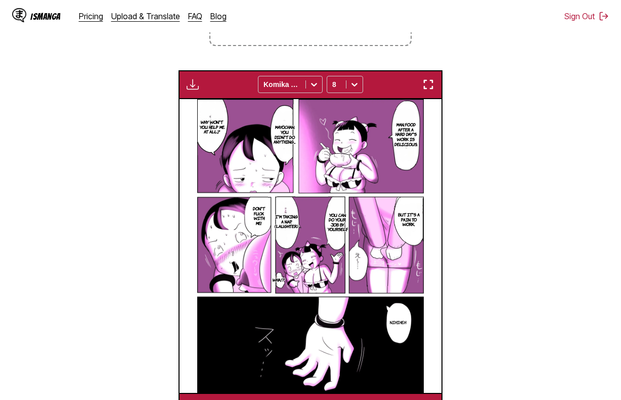
click at [194, 83] on img "button" at bounding box center [193, 84] width 12 height 12
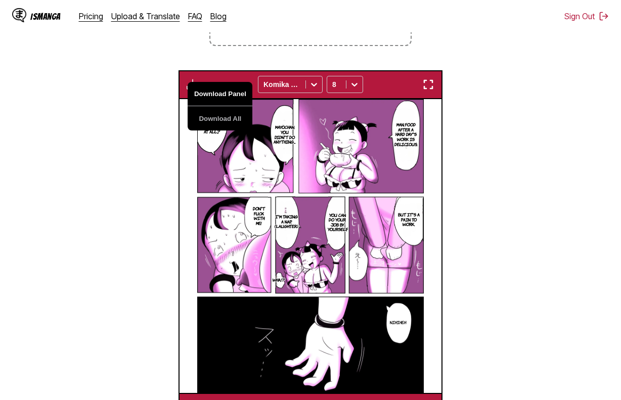
click at [216, 93] on button "Download Panel" at bounding box center [220, 94] width 65 height 24
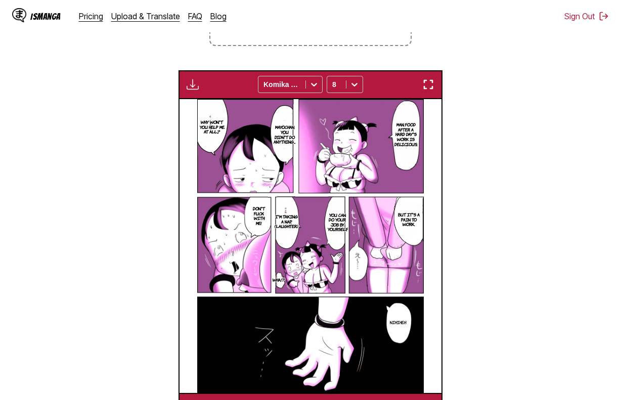
click at [508, 224] on section "From Japanese To English Drop files here, or click to browse. Max file size: 5M…" at bounding box center [310, 156] width 605 height 529
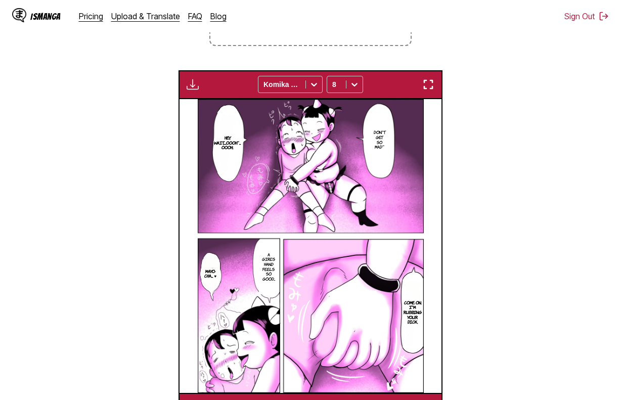
click at [505, 212] on section "From Japanese To English Drop files here, or click to browse. Max file size: 5M…" at bounding box center [310, 156] width 605 height 529
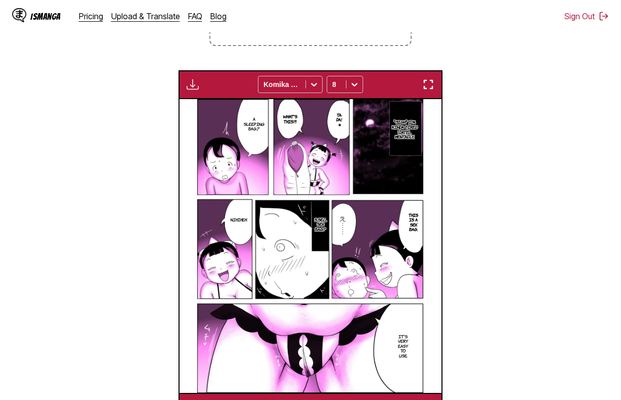
click at [195, 80] on img "button" at bounding box center [193, 84] width 12 height 12
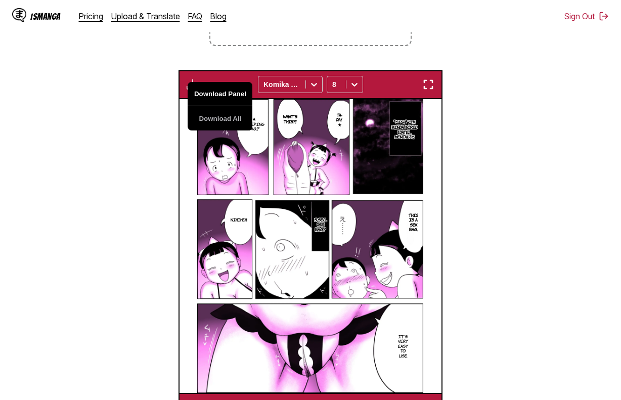
click at [217, 89] on button "Download Panel" at bounding box center [220, 94] width 65 height 24
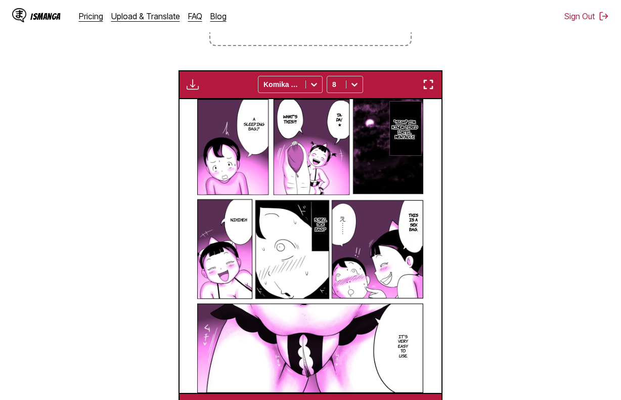
drag, startPoint x: 573, startPoint y: 190, endPoint x: 561, endPoint y: 229, distance: 40.8
click at [561, 229] on section "From Japanese To English Drop files here, or click to browse. Max file size: 5M…" at bounding box center [310, 156] width 605 height 529
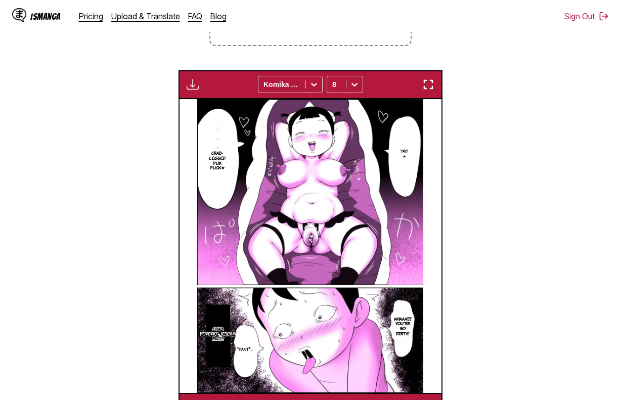
click at [557, 219] on section "From Japanese To English Drop files here, or click to browse. Max file size: 5M…" at bounding box center [310, 156] width 605 height 529
click at [455, 183] on section "From Japanese To English Drop files here, or click to browse. Max file size: 5M…" at bounding box center [310, 156] width 605 height 529
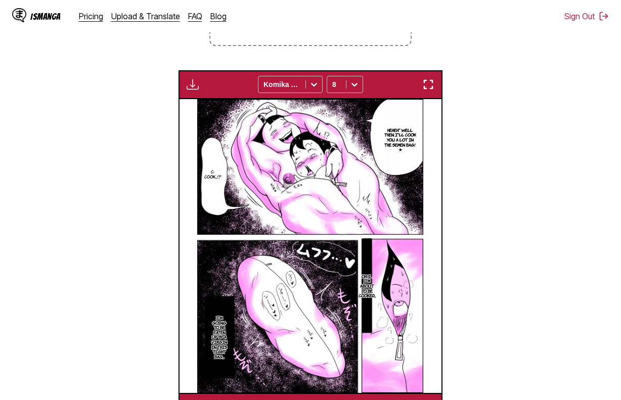
scroll to position [0, 7323]
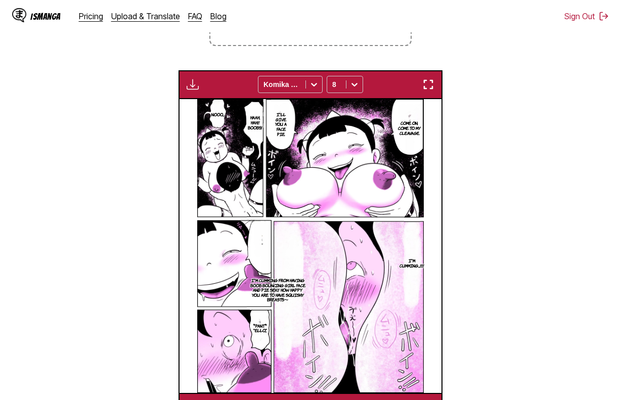
click at [192, 86] on img "button" at bounding box center [193, 84] width 12 height 12
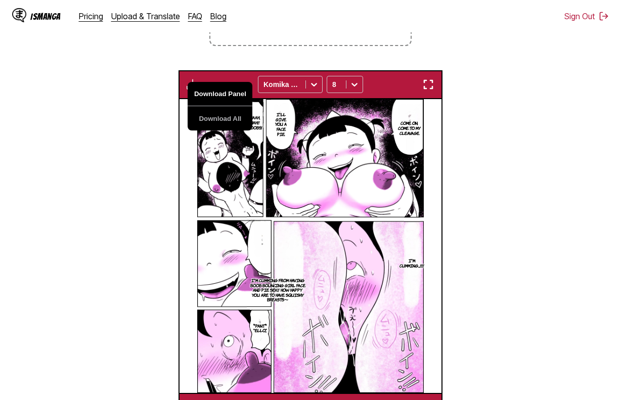
click at [204, 93] on button "Download Panel" at bounding box center [220, 94] width 65 height 24
click at [483, 248] on section "From Japanese To English Drop files here, or click to browse. Max file size: 5M…" at bounding box center [310, 156] width 605 height 529
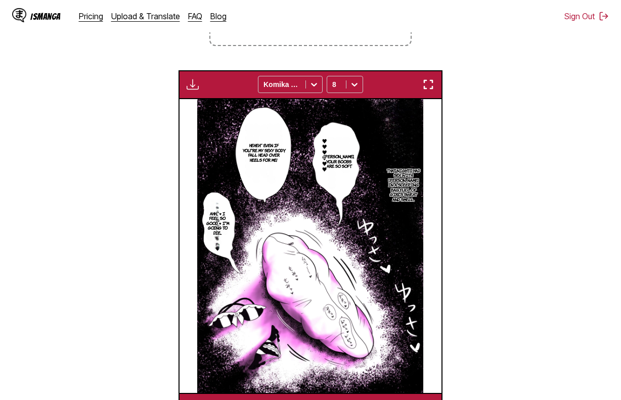
scroll to position [0, 8108]
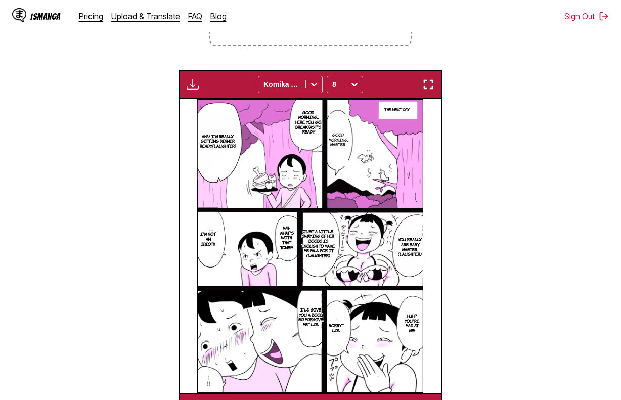
click at [193, 88] on img "button" at bounding box center [193, 84] width 12 height 12
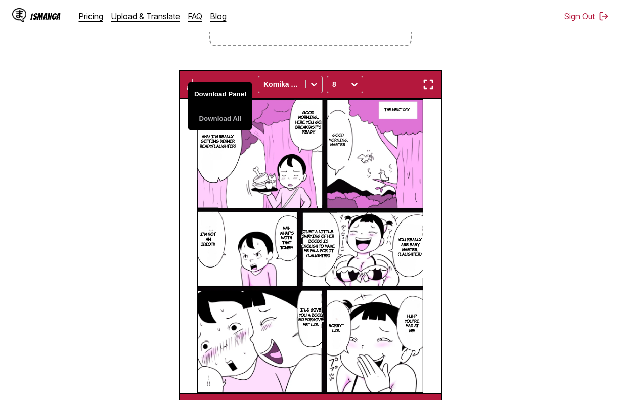
click at [215, 96] on button "Download Panel" at bounding box center [220, 94] width 65 height 24
click at [523, 168] on section "From Japanese To English Drop files here, or click to browse. Max file size: 5M…" at bounding box center [310, 156] width 605 height 529
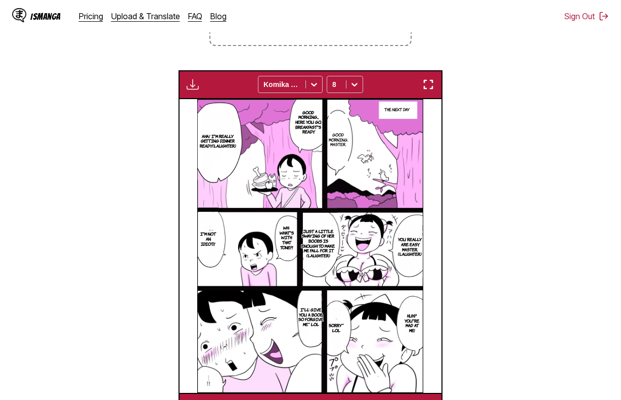
scroll to position [0, 8369]
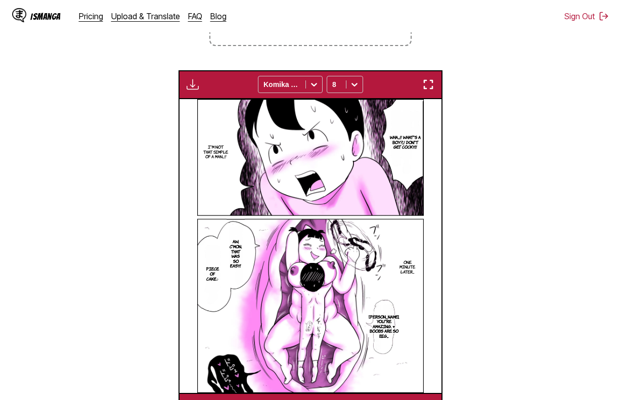
click at [190, 88] on img "button" at bounding box center [193, 84] width 12 height 12
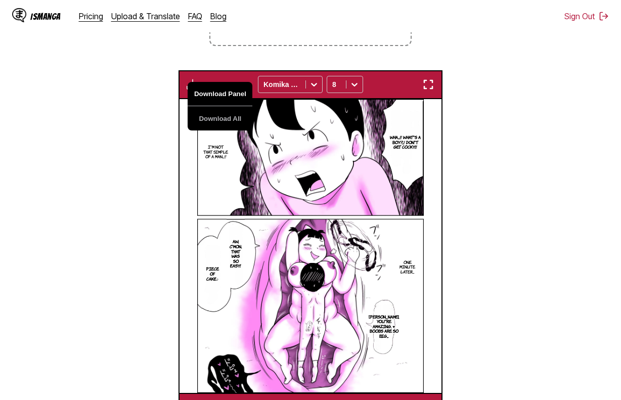
click at [209, 94] on button "Download Panel" at bounding box center [220, 94] width 65 height 24
click at [160, 182] on section "From Japanese To English Drop files here, or click to browse. Max file size: 5M…" at bounding box center [310, 156] width 605 height 529
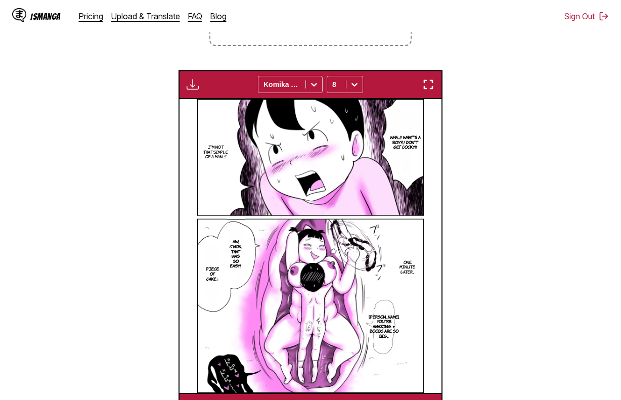
scroll to position [0, 8631]
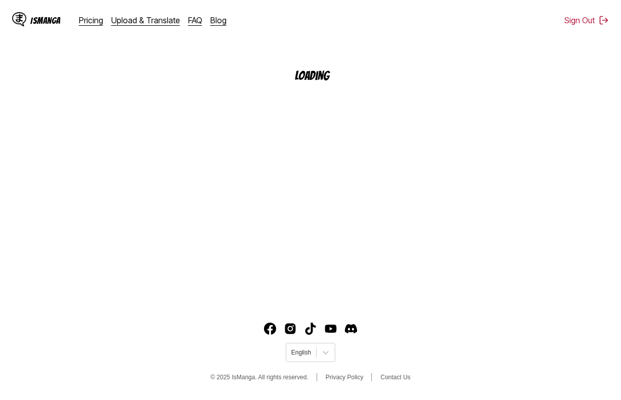
scroll to position [121, 0]
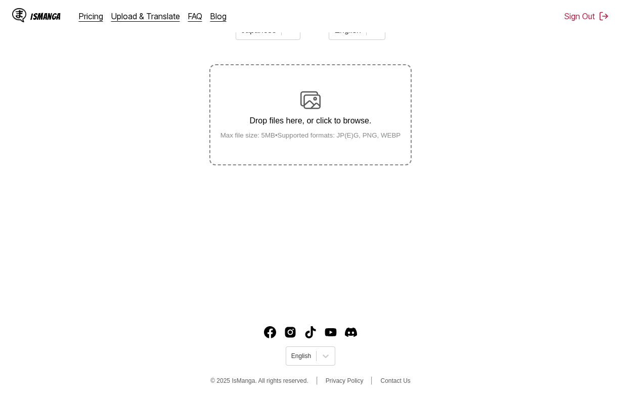
click at [177, 108] on section "From Japanese To English Drop files here, or click to browse. Max file size: 5M…" at bounding box center [310, 89] width 605 height 154
click at [318, 161] on label "Drop files here, or click to browse. Max file size: 5MB • Supported formats: JP…" at bounding box center [310, 114] width 200 height 99
click at [0, 0] on input "Drop files here, or click to browse. Max file size: 5MB • Supported formats: JP…" at bounding box center [0, 0] width 0 height 0
click at [387, 63] on div "From Japanese To English Drop files here, or click to browse. Max file size: 5M…" at bounding box center [310, 89] width 202 height 154
click at [320, 110] on img at bounding box center [310, 100] width 20 height 20
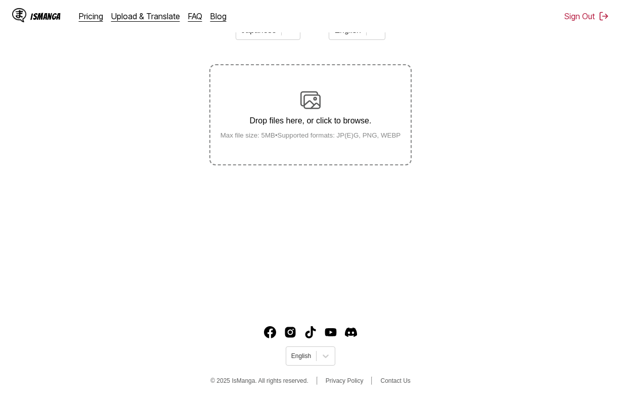
click at [0, 0] on input "Drop files here, or click to browse. Max file size: 5MB • Supported formats: JP…" at bounding box center [0, 0] width 0 height 0
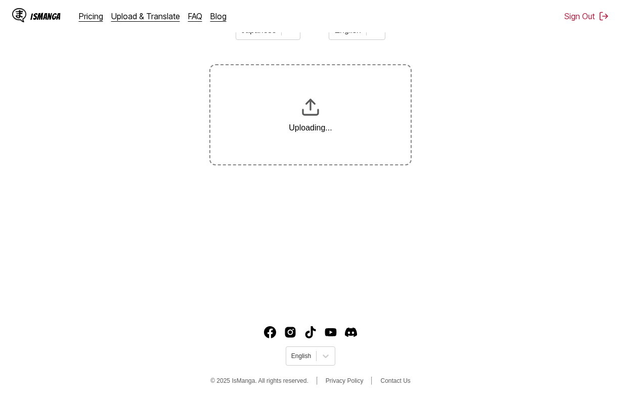
scroll to position [20, 0]
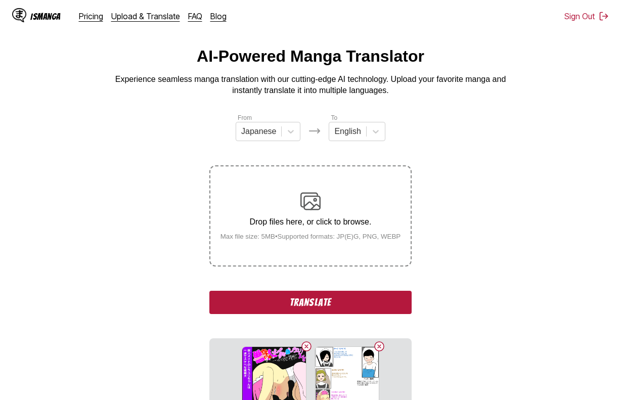
click at [329, 294] on button "Translate" at bounding box center [310, 302] width 202 height 23
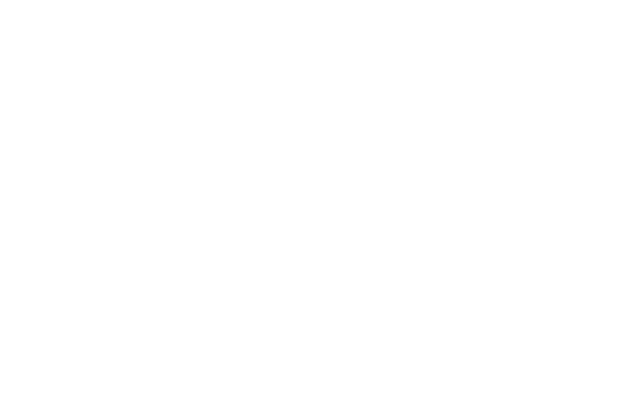
scroll to position [0, 0]
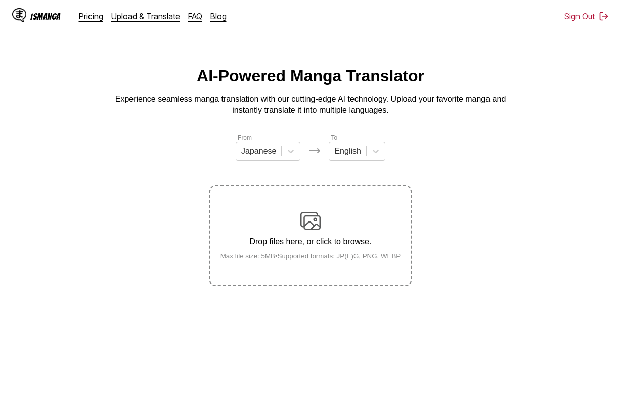
click at [345, 205] on label "Drop files here, or click to browse. Max file size: 5MB • Supported formats: JP…" at bounding box center [310, 235] width 200 height 99
click at [0, 0] on input "Drop files here, or click to browse. Max file size: 5MB • Supported formats: JP…" at bounding box center [0, 0] width 0 height 0
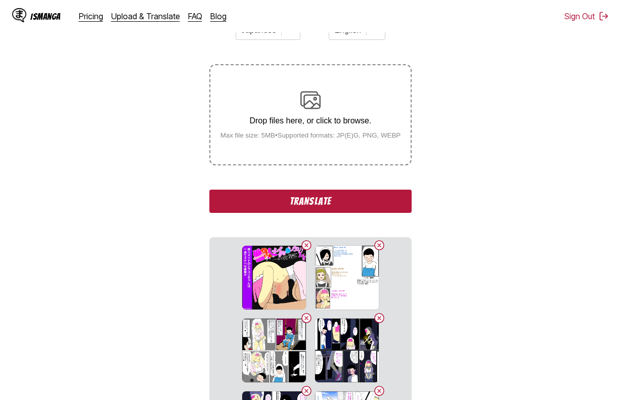
click at [361, 193] on button "Translate" at bounding box center [310, 201] width 202 height 23
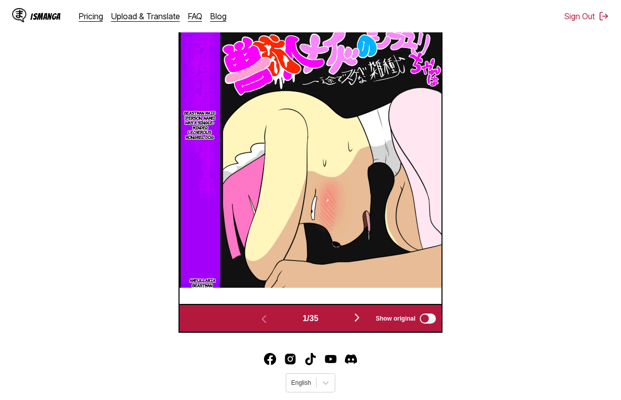
scroll to position [372, 0]
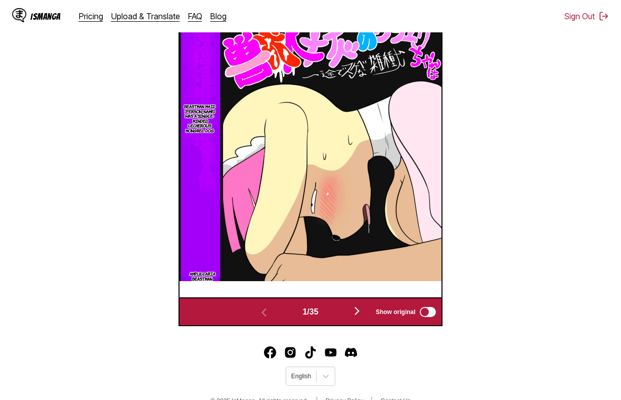
click at [354, 319] on button "button" at bounding box center [357, 311] width 61 height 15
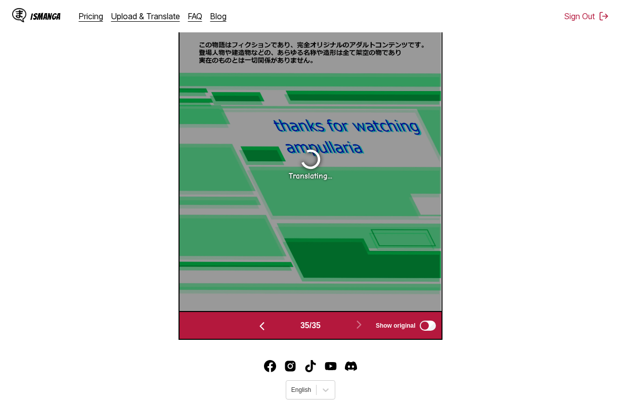
scroll to position [321, 0]
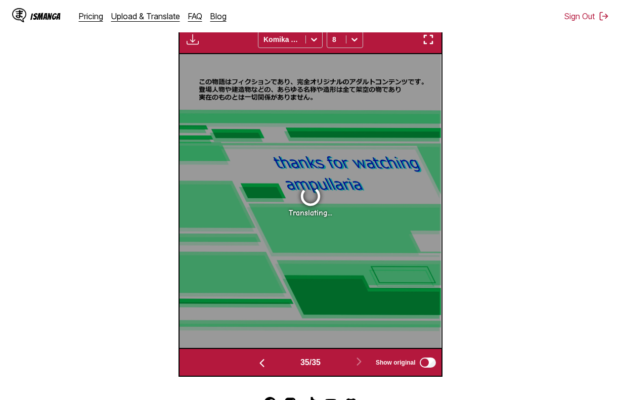
click at [326, 196] on div "Translating..." at bounding box center [309, 201] width 261 height 294
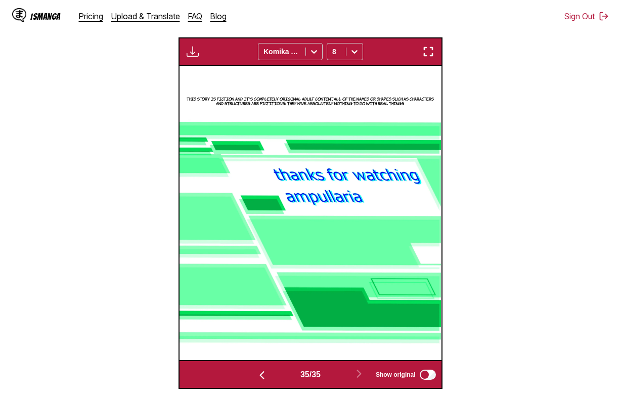
scroll to position [271, 0]
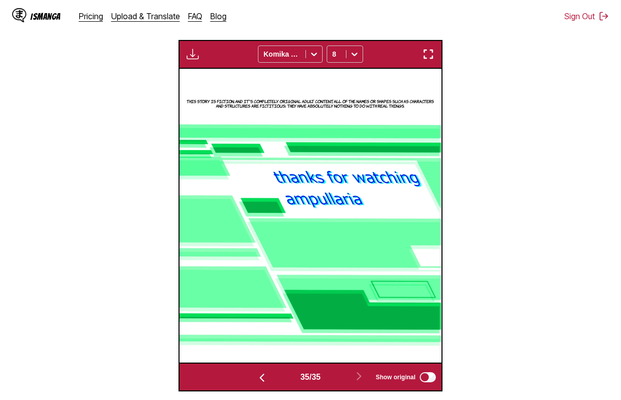
click at [192, 60] on img "button" at bounding box center [193, 54] width 12 height 12
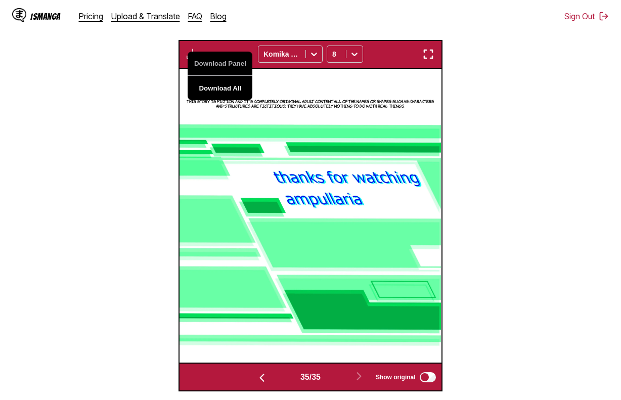
click at [212, 85] on button "Download All" at bounding box center [220, 88] width 65 height 24
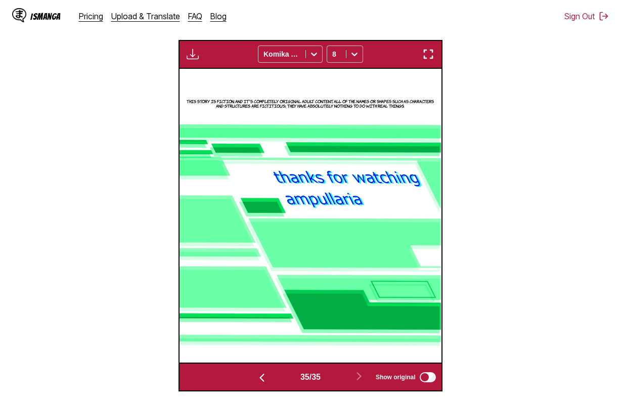
click at [543, 121] on section "From Japanese To English Drop files here, or click to browse. Max file size: 5M…" at bounding box center [310, 126] width 605 height 529
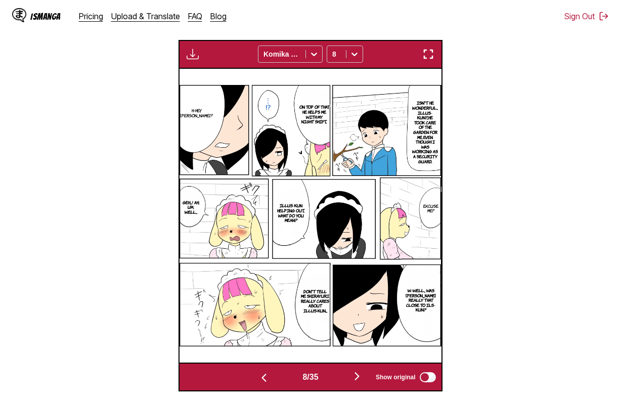
scroll to position [0, 0]
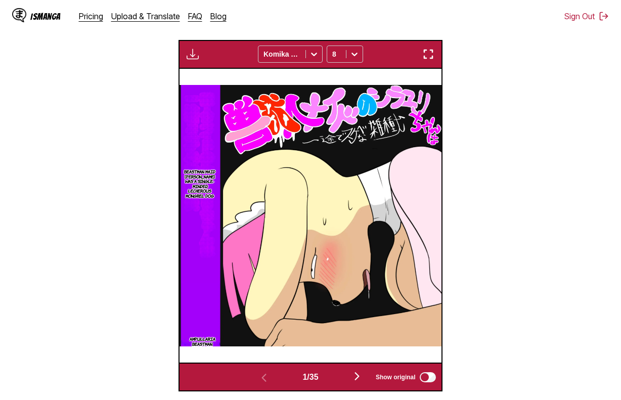
click at [604, 43] on section "From Japanese To English Drop files here, or click to browse. Max file size: 5M…" at bounding box center [310, 126] width 605 height 529
click at [349, 58] on div at bounding box center [354, 54] width 16 height 16
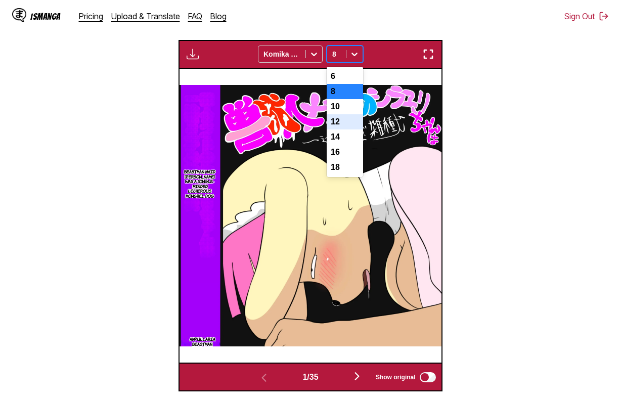
click at [343, 129] on div "12" at bounding box center [345, 121] width 36 height 15
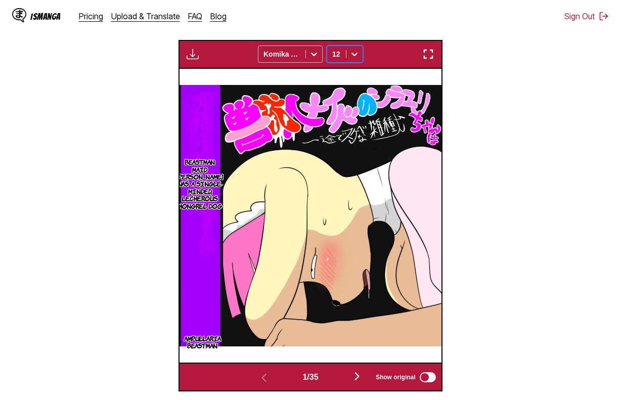
click at [345, 56] on div "12" at bounding box center [336, 54] width 19 height 14
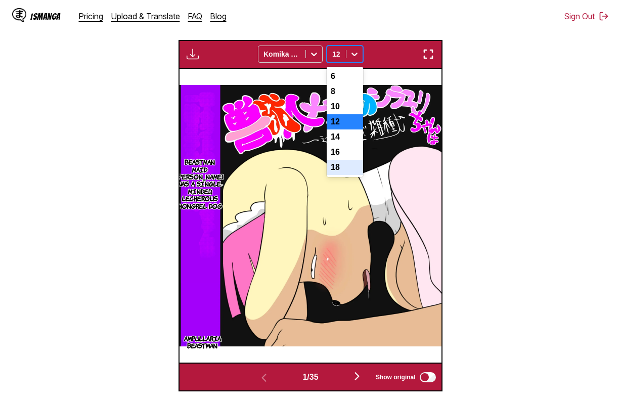
click at [339, 175] on div "18" at bounding box center [345, 167] width 36 height 15
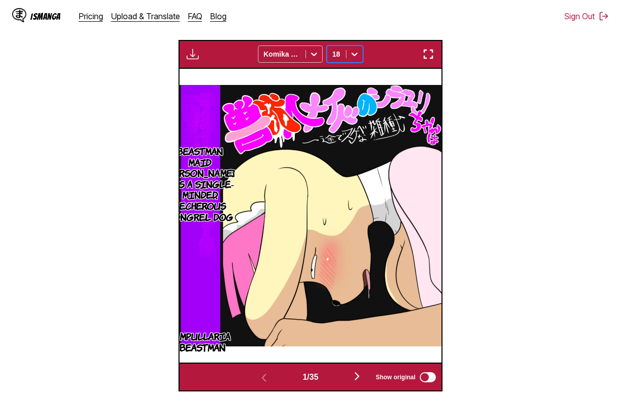
click at [349, 55] on icon at bounding box center [354, 54] width 10 height 10
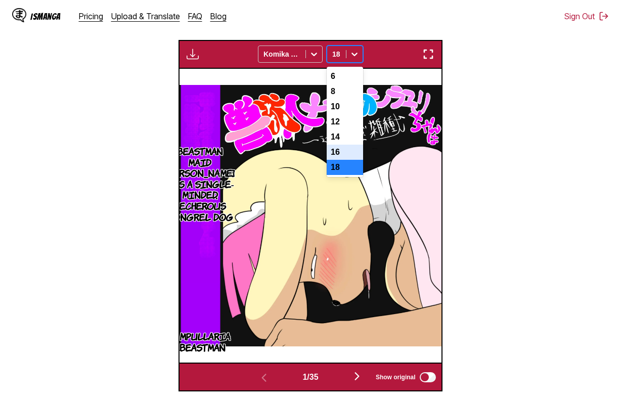
click at [340, 158] on div "16" at bounding box center [345, 152] width 36 height 15
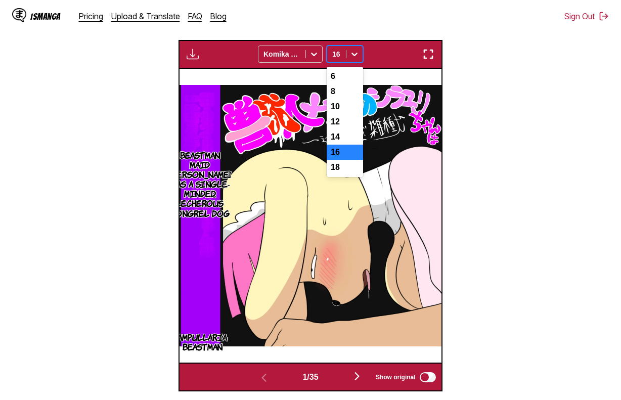
click at [349, 53] on div at bounding box center [354, 54] width 16 height 16
click at [348, 145] on div "14" at bounding box center [345, 136] width 36 height 15
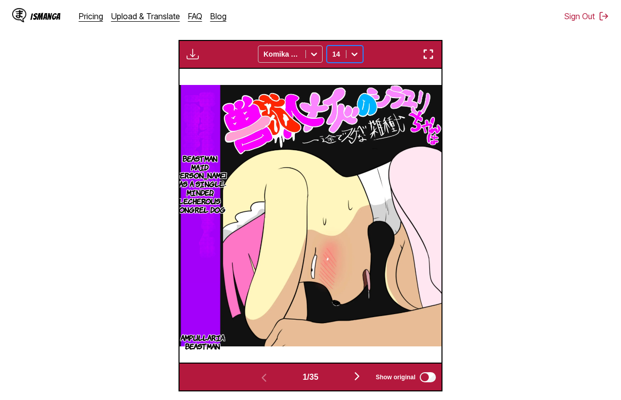
click at [347, 55] on div at bounding box center [354, 54] width 16 height 16
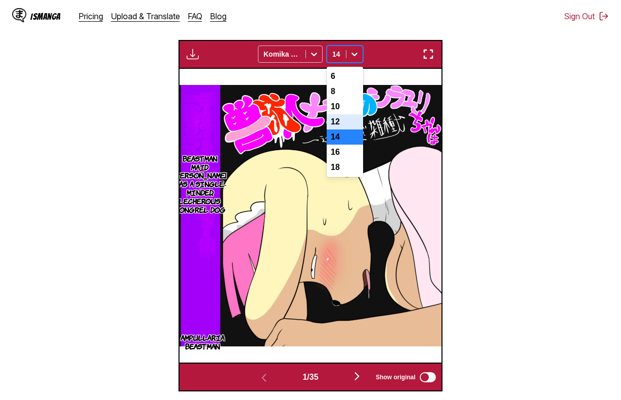
click at [350, 125] on div "12" at bounding box center [345, 121] width 36 height 15
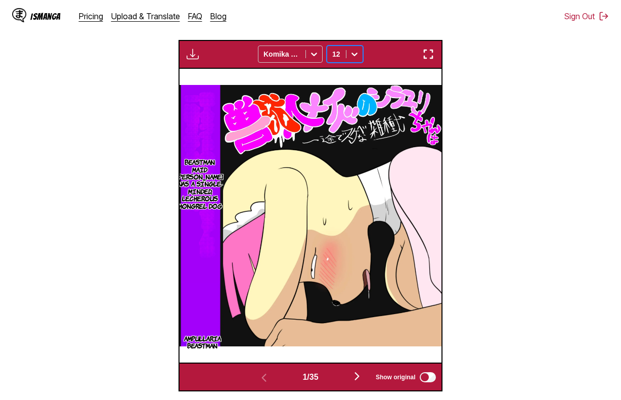
click at [188, 60] on img "button" at bounding box center [193, 54] width 12 height 12
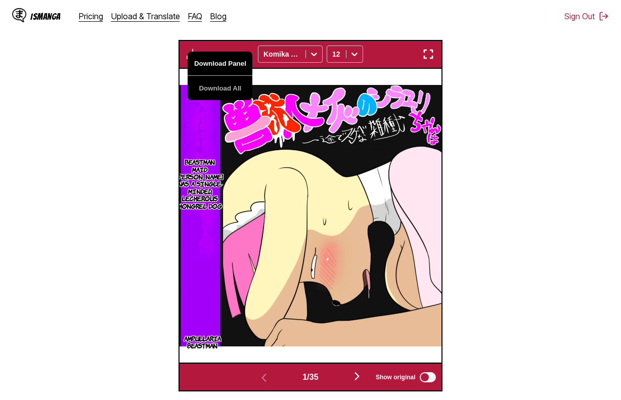
click at [201, 62] on button "Download Panel" at bounding box center [220, 64] width 65 height 24
click at [153, 175] on section "From Japanese To English Drop files here, or click to browse. Max file size: 5M…" at bounding box center [310, 126] width 605 height 529
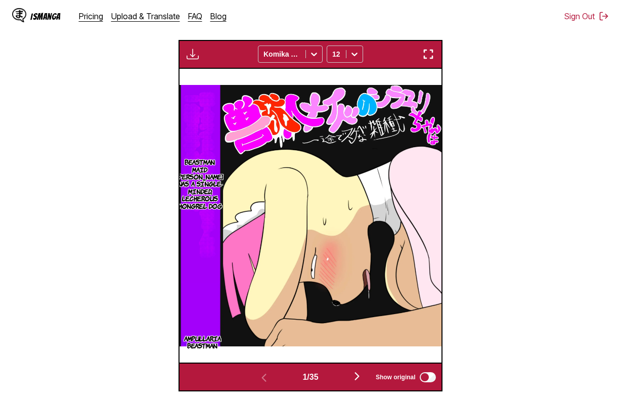
scroll to position [0, 261]
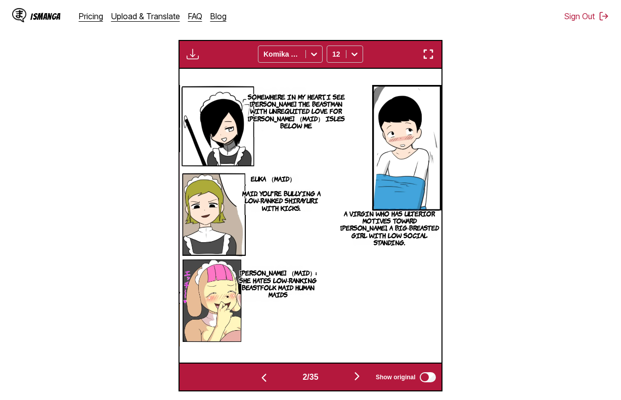
drag, startPoint x: 591, startPoint y: 153, endPoint x: 568, endPoint y: 152, distance: 22.8
click at [591, 153] on section "From Japanese To English Drop files here, or click to browse. Max file size: 5M…" at bounding box center [310, 126] width 605 height 529
click at [347, 59] on div at bounding box center [354, 54] width 16 height 16
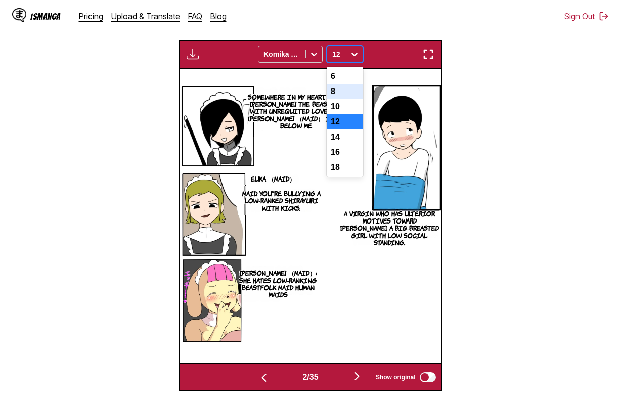
click at [354, 99] on div "8" at bounding box center [345, 91] width 36 height 15
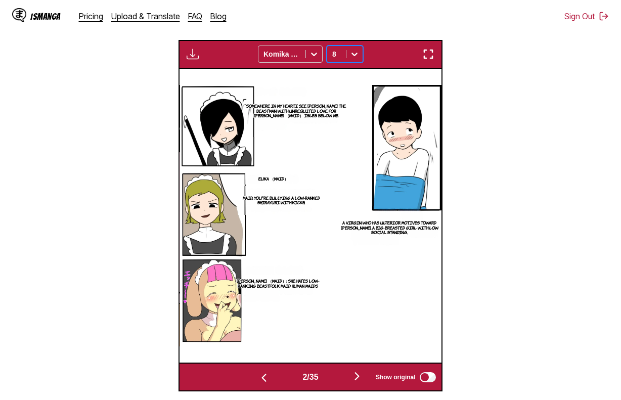
click at [344, 61] on div "8" at bounding box center [336, 54] width 19 height 14
click at [345, 73] on div "6" at bounding box center [345, 76] width 36 height 15
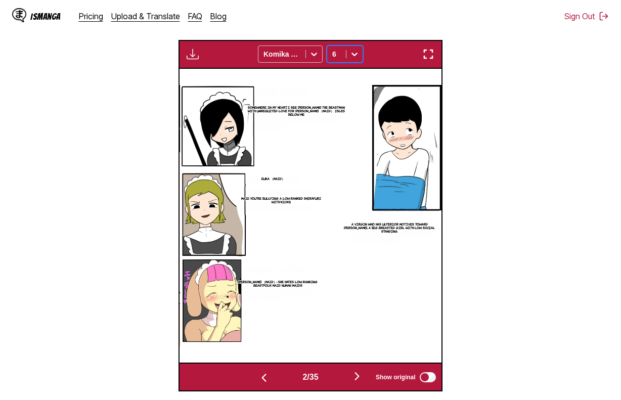
click at [345, 58] on div "6" at bounding box center [336, 54] width 19 height 14
click at [353, 123] on div "12" at bounding box center [345, 121] width 36 height 15
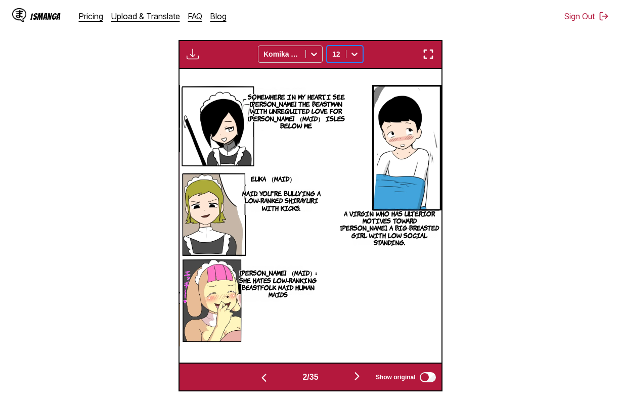
click at [300, 114] on p "Somewhere in my heart, I see Shirayuri the beastman with unrequited love for Gi…" at bounding box center [296, 111] width 105 height 40
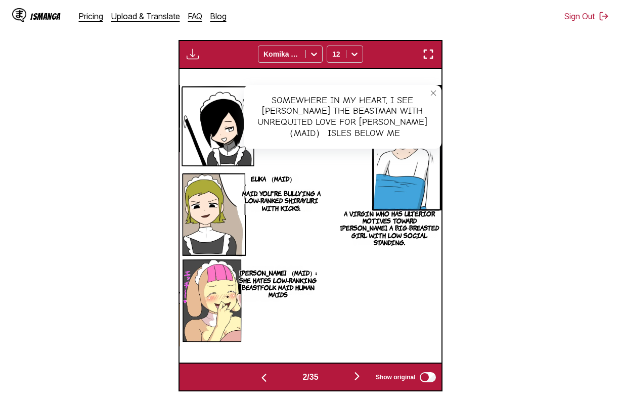
click at [304, 116] on div "Somewhere in my heart, I see Shirayuri the beastman with unrequited love for Gi…" at bounding box center [343, 117] width 198 height 64
click at [430, 94] on icon "close-tooltip" at bounding box center [433, 92] width 7 height 7
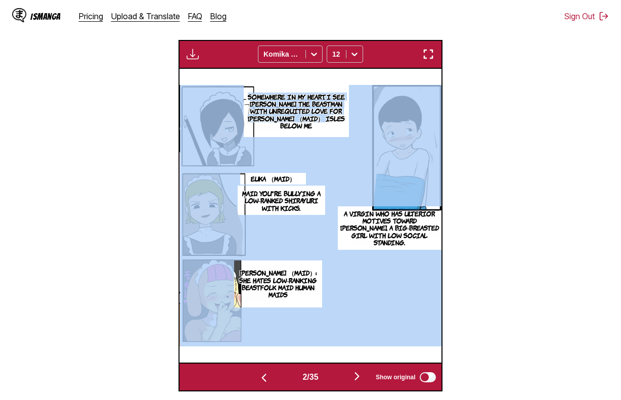
drag, startPoint x: 339, startPoint y: 125, endPoint x: 326, endPoint y: 142, distance: 22.0
click at [324, 142] on div "Somewhere in my heart, I see Shirayuri the beastman with unrequited love for Gi…" at bounding box center [310, 216] width 261 height 294
click at [338, 140] on img at bounding box center [310, 215] width 261 height 261
click at [340, 126] on p "Somewhere in my heart, I see Shirayuri the beastman with unrequited love for Gi…" at bounding box center [296, 111] width 105 height 40
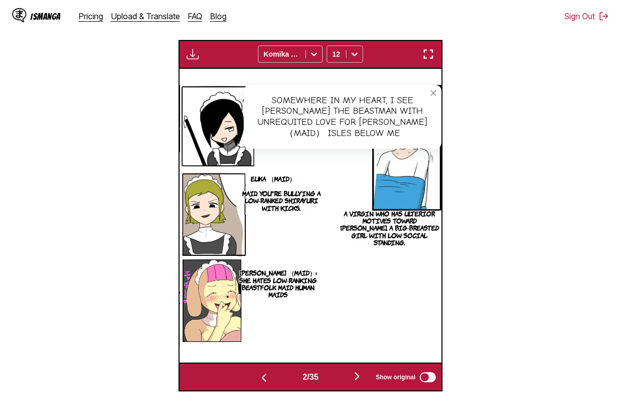
click at [430, 94] on icon "close-tooltip" at bounding box center [433, 92] width 7 height 7
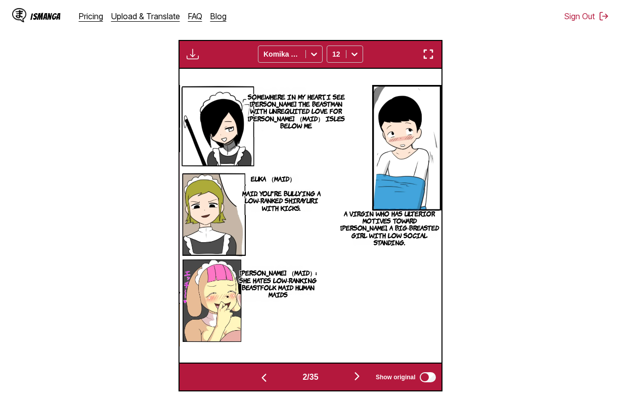
scroll to position [0, 523]
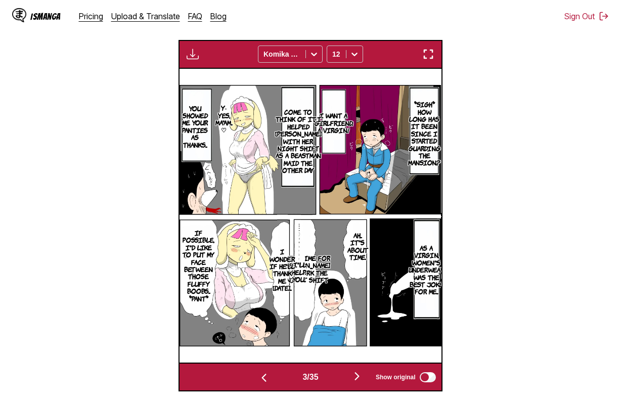
click at [575, 121] on section "From Japanese To English Drop files here, or click to browse. Max file size: 5M…" at bounding box center [310, 126] width 605 height 529
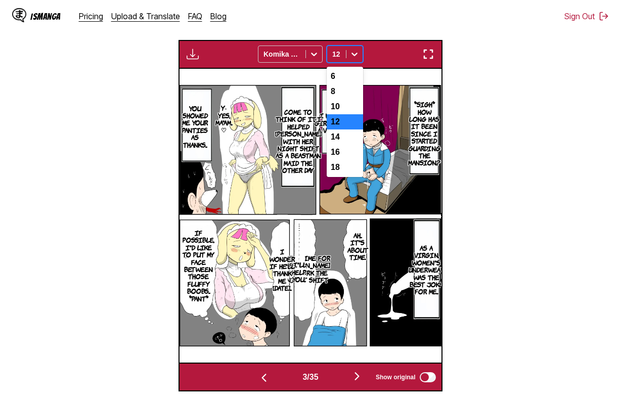
click at [335, 57] on div at bounding box center [336, 54] width 9 height 10
click at [343, 107] on div "10" at bounding box center [345, 106] width 36 height 15
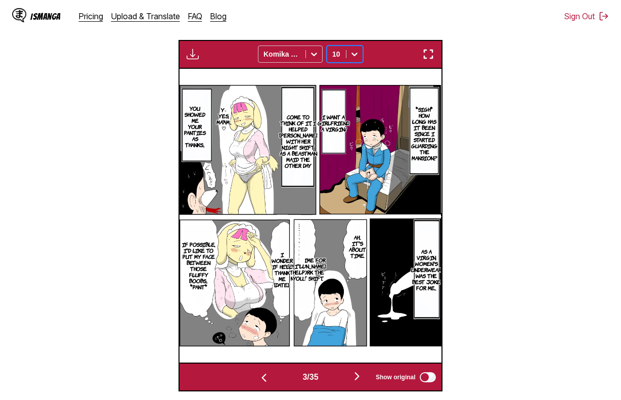
click at [197, 53] on img "button" at bounding box center [193, 54] width 12 height 12
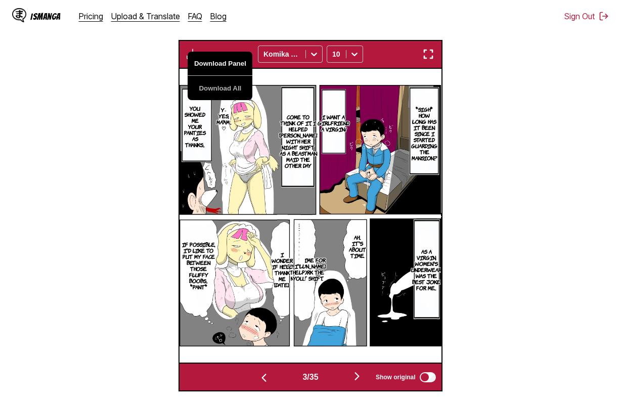
click at [219, 65] on button "Download Panel" at bounding box center [220, 64] width 65 height 24
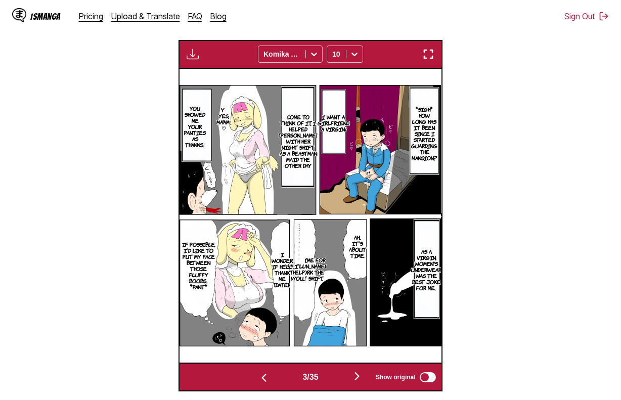
click at [460, 157] on section "From Japanese To English Drop files here, or click to browse. Max file size: 5M…" at bounding box center [310, 126] width 605 height 529
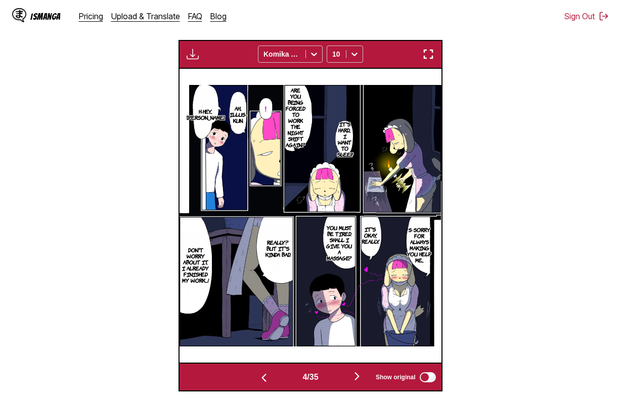
click at [579, 152] on section "From Japanese To English Drop files here, or click to browse. Max file size: 5M…" at bounding box center [310, 126] width 605 height 529
click at [199, 57] on button "button" at bounding box center [193, 54] width 18 height 13
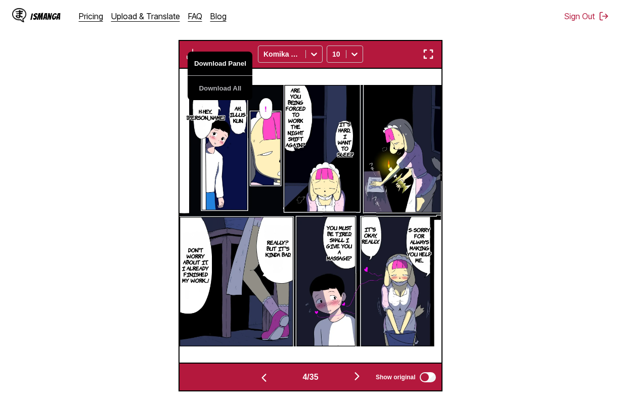
click at [217, 62] on button "Download Panel" at bounding box center [220, 64] width 65 height 24
click at [83, 150] on section "From Japanese To English Drop files here, or click to browse. Max file size: 5M…" at bounding box center [310, 126] width 605 height 529
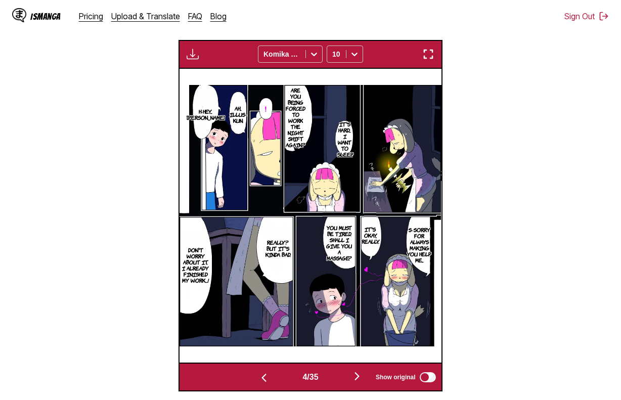
scroll to position [0, 1046]
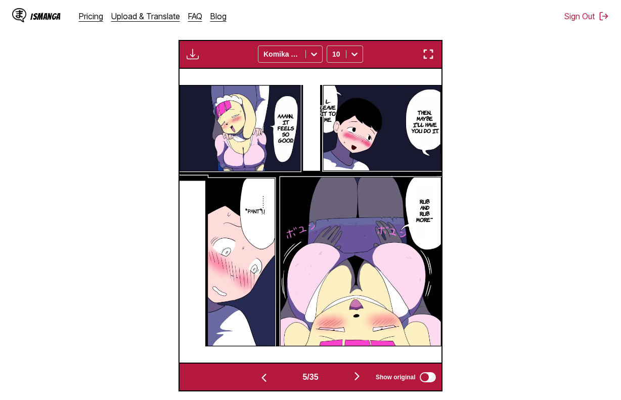
click at [579, 159] on section "From Japanese To English Drop files here, or click to browse. Max file size: 5M…" at bounding box center [310, 126] width 605 height 529
click at [561, 154] on section "From Japanese To English Drop files here, or click to browse. Max file size: 5M…" at bounding box center [310, 126] width 605 height 529
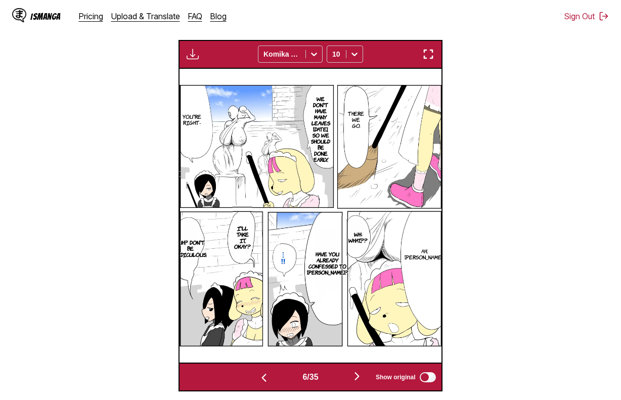
click at [193, 57] on img "button" at bounding box center [193, 54] width 12 height 12
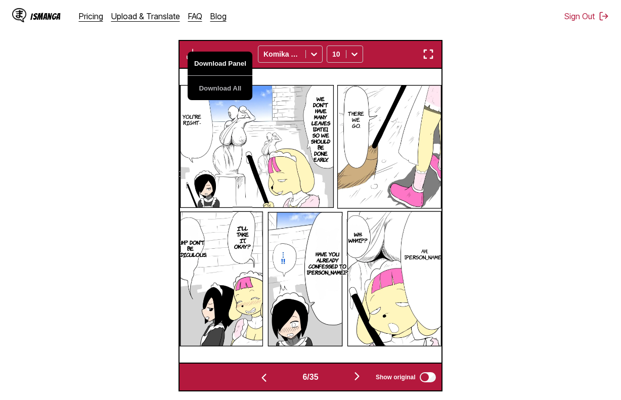
click at [226, 70] on button "Download Panel" at bounding box center [220, 64] width 65 height 24
click at [142, 125] on section "From Japanese To English Drop files here, or click to browse. Max file size: 5M…" at bounding box center [310, 126] width 605 height 529
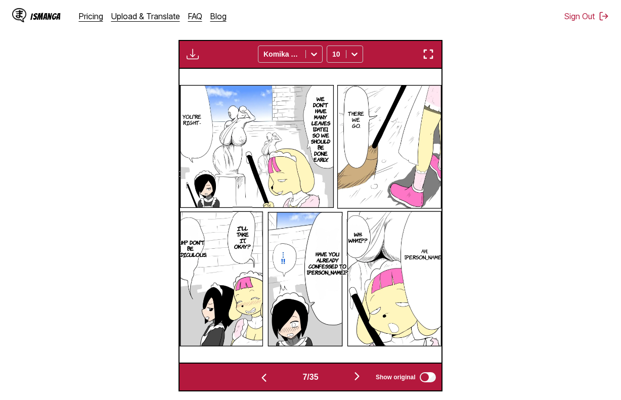
scroll to position [0, 1569]
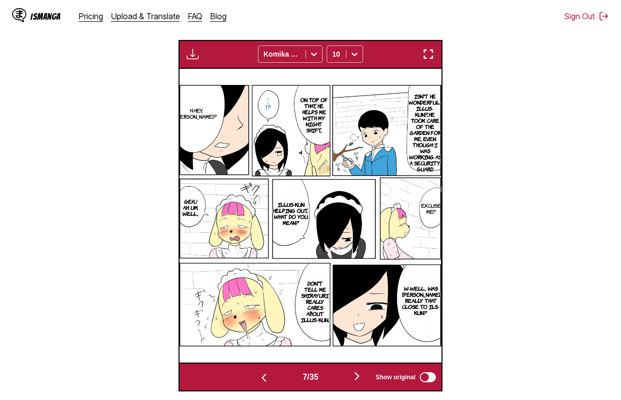
click at [587, 156] on section "From Japanese To English Drop files here, or click to browse. Max file size: 5M…" at bounding box center [310, 126] width 605 height 529
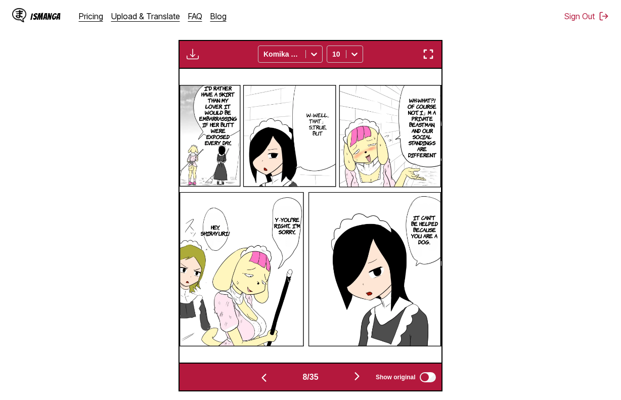
click at [581, 154] on section "From Japanese To English Drop files here, or click to browse. Max file size: 5M…" at bounding box center [310, 126] width 605 height 529
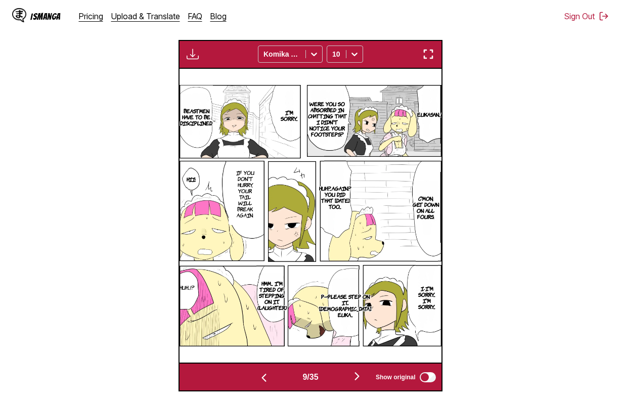
drag, startPoint x: 581, startPoint y: 138, endPoint x: 574, endPoint y: 137, distance: 6.7
click at [581, 138] on section "From Japanese To English Drop files here, or click to browse. Max file size: 5M…" at bounding box center [310, 126] width 605 height 529
click at [191, 51] on img "button" at bounding box center [193, 54] width 12 height 12
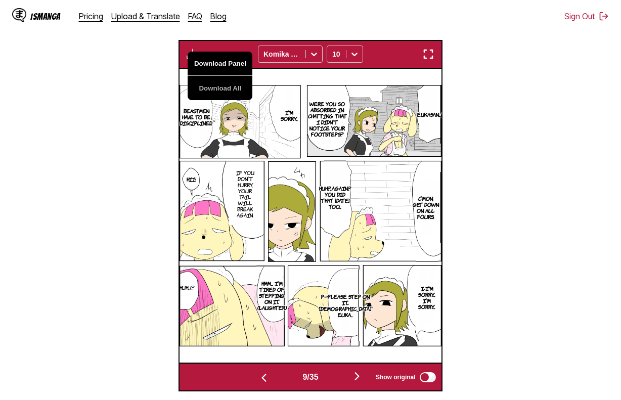
click at [216, 59] on button "Download Panel" at bounding box center [220, 64] width 65 height 24
click at [575, 139] on section "From Japanese To English Drop files here, or click to browse. Max file size: 5M…" at bounding box center [310, 126] width 605 height 529
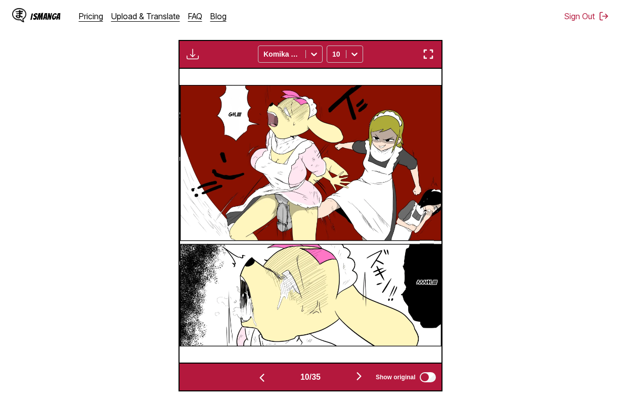
scroll to position [0, 2616]
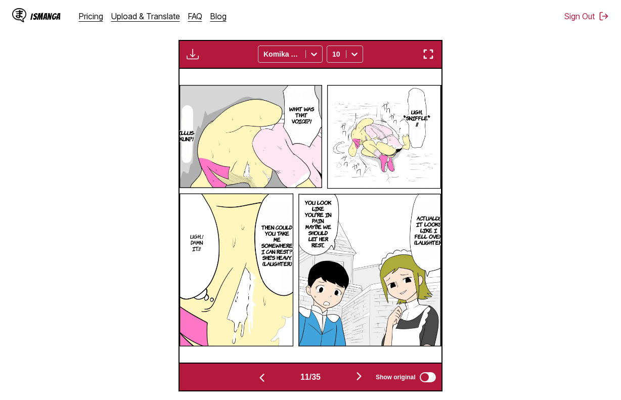
click at [576, 139] on section "From Japanese To English Drop files here, or click to browse. Max file size: 5M…" at bounding box center [310, 126] width 605 height 529
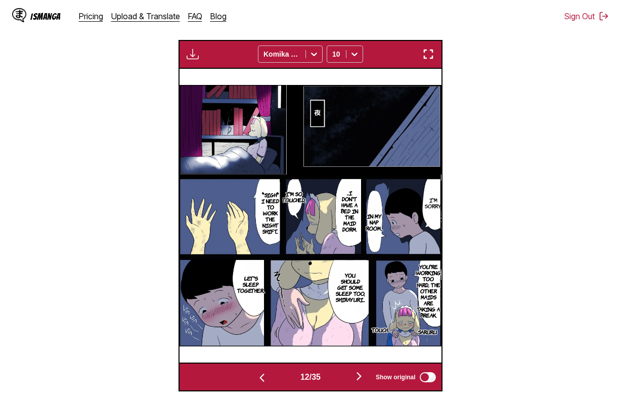
click at [571, 137] on section "From Japanese To English Drop files here, or click to browse. Max file size: 5M…" at bounding box center [310, 126] width 605 height 529
click at [191, 55] on img "button" at bounding box center [193, 54] width 12 height 12
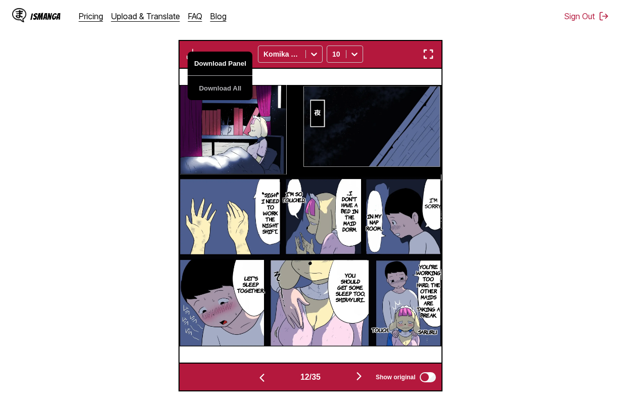
click at [223, 66] on button "Download Panel" at bounding box center [220, 64] width 65 height 24
click at [116, 100] on section "From Japanese To English Drop files here, or click to browse. Max file size: 5M…" at bounding box center [310, 126] width 605 height 529
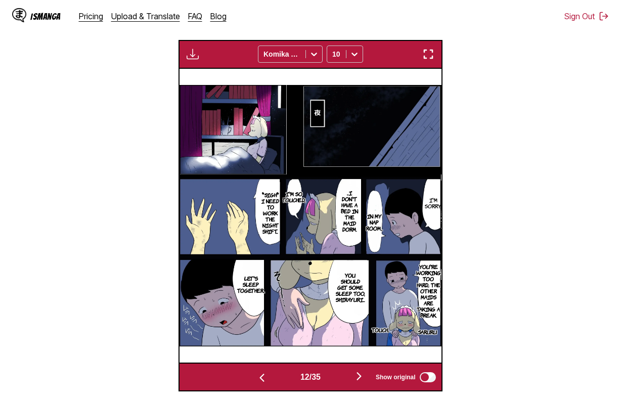
click at [574, 130] on section "From Japanese To English Drop files here, or click to browse. Max file size: 5M…" at bounding box center [310, 126] width 605 height 529
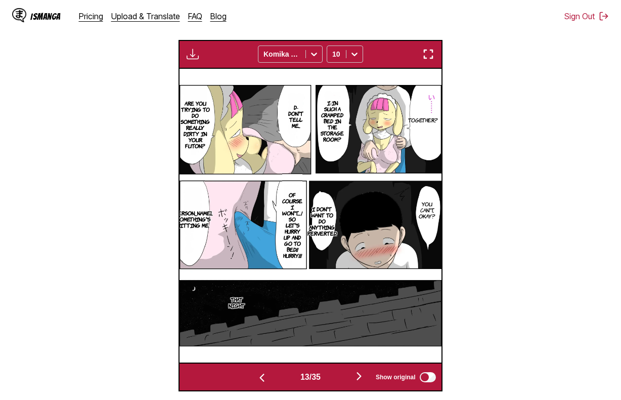
click at [194, 66] on div "Download Panel Download All Komika Axis 10" at bounding box center [309, 54] width 263 height 29
click at [193, 58] on img "button" at bounding box center [193, 54] width 12 height 12
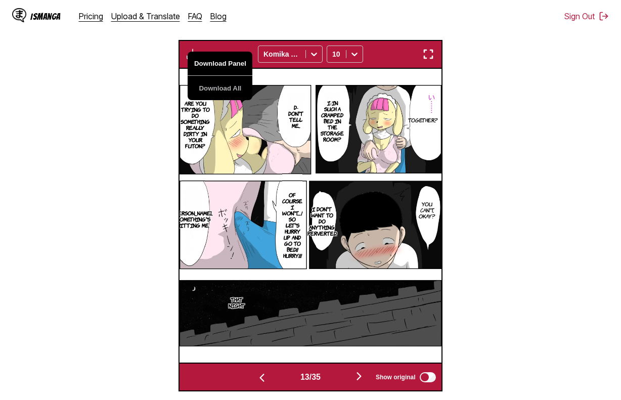
click at [212, 61] on button "Download Panel" at bounding box center [220, 64] width 65 height 24
click at [137, 103] on section "From Japanese To English Drop files here, or click to browse. Max file size: 5M…" at bounding box center [310, 126] width 605 height 529
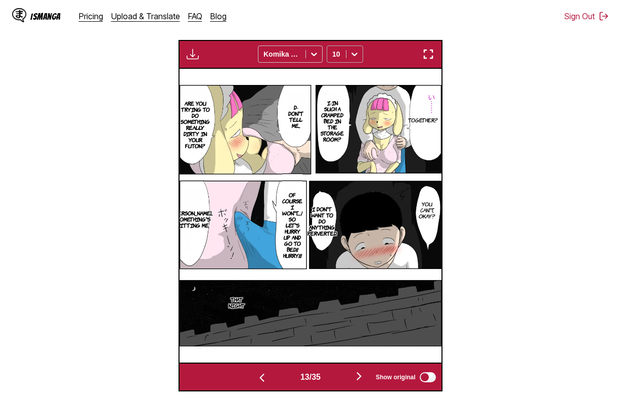
click at [359, 52] on div at bounding box center [354, 54] width 16 height 16
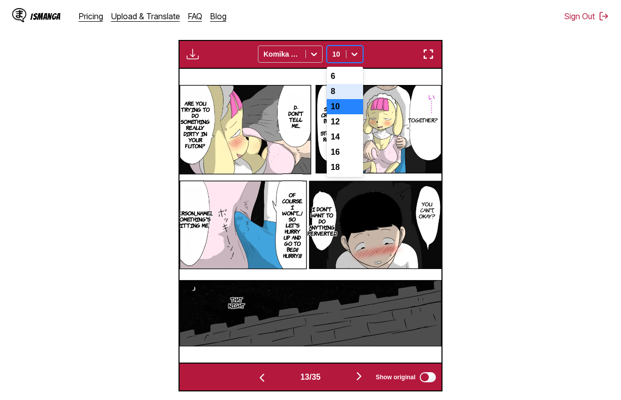
click at [347, 96] on div "8" at bounding box center [345, 91] width 36 height 15
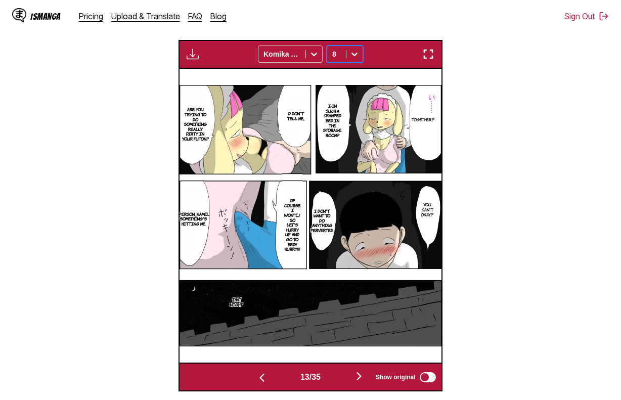
click at [348, 59] on div at bounding box center [354, 54] width 16 height 16
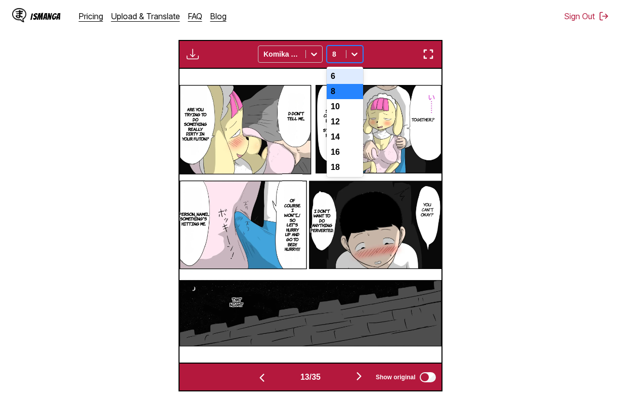
click at [352, 84] on div "6" at bounding box center [345, 76] width 36 height 15
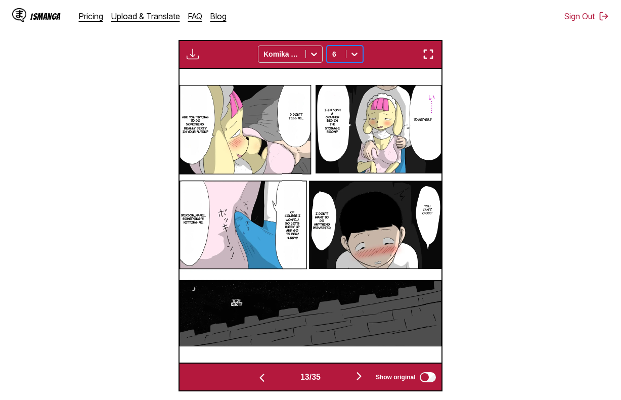
click at [349, 61] on div at bounding box center [354, 54] width 16 height 16
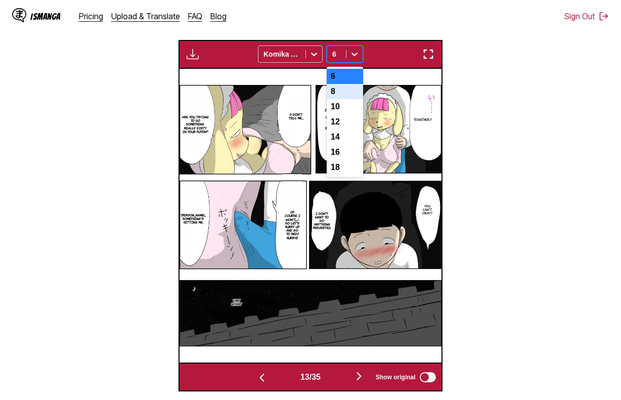
click at [351, 99] on div "8" at bounding box center [345, 91] width 36 height 15
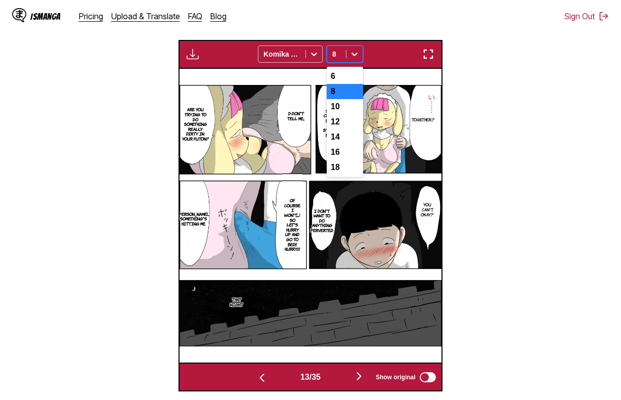
click at [343, 59] on div "8" at bounding box center [336, 54] width 19 height 14
click at [344, 105] on div "10" at bounding box center [345, 106] width 36 height 15
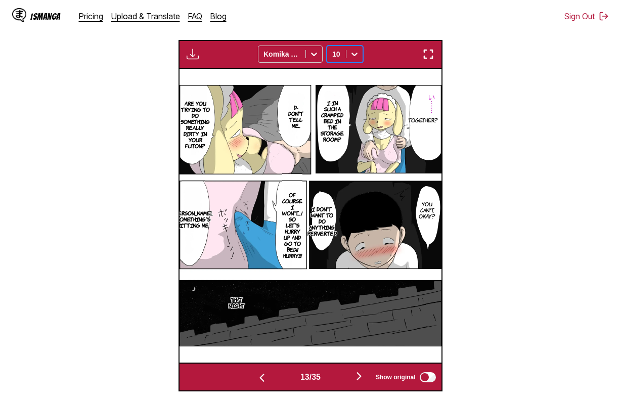
scroll to position [0, 3400]
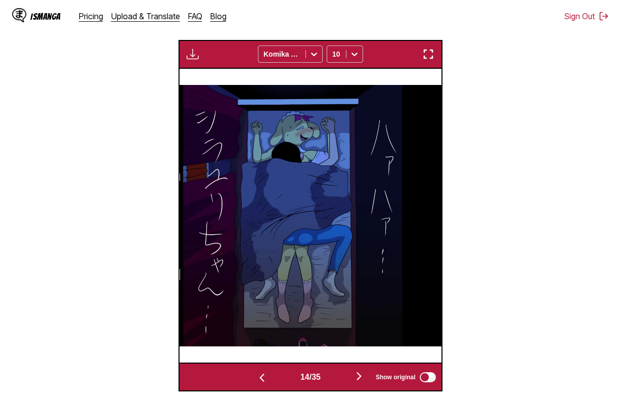
click at [576, 128] on section "From Japanese To English Drop files here, or click to browse. Max file size: 5M…" at bounding box center [310, 126] width 605 height 529
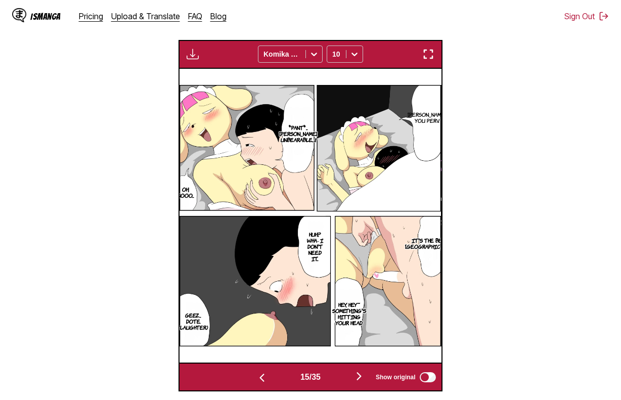
click at [581, 125] on section "From Japanese To English Drop files here, or click to browse. Max file size: 5M…" at bounding box center [310, 126] width 605 height 529
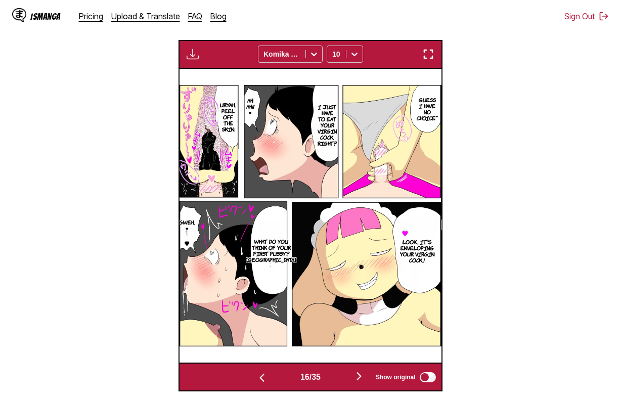
click at [576, 134] on section "From Japanese To English Drop files here, or click to browse. Max file size: 5M…" at bounding box center [310, 126] width 605 height 529
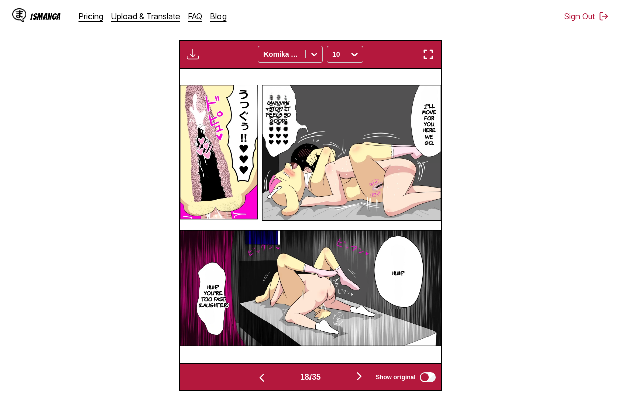
scroll to position [0, 4446]
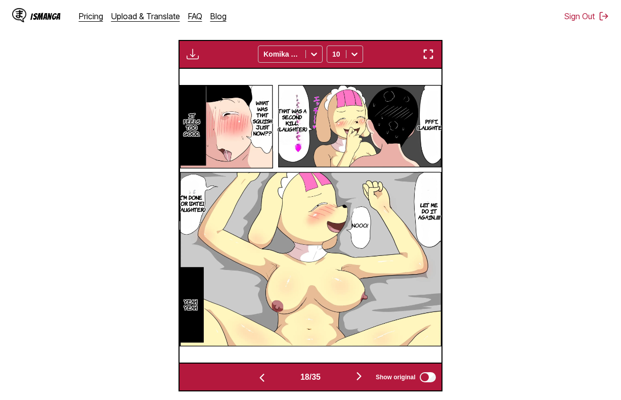
click at [562, 148] on section "From Japanese To English Drop files here, or click to browse. Max file size: 5M…" at bounding box center [310, 126] width 605 height 529
click at [194, 58] on img "button" at bounding box center [193, 54] width 12 height 12
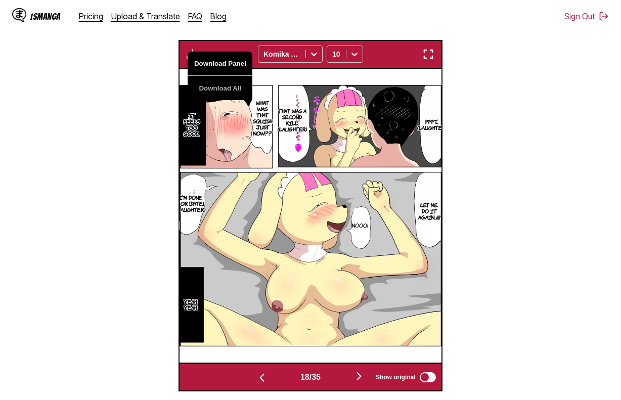
click at [213, 65] on button "Download Panel" at bounding box center [220, 64] width 65 height 24
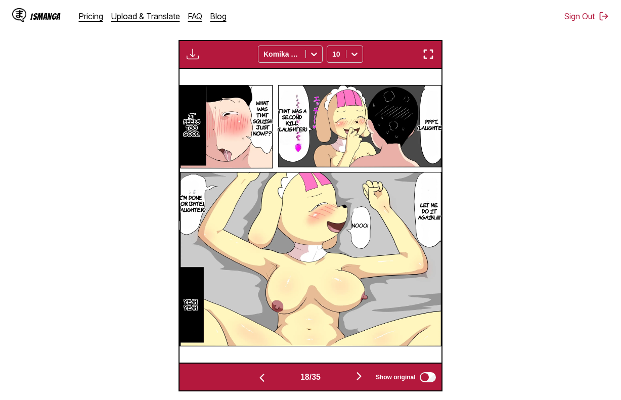
click at [580, 152] on section "From Japanese To English Drop files here, or click to browse. Max file size: 5M…" at bounding box center [310, 126] width 605 height 529
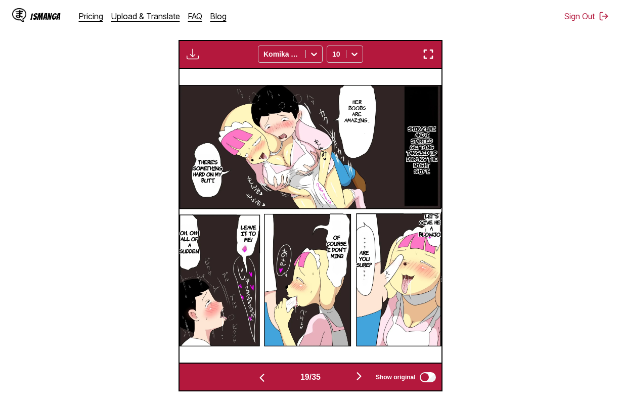
click at [196, 63] on div "Download Panel Download All Komika Axis 10" at bounding box center [309, 54] width 263 height 29
click at [194, 55] on img "button" at bounding box center [193, 54] width 12 height 12
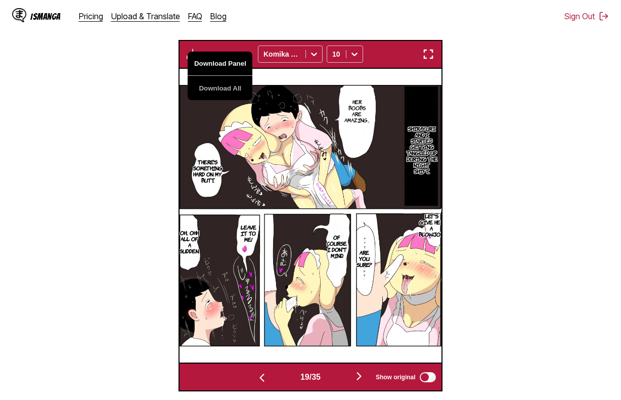
click at [218, 68] on button "Download Panel" at bounding box center [220, 64] width 65 height 24
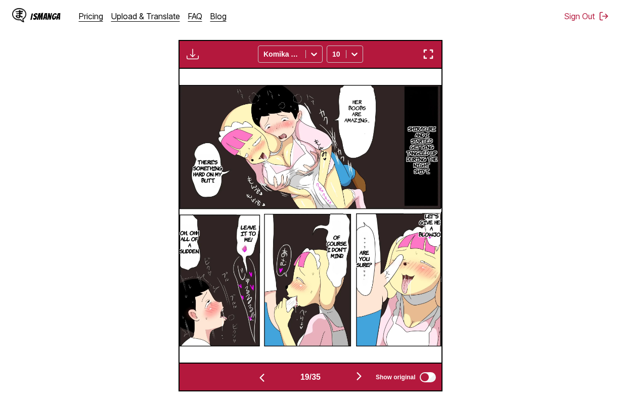
click at [571, 196] on section "From Japanese To English Drop files here, or click to browse. Max file size: 5M…" at bounding box center [310, 126] width 605 height 529
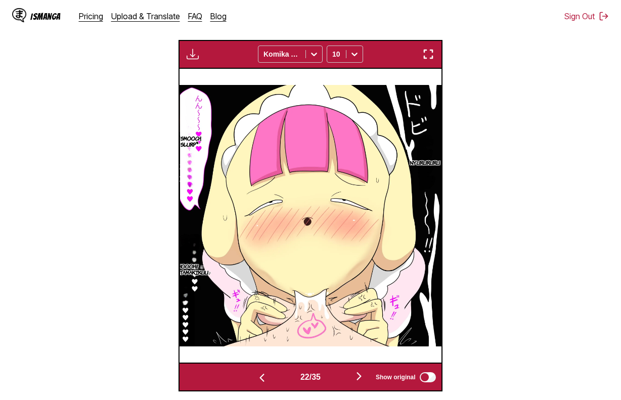
scroll to position [0, 5754]
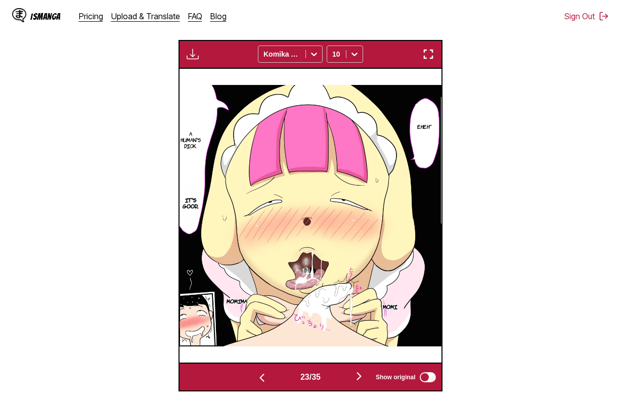
click at [585, 179] on section "From Japanese To English Drop files here, or click to browse. Max file size: 5M…" at bounding box center [310, 126] width 605 height 529
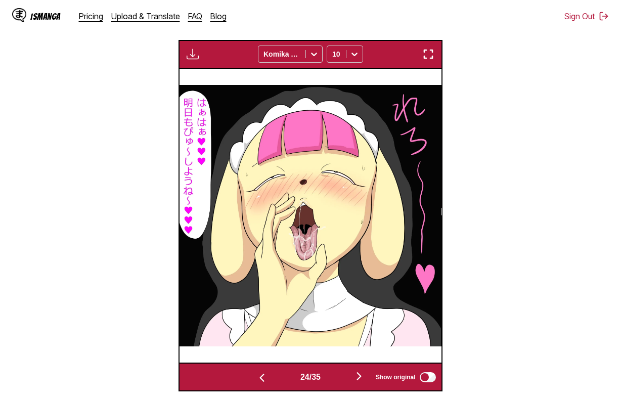
click at [588, 173] on section "From Japanese To English Drop files here, or click to browse. Max file size: 5M…" at bounding box center [310, 126] width 605 height 529
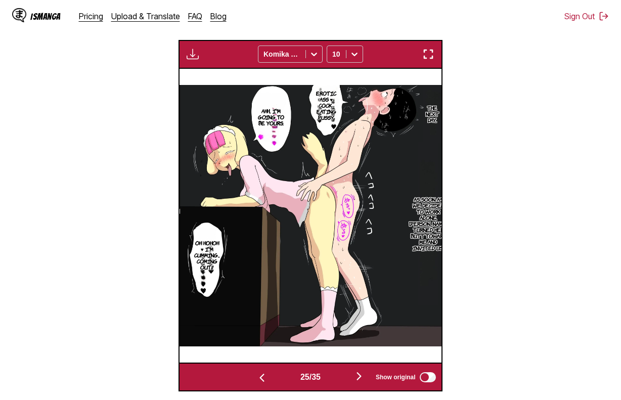
scroll to position [0, 6277]
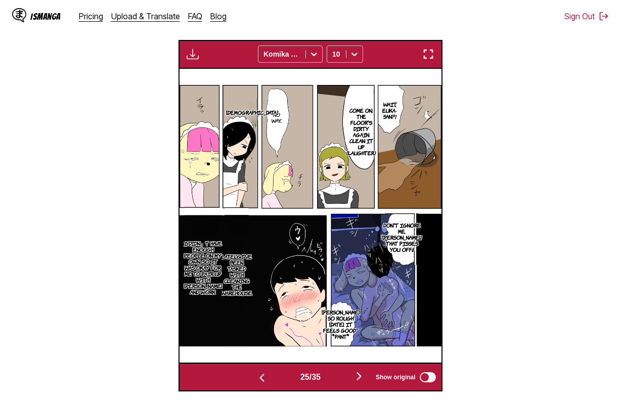
click at [580, 141] on section "From Japanese To English Drop files here, or click to browse. Max file size: 5M…" at bounding box center [310, 126] width 605 height 529
click at [193, 52] on img "button" at bounding box center [193, 54] width 12 height 12
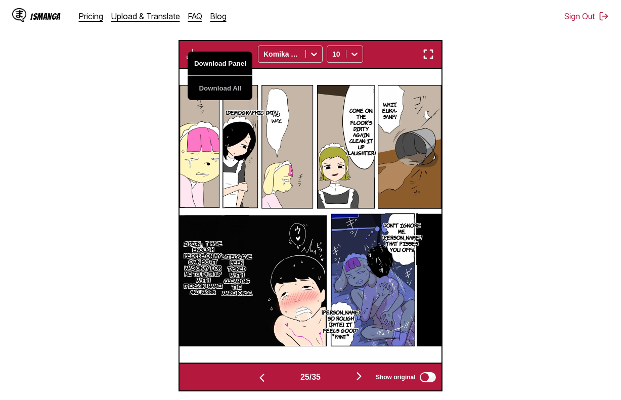
click at [215, 60] on button "Download Panel" at bounding box center [220, 64] width 65 height 24
click at [112, 97] on section "From Japanese To English Drop files here, or click to browse. Max file size: 5M…" at bounding box center [310, 126] width 605 height 529
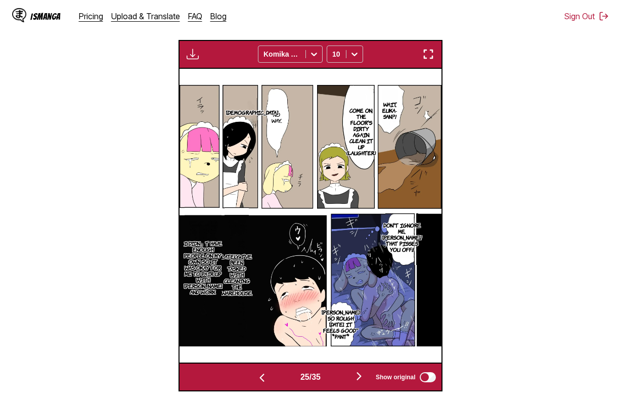
click at [571, 129] on section "From Japanese To English Drop files here, or click to browse. Max file size: 5M…" at bounding box center [310, 126] width 605 height 529
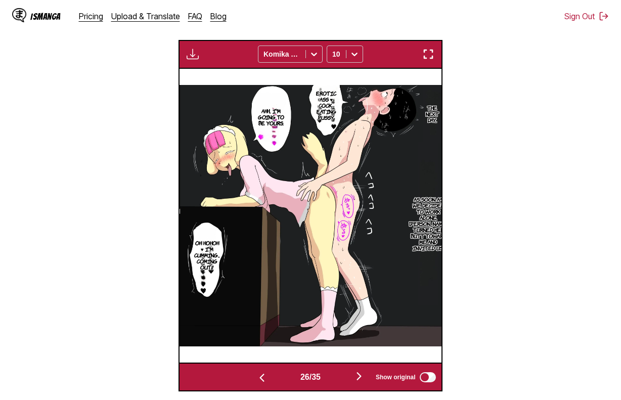
click at [573, 140] on section "From Japanese To English Drop files here, or click to browse. Max file size: 5M…" at bounding box center [310, 126] width 605 height 529
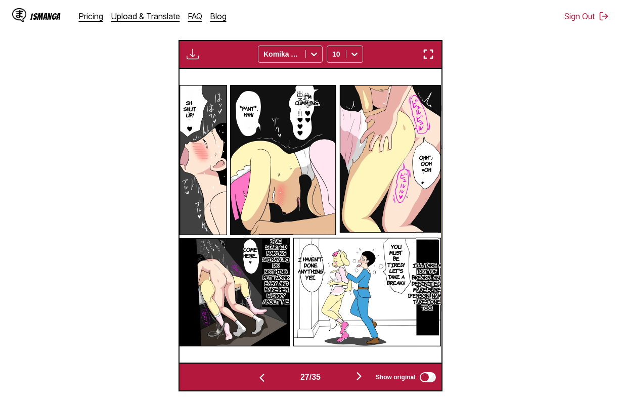
click at [201, 58] on button "button" at bounding box center [193, 54] width 18 height 13
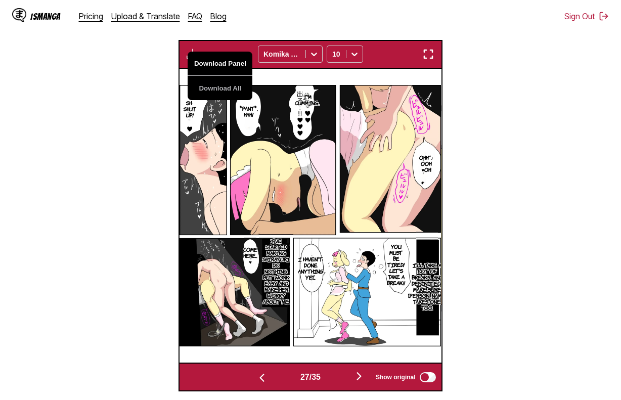
click at [213, 64] on button "Download Panel" at bounding box center [220, 64] width 65 height 24
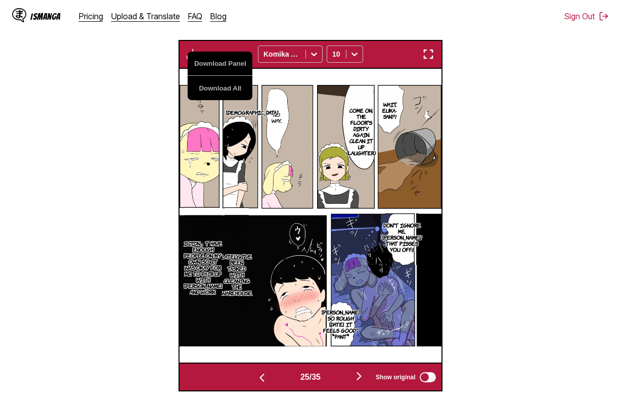
click at [503, 175] on section "From Japanese To English Drop files here, or click to browse. Max file size: 5M…" at bounding box center [310, 126] width 605 height 529
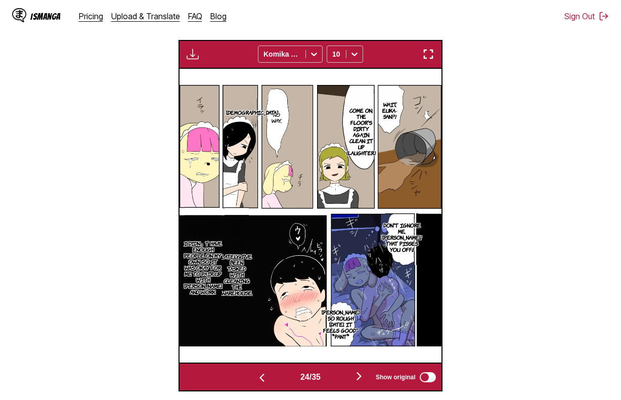
scroll to position [0, 6016]
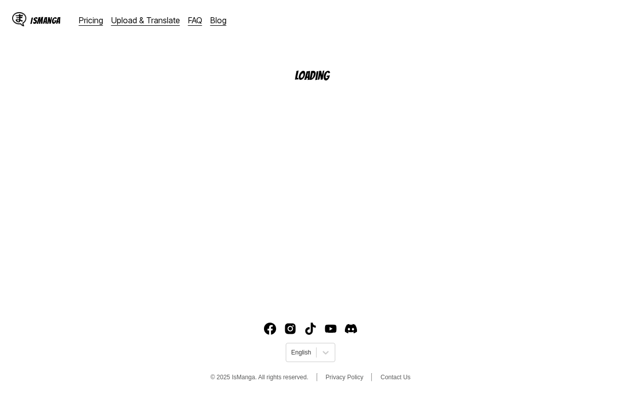
scroll to position [121, 0]
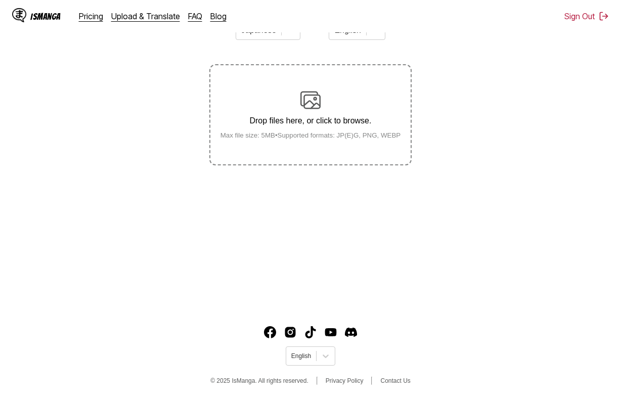
click at [497, 34] on section "From Japanese To English Drop files here, or click to browse. Max file size: 5M…" at bounding box center [310, 89] width 605 height 154
click at [322, 123] on p "Drop files here, or click to browse." at bounding box center [310, 120] width 197 height 9
click at [0, 0] on input "Drop files here, or click to browse. Max file size: 5MB • Supported formats: JP…" at bounding box center [0, 0] width 0 height 0
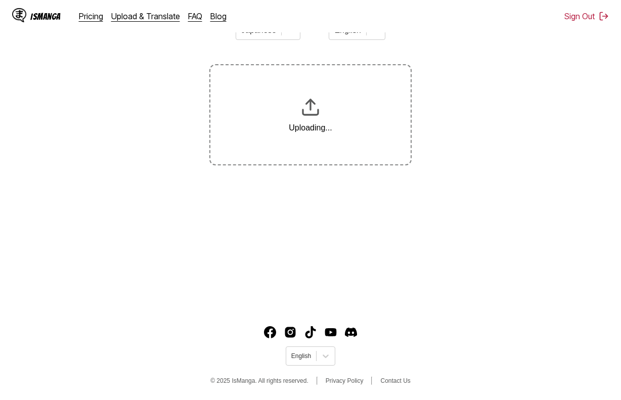
click at [480, 125] on section "From Japanese To English Uploading..." at bounding box center [310, 89] width 605 height 154
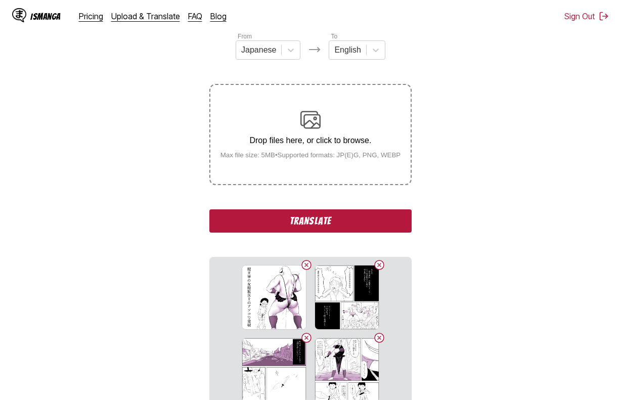
click at [385, 221] on button "Translate" at bounding box center [310, 220] width 202 height 23
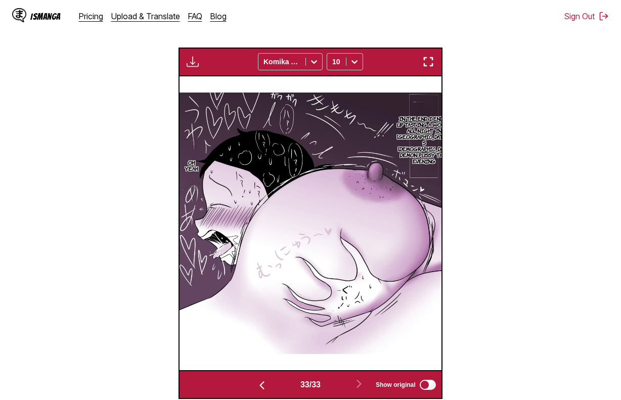
scroll to position [256, 0]
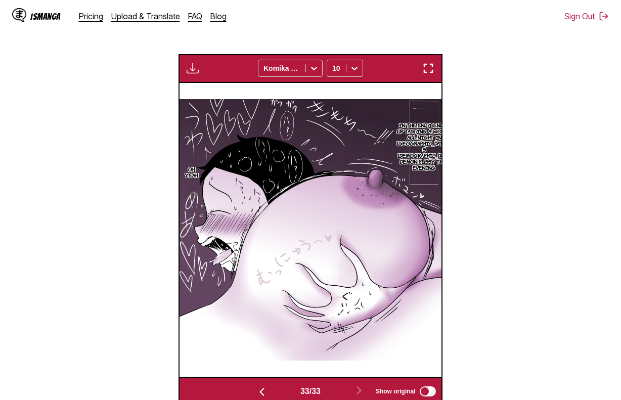
click at [190, 74] on img "button" at bounding box center [193, 68] width 12 height 12
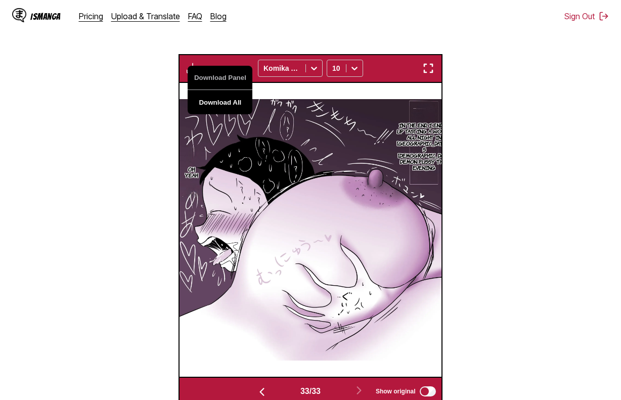
click at [203, 102] on button "Download All" at bounding box center [220, 102] width 65 height 24
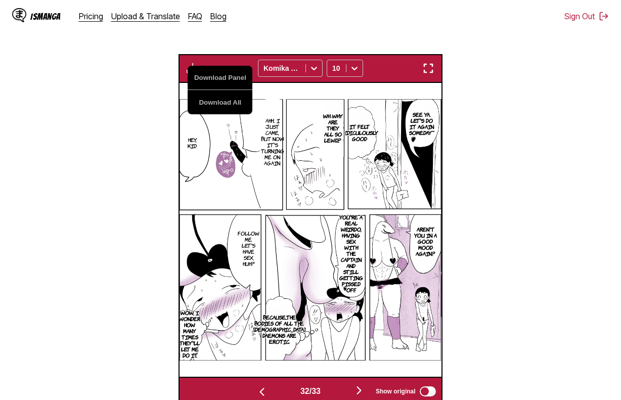
click at [478, 160] on section "From Japanese To English Drop files here, or click to browse. Max file size: 5M…" at bounding box center [310, 140] width 605 height 529
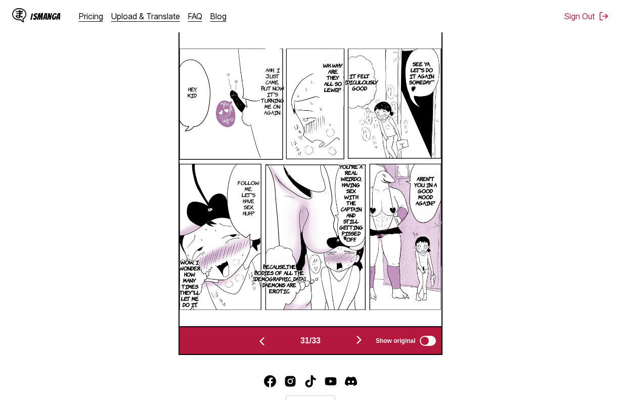
scroll to position [0, 7846]
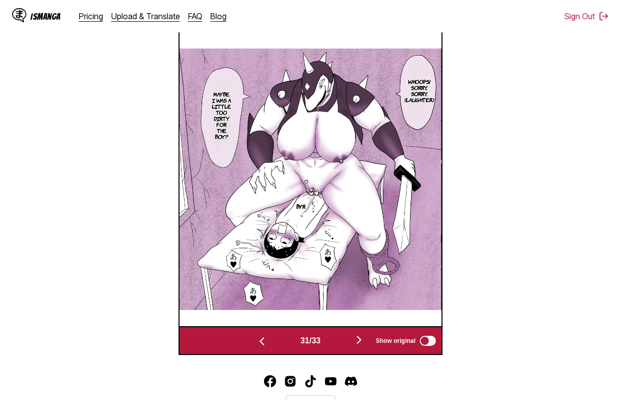
click at [66, 99] on section "From Japanese To English Drop files here, or click to browse. Max file size: 5M…" at bounding box center [310, 90] width 605 height 529
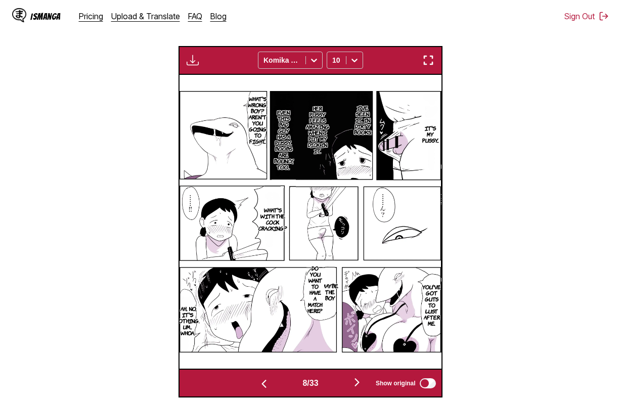
scroll to position [256, 0]
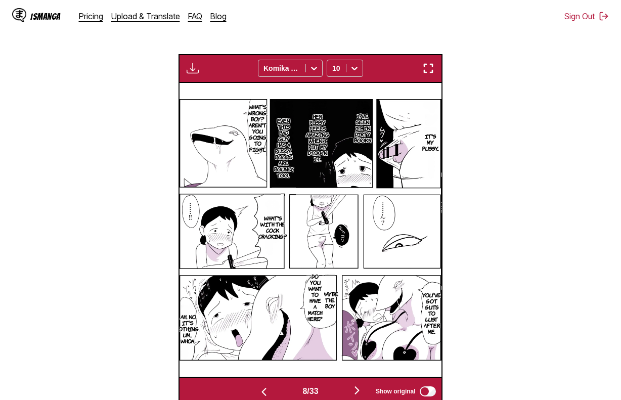
click at [195, 69] on img "button" at bounding box center [193, 68] width 12 height 12
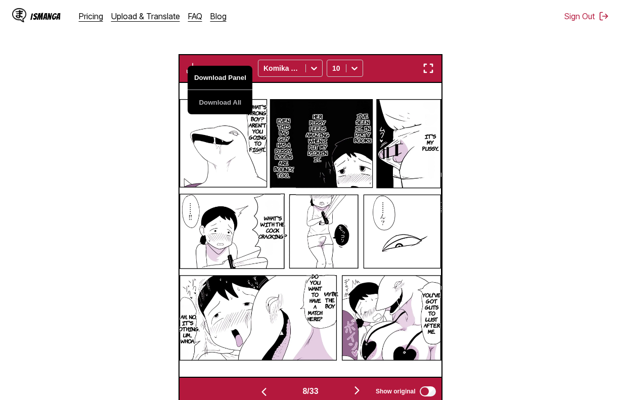
click at [206, 76] on button "Download Panel" at bounding box center [220, 78] width 65 height 24
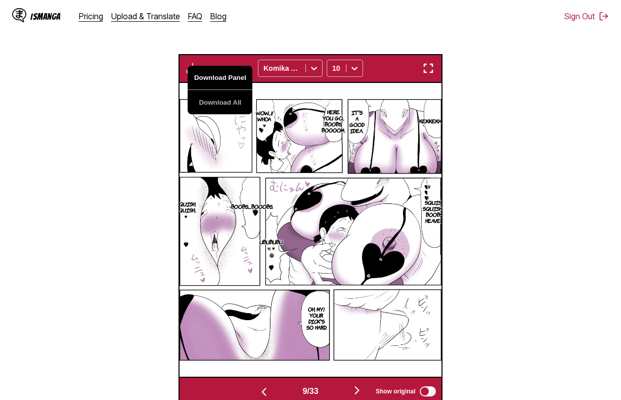
click at [211, 79] on button "Download Panel" at bounding box center [220, 78] width 65 height 24
click at [363, 323] on img at bounding box center [309, 229] width 261 height 261
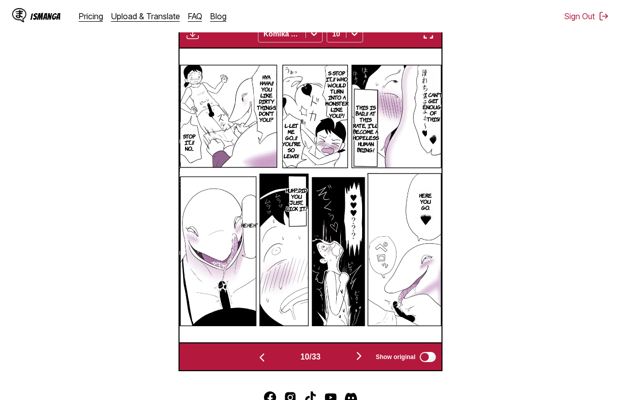
scroll to position [256, 0]
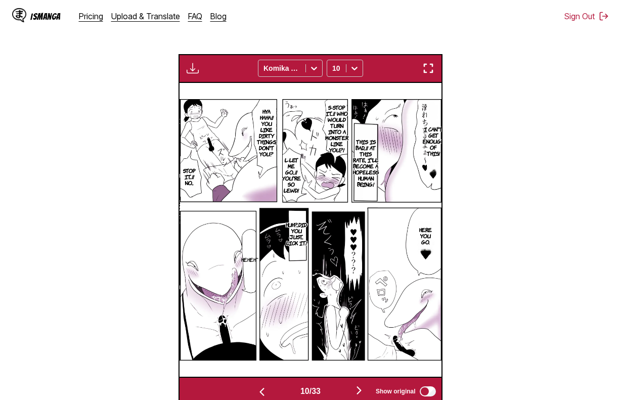
click at [187, 67] on img "button" at bounding box center [193, 68] width 12 height 12
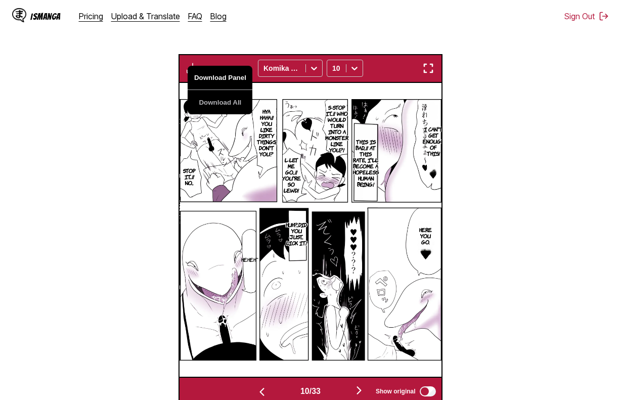
click at [201, 77] on button "Download Panel" at bounding box center [220, 78] width 65 height 24
click at [385, 329] on img at bounding box center [310, 229] width 261 height 261
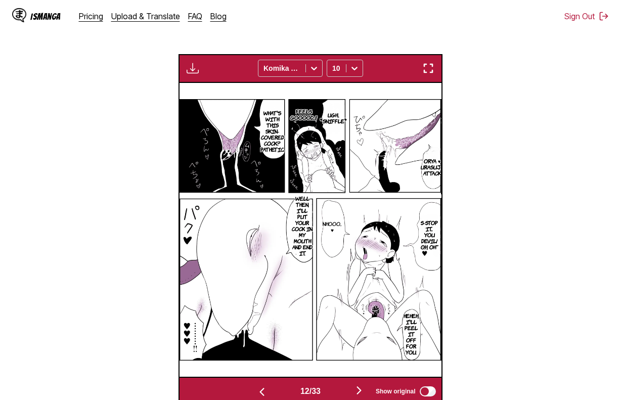
click at [189, 66] on img "button" at bounding box center [193, 68] width 12 height 12
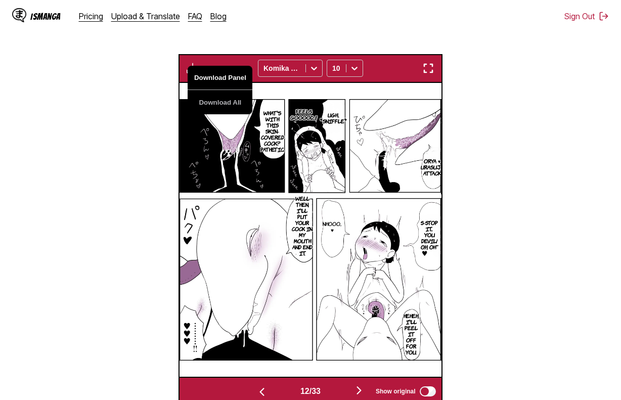
click at [198, 78] on button "Download Panel" at bounding box center [220, 78] width 65 height 24
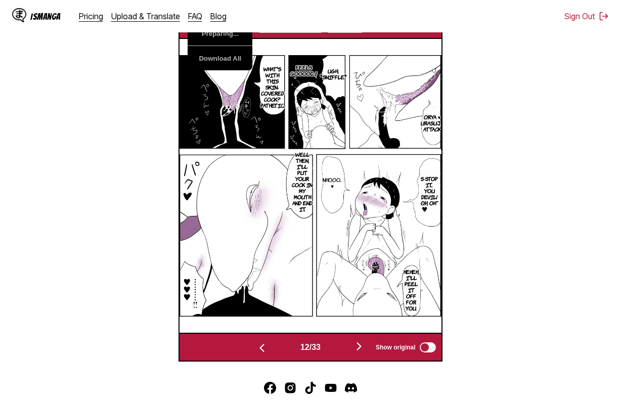
scroll to position [307, 0]
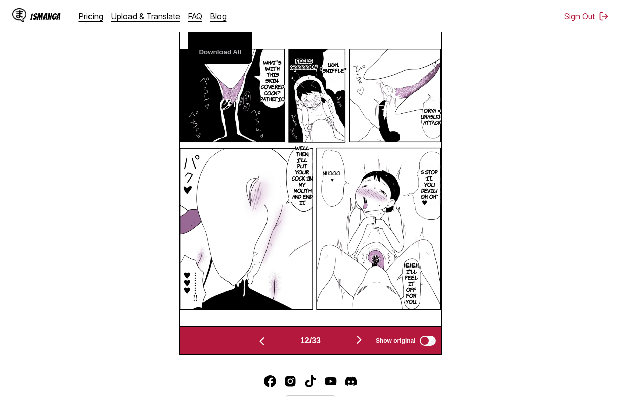
drag, startPoint x: 503, startPoint y: 327, endPoint x: 495, endPoint y: 320, distance: 11.1
click at [503, 327] on section "From Japanese To English Drop files here, or click to browse. Max file size: 5M…" at bounding box center [310, 90] width 605 height 529
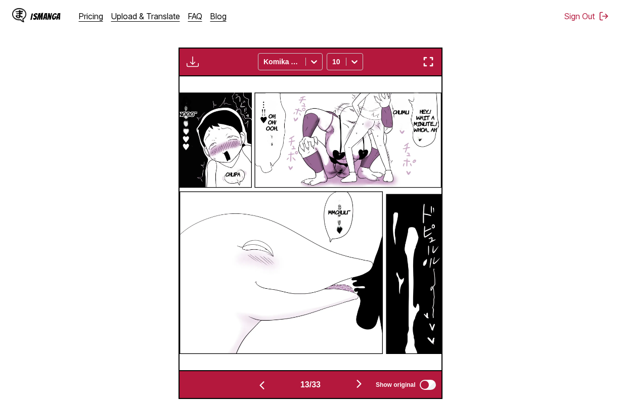
scroll to position [256, 0]
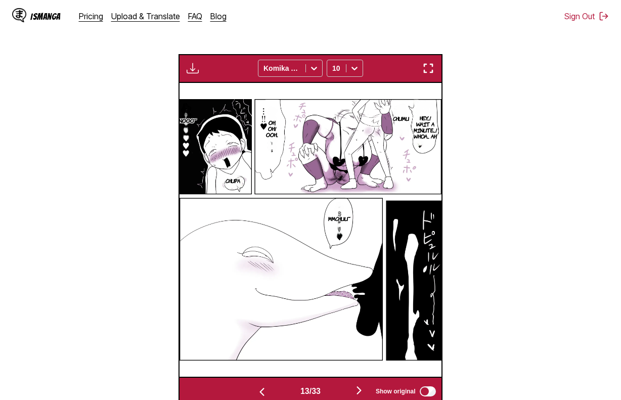
click at [192, 71] on img "button" at bounding box center [193, 68] width 12 height 12
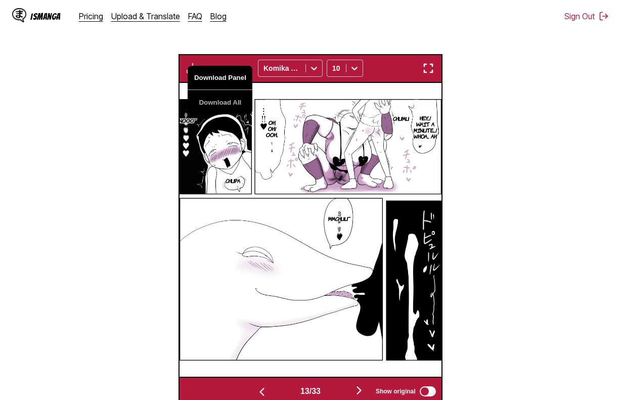
click at [195, 74] on button "Download Panel" at bounding box center [220, 78] width 65 height 24
click at [497, 360] on section "From Japanese To English Drop files here, or click to browse. Max file size: 5M…" at bounding box center [310, 140] width 605 height 529
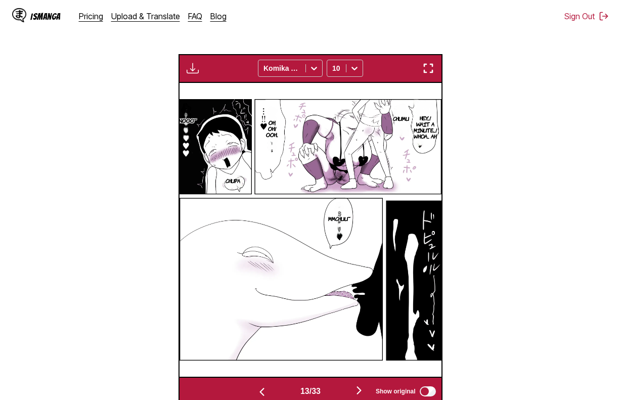
scroll to position [0, 3400]
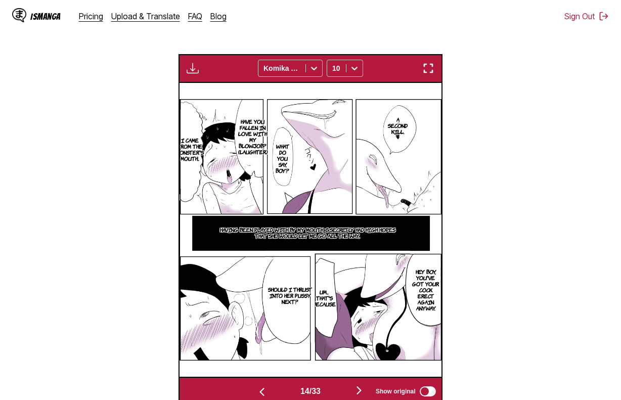
click at [200, 65] on button "button" at bounding box center [193, 68] width 18 height 13
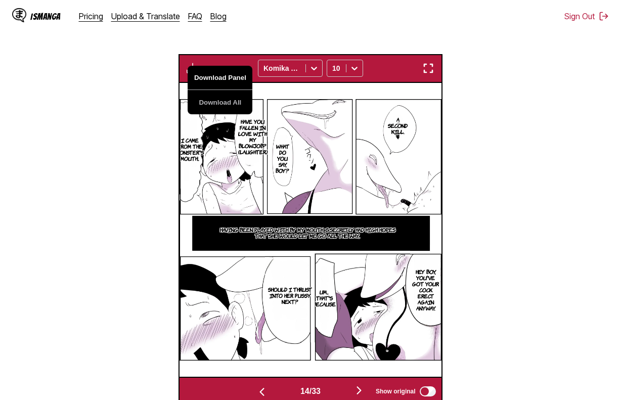
click at [218, 82] on button "Download Panel" at bounding box center [220, 78] width 65 height 24
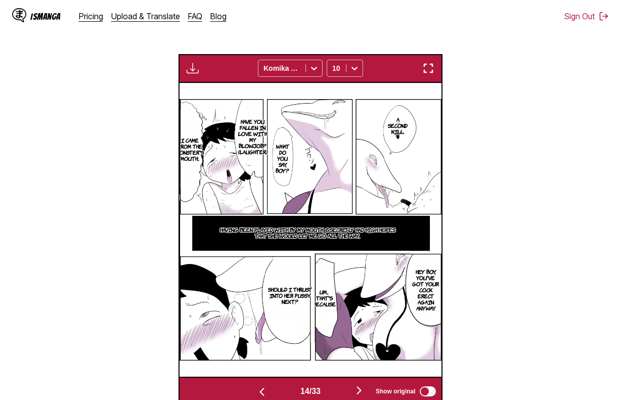
click at [476, 344] on section "From Japanese To English Drop files here, or click to browse. Max file size: 5M…" at bounding box center [310, 140] width 605 height 529
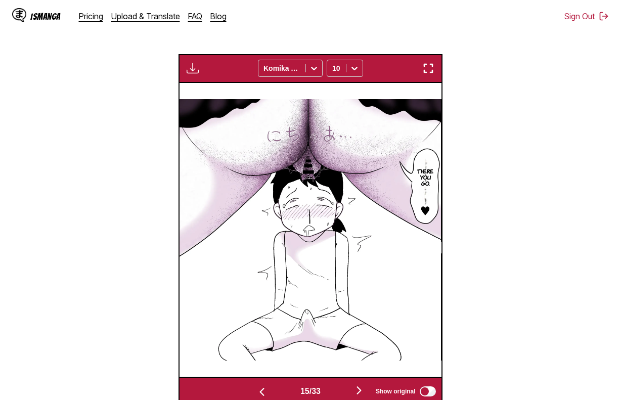
click at [472, 357] on section "From Japanese To English Drop files here, or click to browse. Max file size: 5M…" at bounding box center [310, 140] width 605 height 529
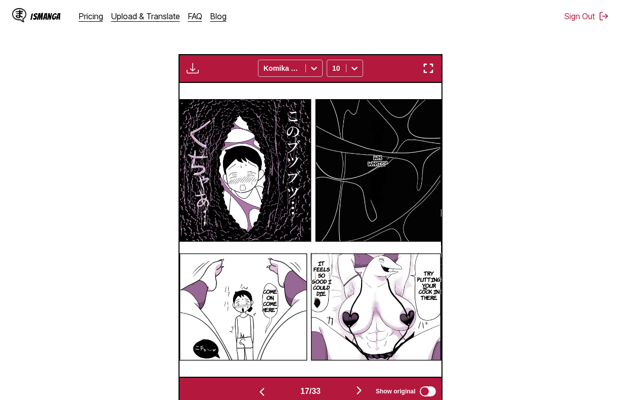
scroll to position [0, 4185]
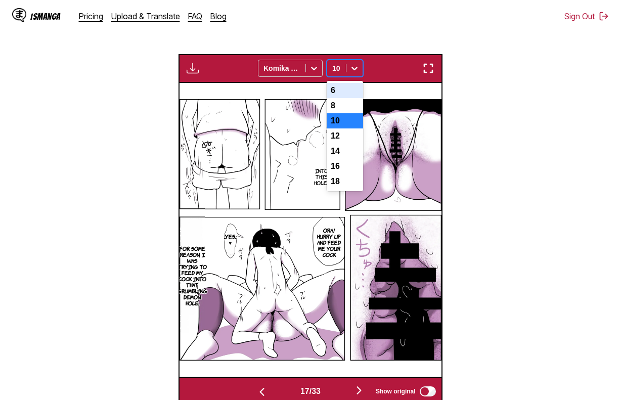
click at [349, 70] on div at bounding box center [354, 68] width 16 height 16
click at [351, 110] on div "8" at bounding box center [345, 105] width 36 height 15
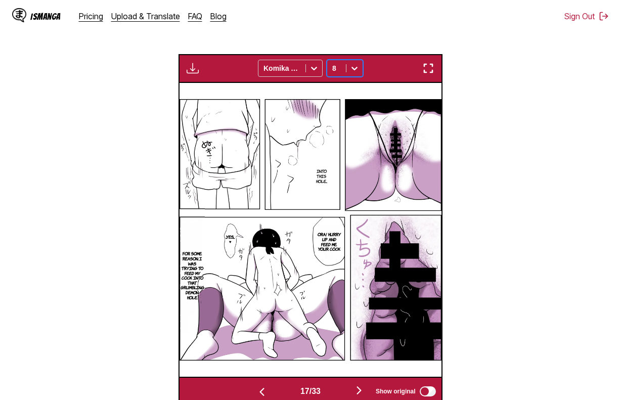
click at [197, 68] on img "button" at bounding box center [193, 68] width 12 height 12
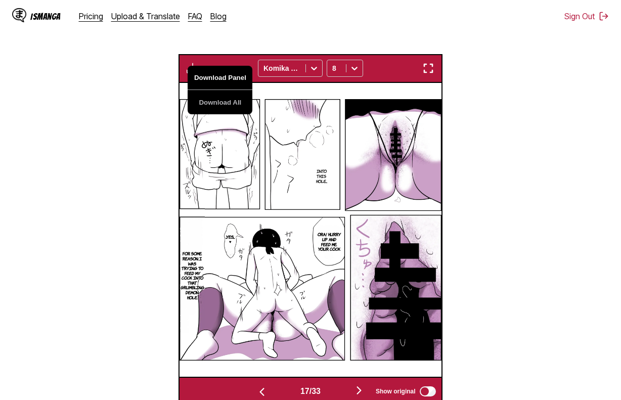
click at [220, 80] on button "Download Panel" at bounding box center [220, 78] width 65 height 24
click at [481, 236] on section "From Japanese To English Drop files here, or click to browse. Max file size: 5M…" at bounding box center [310, 140] width 605 height 529
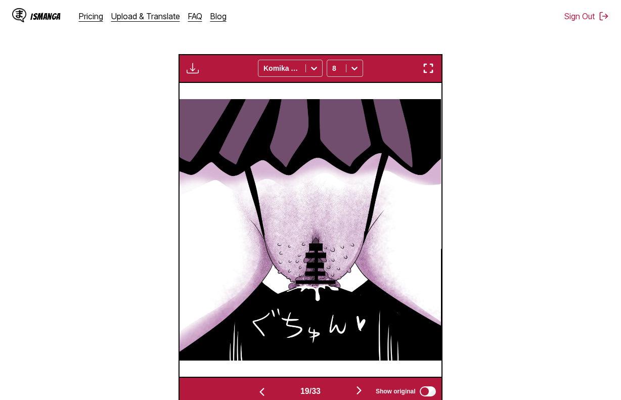
scroll to position [0, 4969]
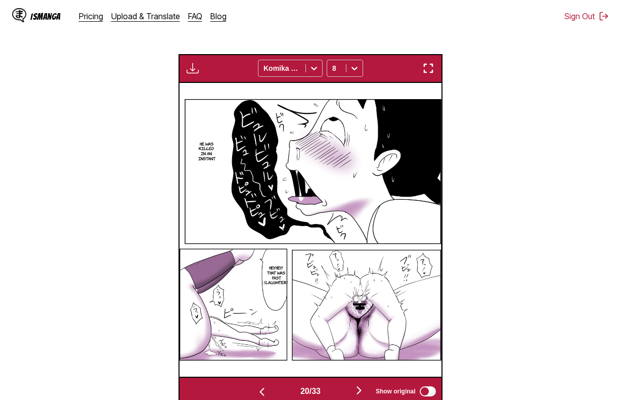
click at [489, 355] on section "From Japanese To English Drop files here, or click to browse. Max file size: 5M…" at bounding box center [310, 140] width 605 height 529
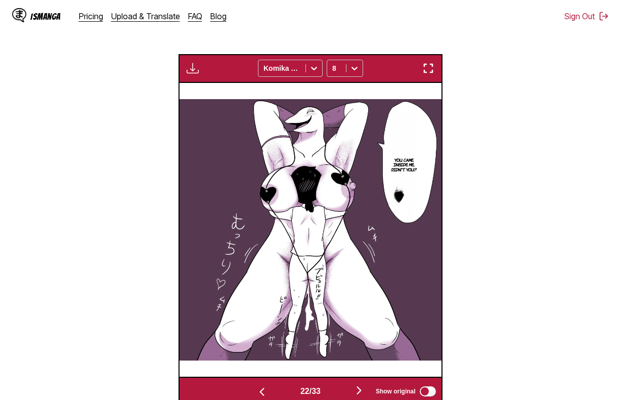
scroll to position [0, 5492]
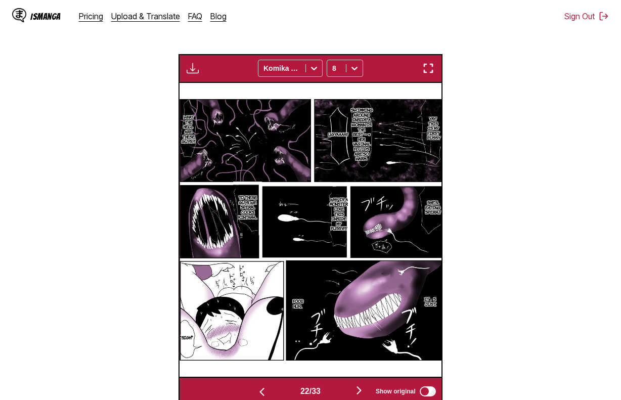
click at [195, 74] on img "button" at bounding box center [193, 68] width 12 height 12
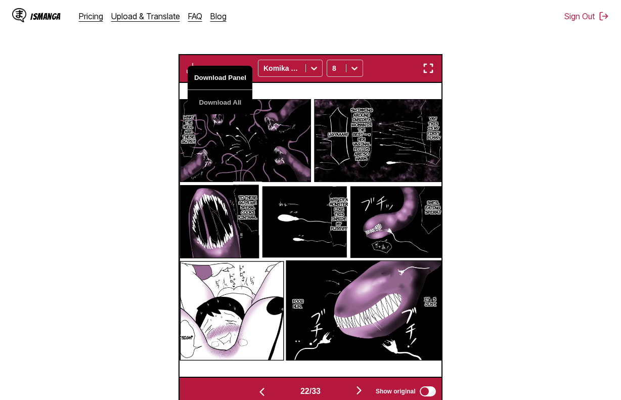
click at [204, 85] on button "Download Panel" at bounding box center [220, 78] width 65 height 24
click at [474, 345] on section "From Japanese To English Drop files here, or click to browse. Max file size: 5M…" at bounding box center [310, 140] width 605 height 529
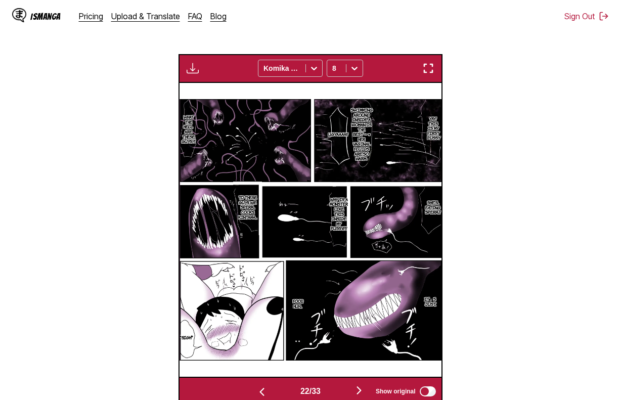
scroll to position [0, 5754]
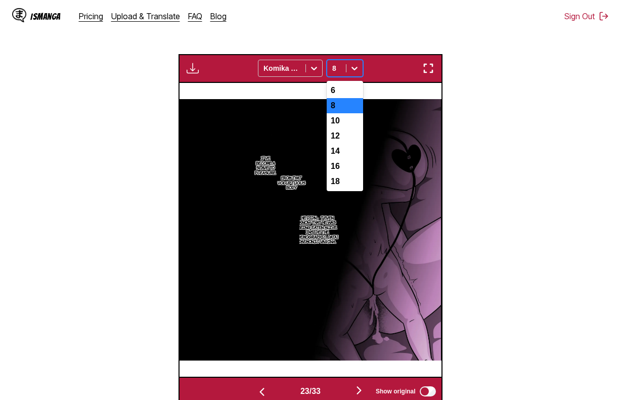
drag, startPoint x: 346, startPoint y: 67, endPoint x: 346, endPoint y: 77, distance: 10.6
click at [345, 67] on div "8" at bounding box center [345, 68] width 36 height 17
click at [343, 120] on div "10" at bounding box center [345, 120] width 36 height 15
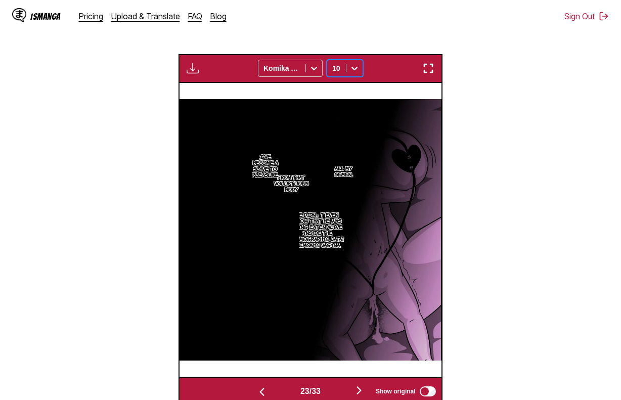
scroll to position [0, 5492]
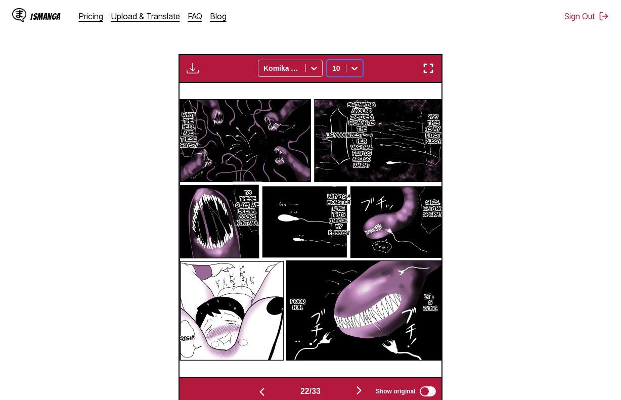
click at [339, 70] on div at bounding box center [336, 68] width 9 height 10
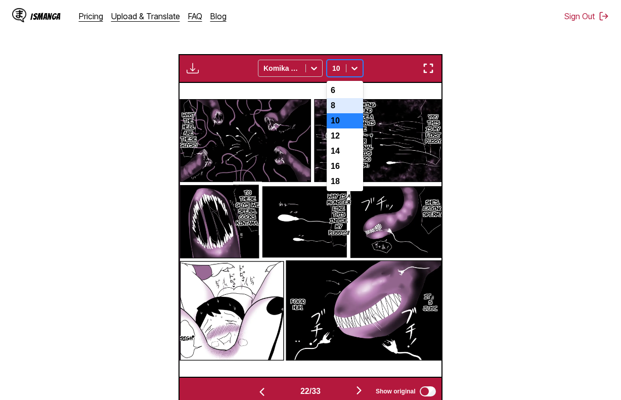
click at [350, 111] on div "8" at bounding box center [345, 105] width 36 height 15
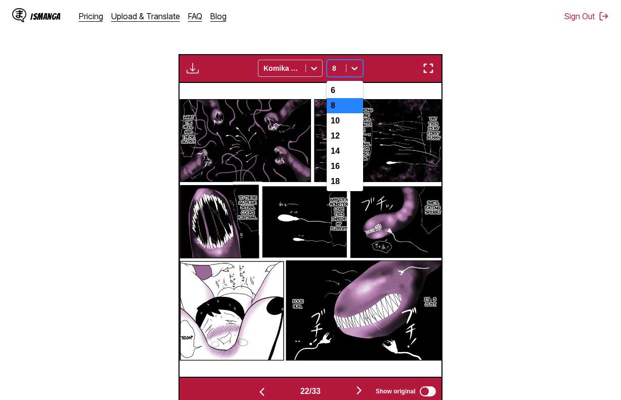
click at [355, 69] on icon at bounding box center [354, 68] width 10 height 10
click at [352, 122] on div "10" at bounding box center [345, 120] width 36 height 15
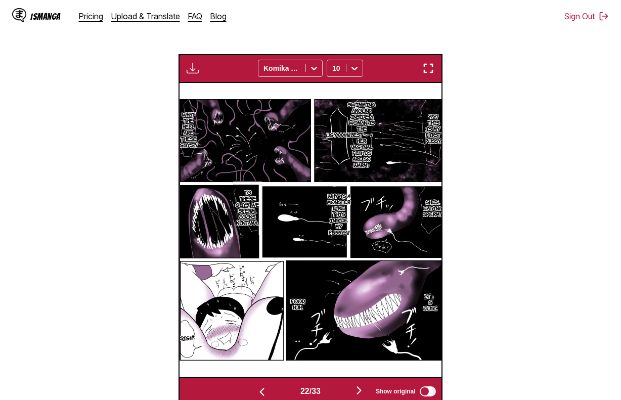
click at [469, 366] on section "From Japanese To English Drop files here, or click to browse. Max file size: 5M…" at bounding box center [310, 140] width 605 height 529
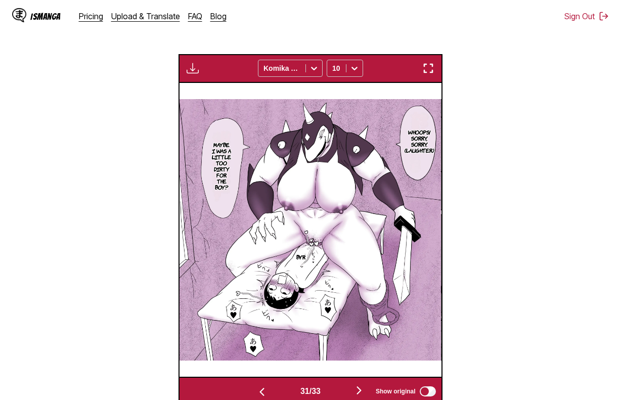
scroll to position [0, 8108]
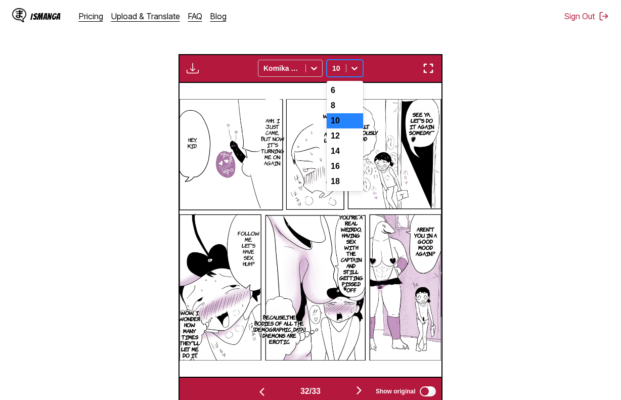
click at [339, 70] on div at bounding box center [336, 68] width 9 height 10
click at [348, 108] on div "8" at bounding box center [345, 105] width 36 height 15
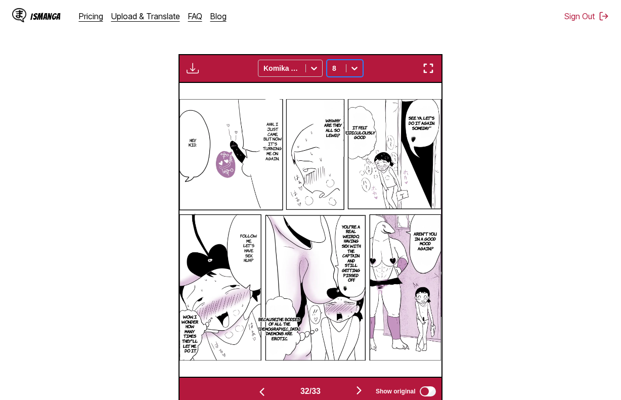
click at [354, 68] on icon at bounding box center [354, 68] width 10 height 10
click at [354, 89] on div "6" at bounding box center [345, 90] width 36 height 15
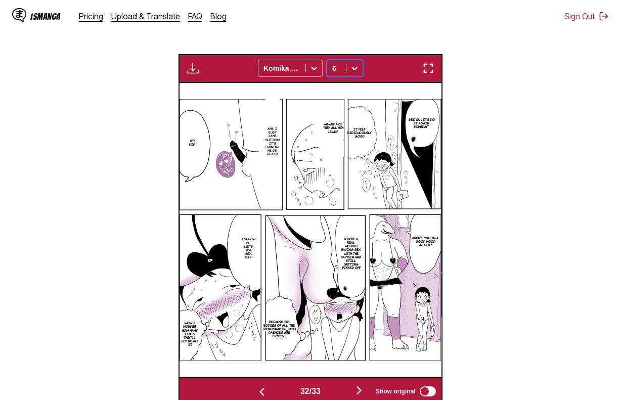
click at [349, 66] on icon at bounding box center [354, 68] width 10 height 10
click at [353, 104] on div "8" at bounding box center [345, 105] width 36 height 15
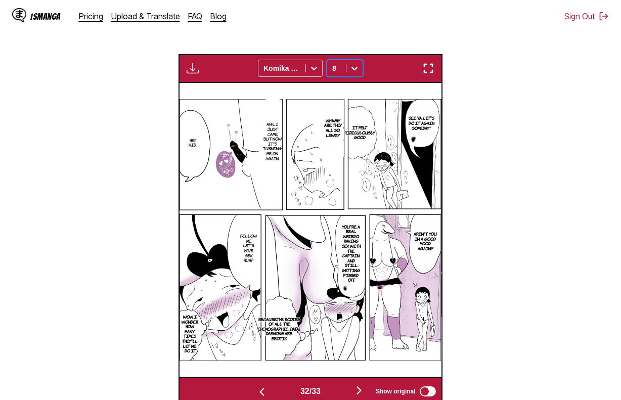
click at [197, 69] on img "button" at bounding box center [193, 68] width 12 height 12
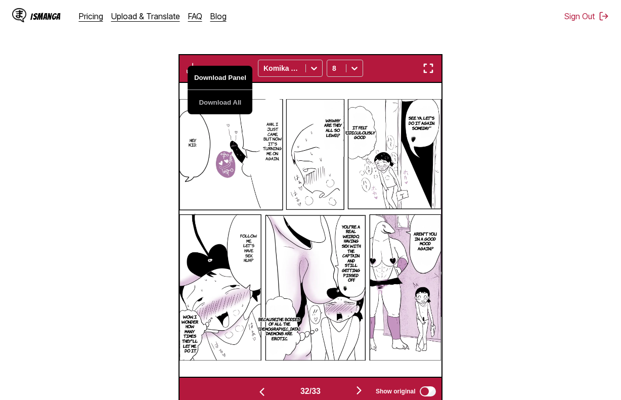
click at [220, 82] on button "Download Panel" at bounding box center [220, 78] width 65 height 24
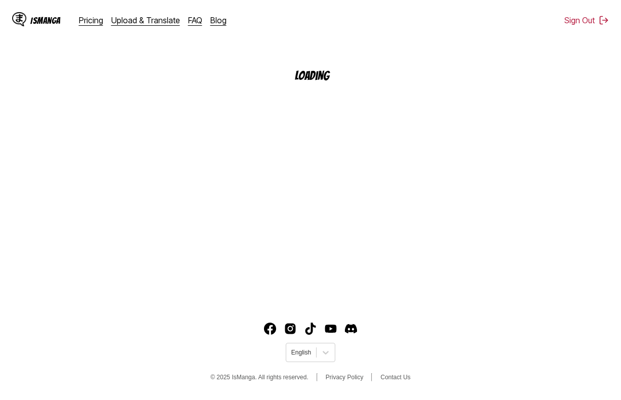
scroll to position [121, 0]
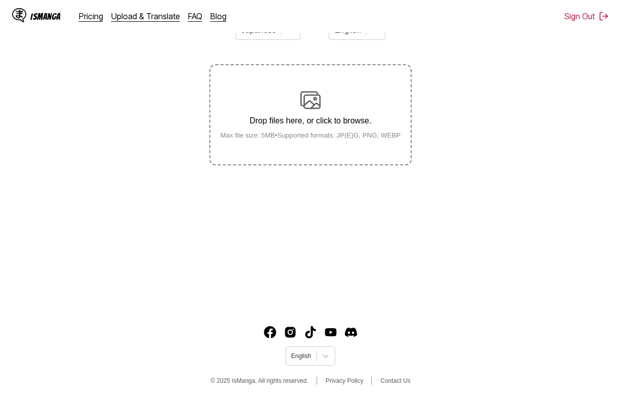
click at [446, 46] on section "From Japanese To English Drop files here, or click to browse. Max file size: 5M…" at bounding box center [310, 89] width 605 height 154
click at [337, 169] on main "AI-Powered Manga Translator Experience seamless manga translation with our cutt…" at bounding box center [310, 126] width 621 height 360
click at [341, 147] on label "Drop files here, or click to browse. Max file size: 5MB • Supported formats: JP…" at bounding box center [310, 114] width 200 height 99
click at [0, 0] on input "Drop files here, or click to browse. Max file size: 5MB • Supported formats: JP…" at bounding box center [0, 0] width 0 height 0
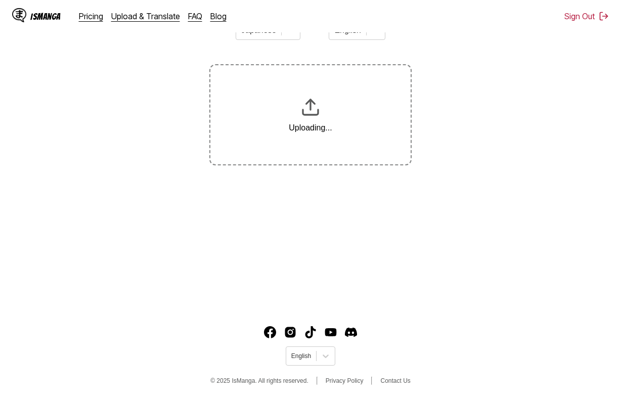
click at [504, 184] on main "AI-Powered Manga Translator Experience seamless manga translation with our cutt…" at bounding box center [310, 126] width 621 height 360
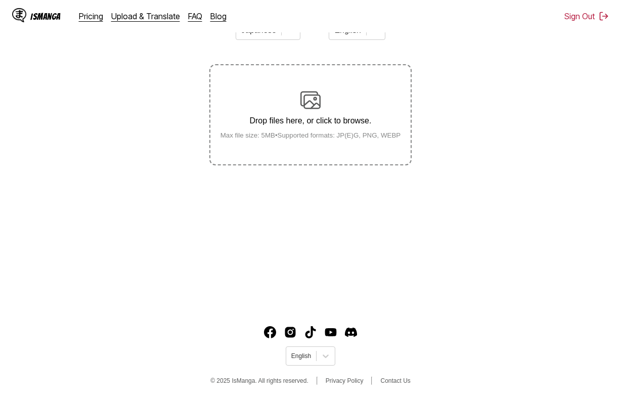
click at [278, 131] on div "Drop files here, or click to browse. Max file size: 5MB • Supported formats: JP…" at bounding box center [310, 114] width 197 height 49
click at [0, 0] on input "Drop files here, or click to browse. Max file size: 5MB • Supported formats: JP…" at bounding box center [0, 0] width 0 height 0
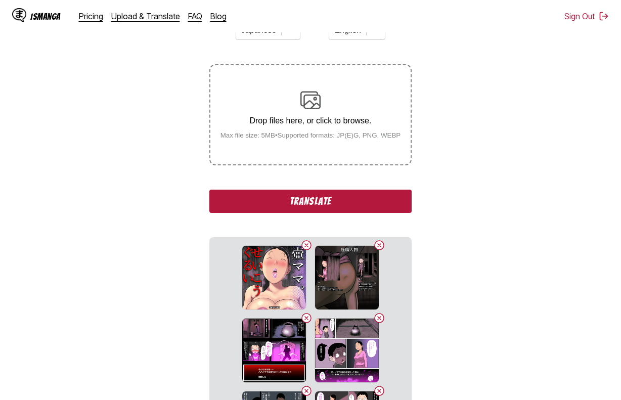
click at [275, 208] on button "Translate" at bounding box center [310, 201] width 202 height 23
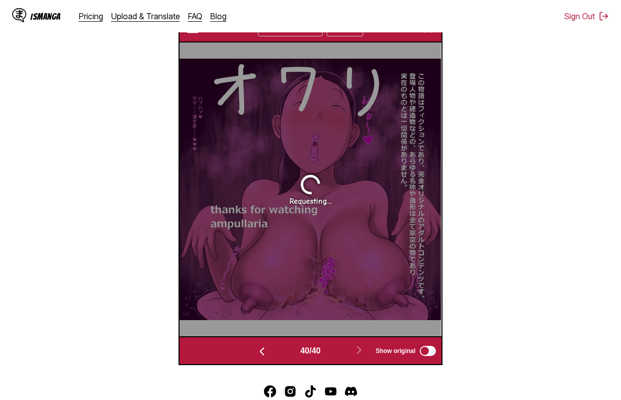
scroll to position [326, 0]
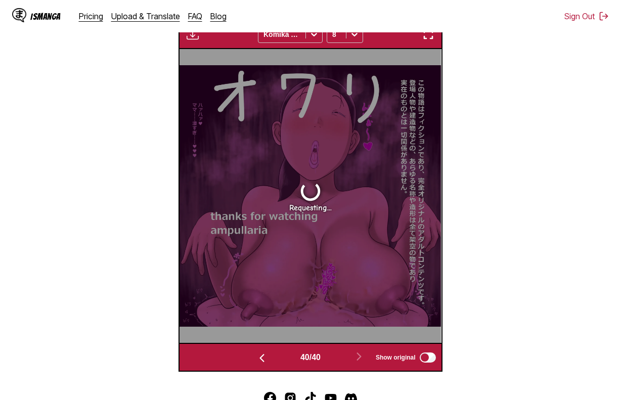
click at [271, 362] on button "button" at bounding box center [262, 357] width 61 height 15
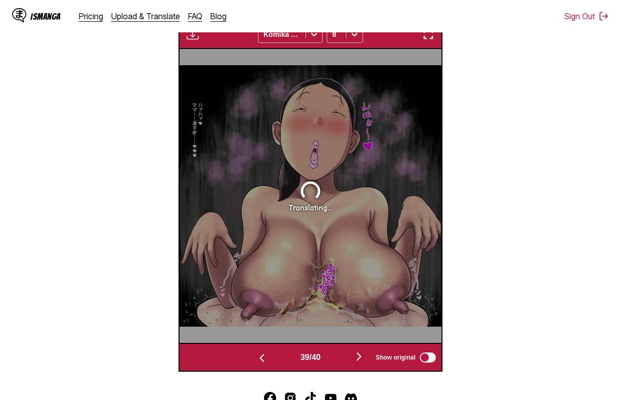
click at [271, 362] on button "button" at bounding box center [262, 357] width 61 height 15
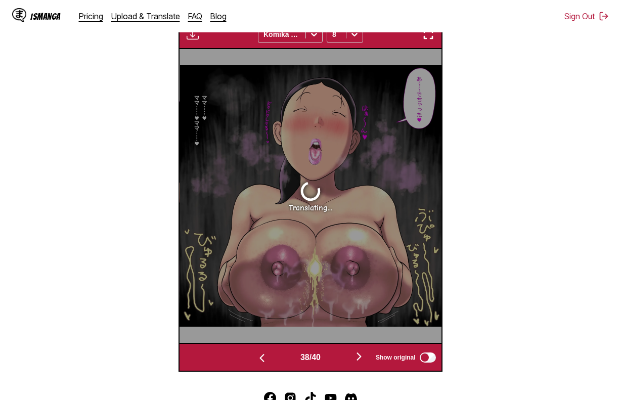
click at [271, 362] on button "button" at bounding box center [262, 357] width 61 height 15
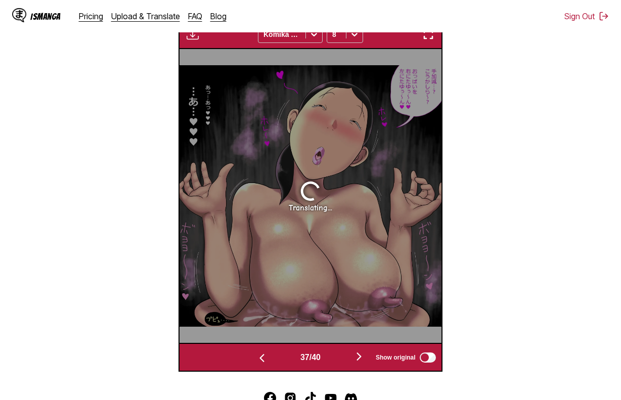
click at [271, 362] on button "button" at bounding box center [262, 357] width 61 height 15
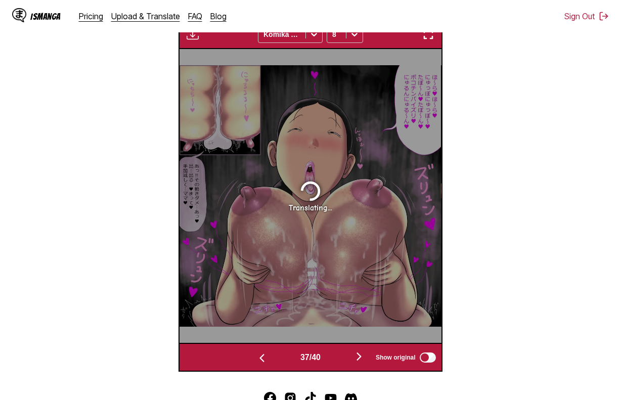
click at [271, 362] on button "button" at bounding box center [262, 357] width 61 height 15
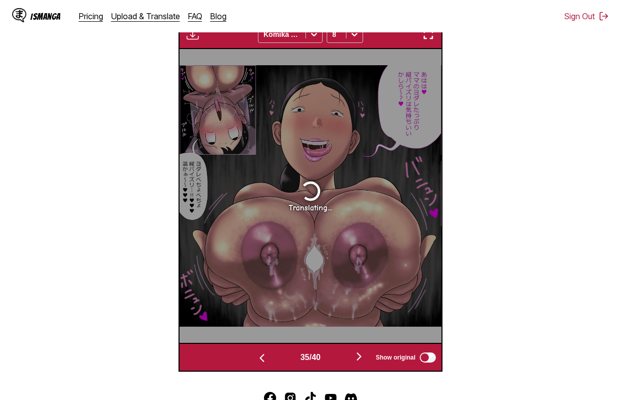
click at [271, 362] on button "button" at bounding box center [262, 357] width 61 height 15
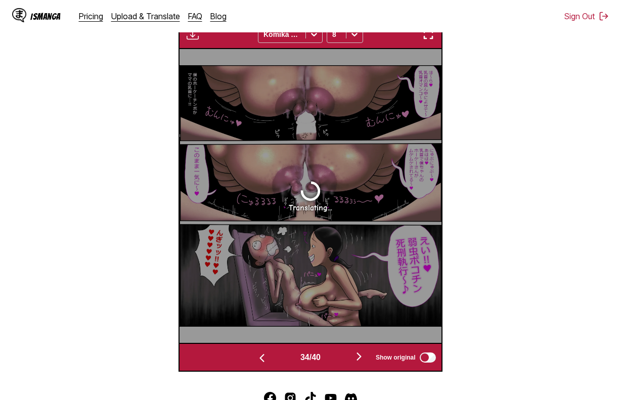
click at [271, 362] on button "button" at bounding box center [262, 357] width 61 height 15
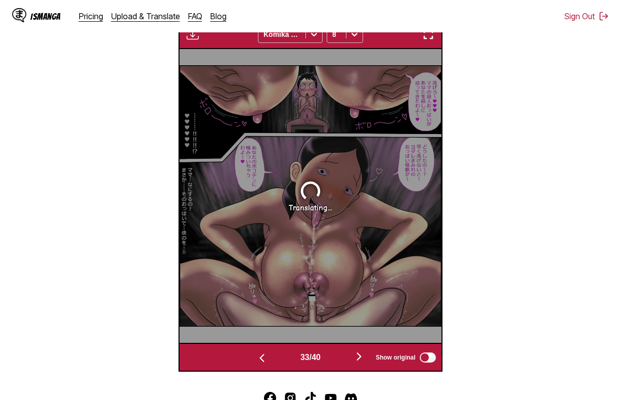
click at [271, 362] on button "button" at bounding box center [262, 357] width 61 height 15
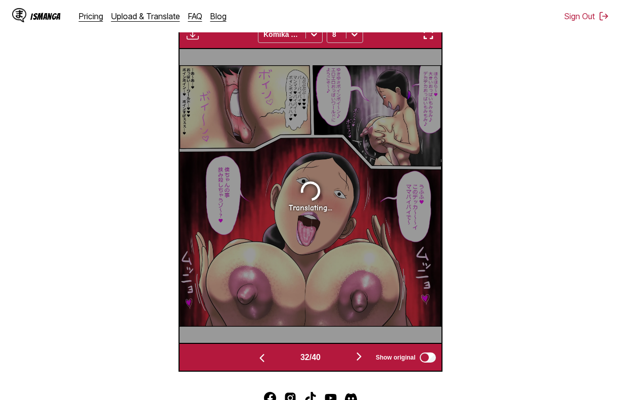
click at [271, 362] on button "button" at bounding box center [262, 357] width 61 height 15
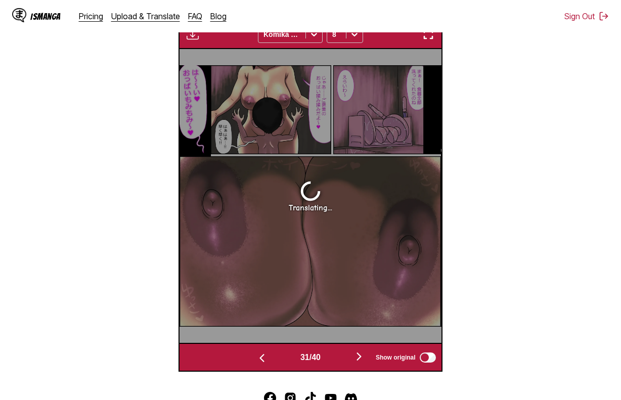
click at [270, 362] on button "button" at bounding box center [262, 357] width 61 height 15
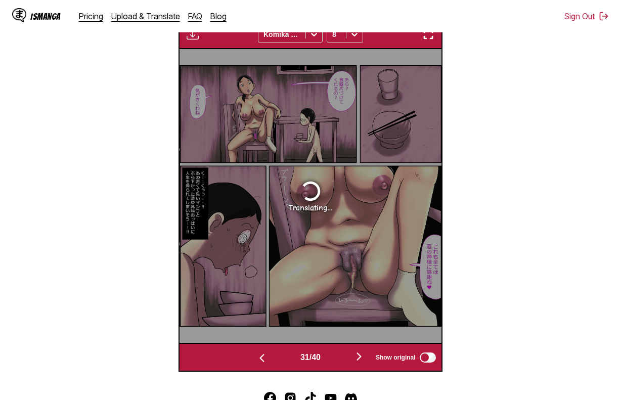
click at [270, 362] on button "button" at bounding box center [262, 357] width 61 height 15
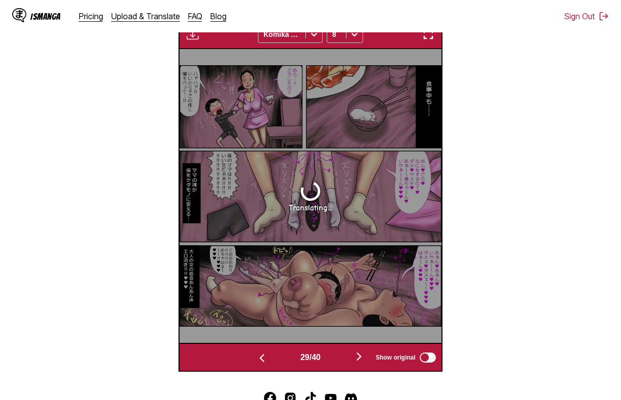
click at [270, 362] on button "button" at bounding box center [262, 357] width 61 height 15
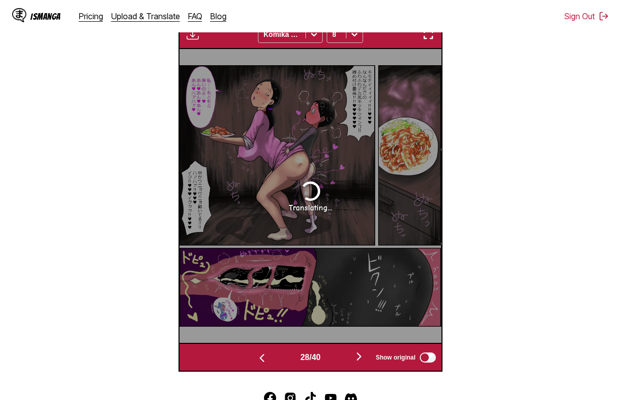
click at [270, 362] on button "button" at bounding box center [262, 357] width 61 height 15
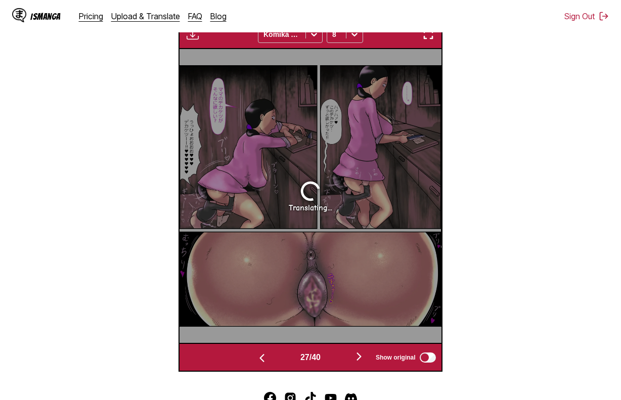
click at [270, 362] on button "button" at bounding box center [262, 357] width 61 height 15
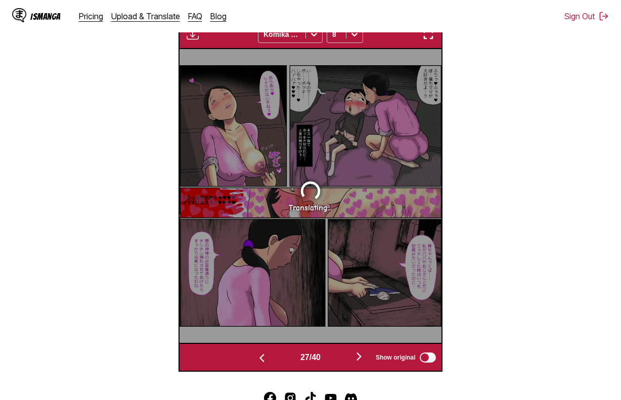
click at [270, 362] on button "button" at bounding box center [262, 357] width 61 height 15
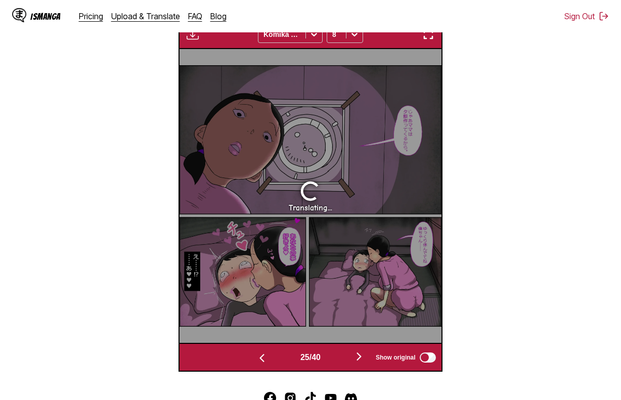
click at [270, 362] on button "button" at bounding box center [262, 357] width 61 height 15
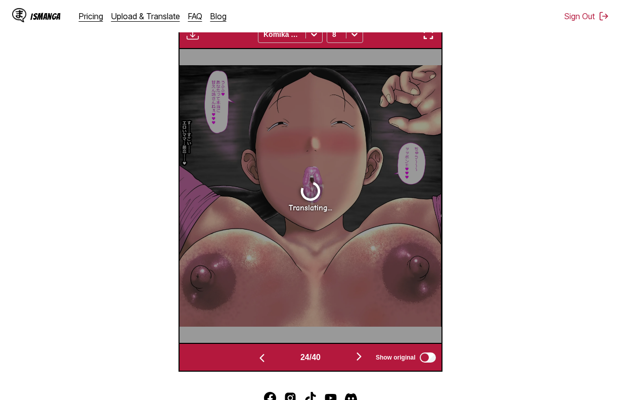
click at [270, 362] on button "button" at bounding box center [262, 357] width 61 height 15
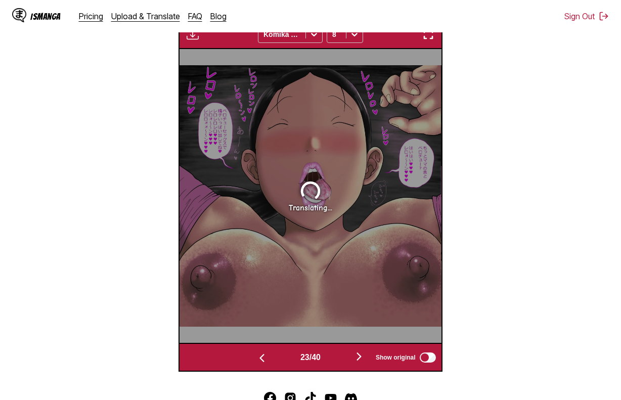
click at [270, 362] on button "button" at bounding box center [262, 357] width 61 height 15
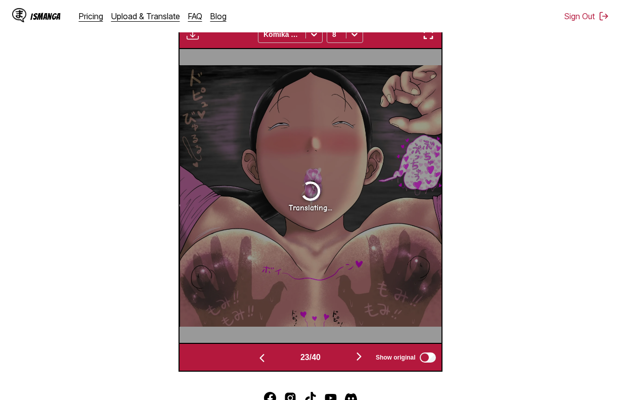
click at [270, 362] on button "button" at bounding box center [262, 357] width 61 height 15
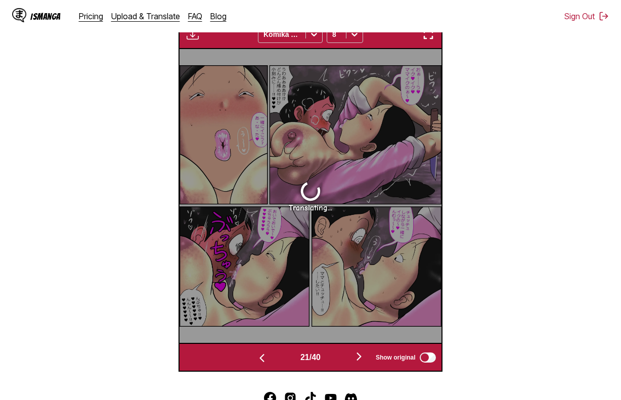
click at [270, 362] on button "button" at bounding box center [262, 357] width 61 height 15
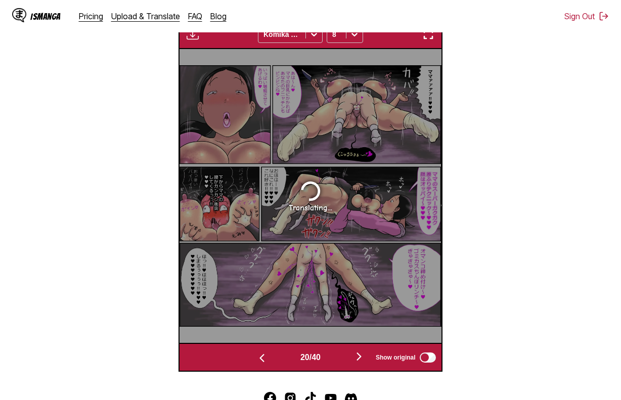
click at [270, 362] on button "button" at bounding box center [262, 357] width 61 height 15
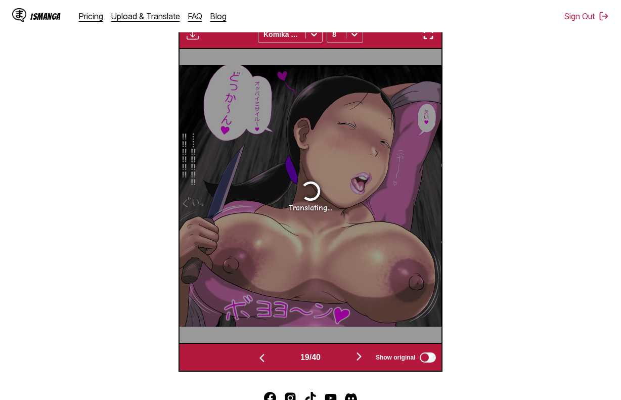
click at [270, 362] on button "button" at bounding box center [262, 357] width 61 height 15
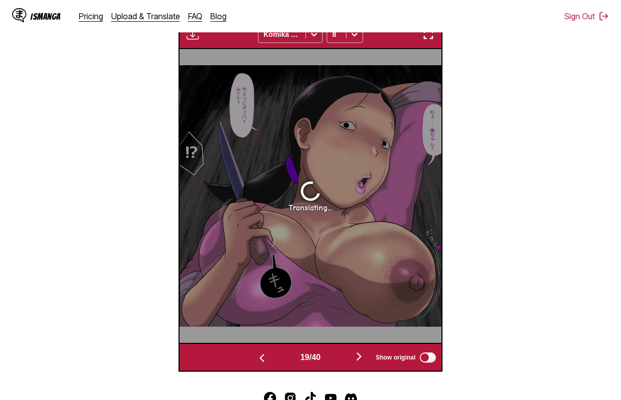
click at [270, 362] on button "button" at bounding box center [262, 357] width 61 height 15
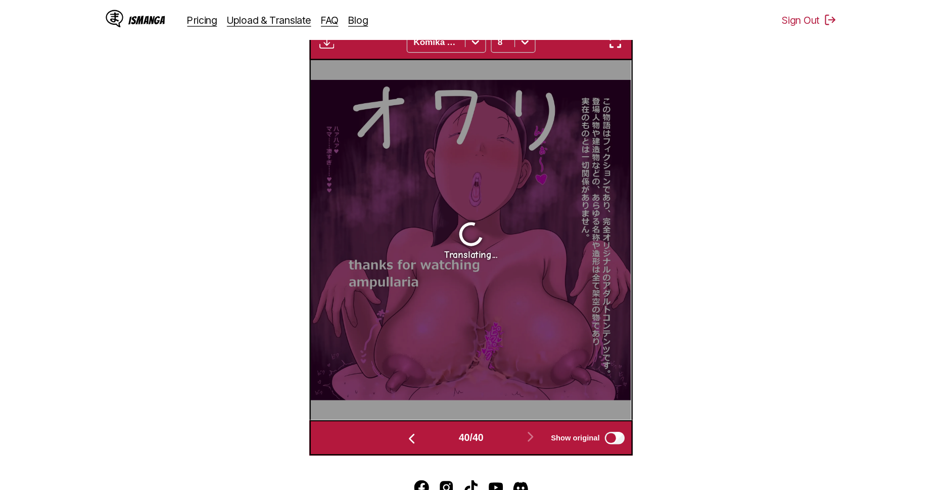
scroll to position [290, 0]
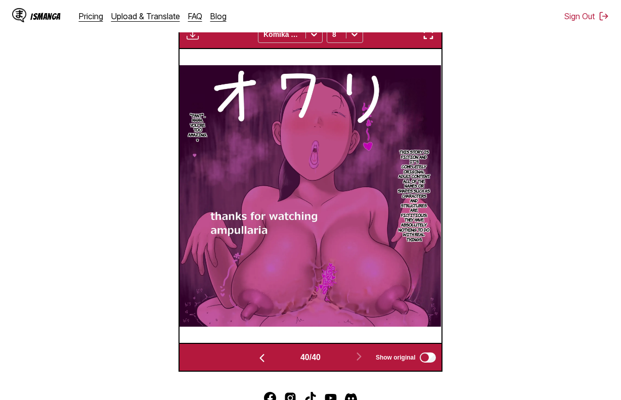
click at [199, 38] on button "button" at bounding box center [193, 34] width 18 height 13
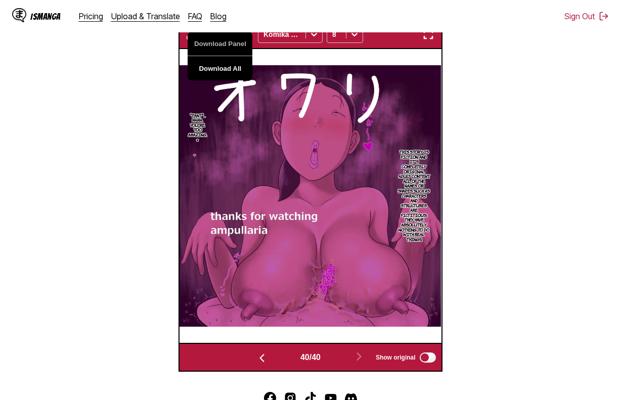
click at [232, 65] on button "Download All" at bounding box center [220, 68] width 65 height 24
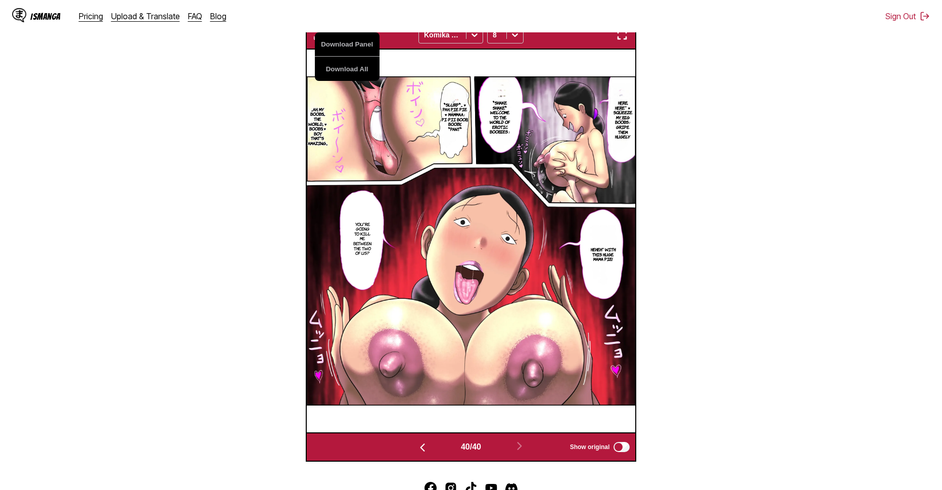
scroll to position [0, 12832]
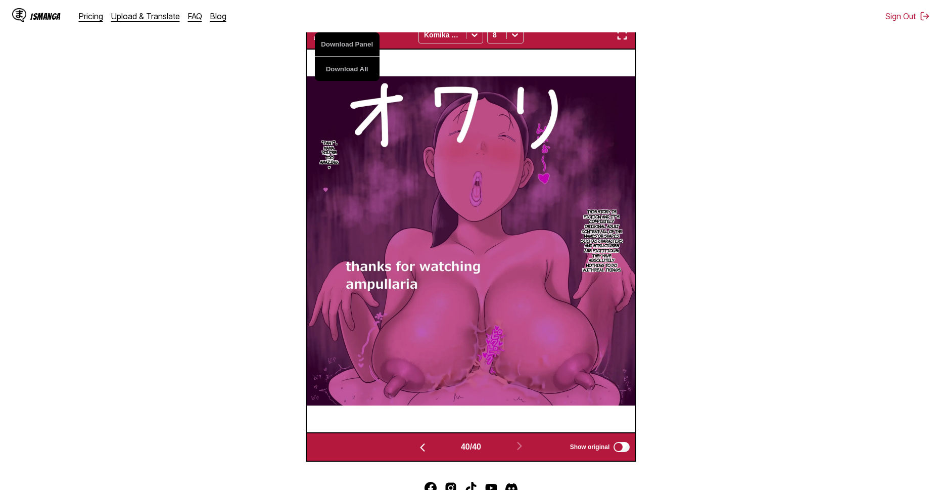
click at [478, 308] on img at bounding box center [471, 240] width 329 height 329
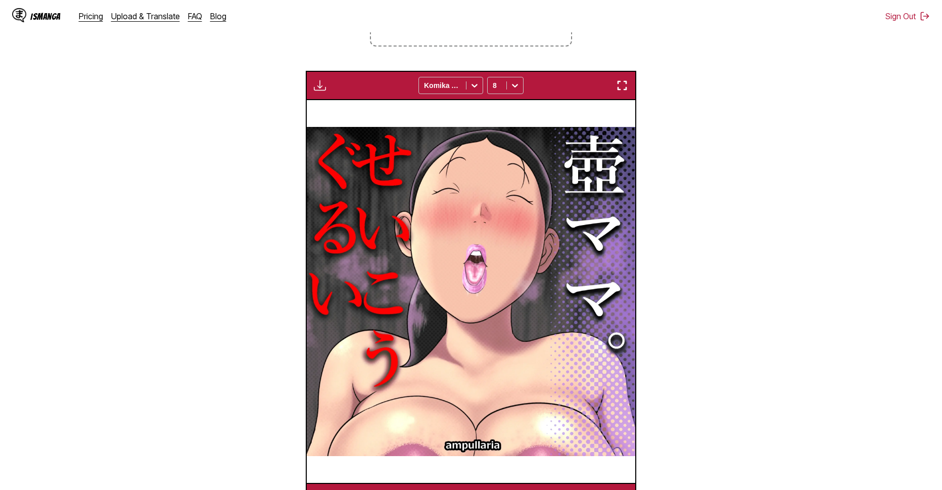
scroll to position [0, 329]
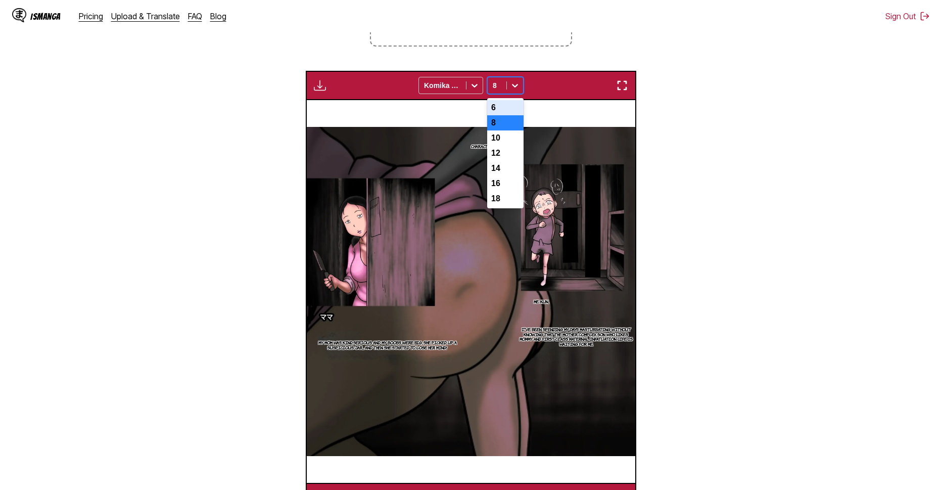
click at [503, 87] on div "8" at bounding box center [497, 85] width 19 height 14
click at [507, 153] on div "12" at bounding box center [505, 153] width 36 height 15
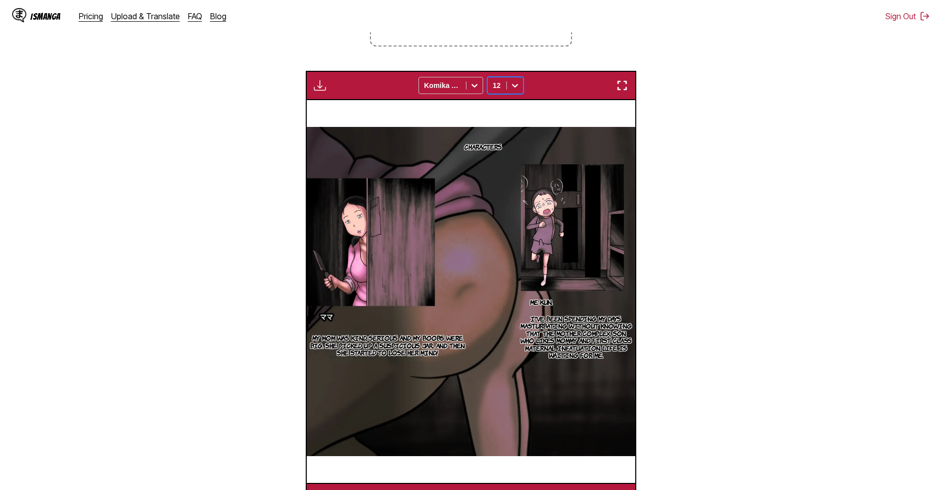
click at [320, 96] on div "Download Panel Download All Komika Axis option 12, selected. 12" at bounding box center [471, 85] width 331 height 29
click at [320, 89] on img "button" at bounding box center [320, 85] width 12 height 12
click at [346, 99] on button "Download Panel" at bounding box center [347, 95] width 65 height 24
click at [454, 184] on img at bounding box center [470, 291] width 329 height 329
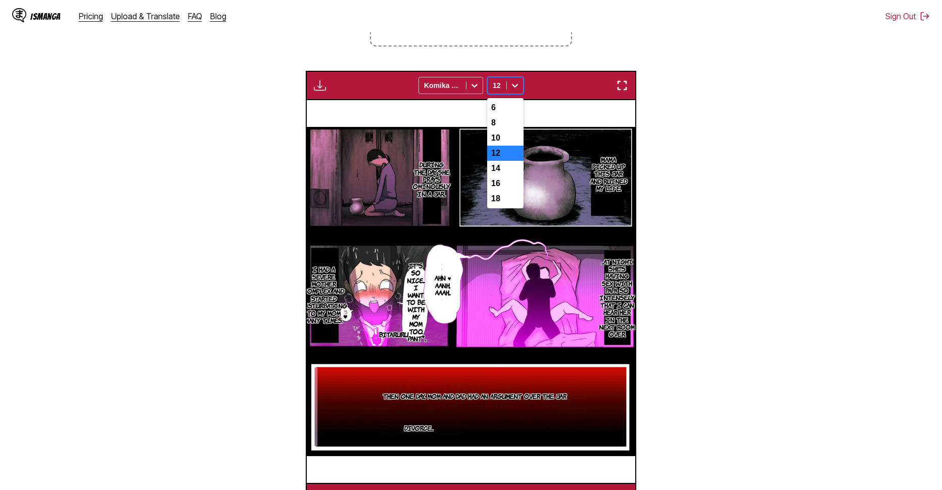
click at [505, 92] on div "12" at bounding box center [497, 85] width 19 height 14
click at [512, 141] on div "10" at bounding box center [505, 137] width 36 height 15
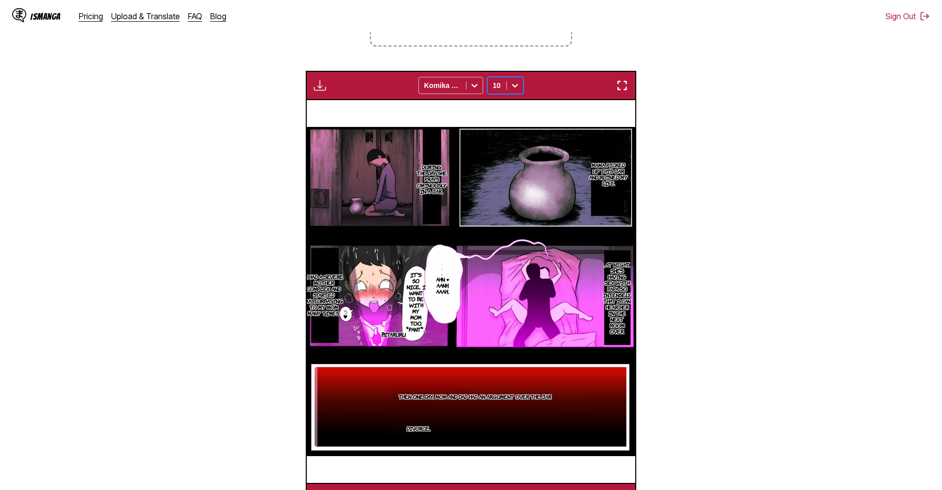
click at [315, 86] on img "button" at bounding box center [320, 85] width 12 height 12
click at [335, 99] on button "Download Panel" at bounding box center [347, 95] width 65 height 24
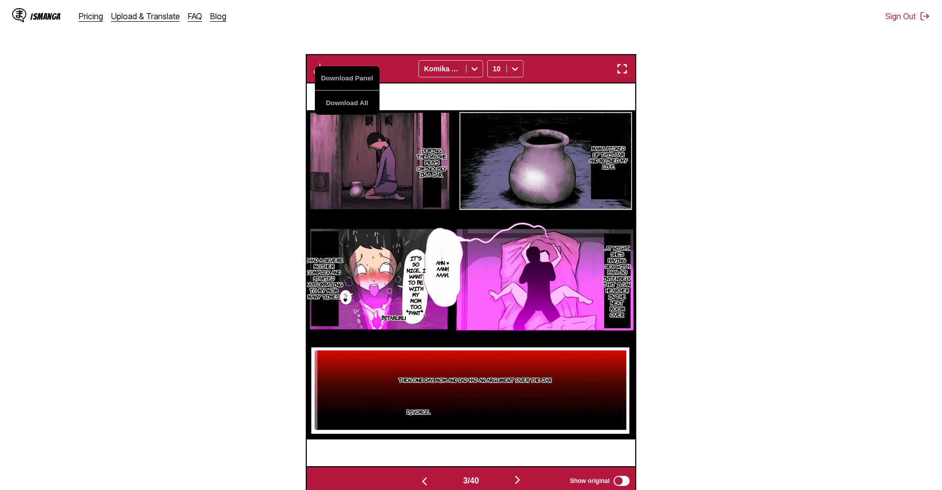
scroll to position [240, 0]
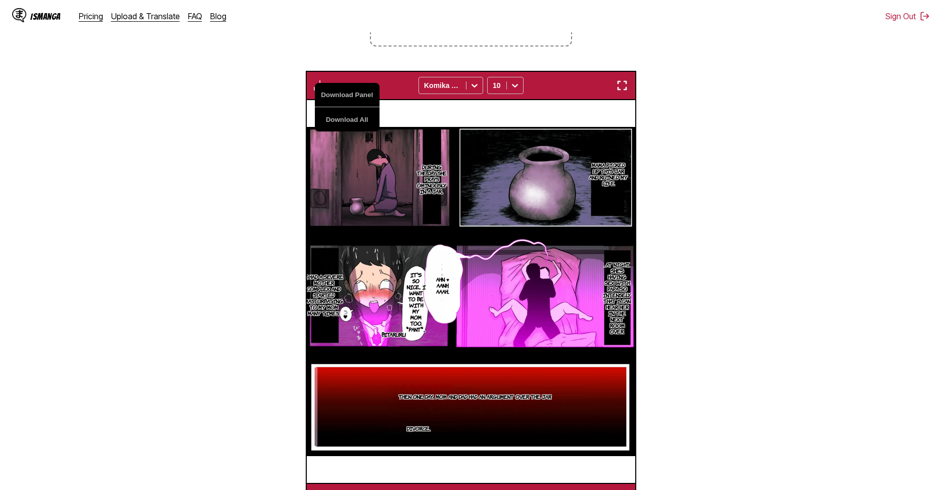
click at [443, 186] on p "During the day, she prays ominously in a jar..." at bounding box center [432, 179] width 34 height 34
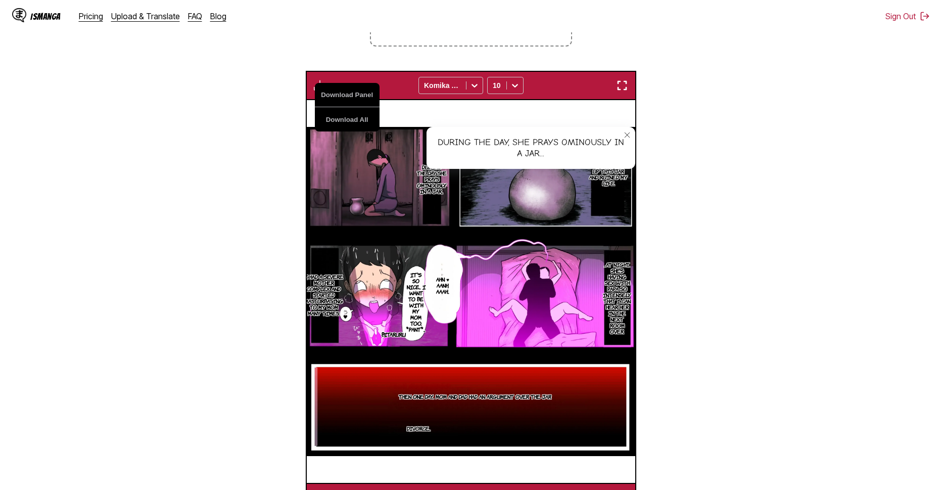
click at [435, 206] on section "During the day, she prays ominously in a jar..." at bounding box center [432, 179] width 11 height 104
click at [484, 153] on div "During the day, she prays ominously in a jar..." at bounding box center [531, 148] width 209 height 42
click at [620, 138] on icon "close-tooltip" at bounding box center [627, 134] width 7 height 7
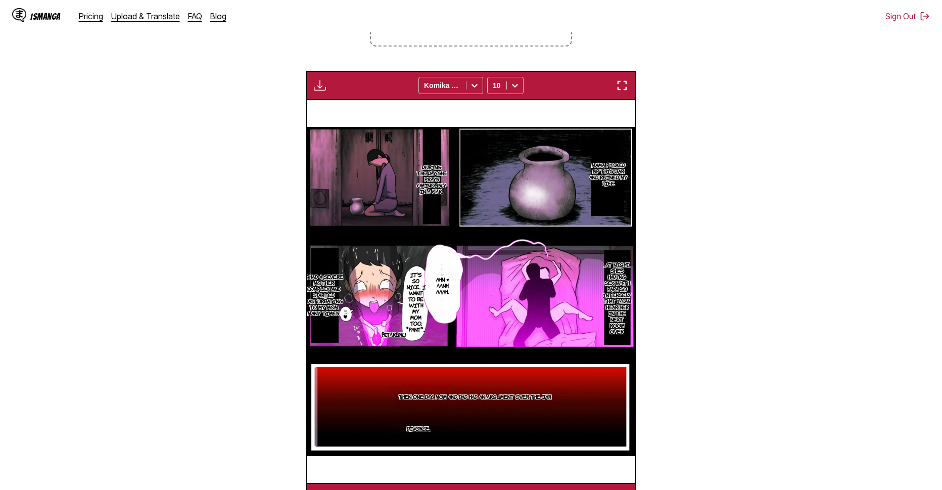
scroll to position [0, 987]
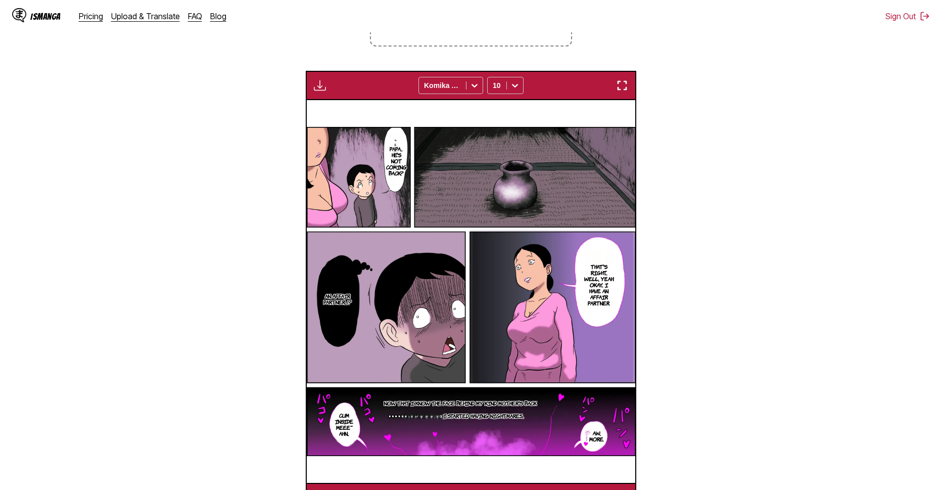
click at [318, 89] on img "button" at bounding box center [320, 85] width 12 height 12
click at [341, 96] on button "Download Panel" at bounding box center [347, 95] width 65 height 24
click at [448, 185] on img at bounding box center [471, 291] width 329 height 329
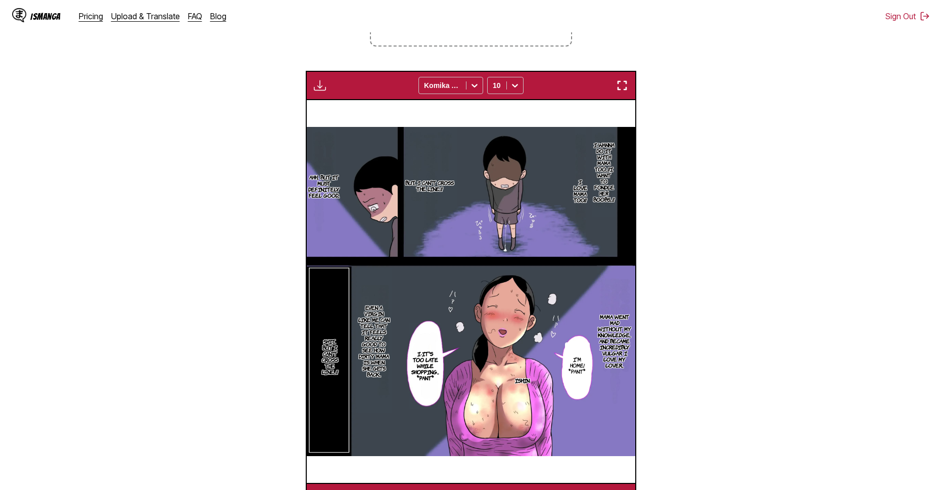
click at [320, 90] on img "button" at bounding box center [320, 85] width 12 height 12
click at [329, 96] on button "Download Panel" at bounding box center [347, 95] width 65 height 24
click at [440, 175] on section "But... I can't cross the line.!!" at bounding box center [429, 185] width 55 height 117
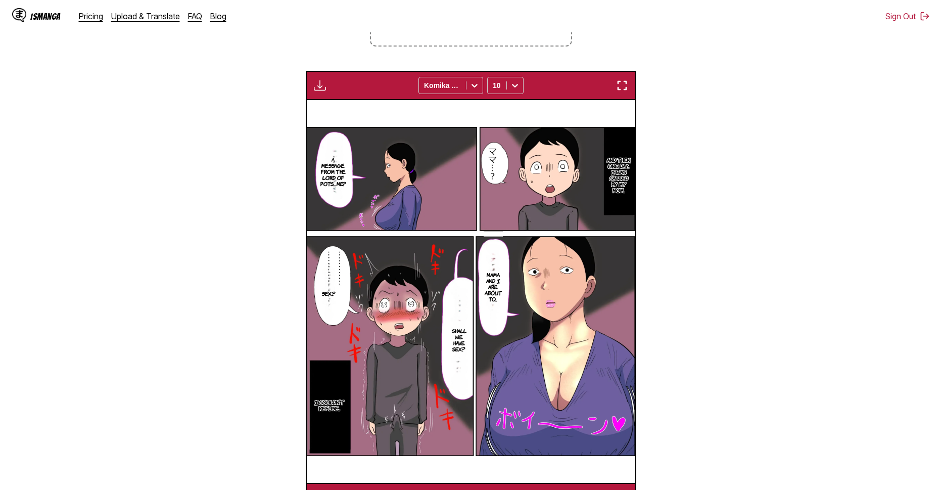
click at [318, 88] on img "button" at bounding box center [320, 85] width 12 height 12
click at [360, 96] on button "Download Panel" at bounding box center [347, 95] width 65 height 24
click at [473, 219] on img at bounding box center [470, 291] width 329 height 329
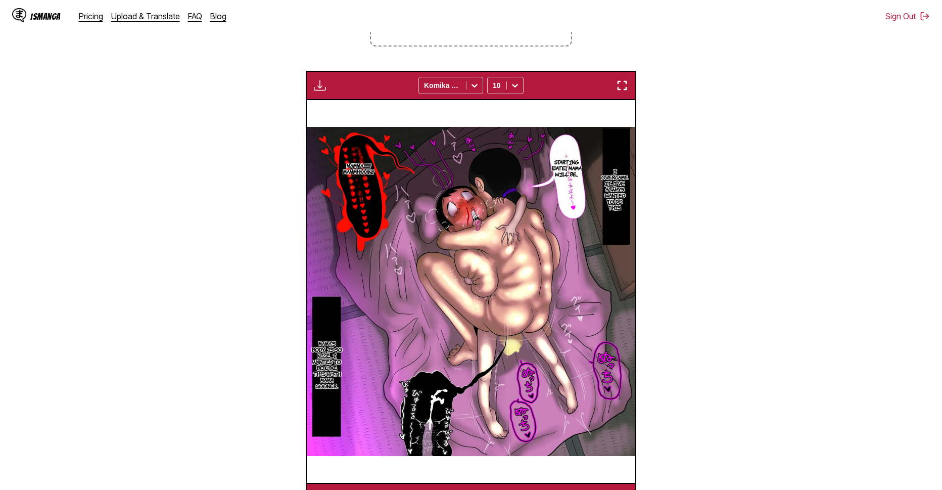
click at [322, 91] on img "button" at bounding box center [320, 85] width 12 height 12
click at [338, 96] on button "Download Panel" at bounding box center [347, 95] width 65 height 24
click at [434, 235] on img at bounding box center [470, 291] width 329 height 329
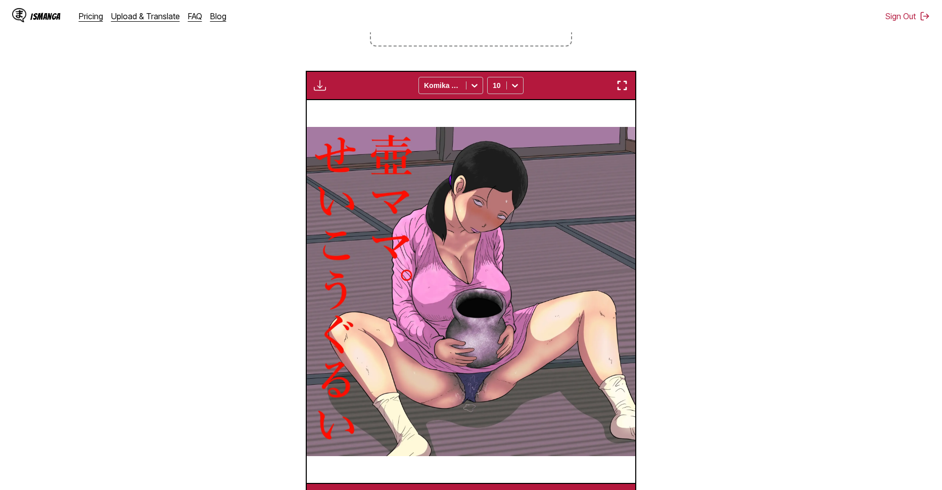
click at [314, 94] on div "Download Panel Download All Komika Axis 10" at bounding box center [471, 85] width 331 height 29
click at [318, 92] on img "button" at bounding box center [320, 85] width 12 height 12
click at [330, 100] on button "Download Panel" at bounding box center [347, 95] width 65 height 24
click at [425, 244] on img at bounding box center [471, 291] width 329 height 329
click at [357, 158] on img at bounding box center [471, 291] width 329 height 329
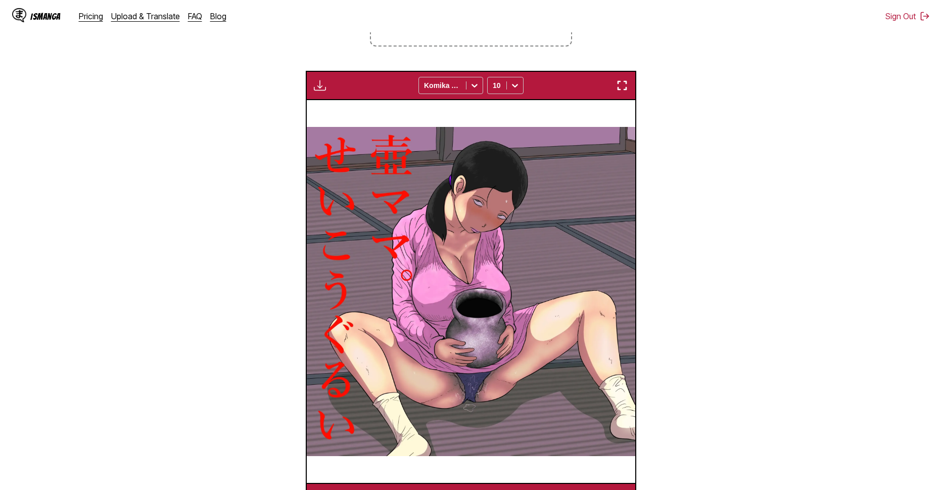
scroll to position [0, 2632]
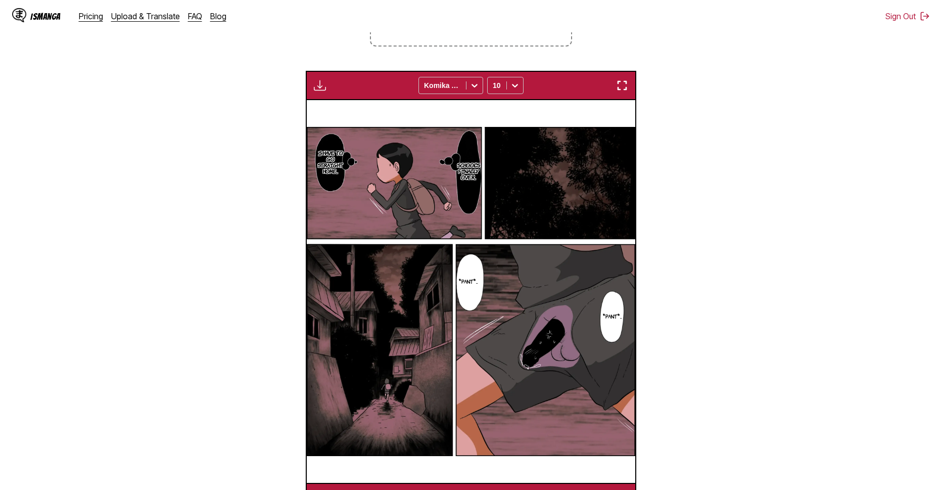
click at [323, 84] on img "button" at bounding box center [320, 85] width 12 height 12
click at [334, 94] on button "Download Panel" at bounding box center [347, 95] width 65 height 24
click at [400, 189] on img at bounding box center [471, 291] width 329 height 329
click at [388, 186] on img at bounding box center [471, 291] width 329 height 329
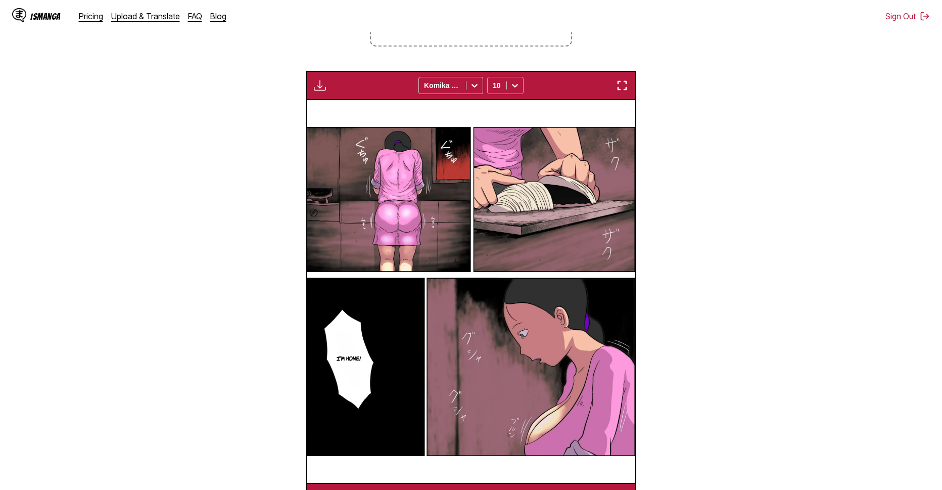
click at [505, 88] on div "10" at bounding box center [497, 85] width 19 height 14
click at [504, 160] on div "12" at bounding box center [505, 153] width 36 height 15
click at [316, 80] on button "button" at bounding box center [320, 85] width 18 height 13
click at [329, 88] on button "Download Panel" at bounding box center [347, 95] width 65 height 24
click at [443, 165] on img at bounding box center [470, 291] width 329 height 329
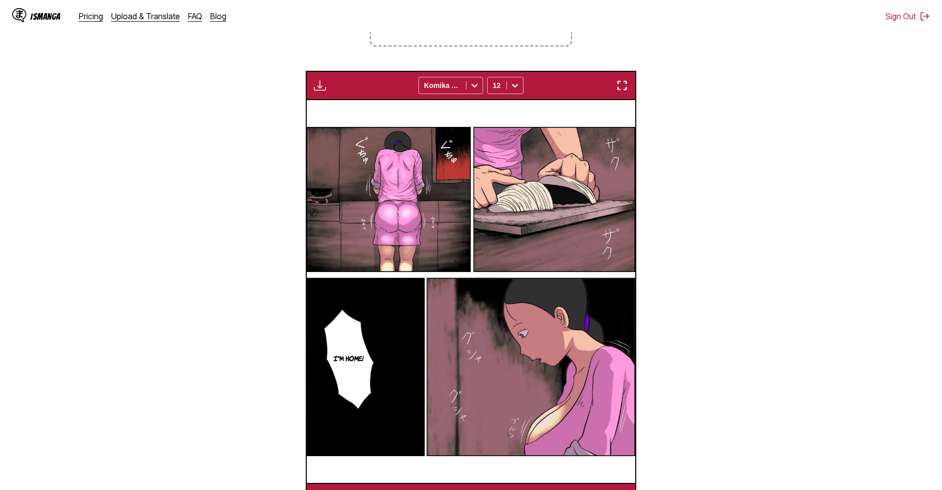
scroll to position [0, 3291]
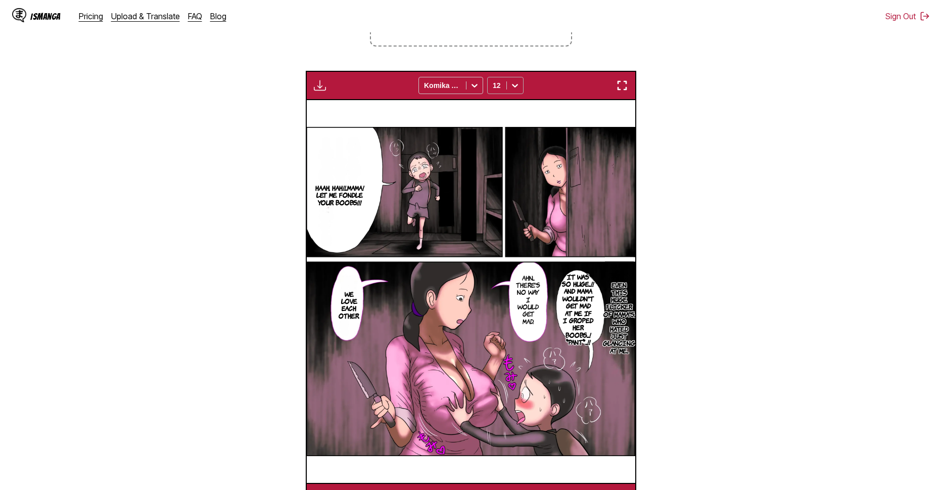
click at [509, 79] on div at bounding box center [515, 85] width 16 height 16
click at [496, 144] on div "10" at bounding box center [505, 137] width 36 height 15
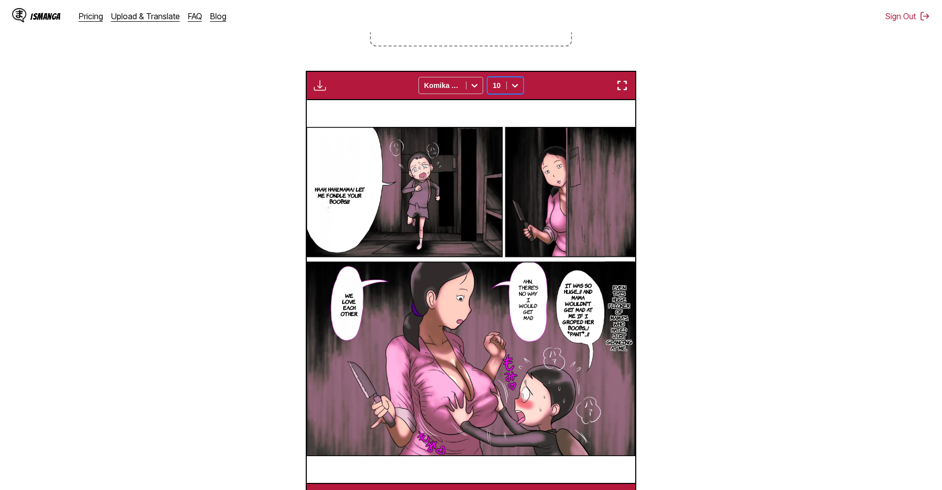
click at [322, 84] on img "button" at bounding box center [320, 85] width 12 height 12
click at [340, 97] on button "Download Panel" at bounding box center [347, 95] width 65 height 24
click at [339, 190] on p "Haah, hah!!...Mama! Let me fondle your boobs!!!" at bounding box center [340, 195] width 57 height 22
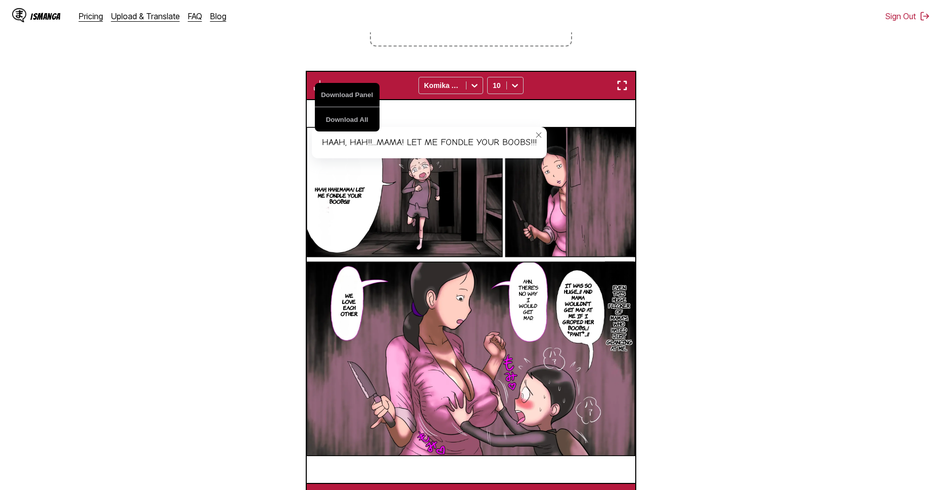
click at [339, 190] on p "Haah, hah!!...Mama! Let me fondle your boobs!!!" at bounding box center [340, 195] width 57 height 22
drag, startPoint x: 339, startPoint y: 190, endPoint x: 515, endPoint y: 148, distance: 181.4
click at [493, 164] on img at bounding box center [470, 291] width 329 height 329
click at [543, 133] on icon "close-tooltip" at bounding box center [538, 134] width 7 height 7
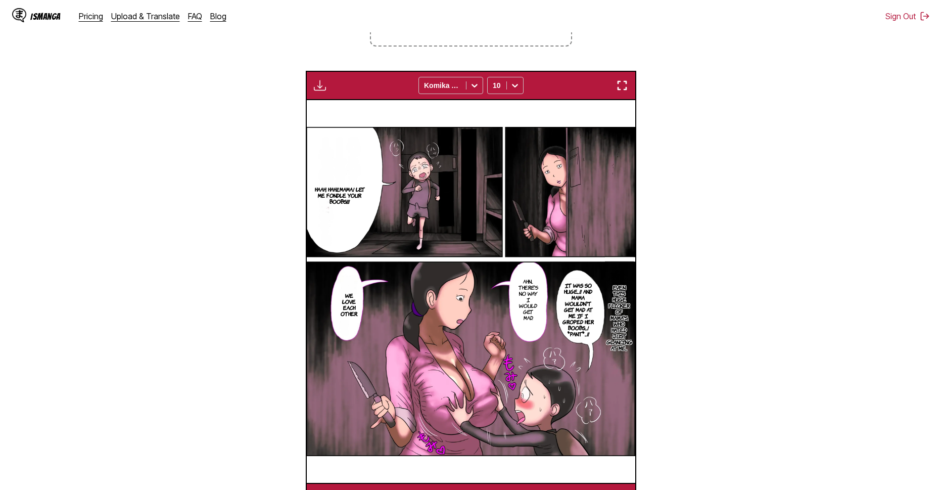
scroll to position [0, 3619]
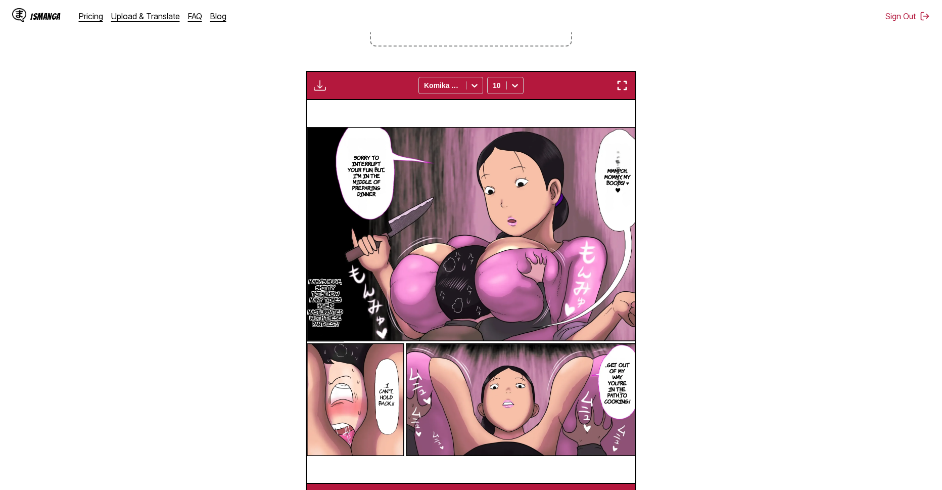
click at [323, 85] on img "button" at bounding box center [320, 85] width 12 height 12
click at [343, 95] on button "Download Panel" at bounding box center [347, 95] width 65 height 24
click at [455, 159] on img at bounding box center [471, 291] width 329 height 329
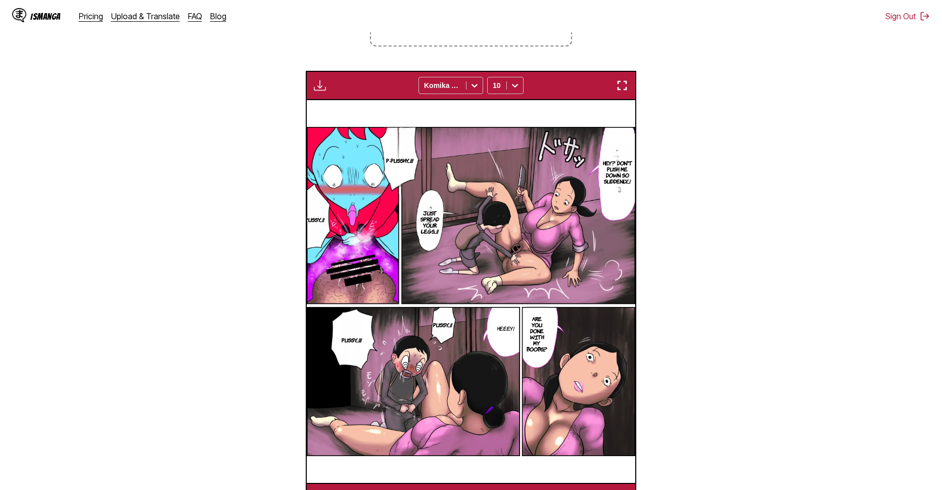
click at [328, 87] on button "button" at bounding box center [320, 85] width 18 height 13
click at [337, 93] on button "Download Panel" at bounding box center [347, 95] width 65 height 24
click at [456, 167] on img at bounding box center [471, 291] width 329 height 329
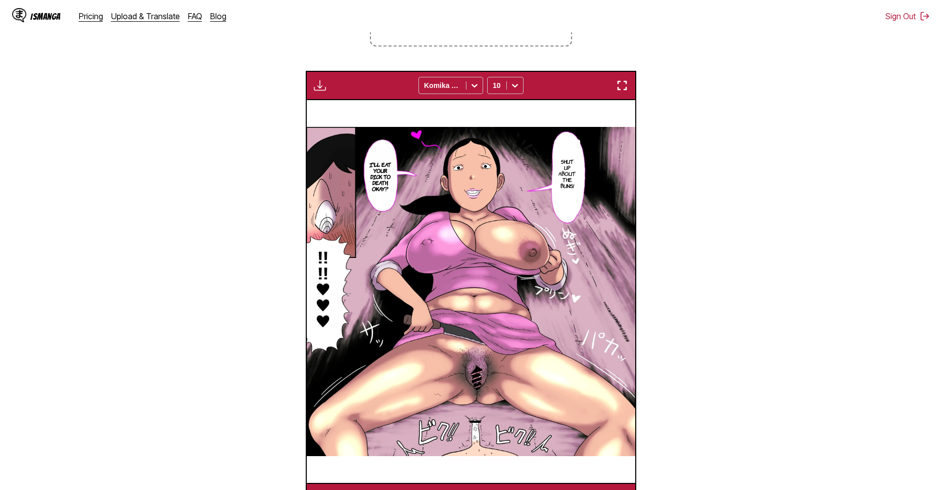
click at [324, 84] on img "button" at bounding box center [320, 85] width 12 height 12
click at [344, 91] on button "Download Panel" at bounding box center [347, 95] width 65 height 24
click at [469, 159] on img at bounding box center [470, 291] width 329 height 329
click at [326, 91] on button "button" at bounding box center [320, 85] width 18 height 13
click at [443, 137] on img at bounding box center [470, 291] width 329 height 329
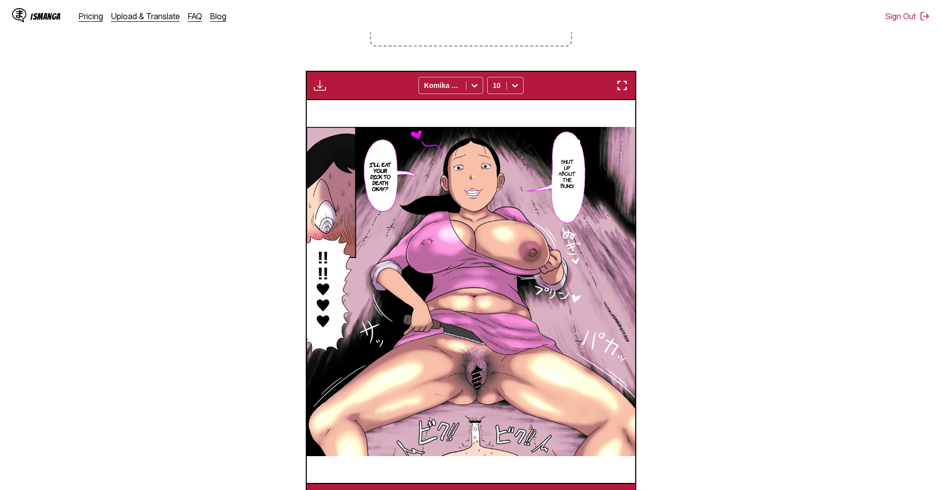
scroll to position [0, 4607]
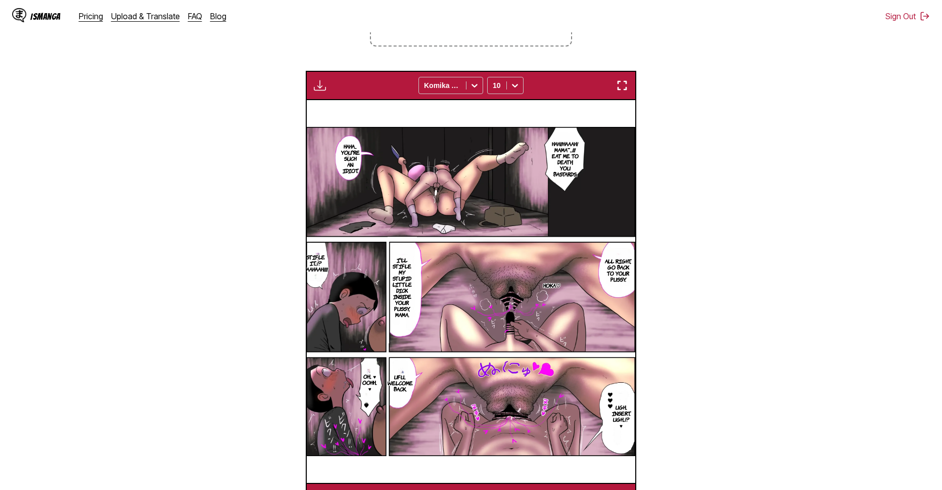
click at [330, 86] on div "Download Panel Download All Komika Axis 10" at bounding box center [471, 85] width 331 height 29
click at [322, 88] on img "button" at bounding box center [320, 85] width 12 height 12
click at [338, 92] on button "Download Panel" at bounding box center [347, 95] width 65 height 24
click at [478, 166] on img at bounding box center [470, 291] width 329 height 329
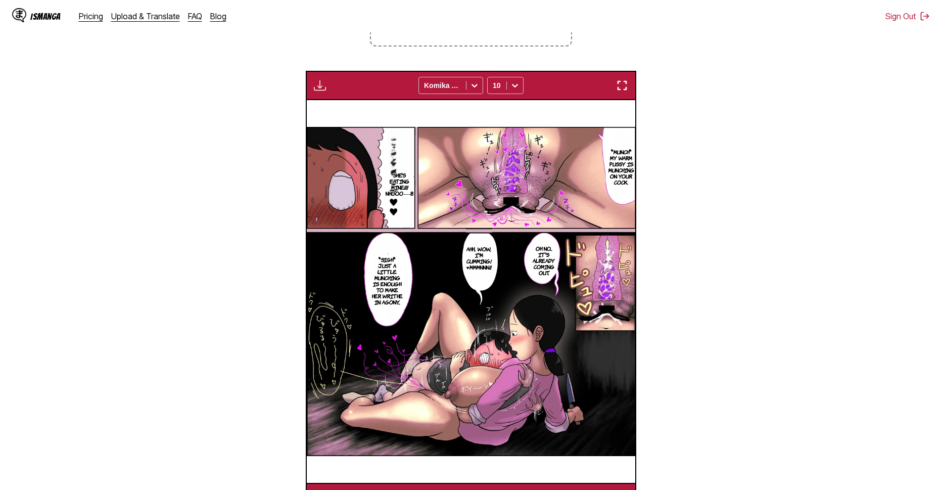
click at [322, 88] on img "button" at bounding box center [320, 85] width 12 height 12
click at [357, 98] on button "Download Panel" at bounding box center [347, 95] width 65 height 24
click at [460, 193] on img at bounding box center [471, 291] width 329 height 329
click at [348, 143] on img at bounding box center [471, 291] width 329 height 329
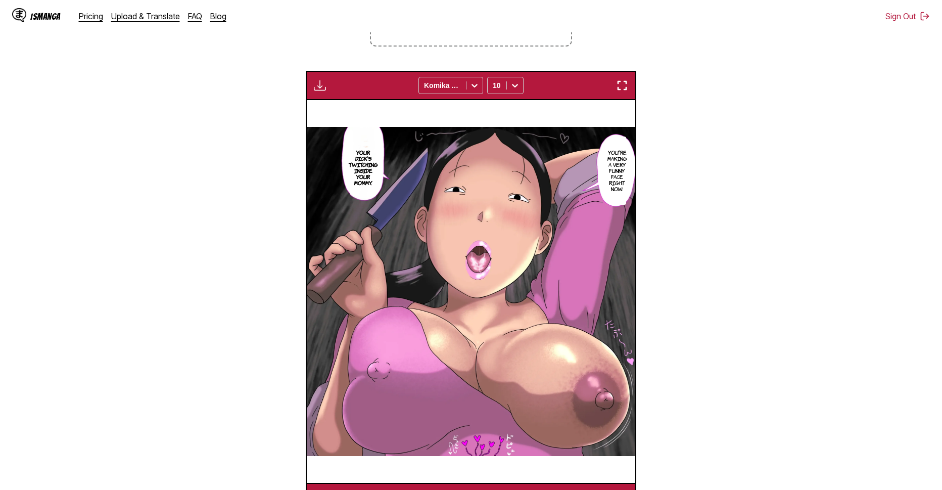
click at [320, 86] on img "button" at bounding box center [320, 85] width 12 height 12
click at [342, 100] on button "Download Panel" at bounding box center [347, 95] width 65 height 24
click at [403, 226] on img at bounding box center [471, 291] width 329 height 329
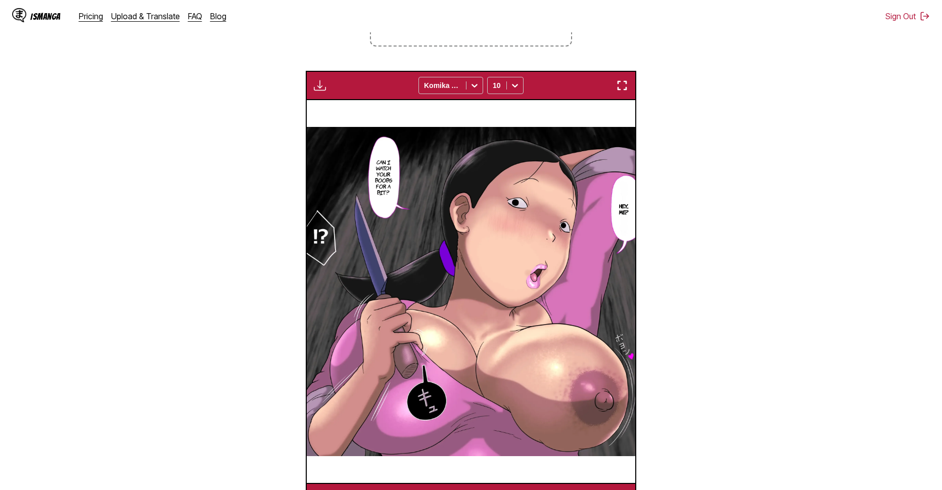
click at [315, 85] on img "button" at bounding box center [320, 85] width 12 height 12
click at [323, 92] on button "Download Panel" at bounding box center [347, 95] width 65 height 24
click at [416, 234] on img at bounding box center [470, 291] width 329 height 329
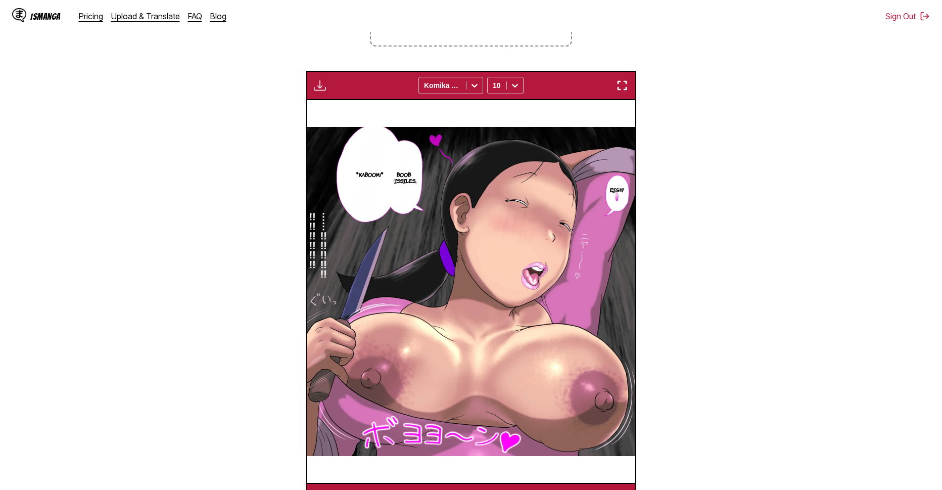
click at [324, 82] on img "button" at bounding box center [320, 85] width 12 height 12
click at [334, 97] on button "Download Panel" at bounding box center [347, 95] width 65 height 24
click at [409, 228] on img at bounding box center [470, 291] width 329 height 329
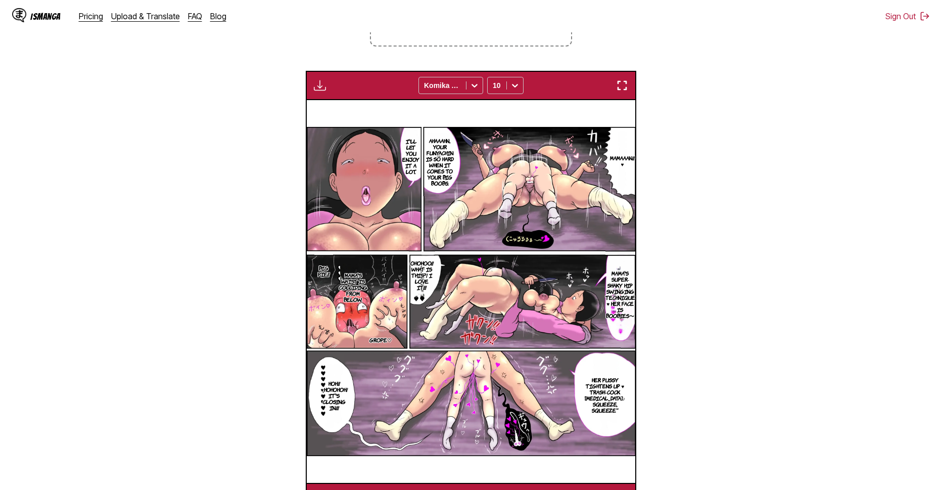
click at [330, 96] on div "Download Panel Download All Komika Axis 10" at bounding box center [471, 85] width 331 height 29
click at [328, 90] on button "button" at bounding box center [320, 85] width 18 height 13
click at [332, 93] on button "Download Panel" at bounding box center [347, 95] width 65 height 24
click at [396, 234] on img at bounding box center [471, 291] width 329 height 329
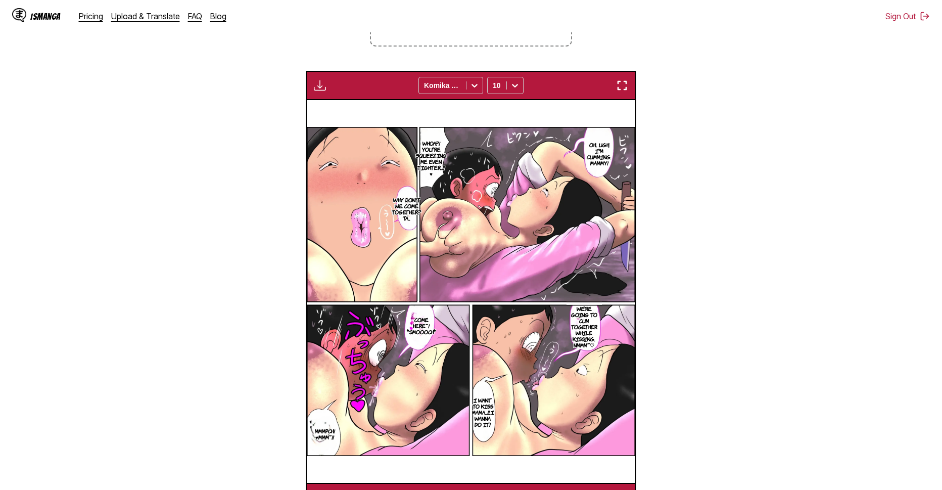
click at [323, 94] on div "Download Panel Download All Komika Axis 10" at bounding box center [471, 85] width 331 height 29
click at [326, 79] on div "Download Panel Download All Komika Axis 10" at bounding box center [471, 85] width 331 height 29
click at [328, 85] on button "button" at bounding box center [320, 85] width 18 height 13
click at [333, 94] on button "Download Panel" at bounding box center [347, 95] width 65 height 24
click at [397, 219] on p "Why don't we come together? Ta..." at bounding box center [407, 209] width 34 height 28
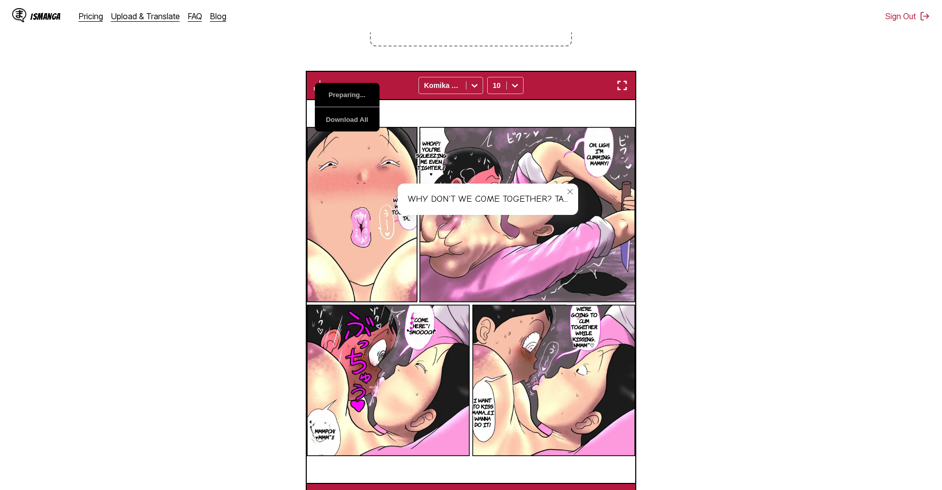
click at [565, 191] on button "close-tooltip" at bounding box center [570, 192] width 16 height 16
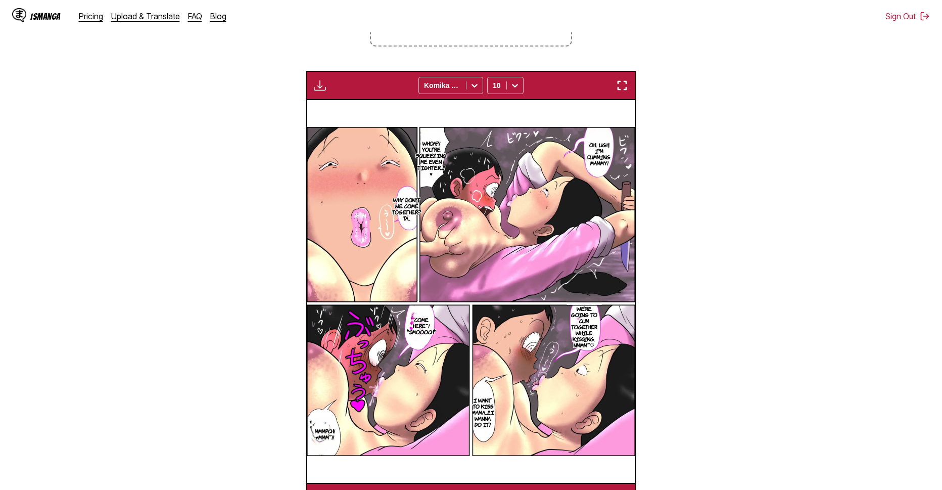
click at [443, 258] on img at bounding box center [471, 291] width 329 height 329
click at [510, 223] on img at bounding box center [471, 291] width 329 height 329
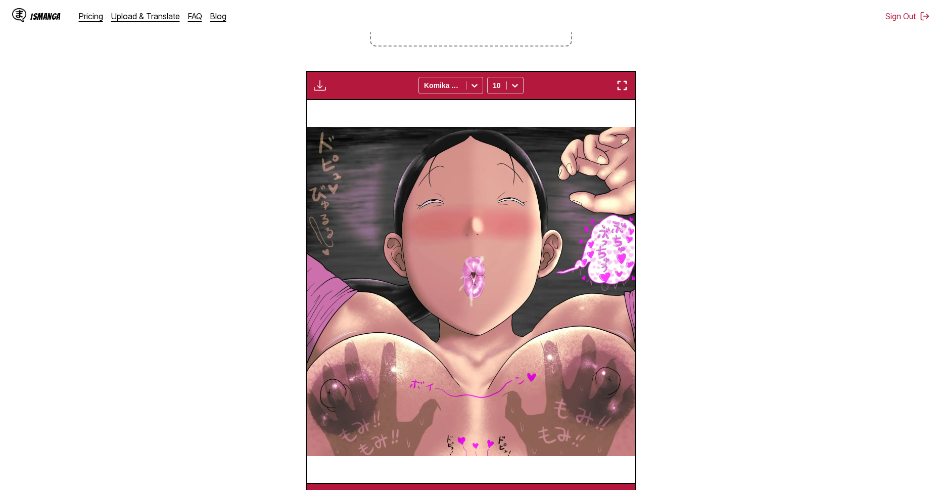
click at [324, 84] on img "button" at bounding box center [320, 85] width 12 height 12
click at [332, 95] on button "Download Panel" at bounding box center [347, 95] width 65 height 24
click at [439, 260] on img at bounding box center [470, 291] width 329 height 329
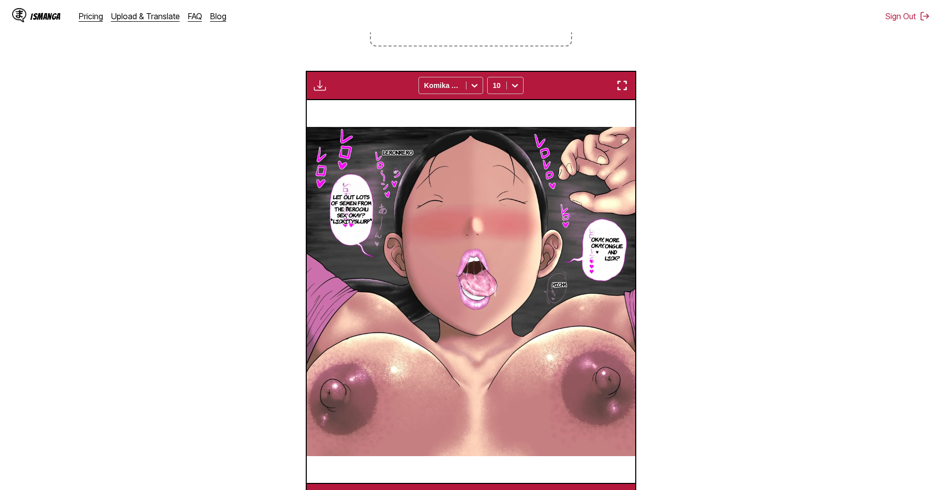
click at [315, 80] on button "button" at bounding box center [320, 85] width 18 height 13
click at [334, 89] on button "Download Panel" at bounding box center [347, 95] width 65 height 24
click at [440, 276] on img at bounding box center [470, 291] width 329 height 329
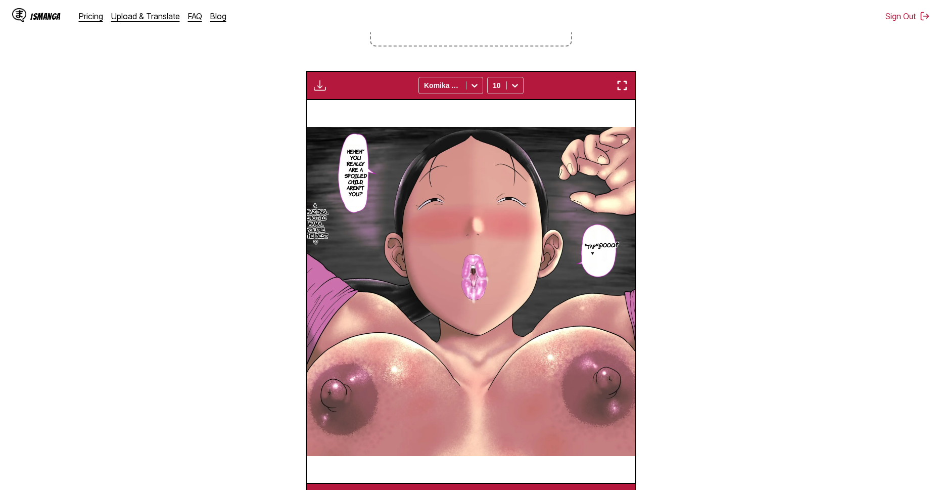
click at [314, 85] on img "button" at bounding box center [320, 85] width 12 height 12
click at [334, 94] on button "Preparing..." at bounding box center [347, 95] width 65 height 24
click at [405, 243] on img at bounding box center [471, 291] width 329 height 329
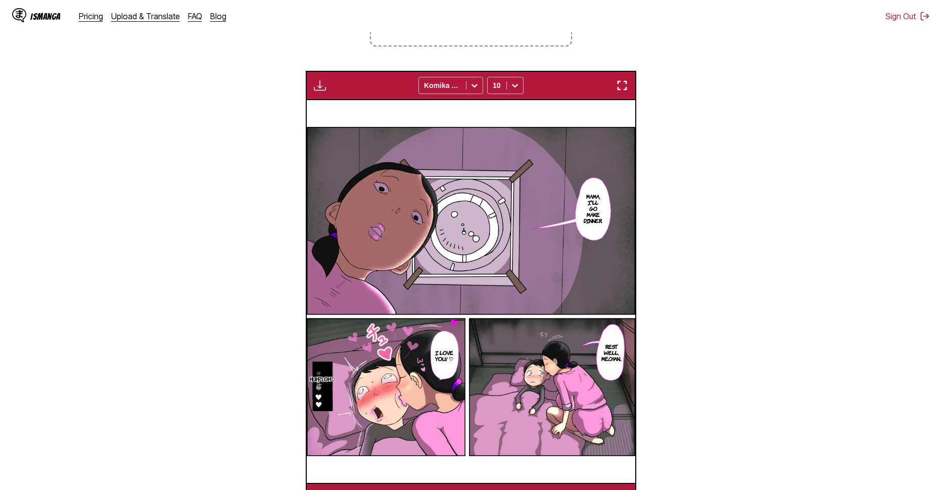
click at [320, 85] on img "button" at bounding box center [320, 85] width 12 height 12
click at [337, 91] on button "Download Panel" at bounding box center [347, 95] width 65 height 24
click at [432, 244] on img at bounding box center [471, 291] width 329 height 329
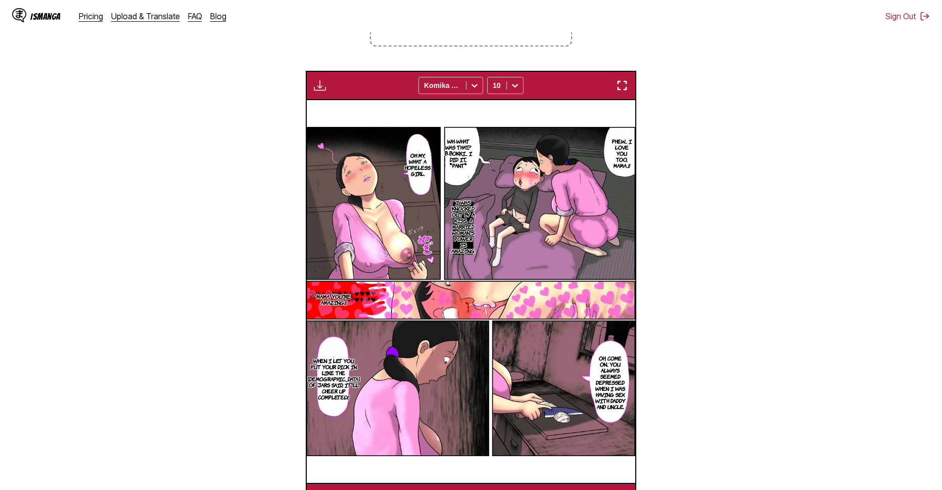
click at [332, 93] on div "Download Panel Download All Komika Axis 10" at bounding box center [471, 85] width 331 height 29
click at [324, 89] on img "button" at bounding box center [320, 85] width 12 height 12
click at [340, 97] on button "Download Panel" at bounding box center [347, 95] width 65 height 24
click at [436, 263] on img at bounding box center [470, 291] width 329 height 329
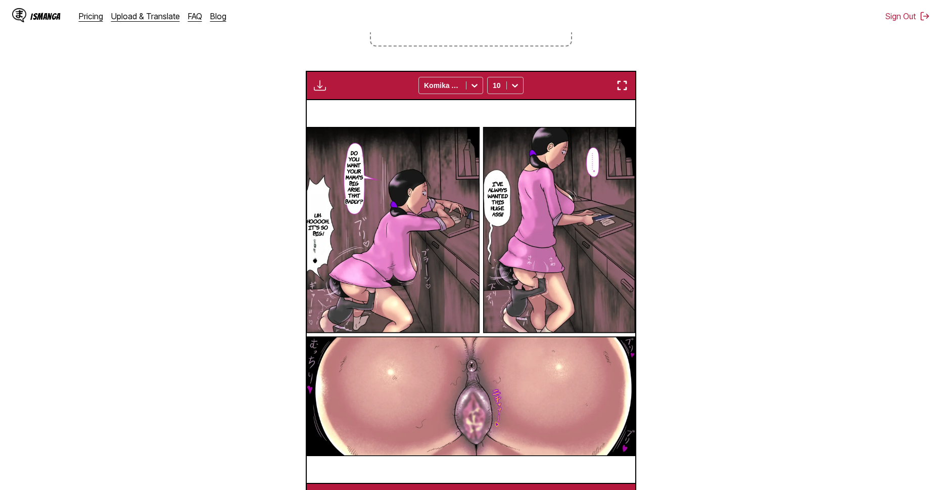
click at [320, 92] on img "button" at bounding box center [320, 85] width 12 height 12
click at [335, 100] on button "Download Panel" at bounding box center [347, 95] width 65 height 24
click at [425, 282] on img at bounding box center [470, 291] width 329 height 329
click at [341, 147] on img at bounding box center [470, 291] width 329 height 329
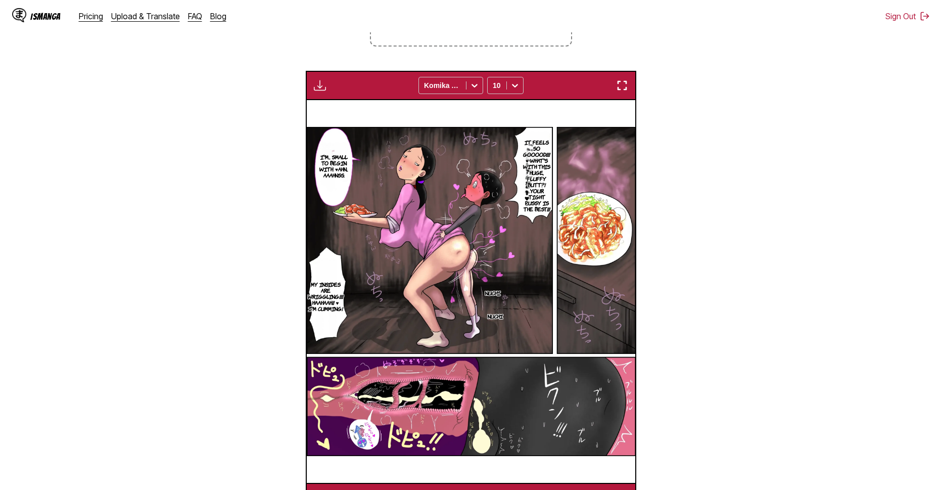
click at [314, 86] on img "button" at bounding box center [320, 85] width 12 height 12
click at [334, 97] on button "Download Panel" at bounding box center [347, 95] width 65 height 24
click at [422, 282] on img at bounding box center [471, 291] width 329 height 329
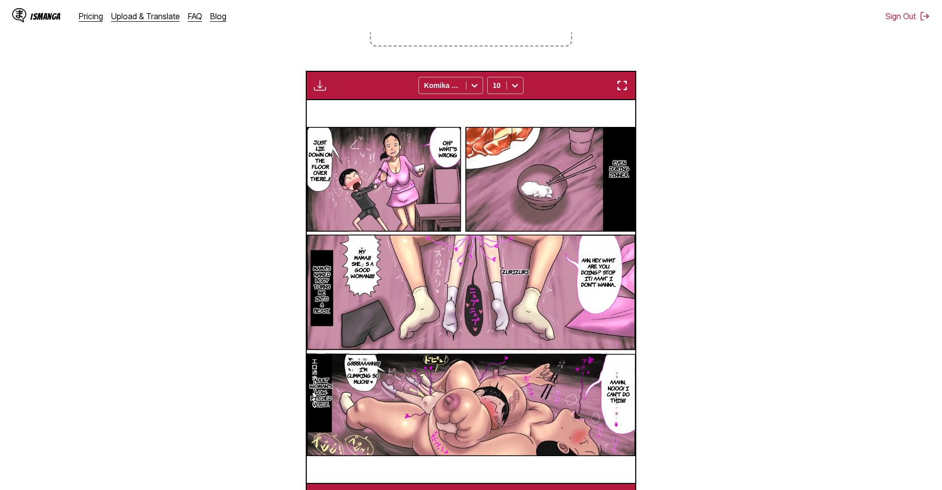
click at [328, 91] on button "button" at bounding box center [320, 85] width 18 height 13
drag, startPoint x: 343, startPoint y: 102, endPoint x: 345, endPoint y: 108, distance: 6.4
click at [343, 102] on button "Preparing..." at bounding box center [347, 95] width 65 height 24
drag, startPoint x: 376, startPoint y: 216, endPoint x: 312, endPoint y: 96, distance: 136.6
click at [376, 215] on img at bounding box center [471, 291] width 329 height 329
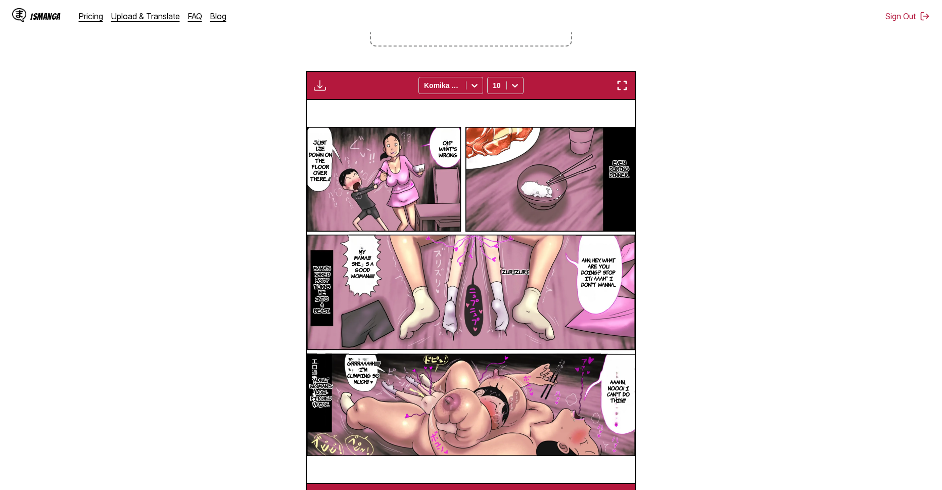
scroll to position [0, 9542]
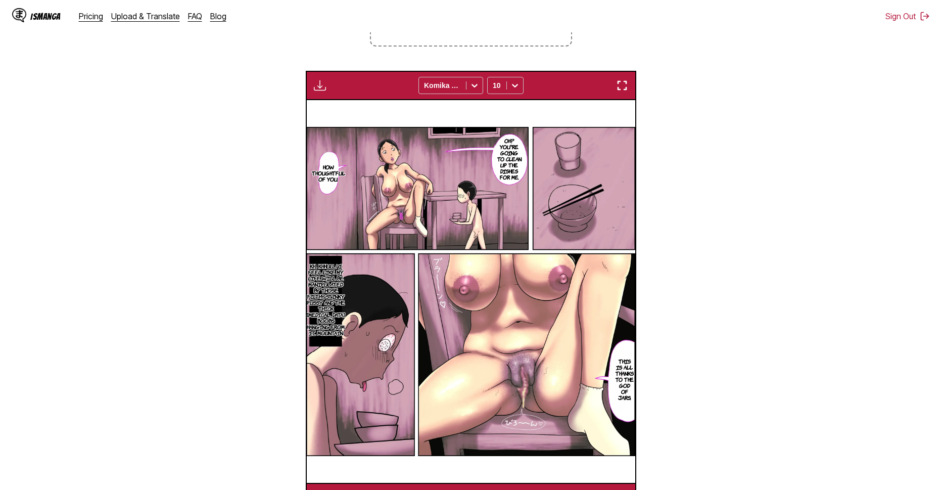
click at [322, 88] on img "button" at bounding box center [320, 85] width 12 height 12
click at [334, 88] on button "Preparing..." at bounding box center [347, 95] width 65 height 24
click at [358, 98] on button "Download Panel" at bounding box center [347, 95] width 65 height 24
click at [373, 199] on img at bounding box center [470, 291] width 329 height 329
drag, startPoint x: 396, startPoint y: 184, endPoint x: 363, endPoint y: 129, distance: 64.0
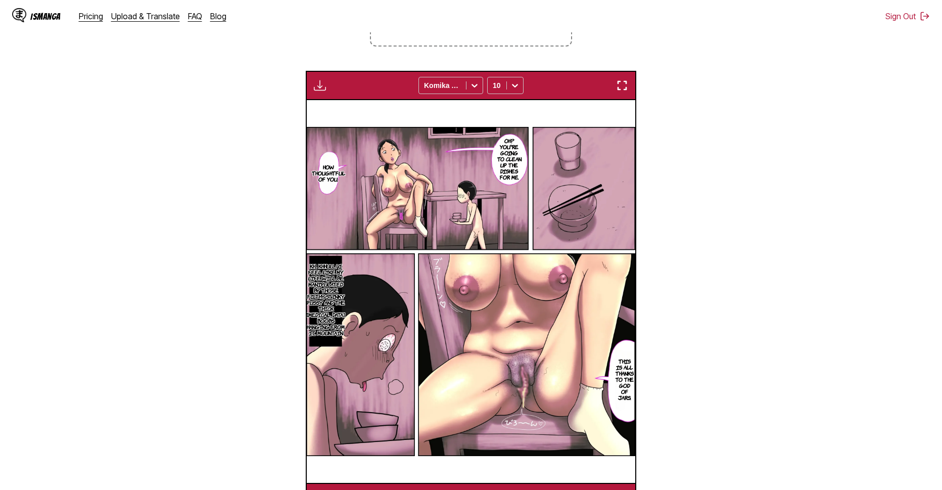
click at [396, 184] on img at bounding box center [470, 291] width 329 height 329
click at [368, 167] on img at bounding box center [470, 291] width 329 height 329
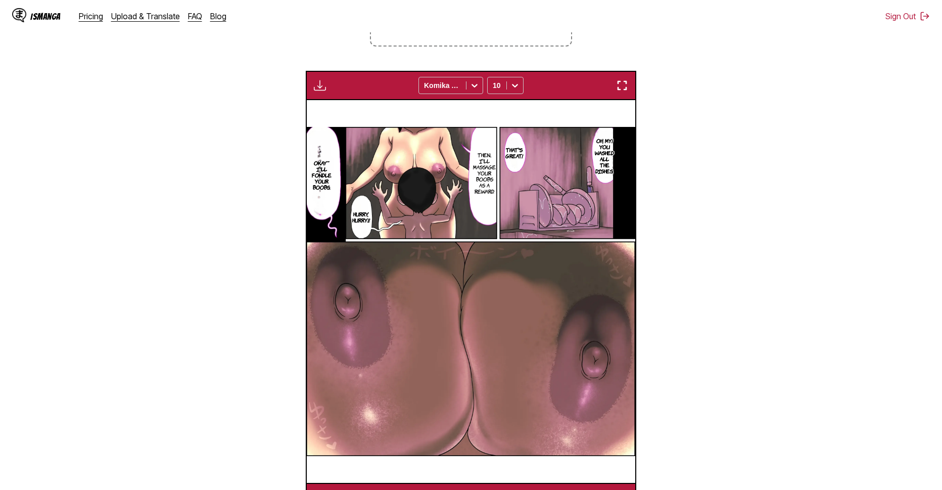
click at [321, 83] on img "button" at bounding box center [320, 85] width 12 height 12
click at [338, 92] on button "Download Panel" at bounding box center [347, 95] width 65 height 24
click at [420, 276] on img at bounding box center [470, 291] width 329 height 329
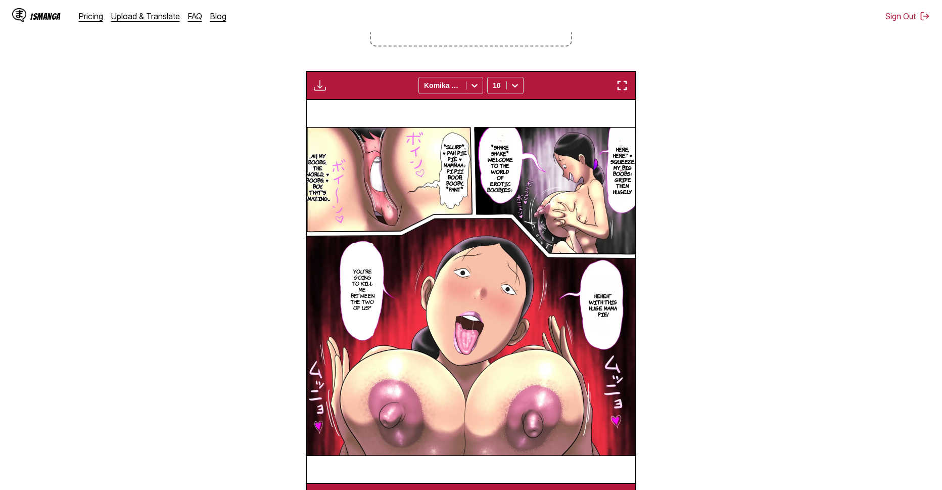
click at [318, 85] on img "button" at bounding box center [320, 85] width 12 height 12
click at [334, 100] on button "Download Panel" at bounding box center [347, 95] width 65 height 24
click at [434, 237] on img at bounding box center [471, 291] width 329 height 329
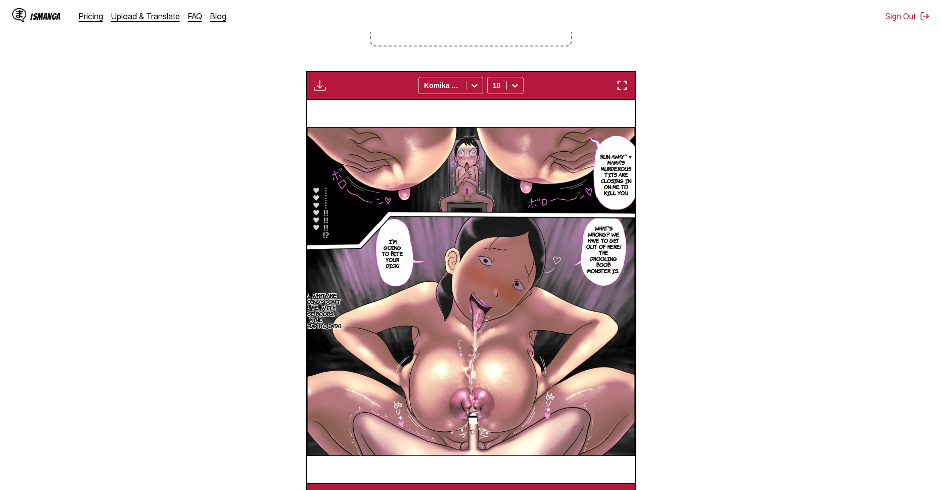
click at [319, 91] on img "button" at bounding box center [320, 85] width 12 height 12
click at [328, 95] on button "Preparing..." at bounding box center [347, 95] width 65 height 24
click at [461, 242] on img at bounding box center [471, 291] width 329 height 329
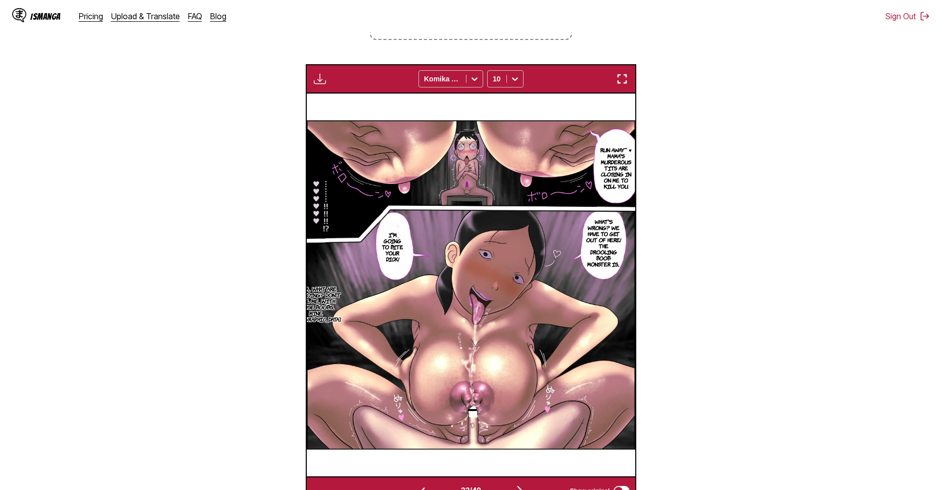
scroll to position [240, 0]
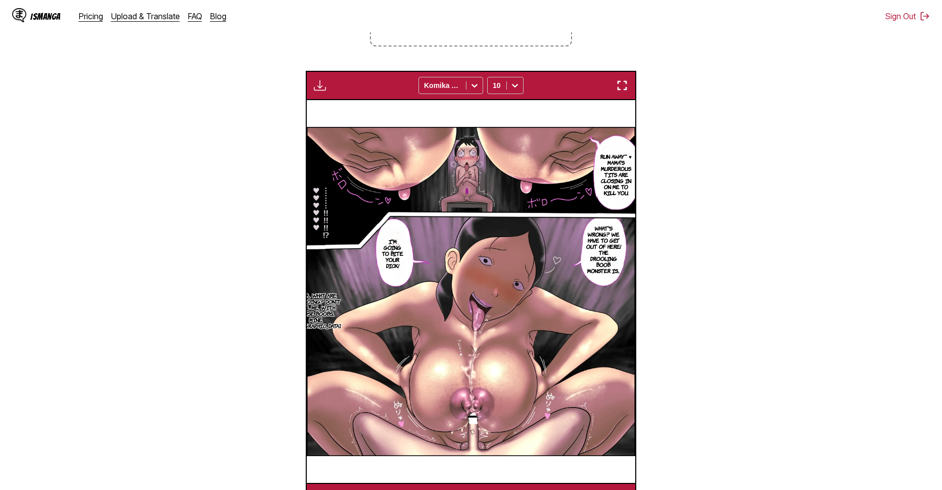
click at [439, 261] on img at bounding box center [471, 291] width 329 height 329
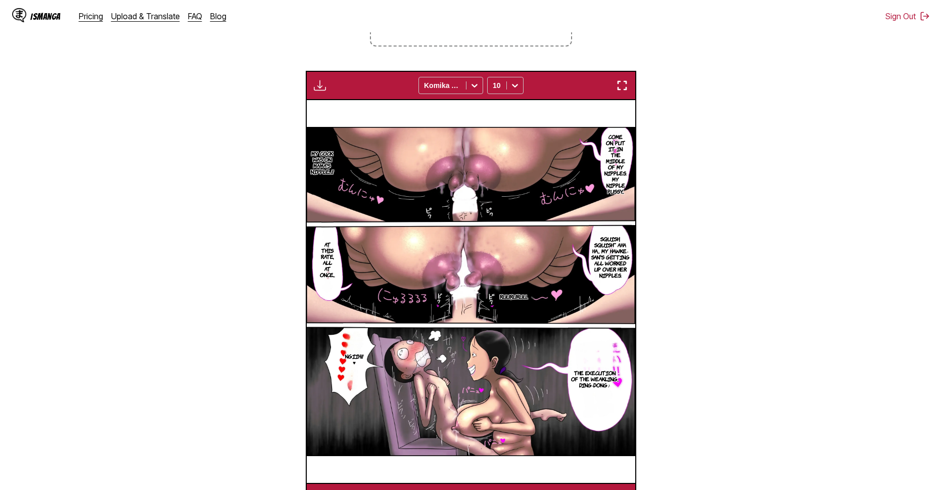
click at [323, 92] on img "button" at bounding box center [320, 85] width 12 height 12
click at [330, 99] on button "Download Panel" at bounding box center [347, 95] width 65 height 24
click at [496, 215] on img at bounding box center [470, 291] width 329 height 329
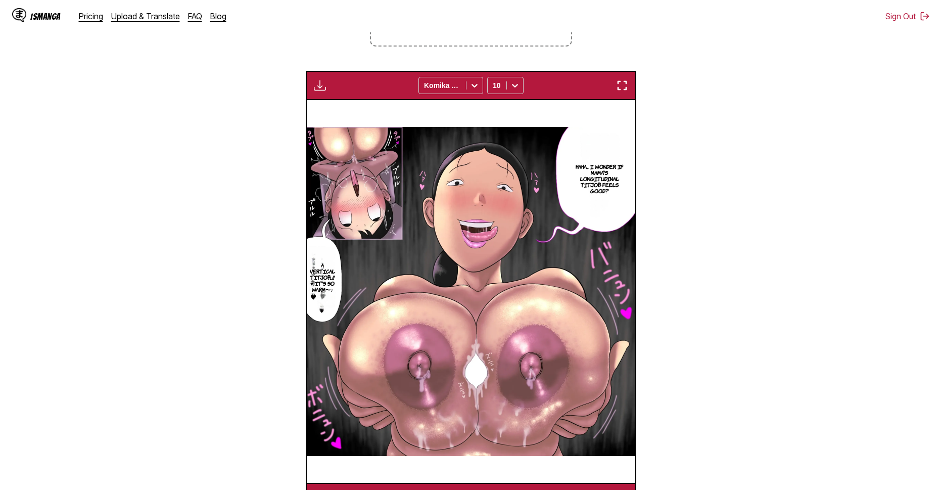
click at [328, 82] on button "button" at bounding box center [320, 85] width 18 height 13
click at [330, 96] on button "Preparing..." at bounding box center [347, 95] width 65 height 24
click at [494, 204] on img at bounding box center [470, 291] width 329 height 329
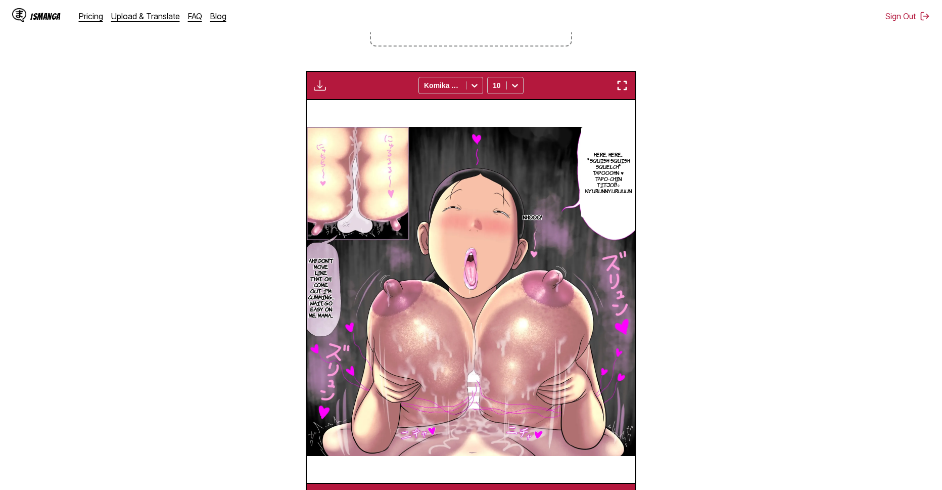
click at [314, 83] on img "button" at bounding box center [320, 85] width 12 height 12
click at [327, 92] on button "Download Panel" at bounding box center [347, 95] width 65 height 24
click at [470, 165] on img at bounding box center [471, 291] width 329 height 329
click at [459, 212] on img at bounding box center [471, 291] width 329 height 329
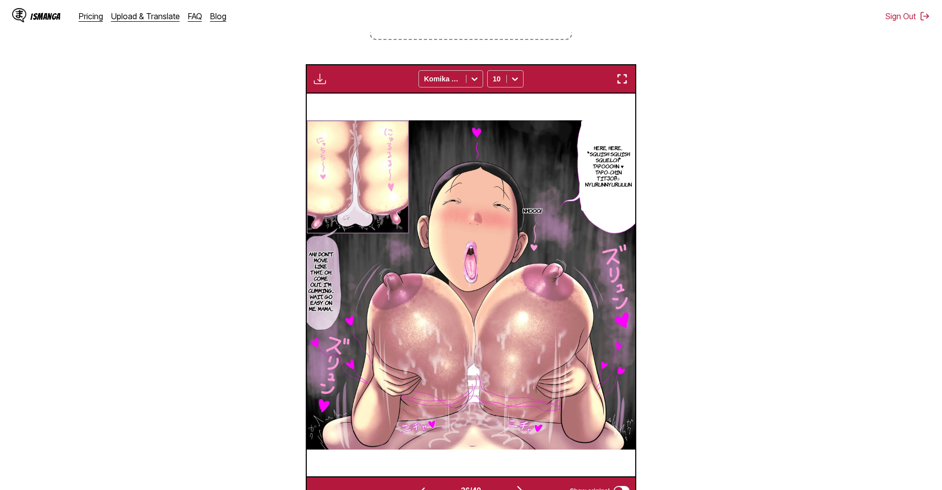
scroll to position [240, 0]
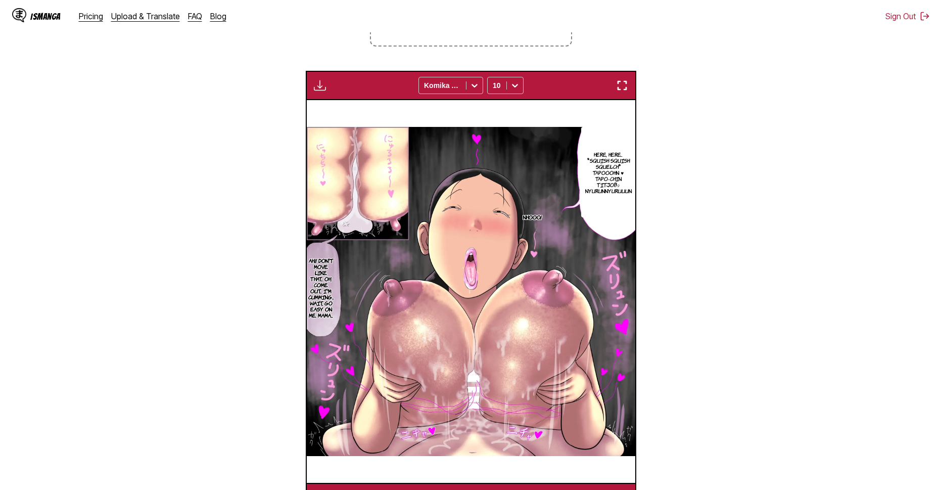
click at [330, 84] on div "Download Panel Download All Komika Axis 10" at bounding box center [471, 85] width 331 height 29
click at [320, 88] on img "button" at bounding box center [320, 85] width 12 height 12
click at [340, 92] on button "Download Panel" at bounding box center [347, 95] width 65 height 24
click at [398, 168] on img at bounding box center [471, 291] width 329 height 329
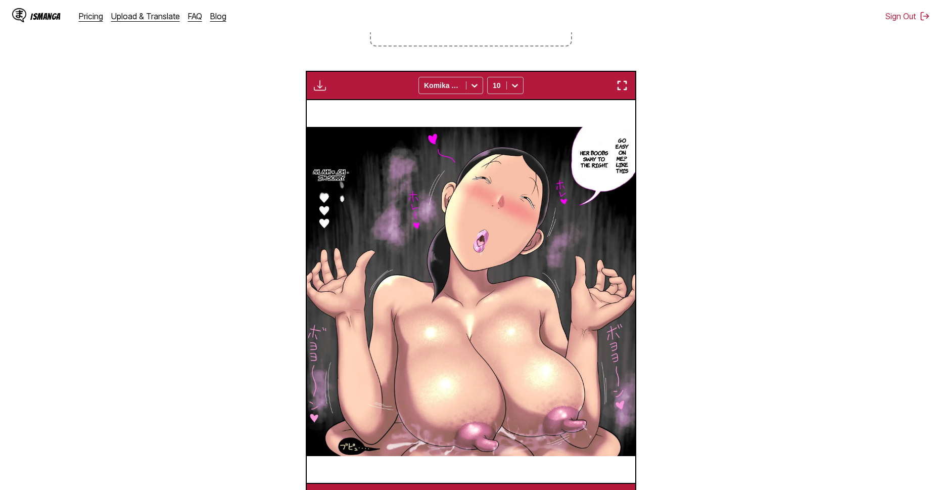
click at [319, 96] on div "Preparing... Download All Komika Axis 10" at bounding box center [471, 85] width 331 height 29
click at [328, 89] on button "button" at bounding box center [320, 85] width 18 height 13
click at [336, 94] on button "Preparing..." at bounding box center [347, 95] width 65 height 24
click at [455, 189] on img at bounding box center [471, 291] width 329 height 329
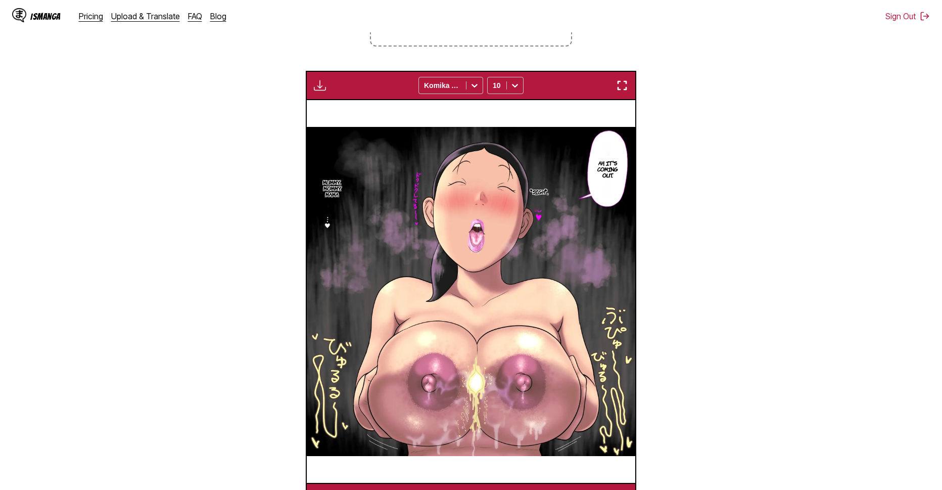
click at [326, 89] on img "button" at bounding box center [320, 85] width 12 height 12
click at [335, 96] on button "Download Panel" at bounding box center [347, 95] width 65 height 24
click at [464, 179] on img at bounding box center [470, 291] width 329 height 329
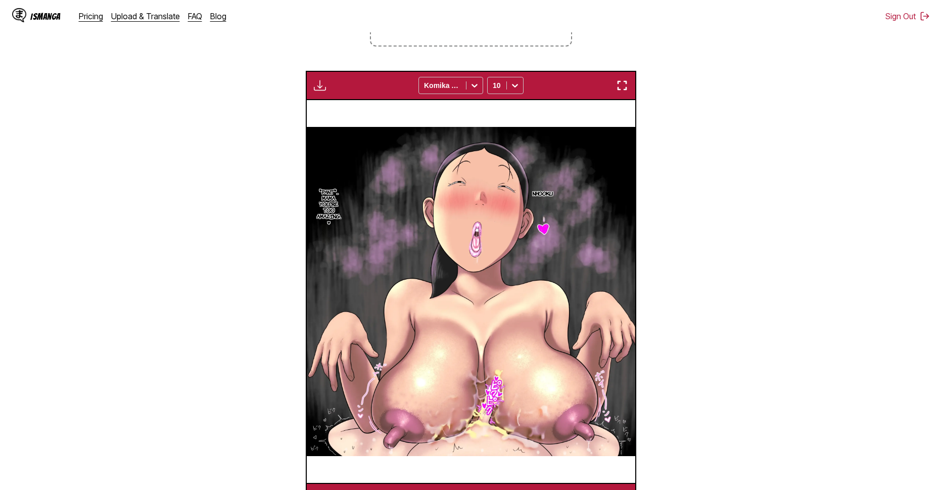
click at [324, 85] on img "button" at bounding box center [320, 85] width 12 height 12
click at [342, 89] on button "Download Panel" at bounding box center [347, 95] width 65 height 24
click at [430, 157] on img at bounding box center [470, 291] width 329 height 329
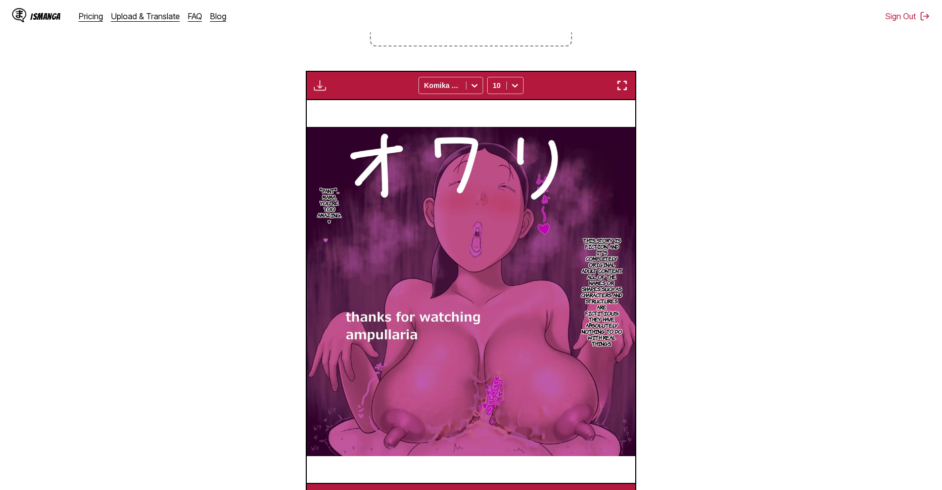
click at [326, 86] on button "button" at bounding box center [320, 85] width 18 height 13
click at [341, 89] on button "Download Panel" at bounding box center [347, 95] width 65 height 24
click at [468, 211] on img at bounding box center [471, 291] width 329 height 329
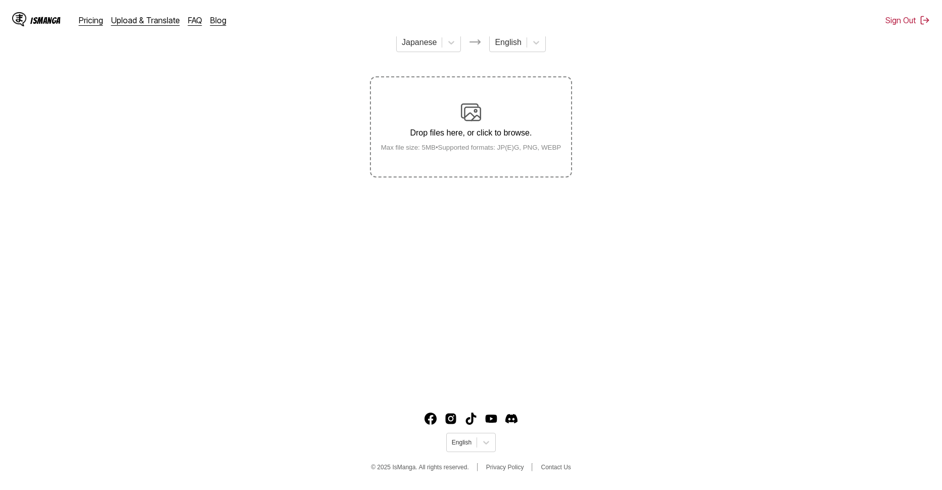
scroll to position [112, 0]
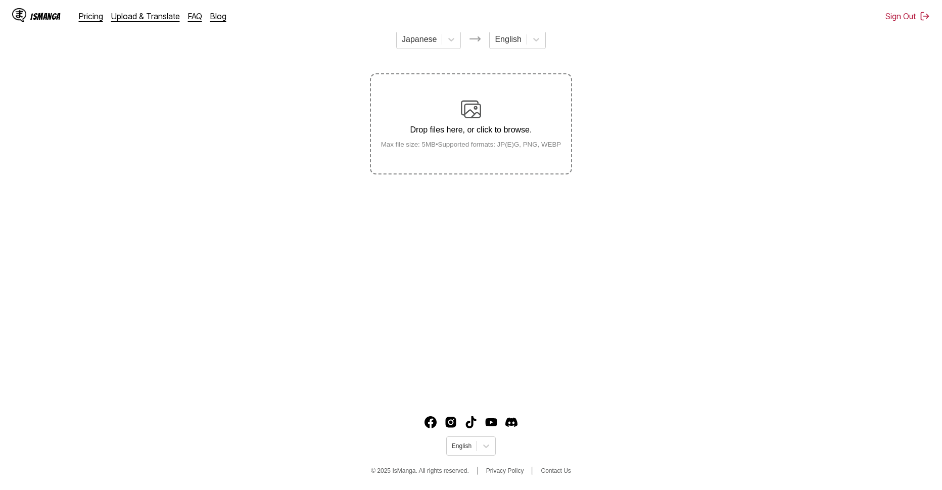
drag, startPoint x: 636, startPoint y: 103, endPoint x: 515, endPoint y: 0, distance: 159.3
click at [637, 103] on section "From Japanese To English Drop files here, or click to browse. Max file size: 5M…" at bounding box center [471, 98] width 926 height 154
